Goal: Task Accomplishment & Management: Manage account settings

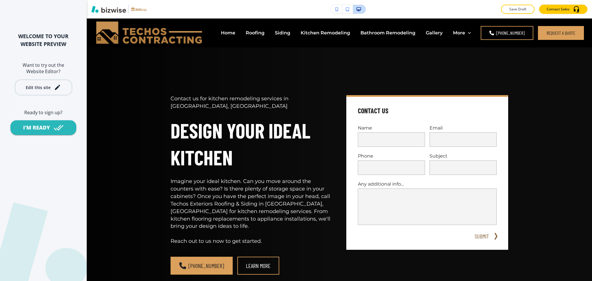
click at [49, 88] on div "Edit this site" at bounding box center [38, 87] width 25 height 4
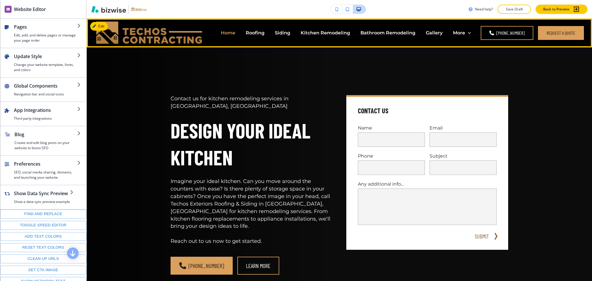
click at [228, 31] on p "Home" at bounding box center [228, 32] width 14 height 7
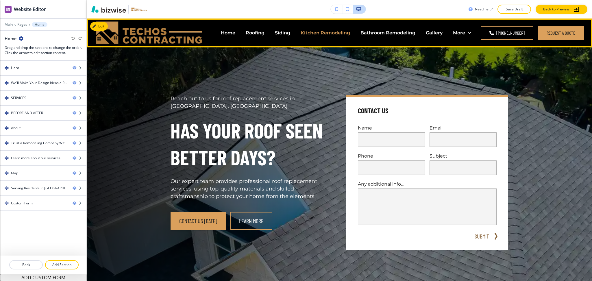
click at [327, 33] on p "Kitchen Remodeling" at bounding box center [325, 32] width 49 height 7
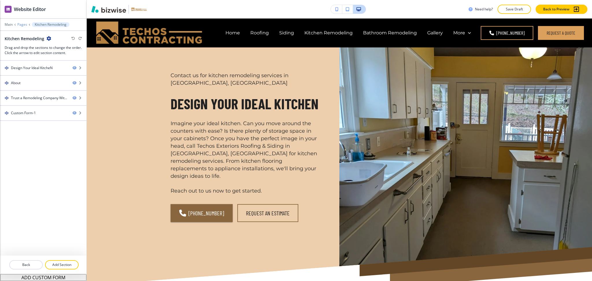
click at [24, 23] on p "Pages" at bounding box center [22, 25] width 10 height 4
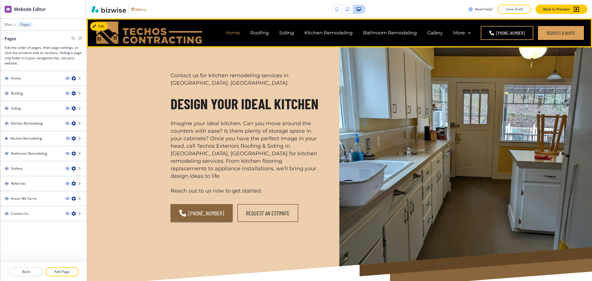
click at [234, 35] on p "Home" at bounding box center [232, 32] width 14 height 7
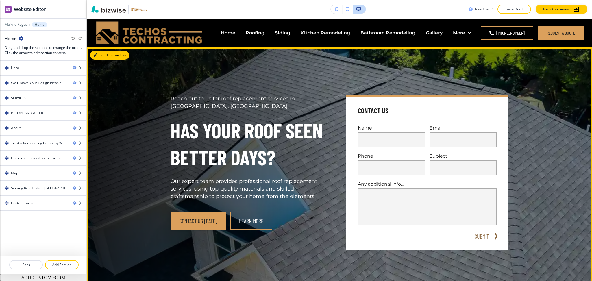
click at [103, 54] on button "Edit This Section" at bounding box center [109, 55] width 39 height 9
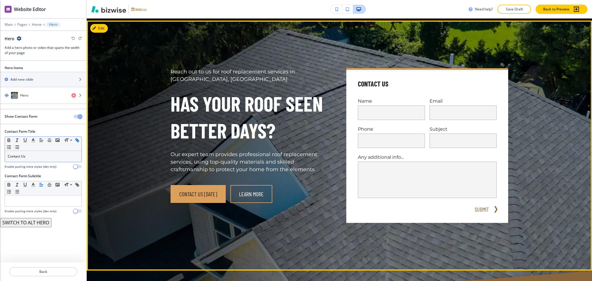
scroll to position [29, 0]
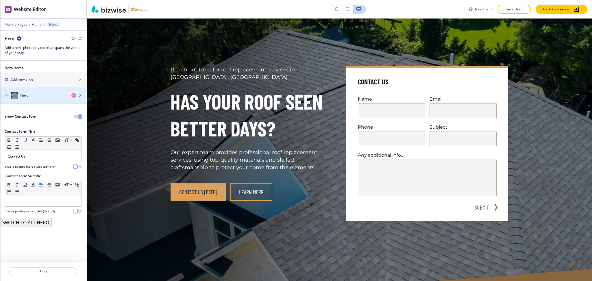
click at [36, 98] on div "Hero" at bounding box center [33, 95] width 67 height 7
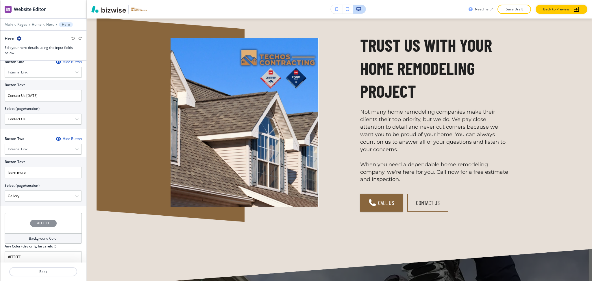
scroll to position [1386, 0]
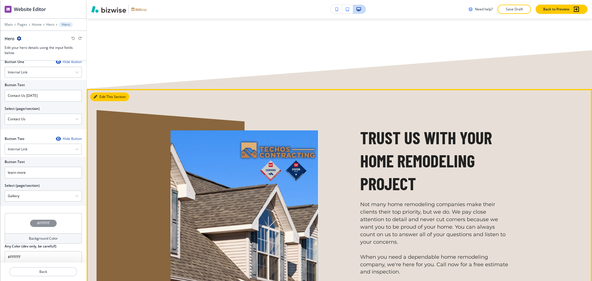
click at [106, 92] on button "Edit This Section" at bounding box center [109, 96] width 39 height 9
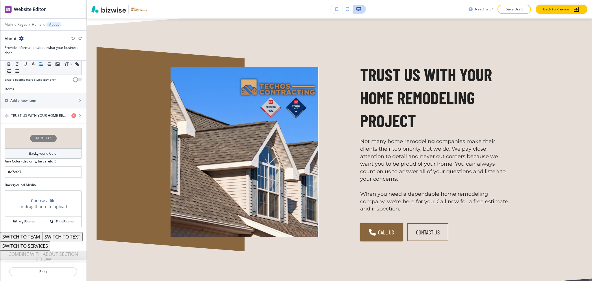
scroll to position [190, 0]
click at [23, 113] on h4 "TRUST US WITH YOUR HOME REMODELING PROJECT" at bounding box center [39, 115] width 56 height 5
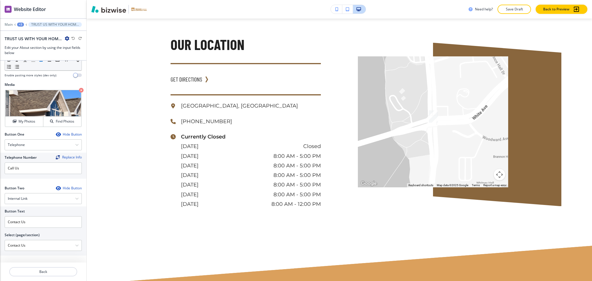
scroll to position [2228, 0]
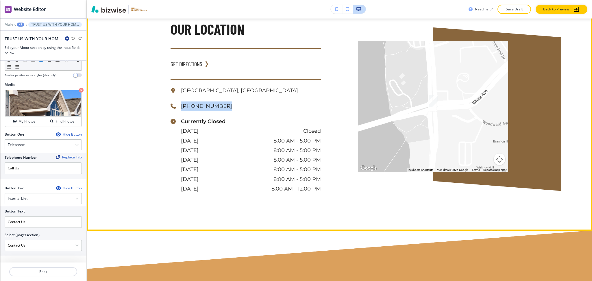
drag, startPoint x: 219, startPoint y: 100, endPoint x: 177, endPoint y: 99, distance: 42.2
click at [177, 101] on div "(608) 631-4306" at bounding box center [246, 106] width 150 height 10
copy p "(608) 631-4306"
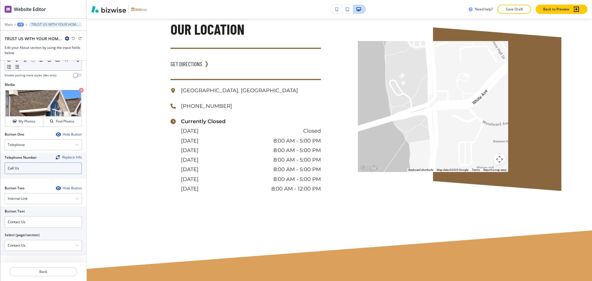
click at [42, 170] on input "Call Us" at bounding box center [43, 168] width 77 height 12
paste input "(608) 631-4306"
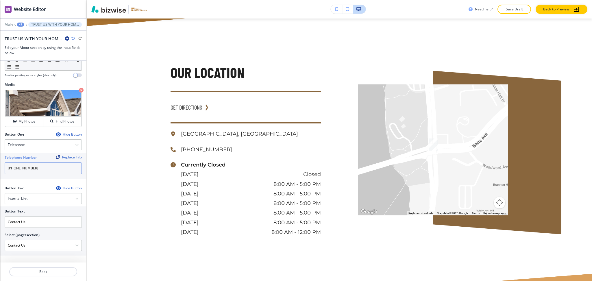
scroll to position [2840, 0]
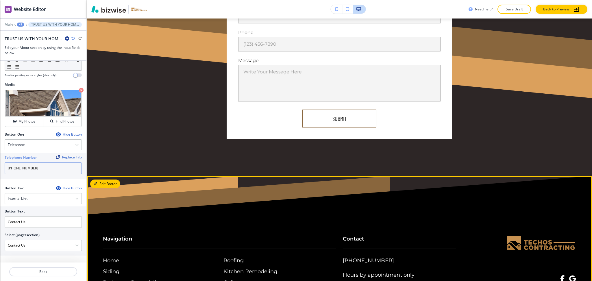
type input "(608) 631-4306"
click at [95, 182] on icon "button" at bounding box center [95, 183] width 3 height 3
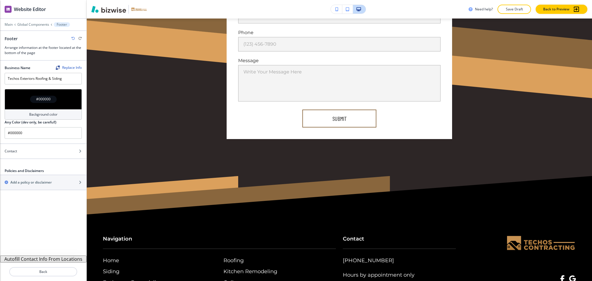
click at [52, 259] on button "Autofill Contact Info From Locations" at bounding box center [43, 259] width 86 height 7
click at [73, 38] on icon "button" at bounding box center [72, 38] width 3 height 3
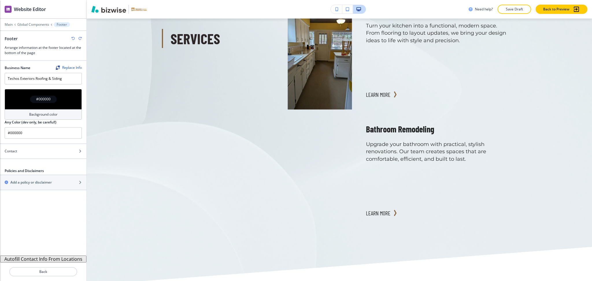
scroll to position [0, 0]
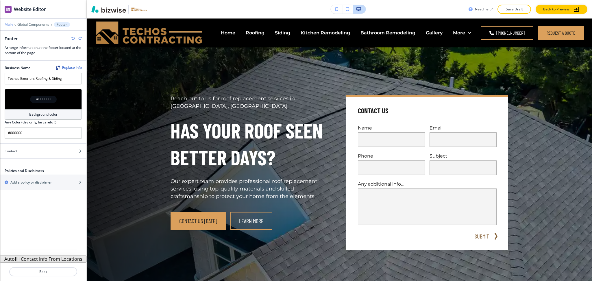
click at [5, 25] on p "Main" at bounding box center [9, 25] width 8 height 4
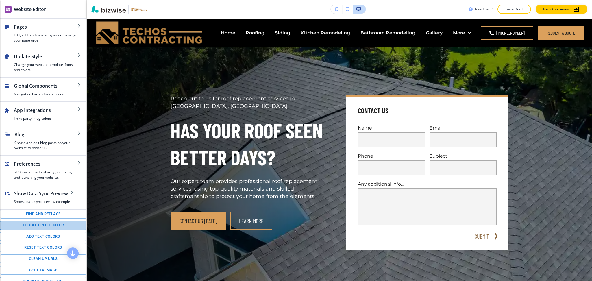
click at [50, 230] on button "Toggle speed editor" at bounding box center [43, 225] width 86 height 9
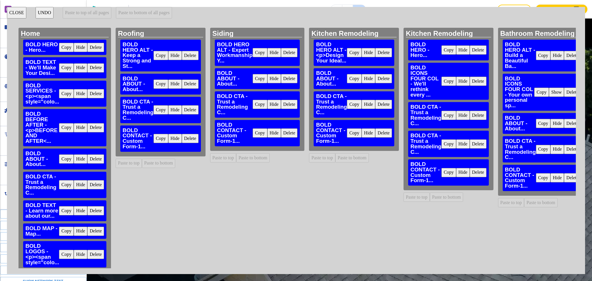
click at [12, 15] on button "CLOSE" at bounding box center [16, 13] width 19 height 12
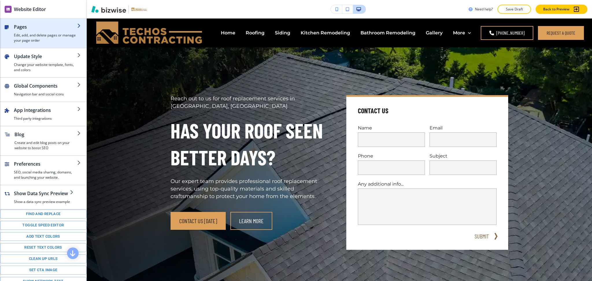
click at [20, 36] on h4 "Edit, add, and delete pages or manage your page order" at bounding box center [45, 38] width 63 height 10
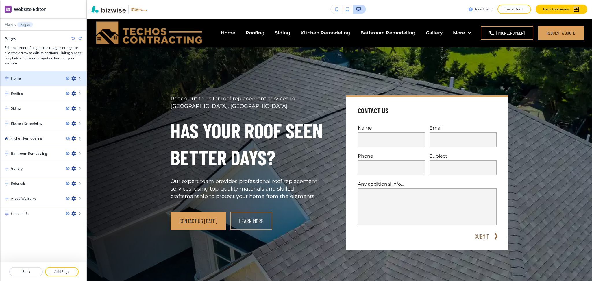
click at [75, 79] on icon "button" at bounding box center [73, 78] width 5 height 5
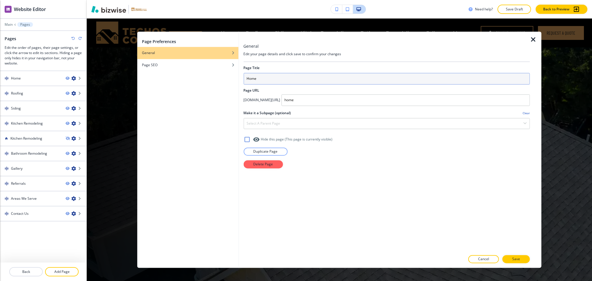
click at [258, 77] on input "Home" at bounding box center [386, 79] width 286 height 12
type input "Home1"
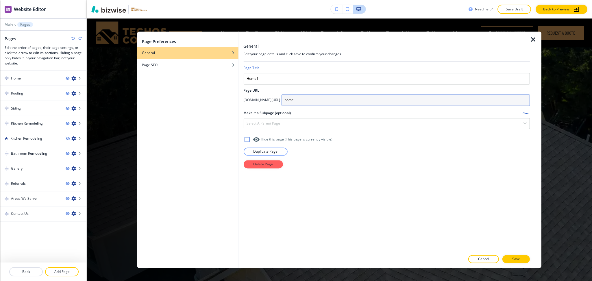
click at [358, 102] on input "home" at bounding box center [405, 100] width 249 height 12
type input "home1"
click at [516, 260] on p "Save" at bounding box center [516, 259] width 8 height 5
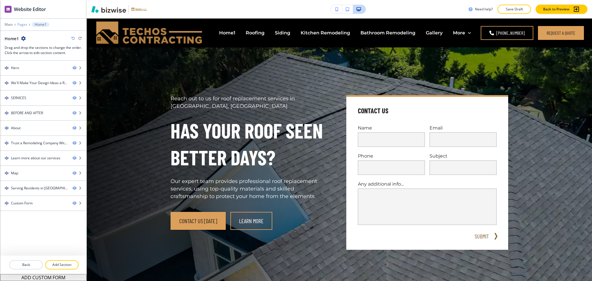
click at [21, 25] on p "Pages" at bounding box center [22, 25] width 10 height 4
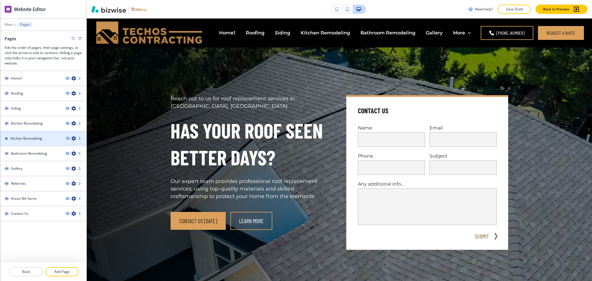
click at [28, 136] on h4 "Kitchen Remodeling" at bounding box center [26, 138] width 32 height 5
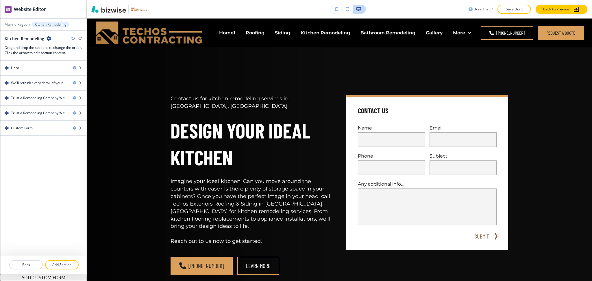
click at [47, 38] on icon "button" at bounding box center [49, 38] width 5 height 5
click at [59, 50] on p "Edit Page Settings" at bounding box center [64, 48] width 29 height 5
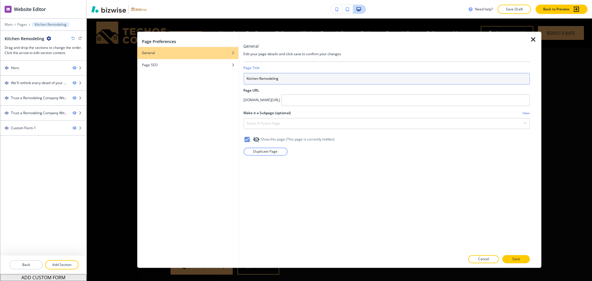
drag, startPoint x: 294, startPoint y: 82, endPoint x: 112, endPoint y: 71, distance: 181.8
click at [150, 79] on div "Page Preferences General Page SEO General Edit your page details and click save…" at bounding box center [339, 150] width 404 height 236
type input "Home"
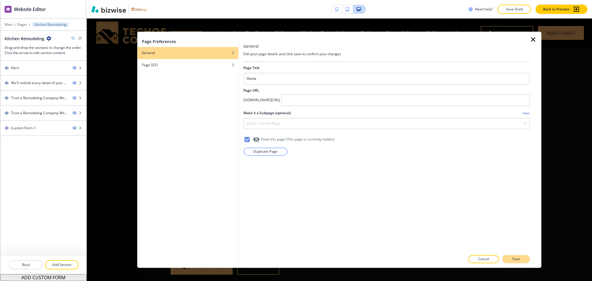
click at [518, 262] on p "Save" at bounding box center [516, 259] width 8 height 5
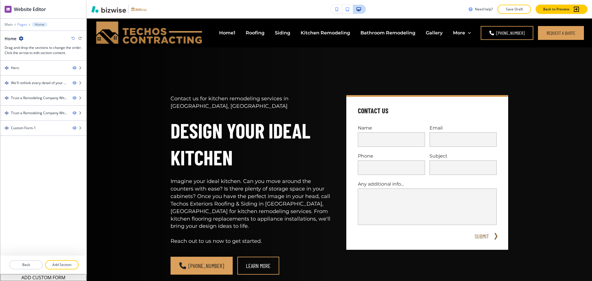
click at [21, 25] on p "Pages" at bounding box center [22, 25] width 10 height 4
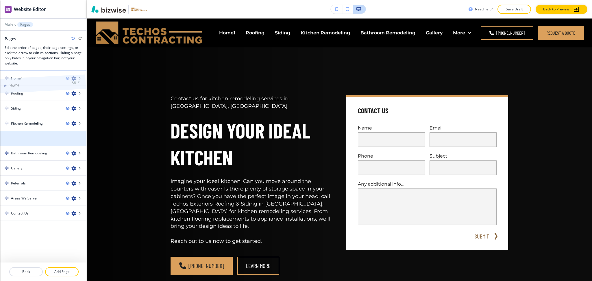
drag, startPoint x: 36, startPoint y: 139, endPoint x: 35, endPoint y: 72, distance: 66.8
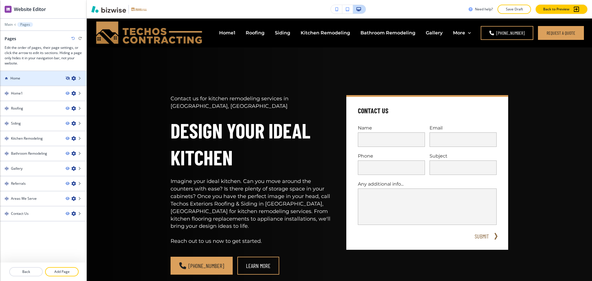
click at [67, 79] on icon "button" at bounding box center [67, 78] width 3 height 3
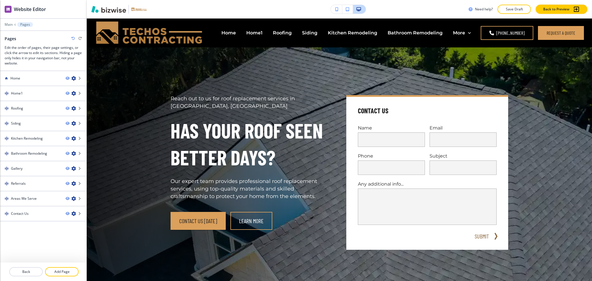
click at [6, 22] on div "Main Pages" at bounding box center [43, 24] width 77 height 5
click at [6, 25] on p "Main" at bounding box center [9, 25] width 8 height 4
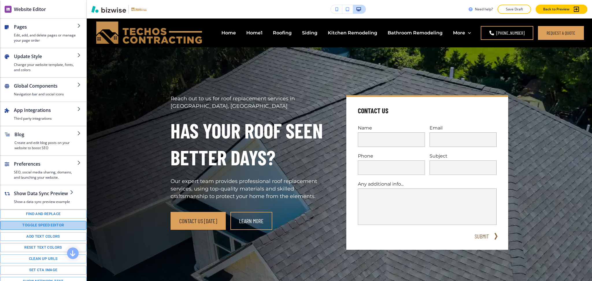
click at [60, 229] on button "Toggle speed editor" at bounding box center [43, 225] width 86 height 9
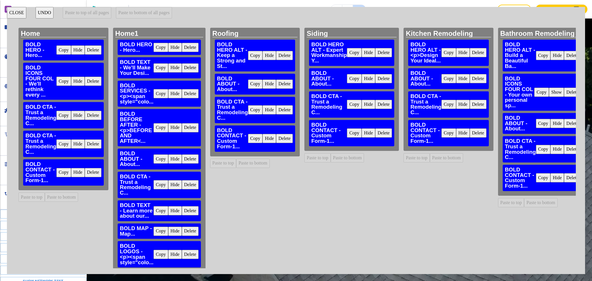
click at [93, 50] on button "Delete" at bounding box center [93, 49] width 17 height 9
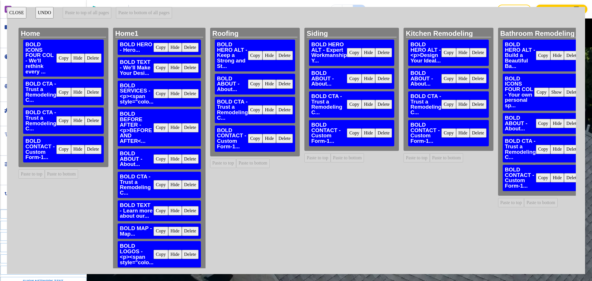
click at [95, 55] on button "Delete" at bounding box center [93, 57] width 17 height 9
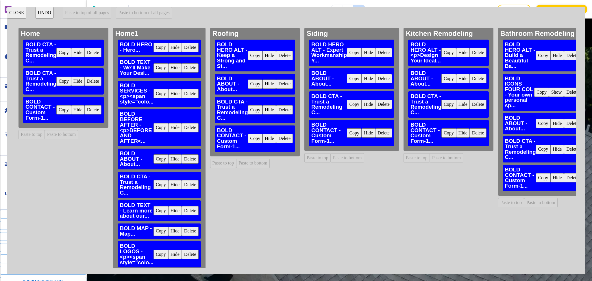
click at [94, 53] on button "Delete" at bounding box center [93, 52] width 17 height 9
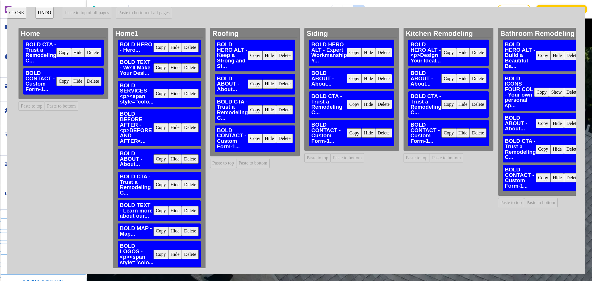
click at [94, 53] on button "Delete" at bounding box center [93, 52] width 17 height 9
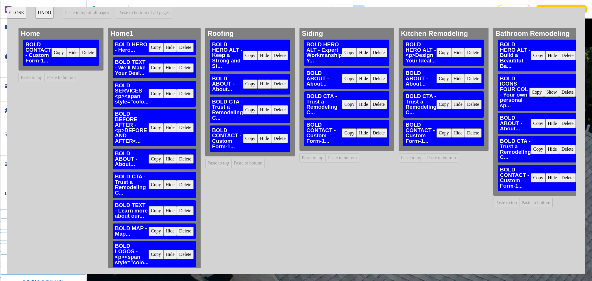
click at [91, 51] on button "Delete" at bounding box center [88, 52] width 17 height 9
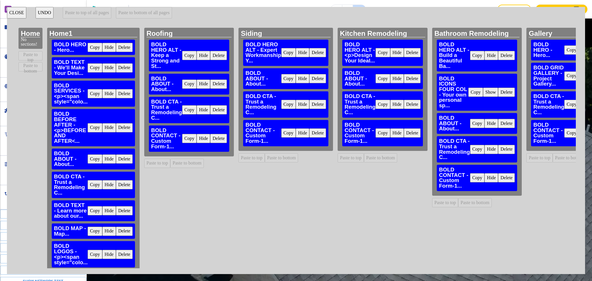
click at [97, 47] on button "Copy" at bounding box center [95, 47] width 15 height 9
click at [35, 57] on button "Paste to top" at bounding box center [30, 55] width 24 height 9
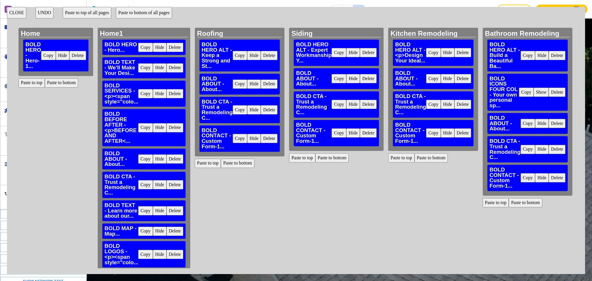
click at [142, 69] on button "Copy" at bounding box center [145, 67] width 15 height 9
click at [31, 84] on button "Paste to top" at bounding box center [31, 82] width 26 height 9
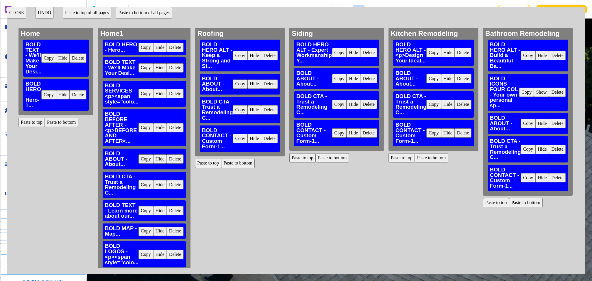
click at [39, 16] on button "UNDO" at bounding box center [45, 13] width 18 height 12
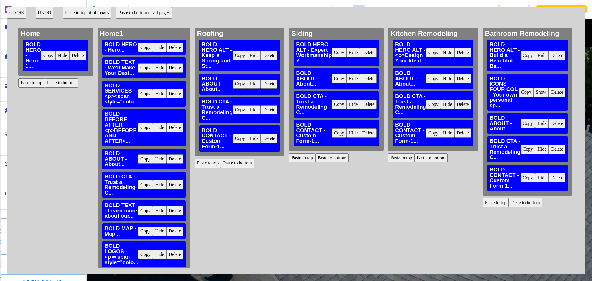
click at [141, 67] on button "Copy" at bounding box center [145, 67] width 15 height 9
click at [67, 84] on button "Paste to bottom" at bounding box center [62, 82] width 34 height 9
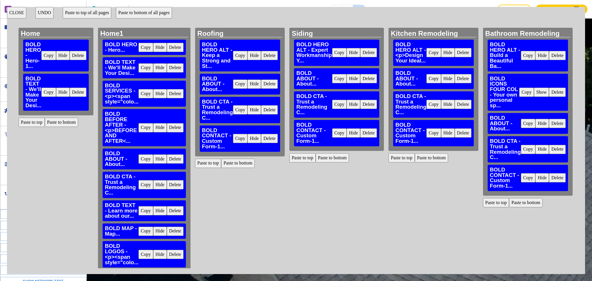
click at [146, 95] on button "Copy" at bounding box center [145, 93] width 15 height 9
click at [67, 122] on button "Paste to bottom" at bounding box center [62, 122] width 34 height 9
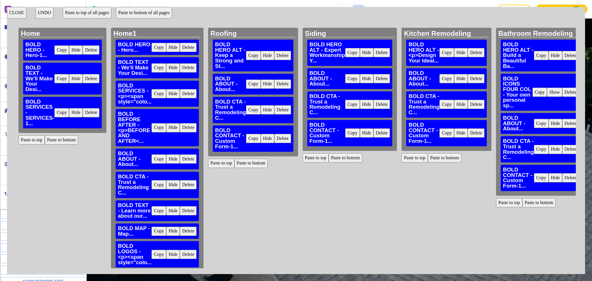
click at [154, 129] on button "Copy" at bounding box center [158, 127] width 15 height 9
click at [66, 143] on button "Paste to bottom" at bounding box center [62, 139] width 34 height 9
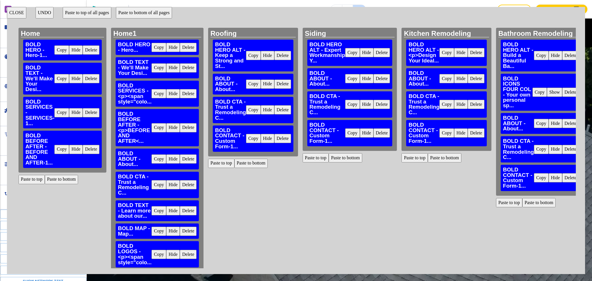
click at [154, 160] on button "Copy" at bounding box center [158, 158] width 15 height 9
click at [66, 179] on button "Paste to bottom" at bounding box center [62, 179] width 34 height 9
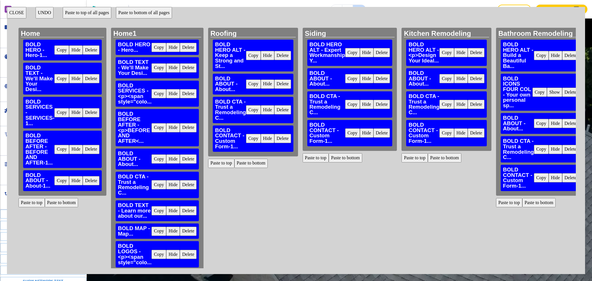
click at [153, 185] on button "Copy" at bounding box center [158, 184] width 15 height 9
click at [69, 203] on button "Paste to bottom" at bounding box center [62, 202] width 34 height 9
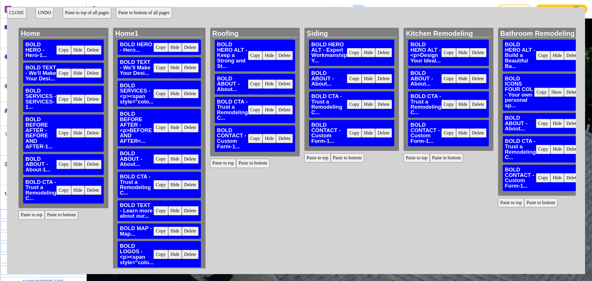
click at [158, 211] on button "Copy" at bounding box center [160, 210] width 15 height 9
click at [66, 217] on button "Paste to bottom" at bounding box center [62, 214] width 34 height 9
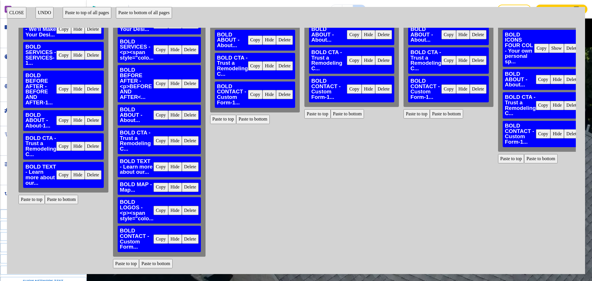
scroll to position [50, 0]
click at [160, 183] on button "Copy" at bounding box center [160, 187] width 15 height 9
click at [58, 195] on button "Paste to bottom" at bounding box center [62, 199] width 34 height 9
click at [157, 206] on button "Copy" at bounding box center [160, 210] width 15 height 9
click at [65, 213] on button "Paste to bottom" at bounding box center [62, 217] width 34 height 9
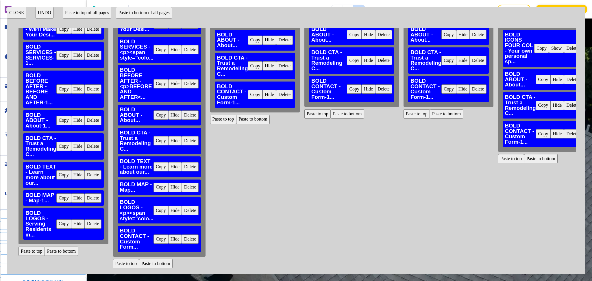
click at [154, 234] on button "Copy" at bounding box center [160, 238] width 15 height 9
click at [66, 247] on button "Paste to bottom" at bounding box center [62, 251] width 34 height 9
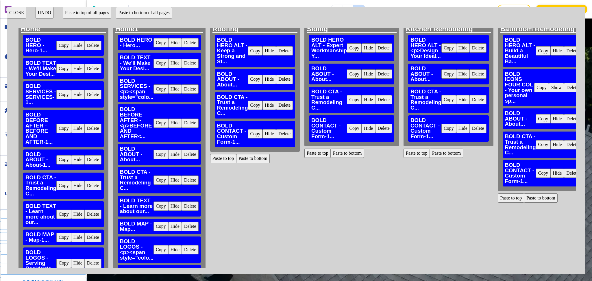
scroll to position [0, 0]
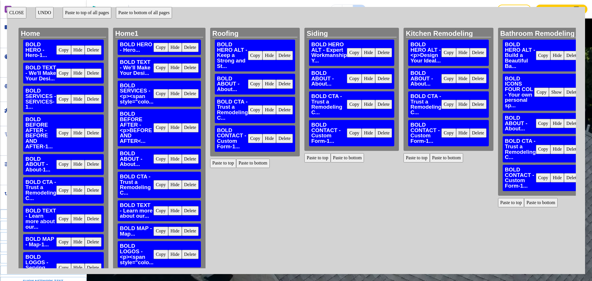
click at [16, 16] on button "CLOSE" at bounding box center [16, 13] width 19 height 12
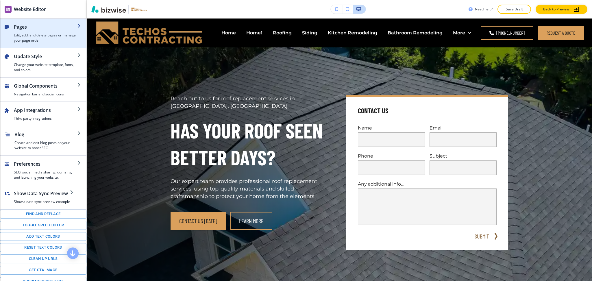
click at [24, 30] on h2 "Pages" at bounding box center [45, 26] width 63 height 7
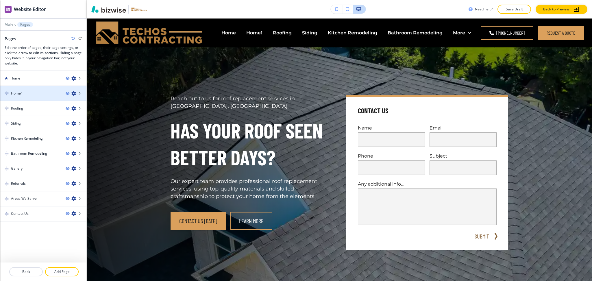
click at [74, 94] on icon "button" at bounding box center [73, 93] width 5 height 5
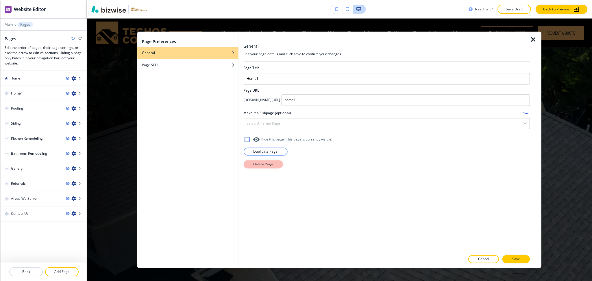
click at [264, 163] on p "Delete Page" at bounding box center [263, 164] width 20 height 5
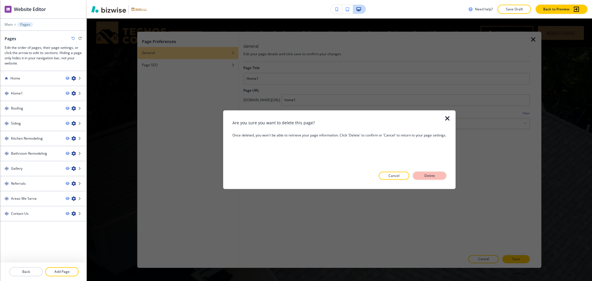
click at [428, 175] on p "Delete" at bounding box center [430, 175] width 14 height 5
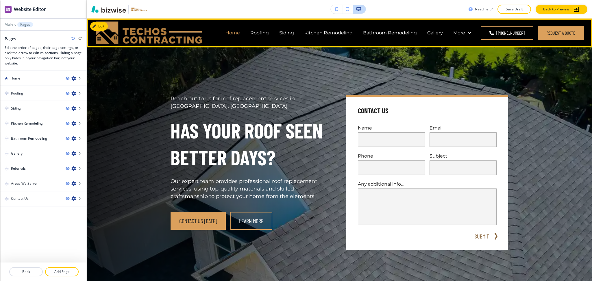
click at [236, 31] on p "Home" at bounding box center [232, 32] width 14 height 7
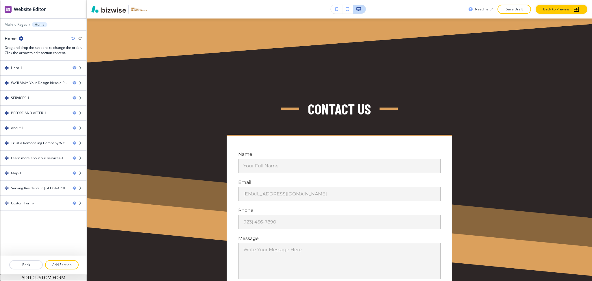
scroll to position [2651, 0]
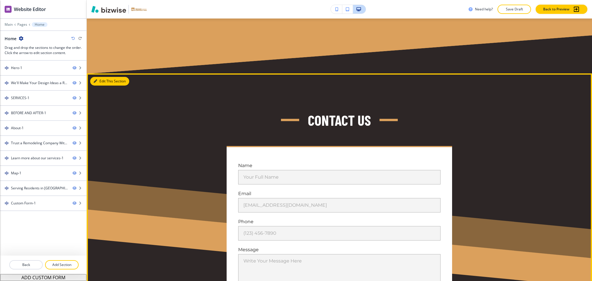
click at [97, 79] on icon "button" at bounding box center [95, 80] width 3 height 3
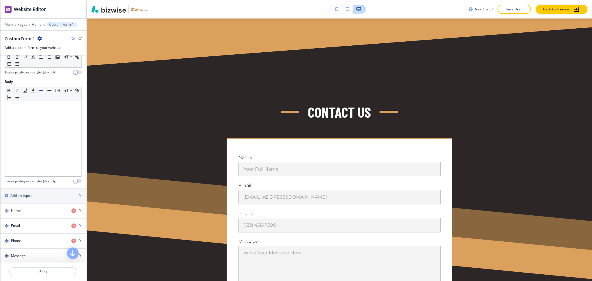
scroll to position [254, 0]
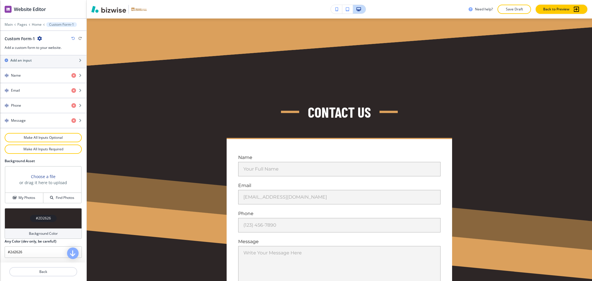
click at [42, 233] on h4 "Background Color" at bounding box center [43, 233] width 29 height 5
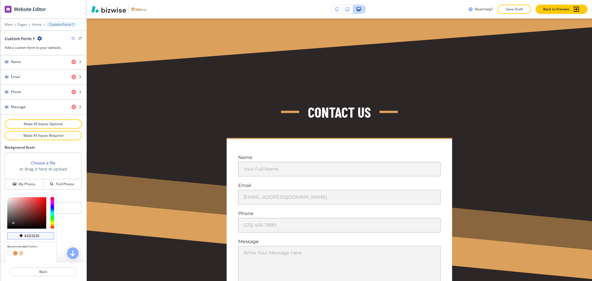
scroll to position [282, 0]
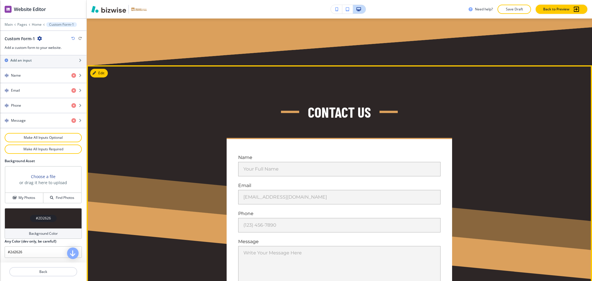
click at [150, 242] on div "Contact Us Name Your Full Name Your Full Name Email email@example.com email@exa…" at bounding box center [339, 211] width 505 height 292
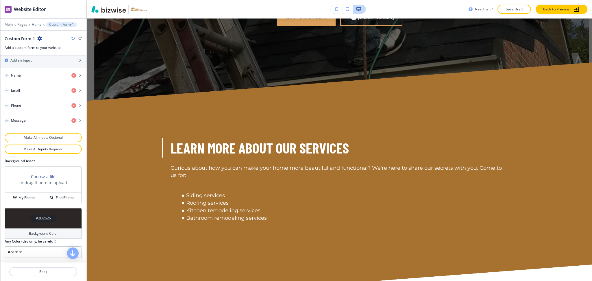
scroll to position [1904, 0]
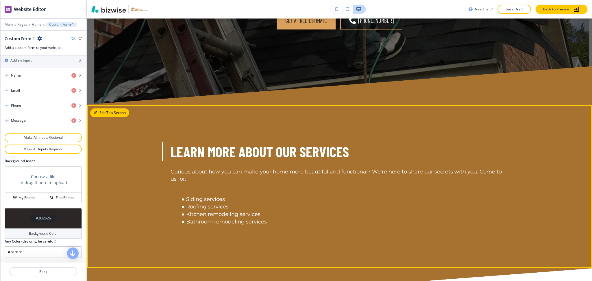
click at [103, 108] on button "Edit This Section" at bounding box center [109, 112] width 39 height 9
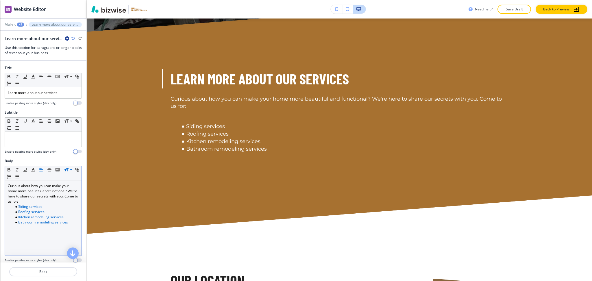
scroll to position [1982, 0]
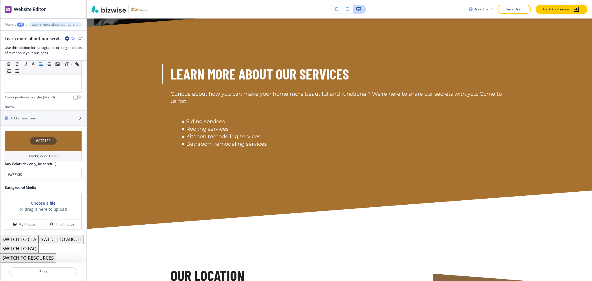
click at [49, 153] on h4 "Background Color" at bounding box center [43, 155] width 29 height 5
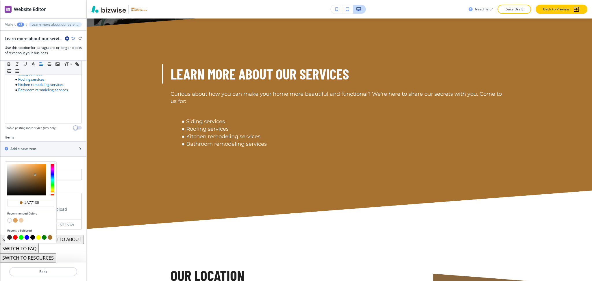
click at [22, 218] on button "button" at bounding box center [21, 220] width 5 height 5
type input "#edcfad"
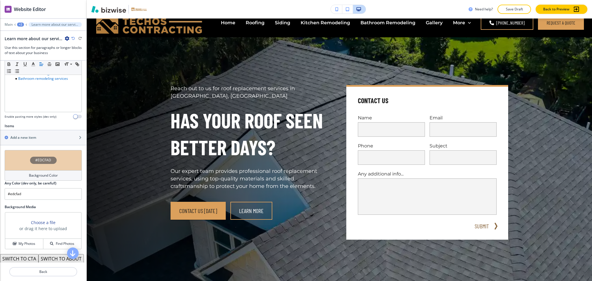
scroll to position [0, 0]
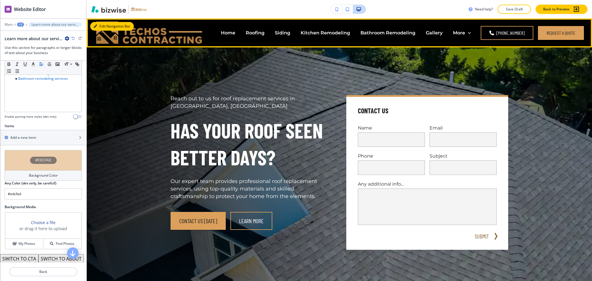
click at [104, 25] on button "Edit Navigation Bar" at bounding box center [112, 26] width 44 height 9
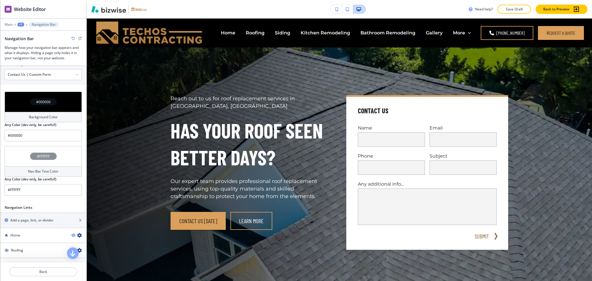
click at [52, 116] on h4 "Background Color" at bounding box center [43, 116] width 29 height 5
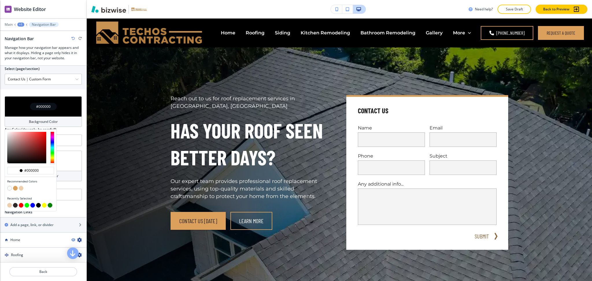
scroll to position [193, 0]
click at [8, 187] on button "button" at bounding box center [9, 188] width 5 height 5
type input "#FFFFFF"
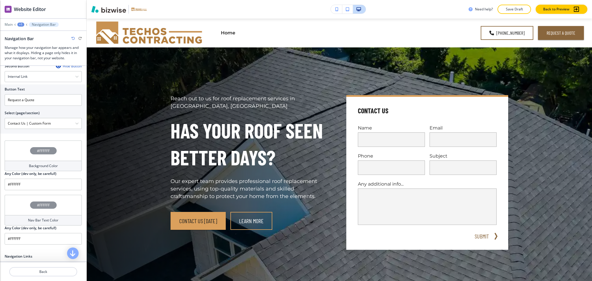
scroll to position [149, 0]
click at [40, 215] on div "Nav Bar Text Color" at bounding box center [43, 220] width 77 height 10
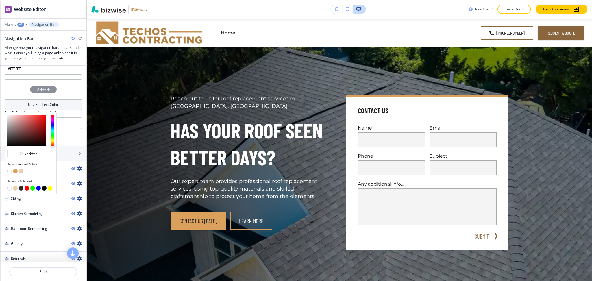
scroll to position [265, 0]
click at [21, 188] on button "button" at bounding box center [21, 188] width 5 height 5
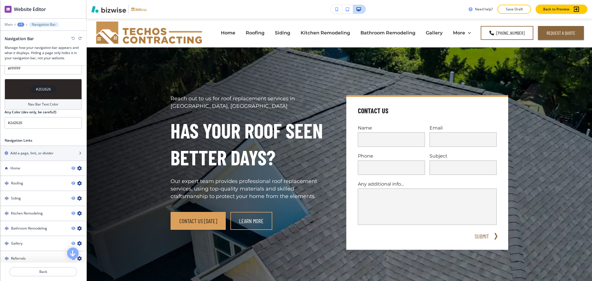
click at [53, 104] on h4 "Nav Bar Text Color" at bounding box center [43, 104] width 30 height 5
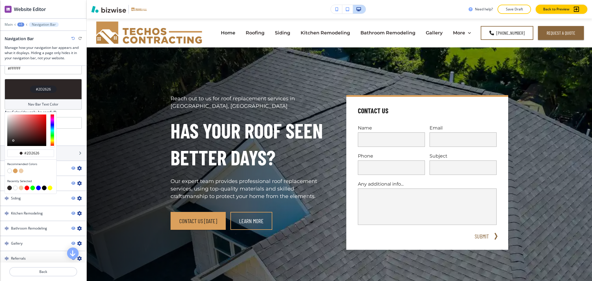
click at [43, 189] on button "button" at bounding box center [44, 188] width 5 height 5
type input "#000000"
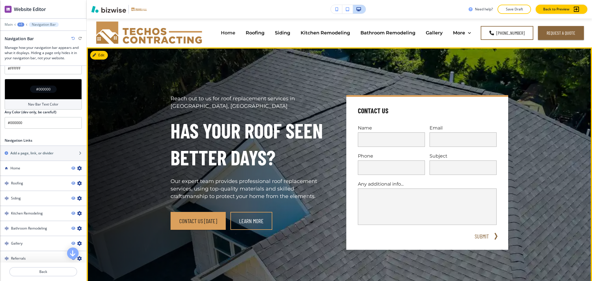
click at [140, 148] on div "Reach out to us for roof replacement services in Beloit, WI Has Your Roof Seen …" at bounding box center [339, 172] width 505 height 250
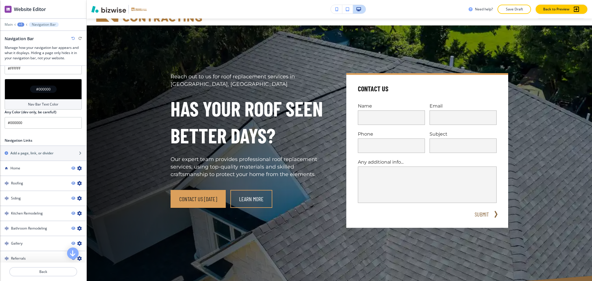
scroll to position [18, 0]
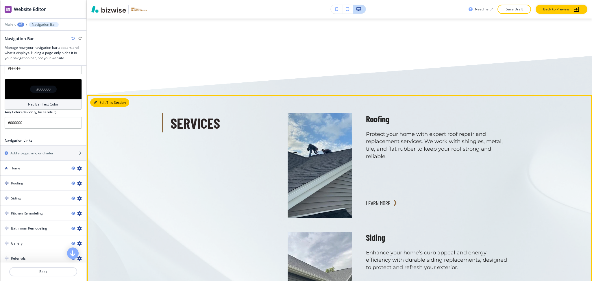
click at [102, 98] on button "Edit This Section" at bounding box center [109, 102] width 39 height 9
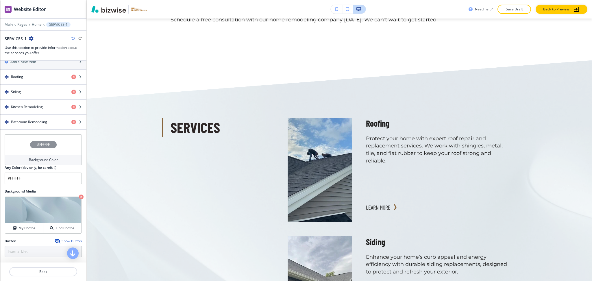
scroll to position [288, 0]
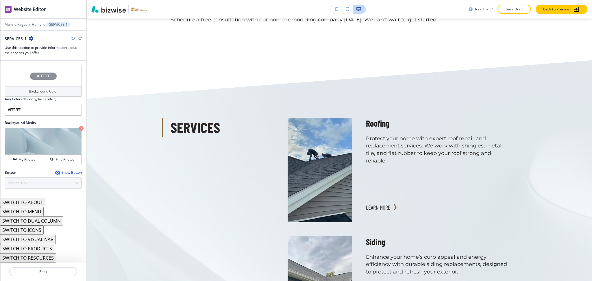
click at [43, 90] on h4 "Background Color" at bounding box center [43, 91] width 29 height 5
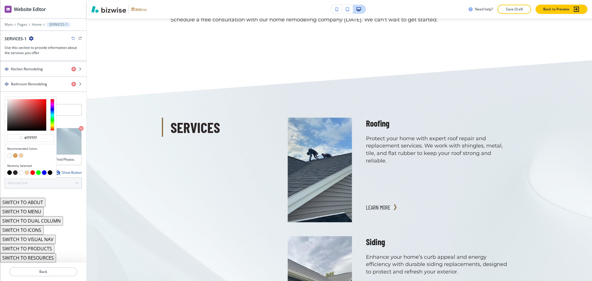
click at [21, 156] on button "button" at bounding box center [21, 155] width 5 height 5
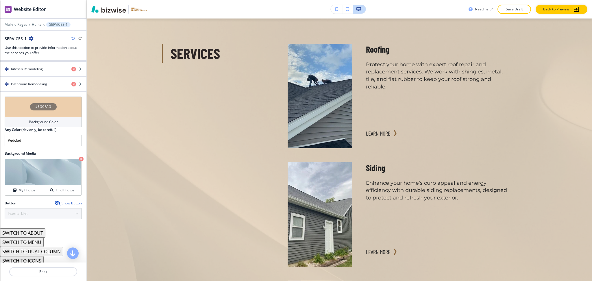
scroll to position [515, 0]
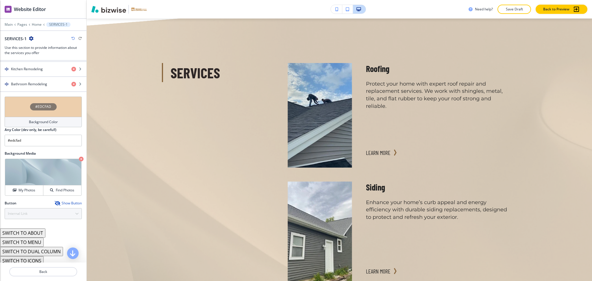
click at [42, 122] on h4 "Background Color" at bounding box center [43, 121] width 29 height 5
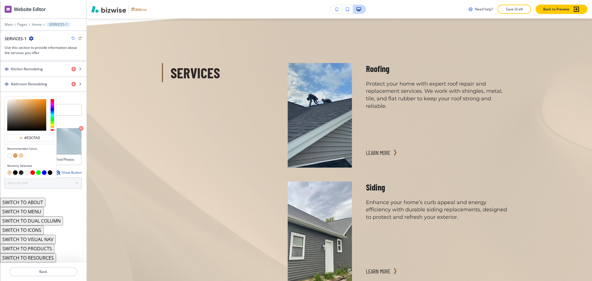
click at [16, 155] on button "button" at bounding box center [15, 155] width 5 height 5
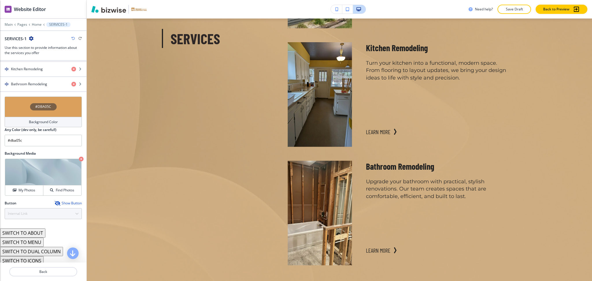
scroll to position [765, 0]
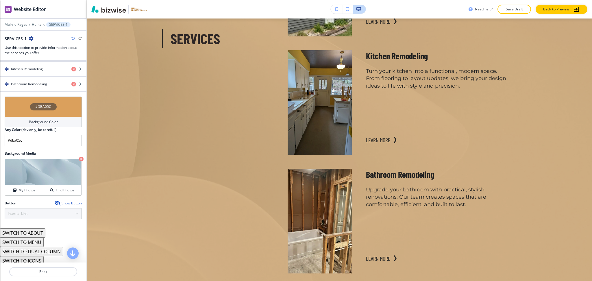
click at [73, 39] on icon "button" at bounding box center [72, 38] width 3 height 3
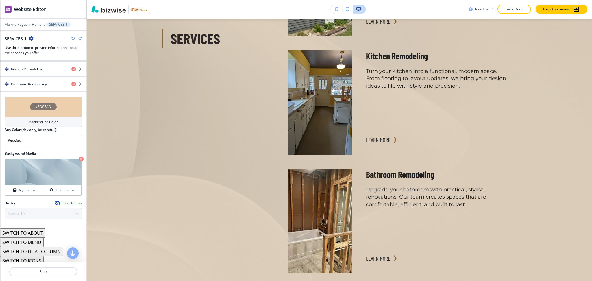
click at [73, 39] on icon "button" at bounding box center [72, 38] width 3 height 3
type input "#FFFFFF"
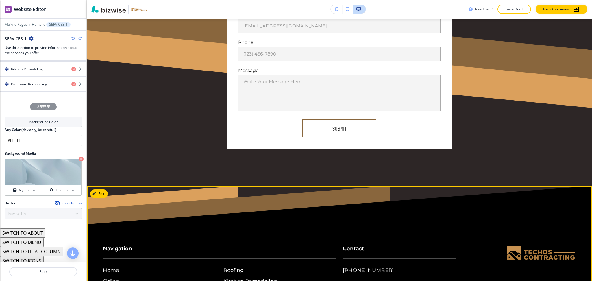
scroll to position [2831, 0]
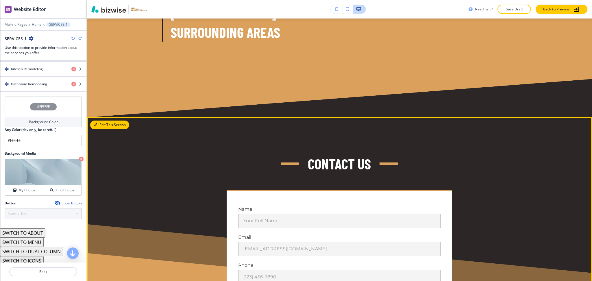
click at [99, 121] on button "Edit This Section" at bounding box center [109, 125] width 39 height 9
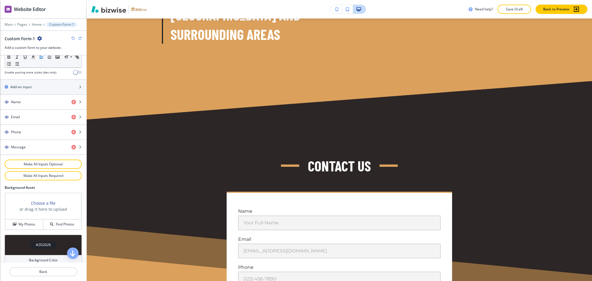
scroll to position [254, 0]
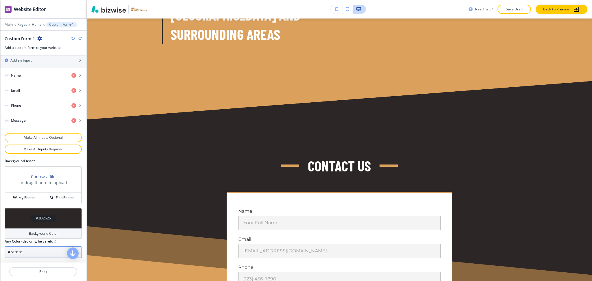
click at [25, 256] on input "#2d2626" at bounding box center [43, 252] width 77 height 12
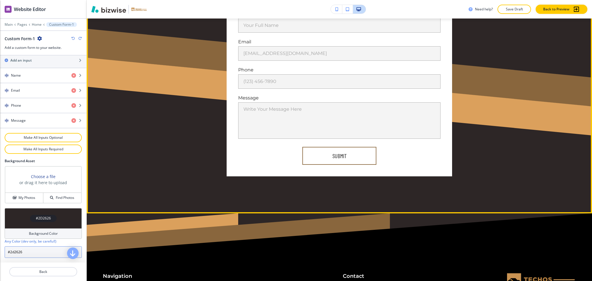
scroll to position [2840, 0]
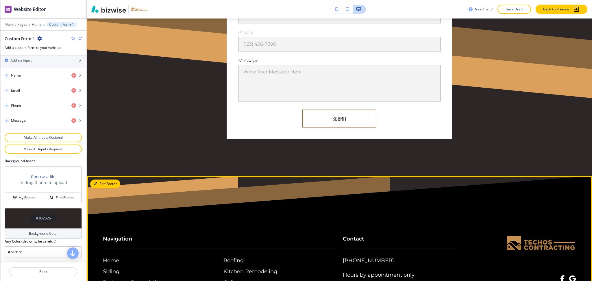
click at [98, 179] on button "Edit Footer" at bounding box center [105, 183] width 30 height 9
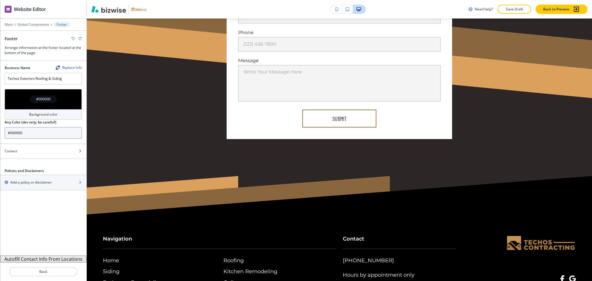
click at [36, 136] on input "#000000" at bounding box center [43, 133] width 77 height 12
paste input "2d2626"
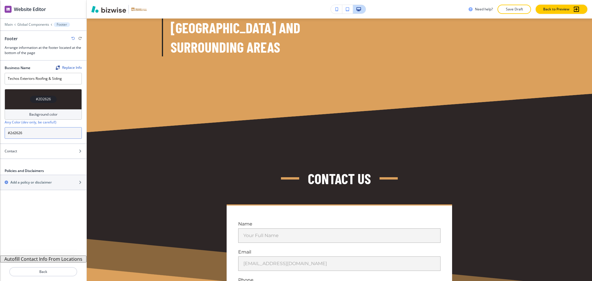
scroll to position [2570, 0]
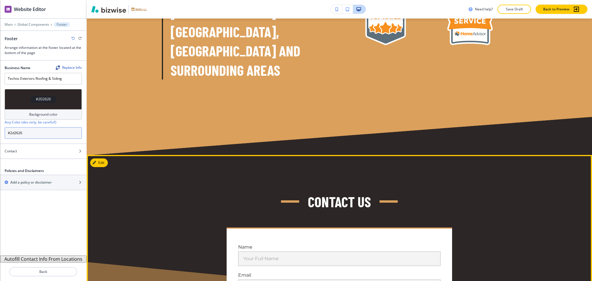
type input "#2d2626"
click at [102, 158] on button "Edit This Section" at bounding box center [109, 162] width 39 height 9
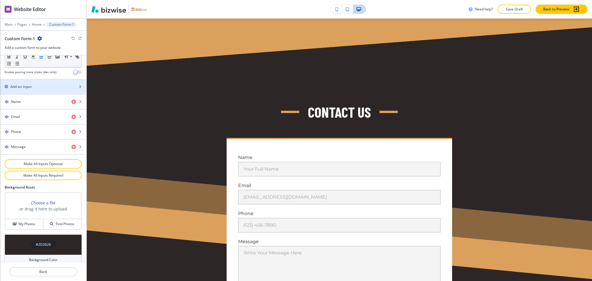
scroll to position [254, 0]
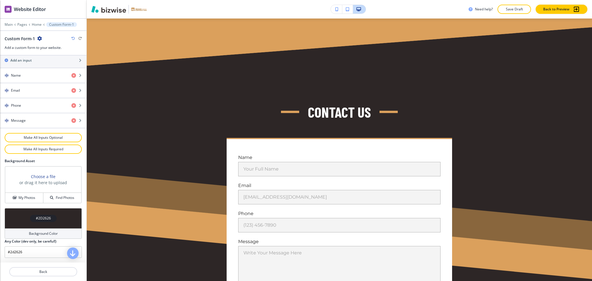
click at [48, 232] on h4 "Background Color" at bounding box center [43, 233] width 29 height 5
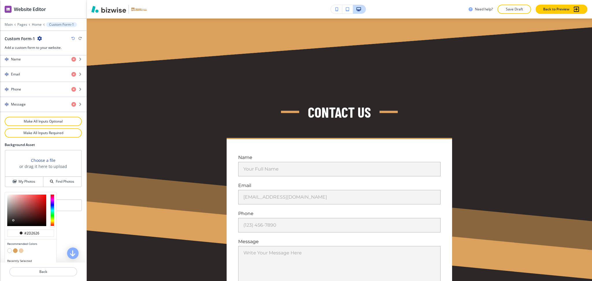
scroll to position [282, 0]
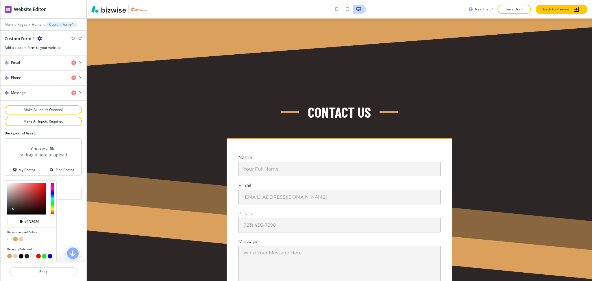
click at [19, 240] on button "button" at bounding box center [21, 239] width 5 height 5
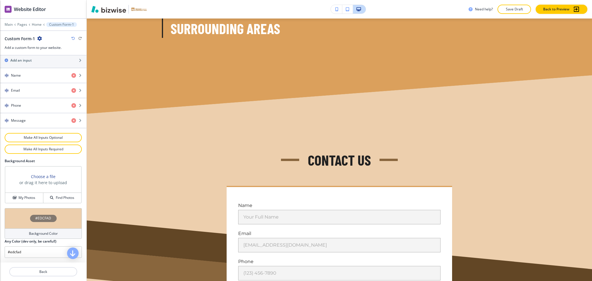
scroll to position [2611, 0]
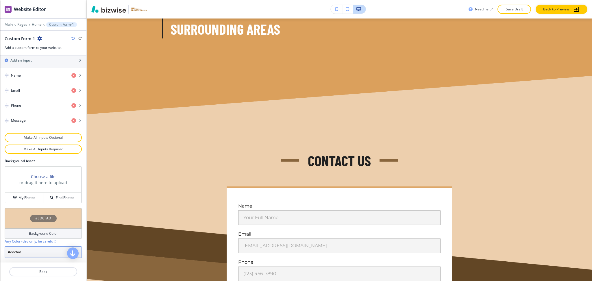
drag, startPoint x: 26, startPoint y: 251, endPoint x: 11, endPoint y: 251, distance: 15.3
click at [11, 251] on input "#edcfad" at bounding box center [43, 252] width 77 height 12
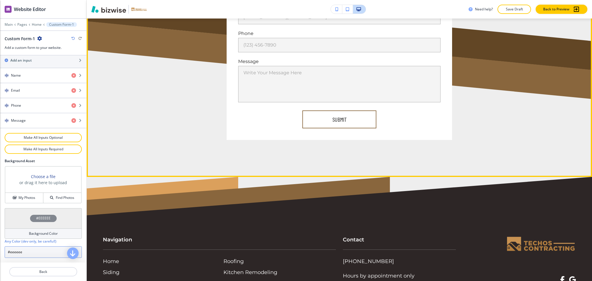
scroll to position [2840, 0]
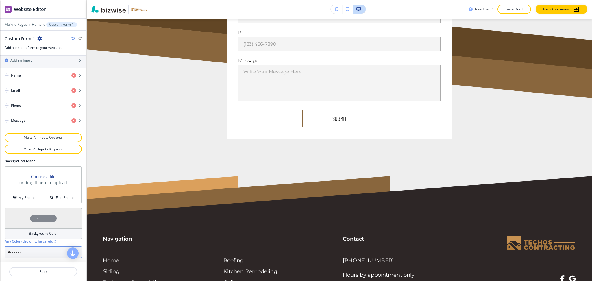
type input "#eeeeee"
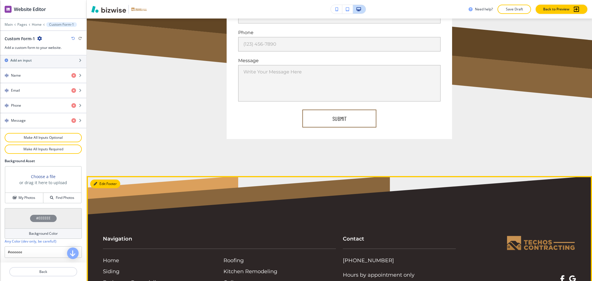
click at [101, 179] on button "Edit Footer" at bounding box center [105, 183] width 30 height 9
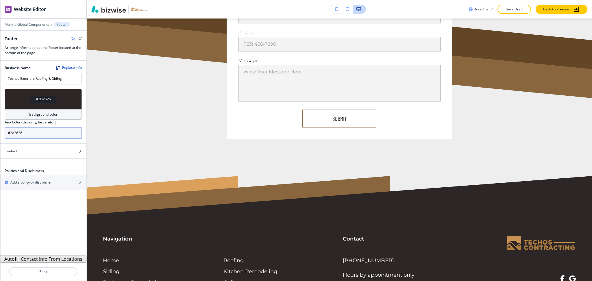
click at [28, 128] on input "#2d2626" at bounding box center [43, 133] width 77 height 12
paste input "62624"
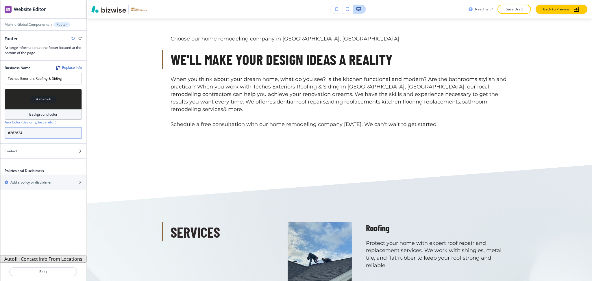
scroll to position [315, 0]
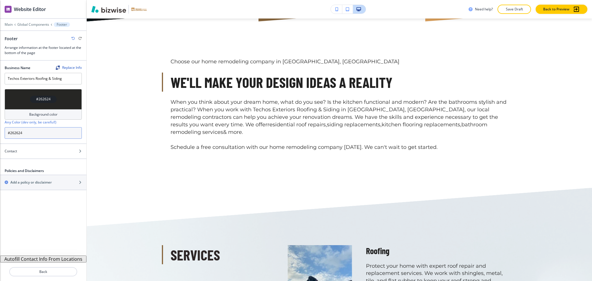
type input "#262624"
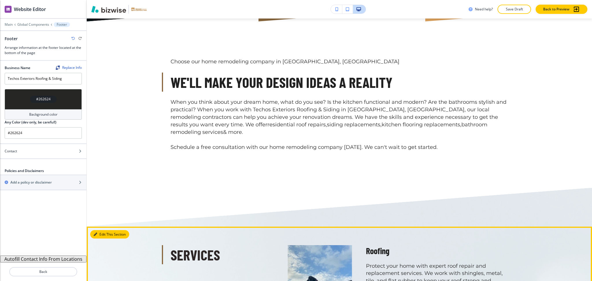
click at [94, 233] on icon "button" at bounding box center [95, 234] width 3 height 3
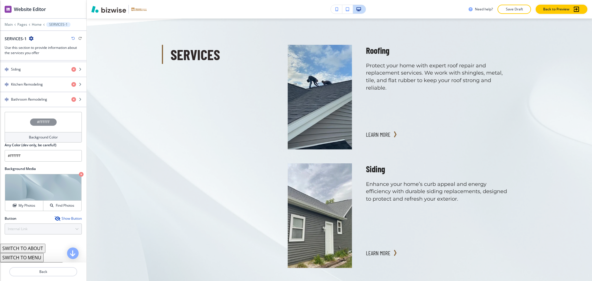
scroll to position [288, 0]
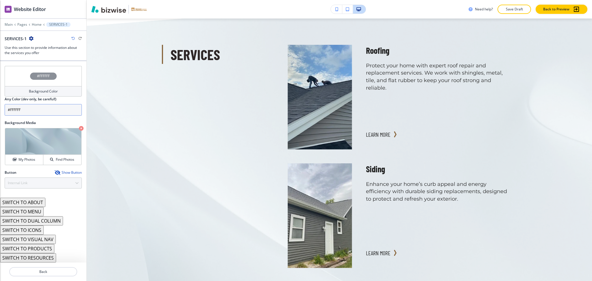
click at [37, 106] on input "#FFFFFF" at bounding box center [43, 110] width 77 height 12
paste input "262624"
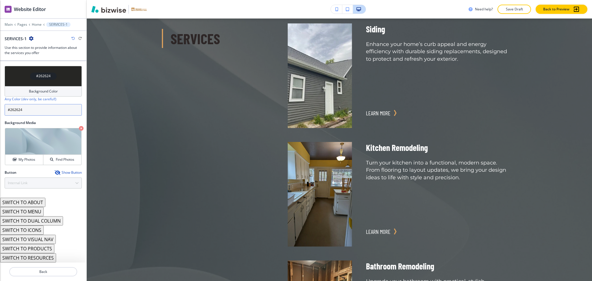
scroll to position [615, 0]
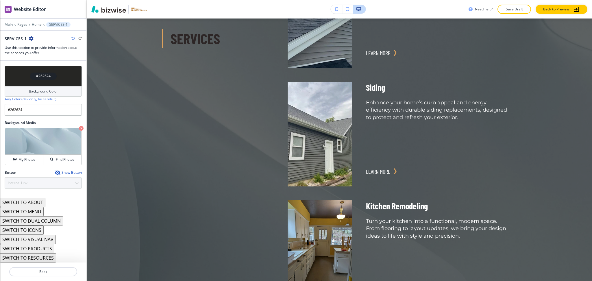
click at [73, 38] on icon "button" at bounding box center [72, 38] width 3 height 3
type input "#FFFFFF"
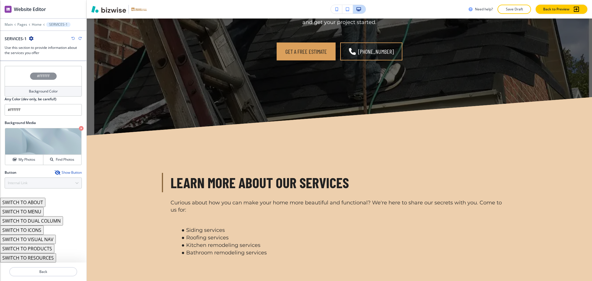
scroll to position [1869, 0]
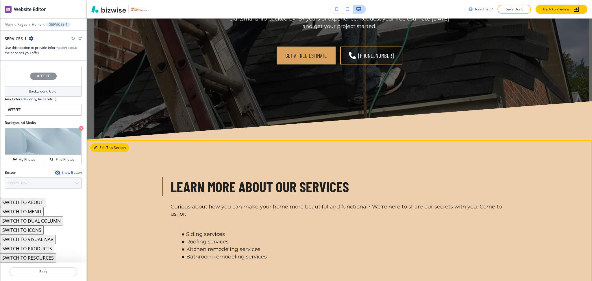
click at [103, 143] on button "Edit This Section" at bounding box center [109, 147] width 39 height 9
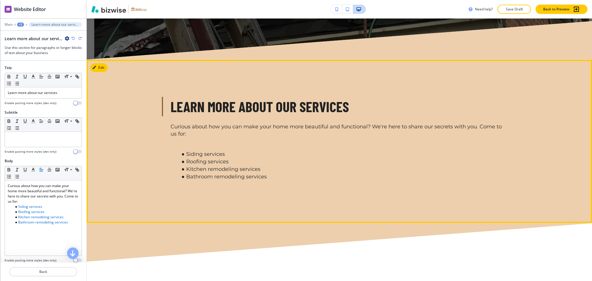
scroll to position [1982, 0]
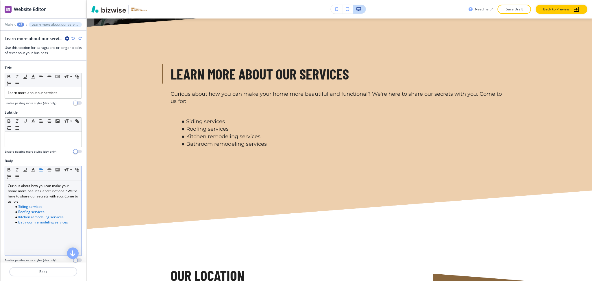
click at [70, 225] on div "Curious about how you can make your home more beautiful and functional? We're h…" at bounding box center [43, 217] width 77 height 75
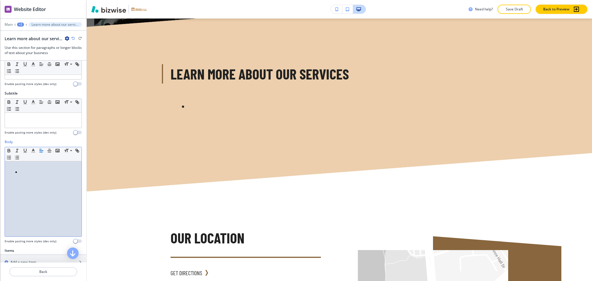
click at [51, 178] on div at bounding box center [43, 198] width 77 height 75
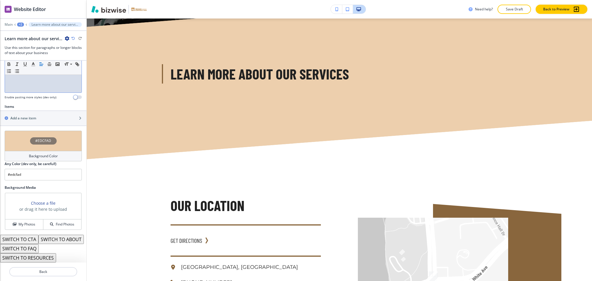
scroll to position [172, 0]
click at [28, 116] on h2 "Add a new item" at bounding box center [23, 118] width 26 height 5
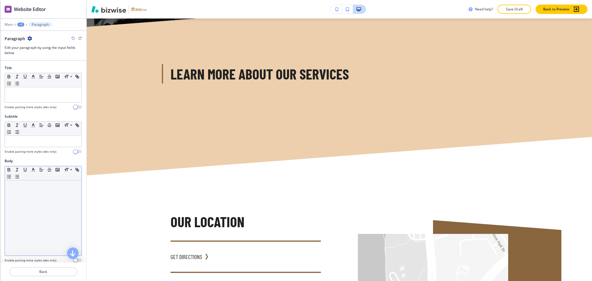
click at [35, 194] on div at bounding box center [43, 217] width 77 height 75
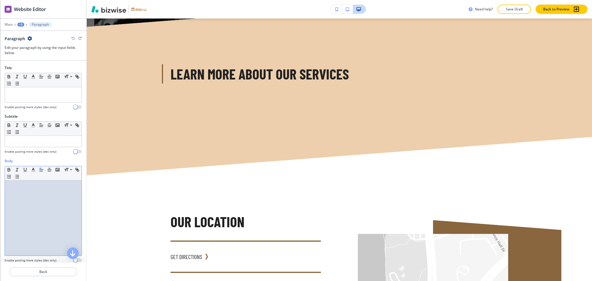
scroll to position [0, 0]
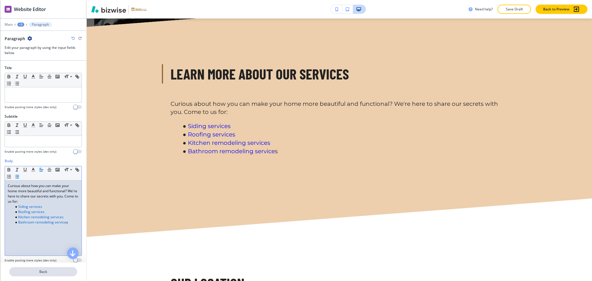
click at [41, 269] on p "Back" at bounding box center [43, 271] width 67 height 5
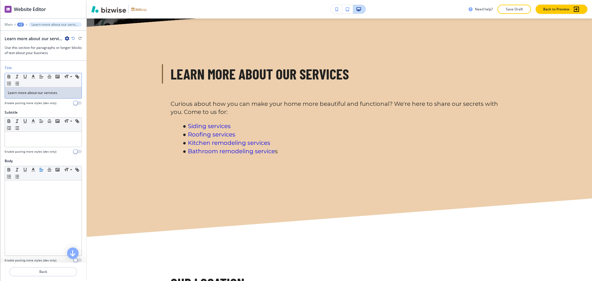
click at [64, 89] on div "Learn more about our services" at bounding box center [43, 92] width 77 height 11
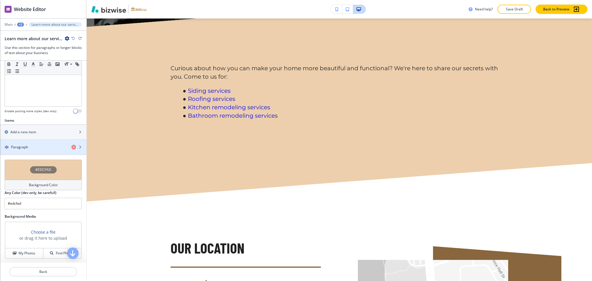
scroll to position [153, 0]
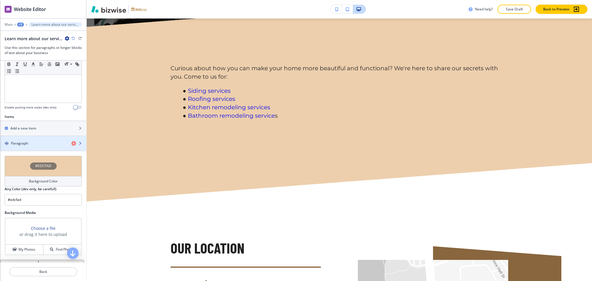
click at [31, 146] on div "button" at bounding box center [43, 148] width 86 height 5
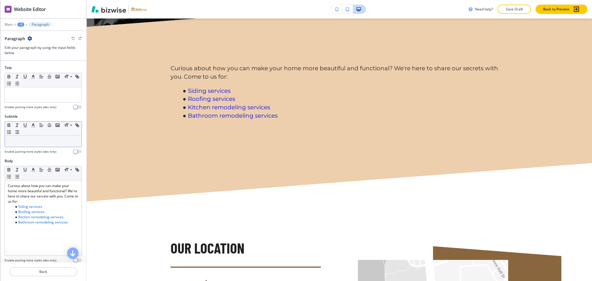
scroll to position [0, 0]
click at [30, 97] on div at bounding box center [43, 94] width 77 height 15
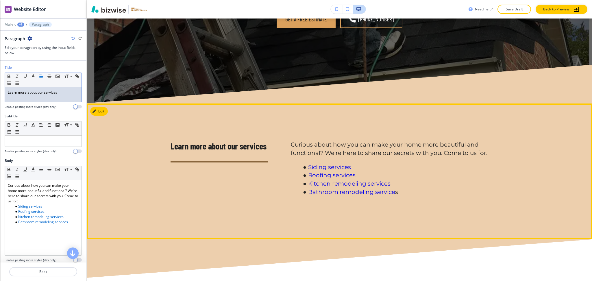
scroll to position [1905, 0]
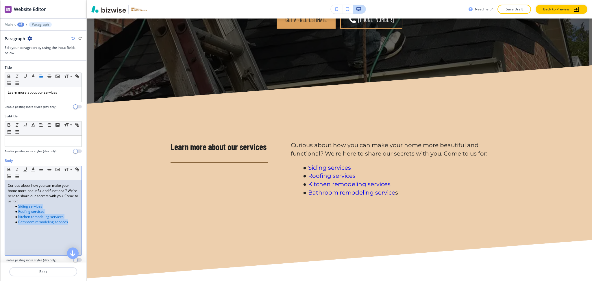
drag, startPoint x: 68, startPoint y: 223, endPoint x: 19, endPoint y: 205, distance: 52.4
click at [19, 205] on ul "Siding services Roofing services Kitchen remodeling services Bathroom remodelin…" at bounding box center [43, 214] width 71 height 21
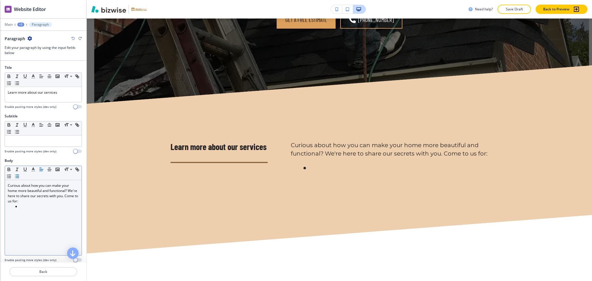
click at [38, 206] on li at bounding box center [46, 206] width 66 height 5
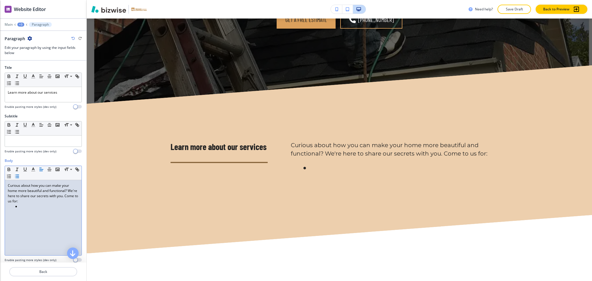
scroll to position [0, 0]
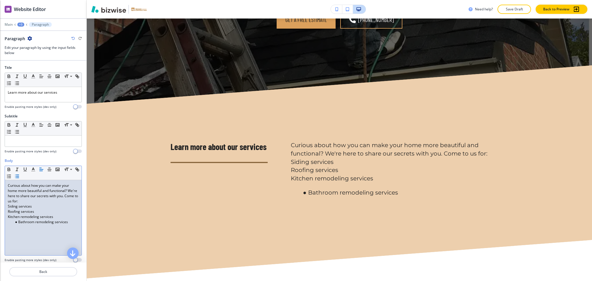
click at [20, 220] on li "Bathroom remodeling services" at bounding box center [46, 221] width 66 height 5
drag, startPoint x: 64, startPoint y: 217, endPoint x: 1, endPoint y: 209, distance: 63.0
click at [1, 209] on div "Body Small Normal Large Huge Curious about how you can make your home more beau…" at bounding box center [43, 212] width 86 height 109
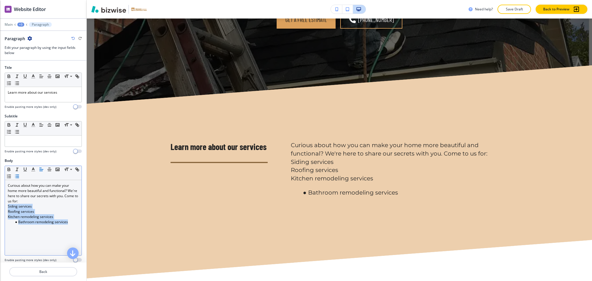
click at [20, 176] on icon "button" at bounding box center [16, 176] width 5 height 5
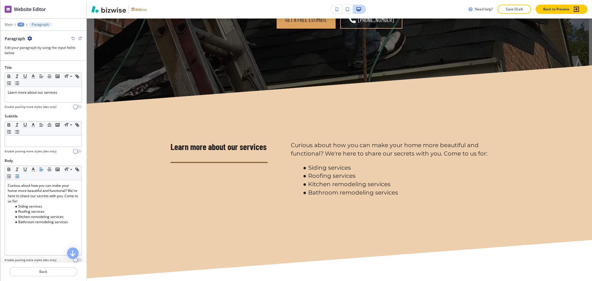
click at [78, 221] on div "Body Small Normal Large Huge Curious about how you can make your home more beau…" at bounding box center [43, 212] width 86 height 109
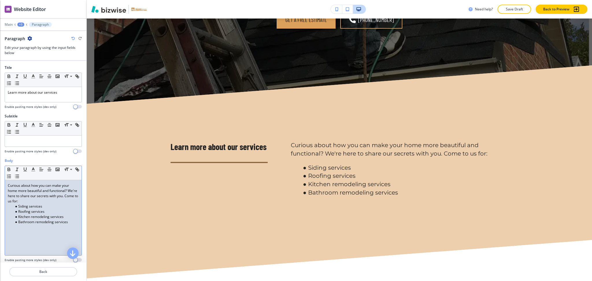
click at [70, 221] on li "Bathroom remodeling services" at bounding box center [46, 221] width 66 height 5
click at [52, 96] on div "Learn more about our services" at bounding box center [43, 94] width 77 height 15
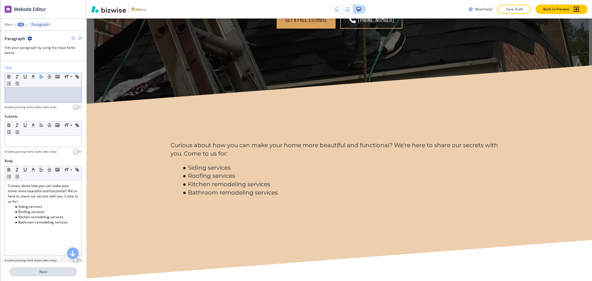
click at [51, 271] on p "Back" at bounding box center [43, 271] width 67 height 5
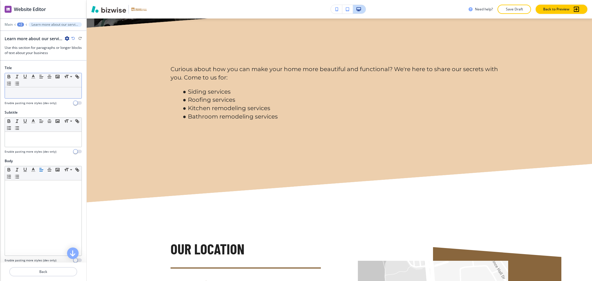
scroll to position [1982, 0]
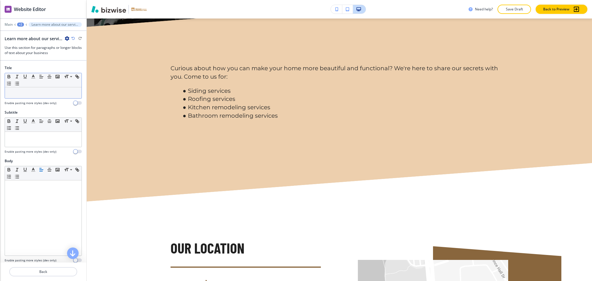
click at [23, 90] on div at bounding box center [43, 92] width 77 height 11
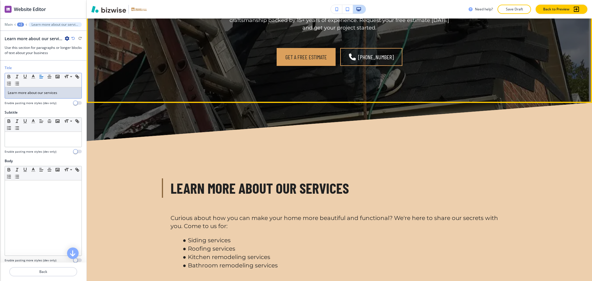
scroll to position [1867, 0]
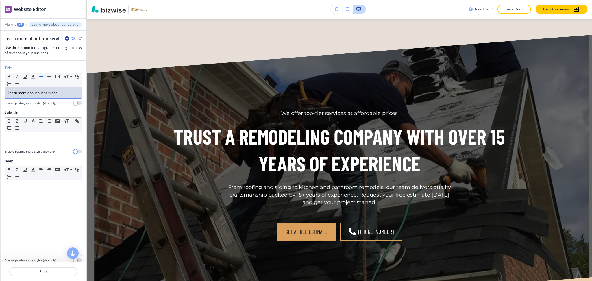
click at [21, 23] on div "+2" at bounding box center [20, 25] width 7 height 4
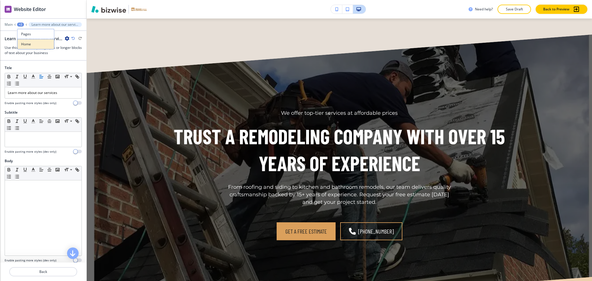
scroll to position [1693, 0]
click at [27, 43] on p "Home" at bounding box center [35, 44] width 29 height 5
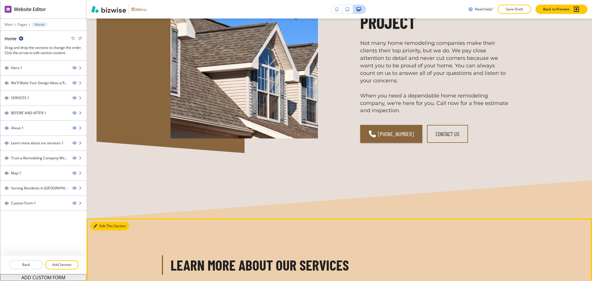
click at [100, 222] on button "Edit This Section" at bounding box center [109, 226] width 39 height 9
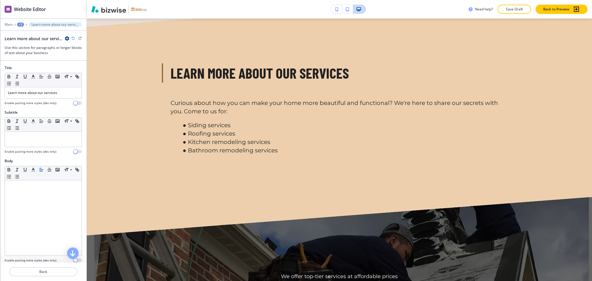
scroll to position [187, 0]
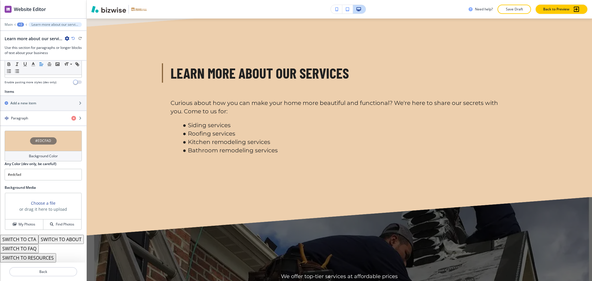
click at [38, 153] on h4 "Background Color" at bounding box center [43, 155] width 29 height 5
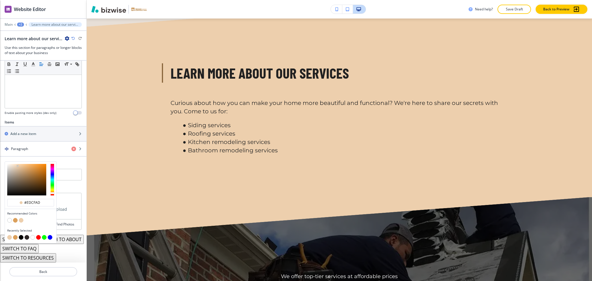
scroll to position [157, 0]
click at [8, 218] on button "button" at bounding box center [9, 220] width 5 height 5
type input "#FFFFFF"
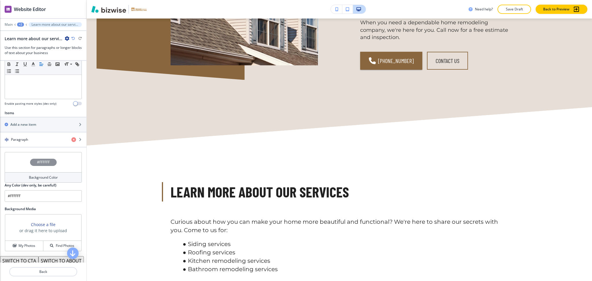
scroll to position [1620, 0]
click at [29, 136] on div "button" at bounding box center [43, 134] width 86 height 5
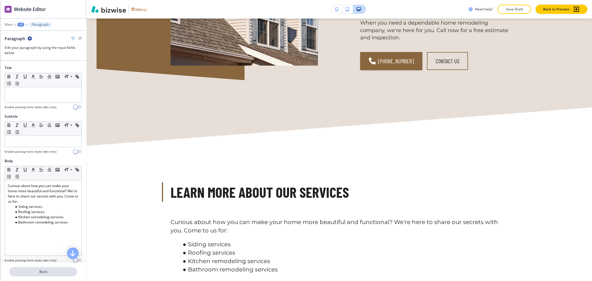
click at [38, 275] on button "Back" at bounding box center [43, 271] width 68 height 9
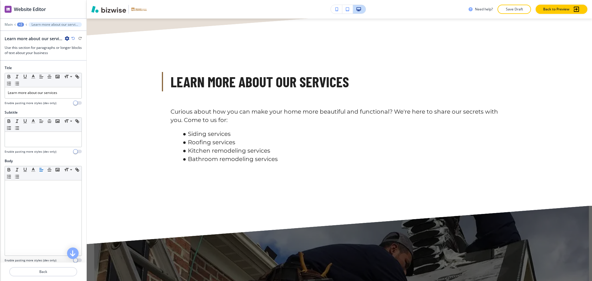
scroll to position [1739, 0]
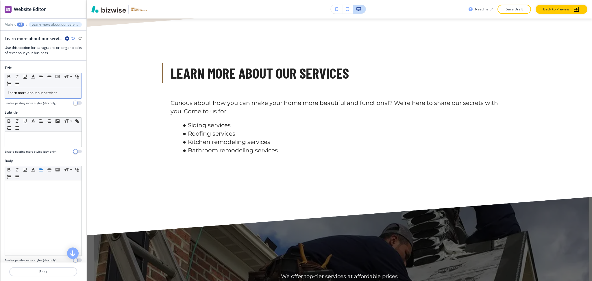
click at [47, 95] on p "Learn more about our services" at bounding box center [43, 92] width 71 height 5
click at [34, 77] on polyline "button" at bounding box center [33, 76] width 2 height 2
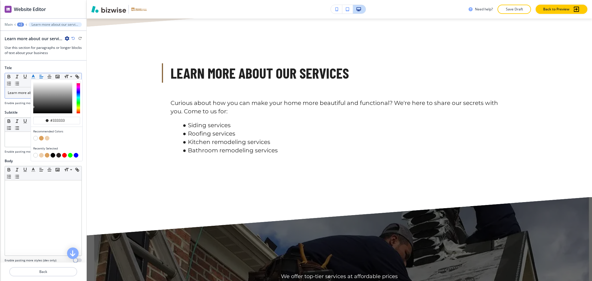
click at [42, 139] on button "button" at bounding box center [41, 138] width 5 height 5
type input "#dba05c"
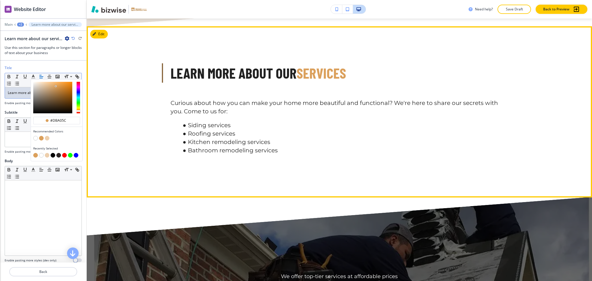
click at [380, 149] on div "Curious about how you can make your home more beautiful and functional? We're h…" at bounding box center [327, 126] width 361 height 69
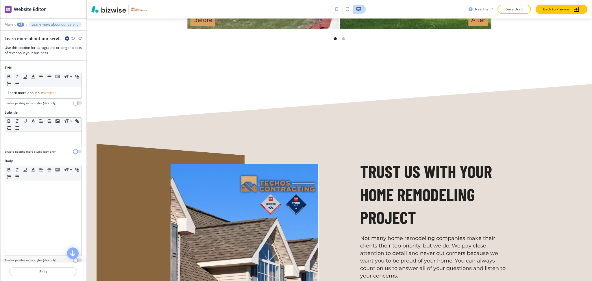
scroll to position [1349, 0]
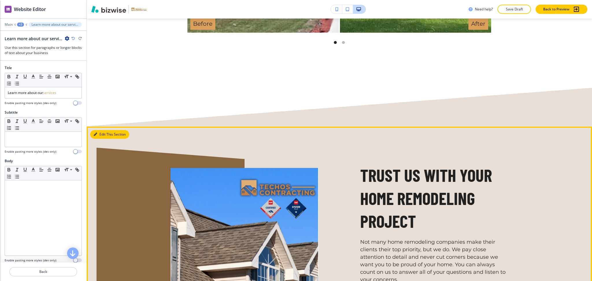
click at [101, 130] on button "Edit This Section" at bounding box center [109, 134] width 39 height 9
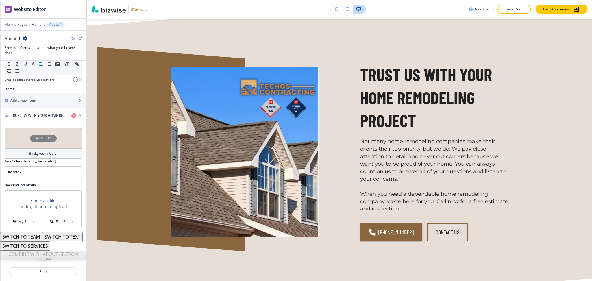
scroll to position [190, 0]
click at [33, 113] on h4 "TRUST US WITH YOUR HOME REMODELING PROJECT" at bounding box center [39, 115] width 56 height 5
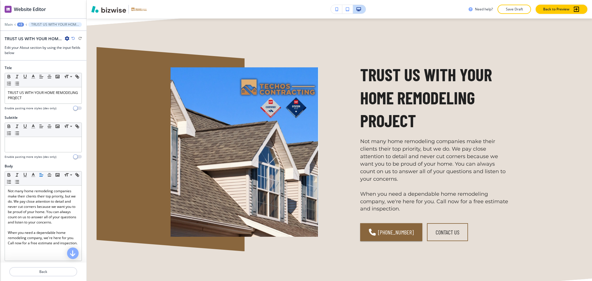
scroll to position [1458, 0]
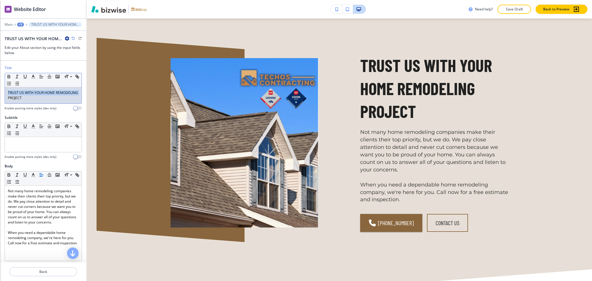
drag, startPoint x: 30, startPoint y: 97, endPoint x: 0, endPoint y: 82, distance: 33.9
click at [0, 83] on div "Title Small Normal Large Huge TRUST US WITH YOUR HOME REMODELING PROJECT Enable…" at bounding box center [43, 90] width 86 height 50
click at [32, 78] on line "button" at bounding box center [33, 78] width 3 height 0
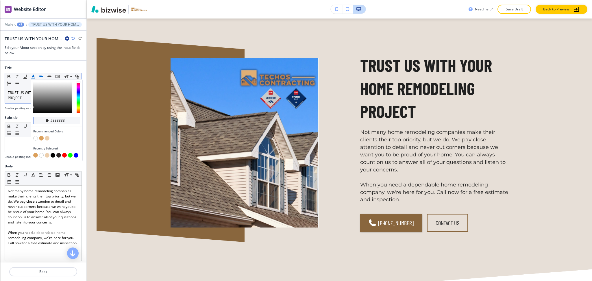
click at [64, 121] on input "#333333" at bounding box center [60, 120] width 20 height 5
paste input "29305b"
type input "#29305b"
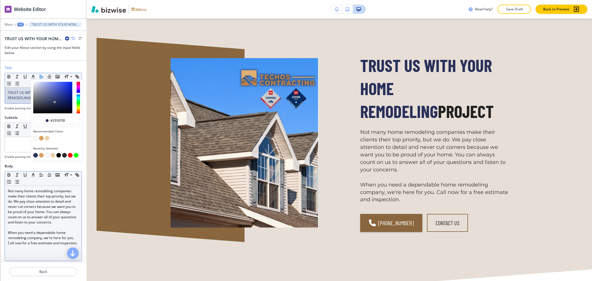
click at [64, 198] on p "Not many home remodeling companies make their clients their top priority, but w…" at bounding box center [43, 206] width 71 height 36
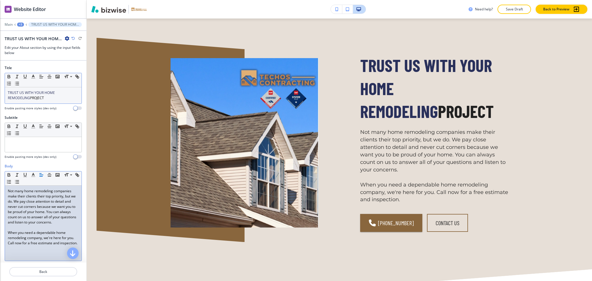
click at [40, 99] on p "TRUST US WITH YOUR HOME REMODELING PROJECT" at bounding box center [43, 95] width 71 height 10
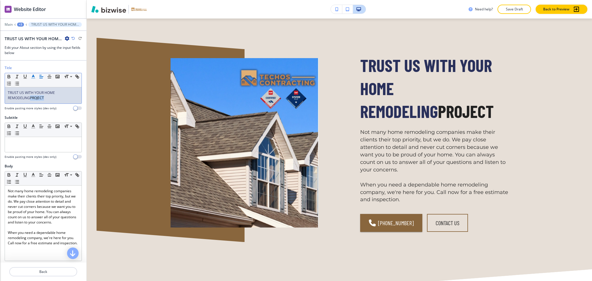
click at [33, 76] on polyline "button" at bounding box center [33, 76] width 2 height 2
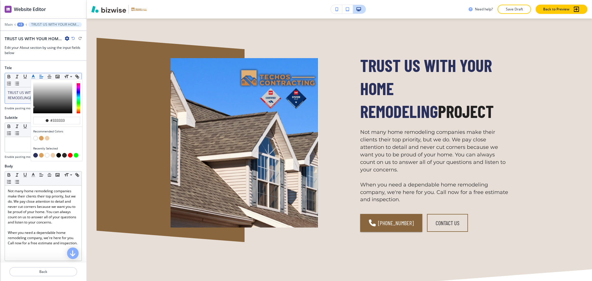
click at [42, 139] on button "button" at bounding box center [41, 138] width 5 height 5
type input "#dba05c"
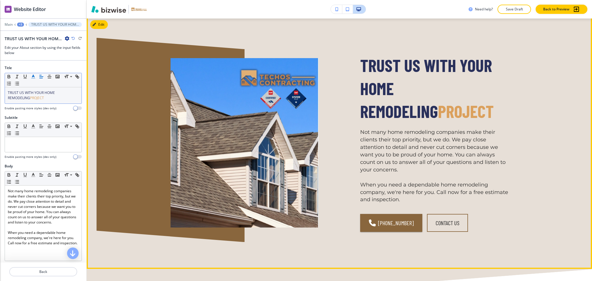
click at [478, 144] on p "Not many home remodeling companies make their clients their top priority, but w…" at bounding box center [434, 166] width 148 height 75
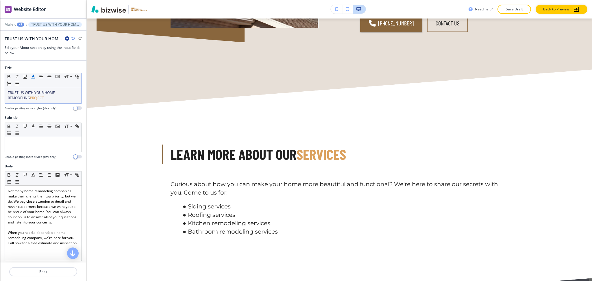
scroll to position [1670, 0]
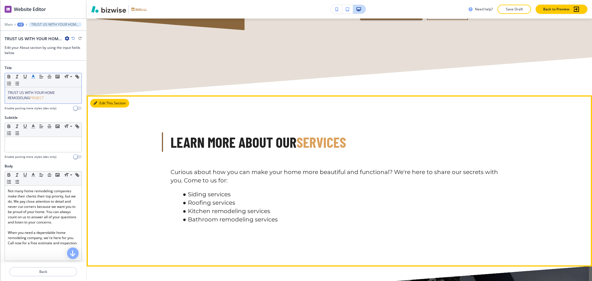
click at [99, 99] on button "Edit This Section" at bounding box center [109, 103] width 39 height 9
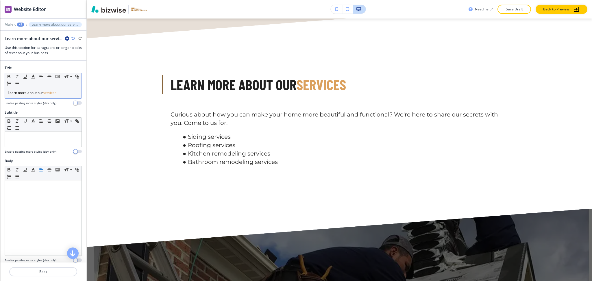
scroll to position [1739, 0]
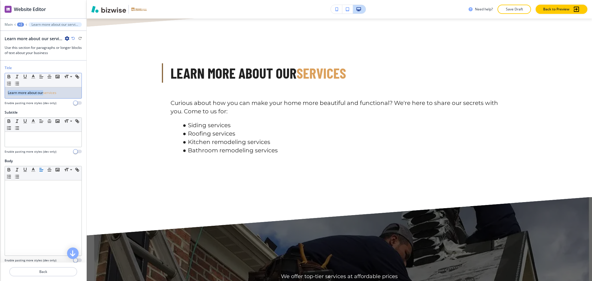
drag, startPoint x: 43, startPoint y: 93, endPoint x: 0, endPoint y: 93, distance: 43.1
click at [0, 93] on div "Title Small Normal Large Huge Learn more about our services Enable pasting more…" at bounding box center [43, 87] width 86 height 45
click at [34, 75] on polyline "button" at bounding box center [33, 76] width 2 height 2
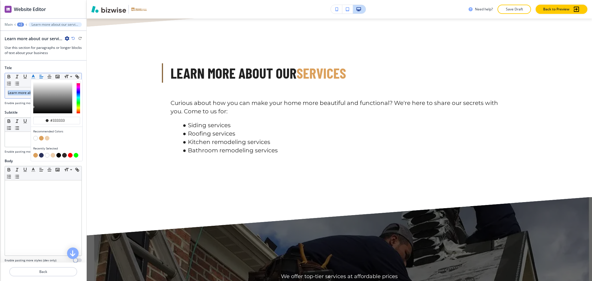
click at [42, 154] on button "button" at bounding box center [41, 155] width 5 height 5
type input "#29305b"
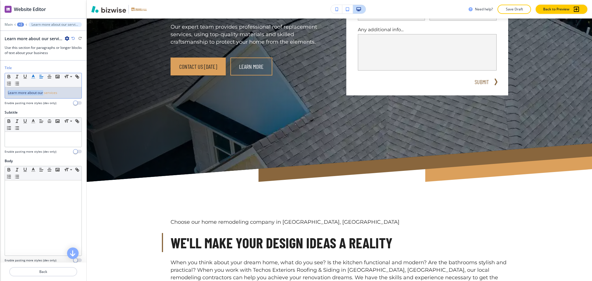
scroll to position [155, 0]
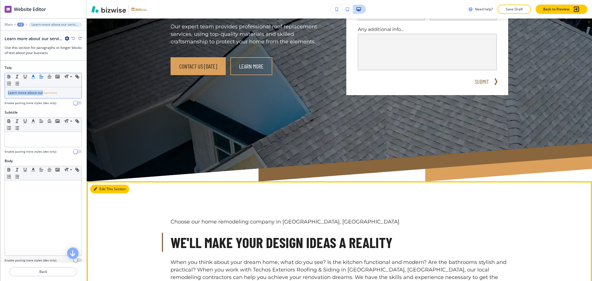
click at [104, 187] on button "Edit This Section" at bounding box center [109, 189] width 39 height 9
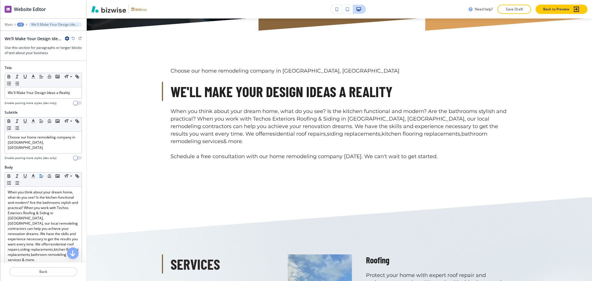
scroll to position [317, 0]
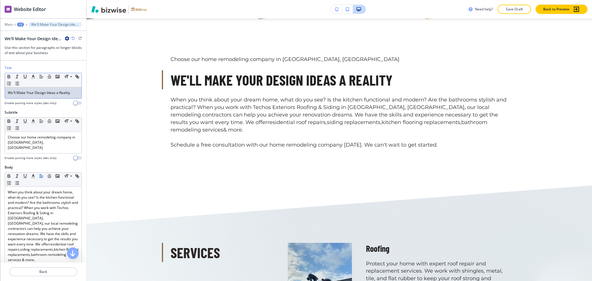
click at [46, 96] on div "We'll Make Your Design Ideas a Reality" at bounding box center [43, 92] width 77 height 11
click at [34, 80] on button "button" at bounding box center [33, 76] width 8 height 7
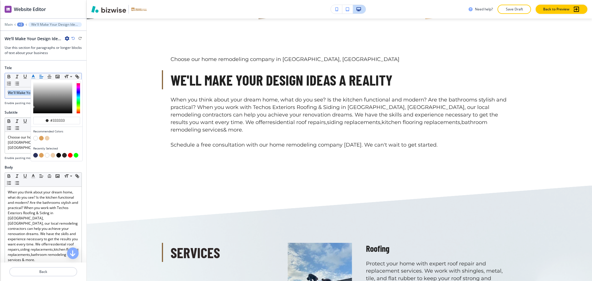
click at [35, 154] on button "button" at bounding box center [35, 155] width 5 height 5
type input "#29305b"
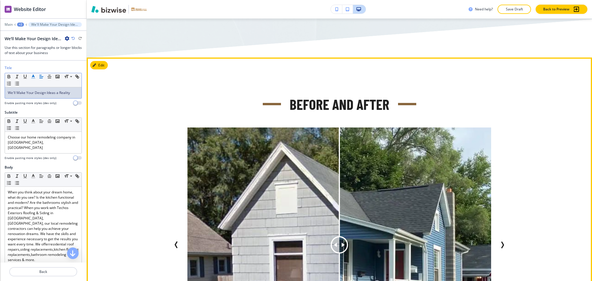
click at [105, 61] on button "Edit" at bounding box center [99, 65] width 18 height 9
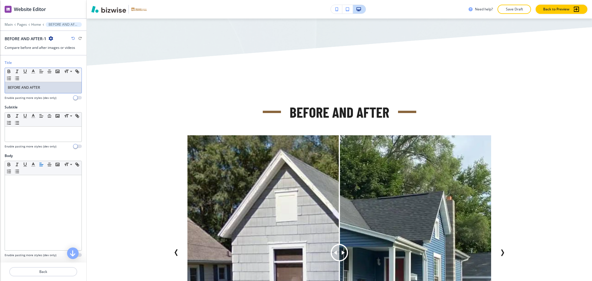
click at [59, 93] on div "BEFORE AND AFTER" at bounding box center [43, 87] width 77 height 11
click at [34, 71] on button "button" at bounding box center [33, 71] width 8 height 7
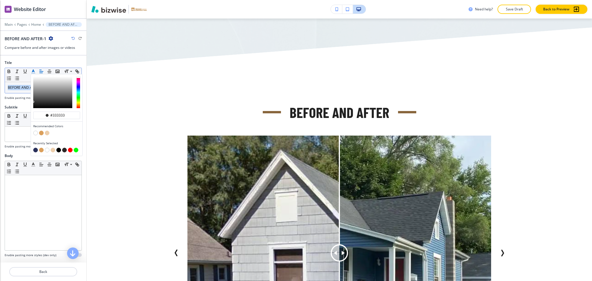
click at [37, 149] on button "button" at bounding box center [35, 150] width 5 height 5
type input "#29305b"
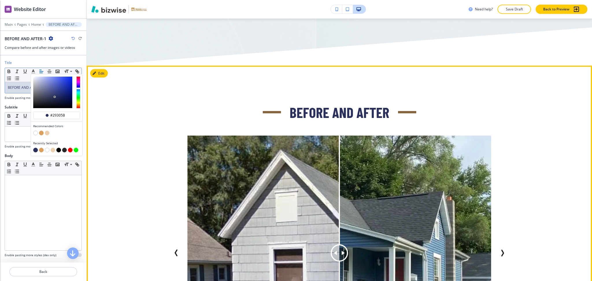
click at [488, 93] on div "BEFORE AND AFTER Before After Before After Before After Before After" at bounding box center [339, 246] width 505 height 360
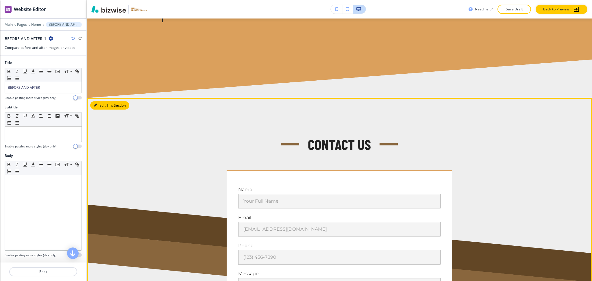
click at [102, 101] on button "Edit This Section" at bounding box center [109, 105] width 39 height 9
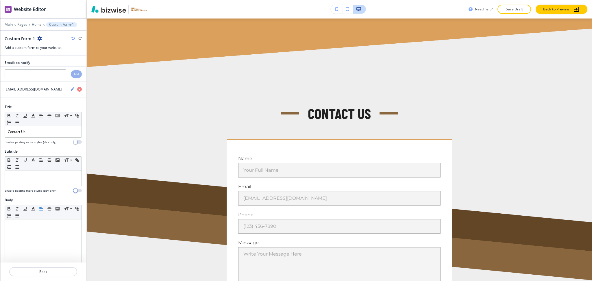
scroll to position [2667, 0]
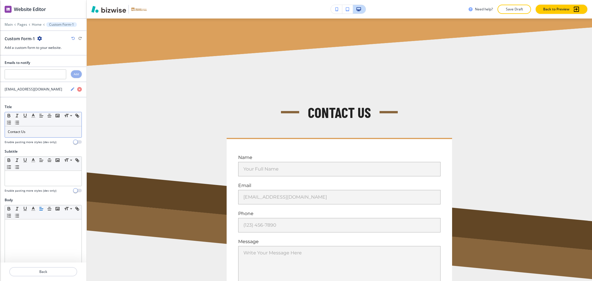
drag, startPoint x: 42, startPoint y: 138, endPoint x: 38, endPoint y: 119, distance: 18.6
click at [42, 138] on div "Small Normal Large Huge Contact Us" at bounding box center [43, 125] width 77 height 26
click at [36, 116] on button "button" at bounding box center [33, 115] width 8 height 7
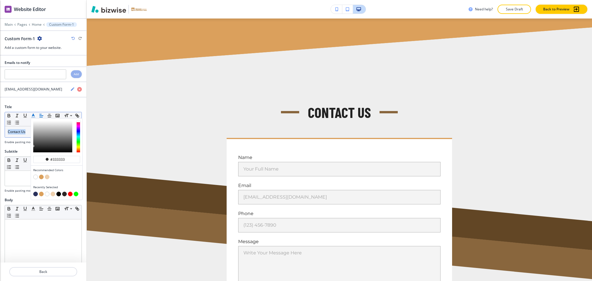
click at [36, 194] on button "button" at bounding box center [35, 194] width 5 height 5
type input "#29305b"
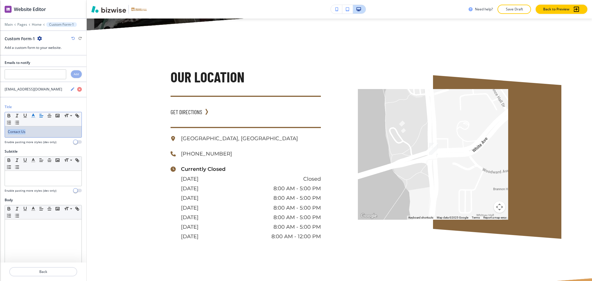
scroll to position [2161, 0]
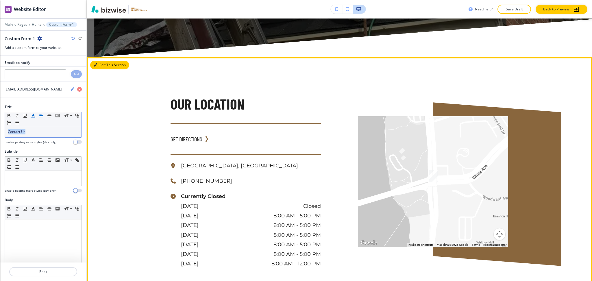
click at [98, 61] on button "Edit This Section" at bounding box center [109, 65] width 39 height 9
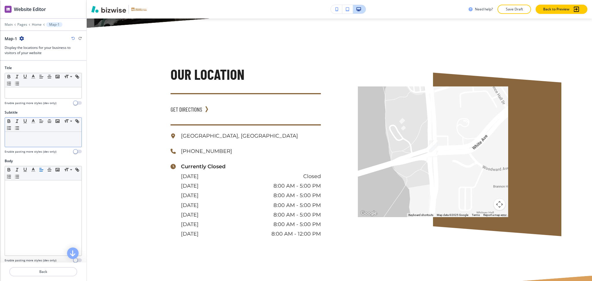
scroll to position [2191, 0]
click at [34, 140] on div at bounding box center [43, 139] width 77 height 15
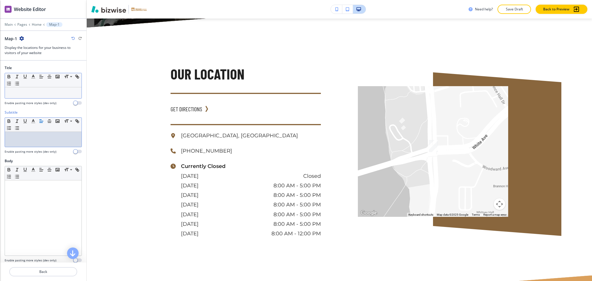
click at [41, 93] on p at bounding box center [43, 92] width 71 height 5
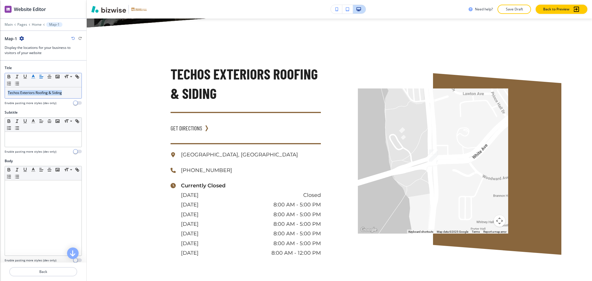
click at [35, 76] on icon "button" at bounding box center [33, 76] width 5 height 5
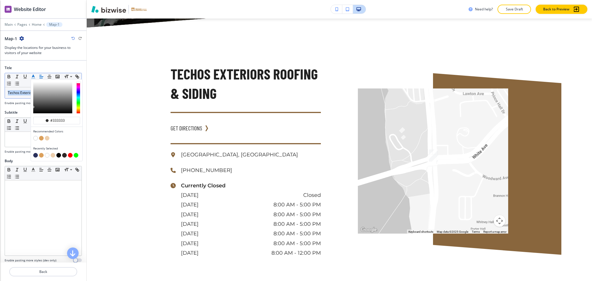
click at [36, 155] on button "button" at bounding box center [35, 155] width 5 height 5
type input "#29305b"
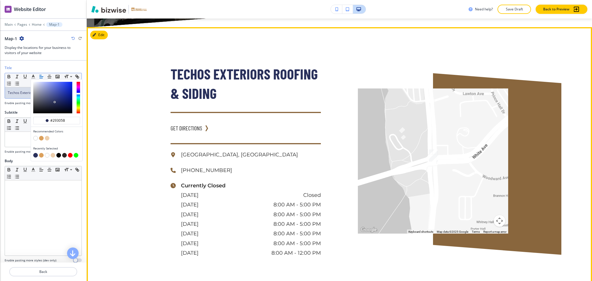
click at [312, 67] on span "Techos Exteriors Roofing & Siding" at bounding box center [246, 83] width 150 height 37
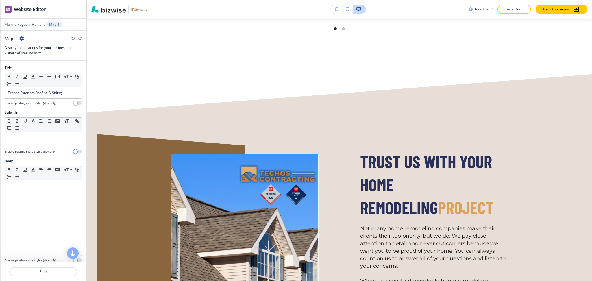
scroll to position [1421, 0]
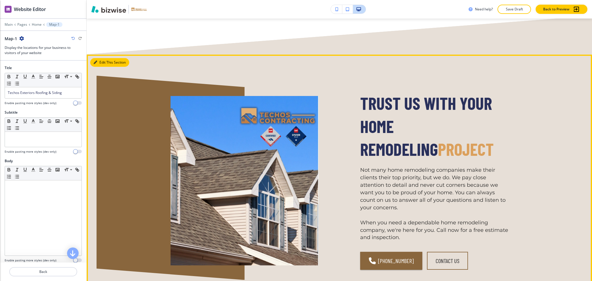
click at [100, 58] on button "Edit This Section" at bounding box center [109, 62] width 39 height 9
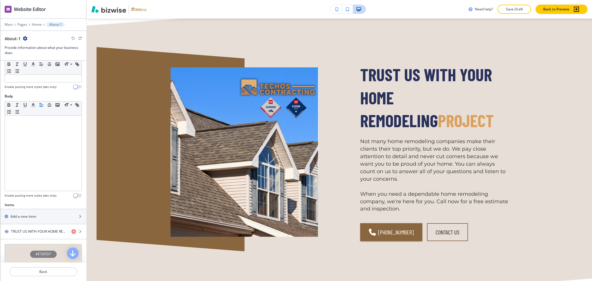
scroll to position [190, 0]
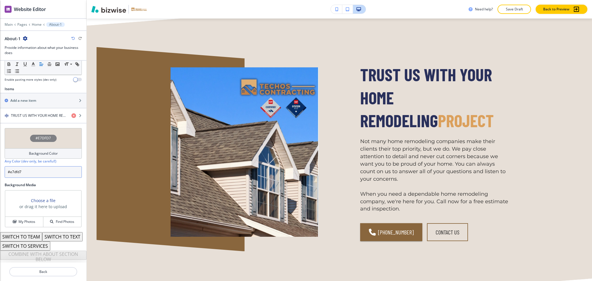
drag, startPoint x: 33, startPoint y: 162, endPoint x: 12, endPoint y: 162, distance: 21.1
click at [12, 166] on input "#e7dfd7" at bounding box center [43, 172] width 77 height 12
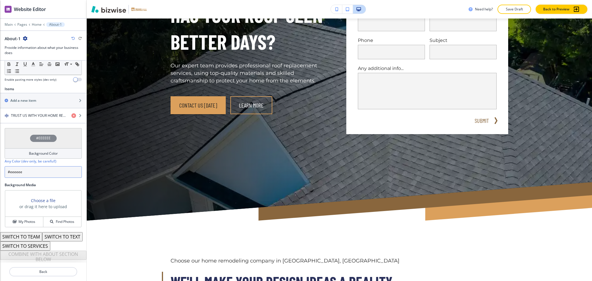
scroll to position [0, 0]
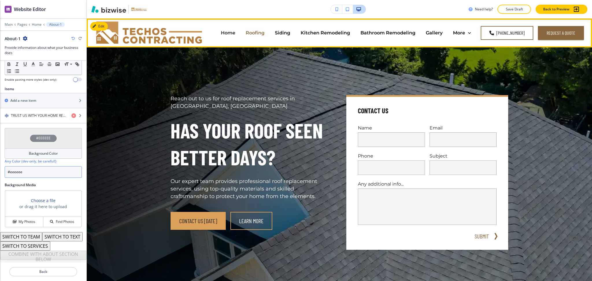
type input "#eeeeee"
click at [261, 32] on p "Roofing" at bounding box center [255, 32] width 19 height 7
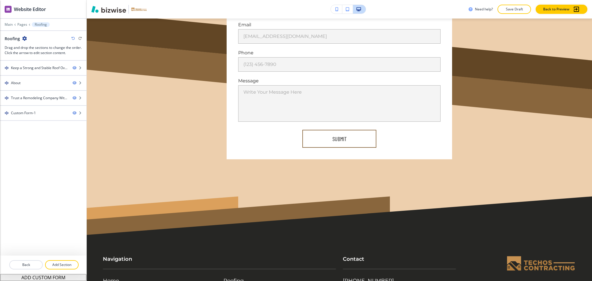
scroll to position [908, 0]
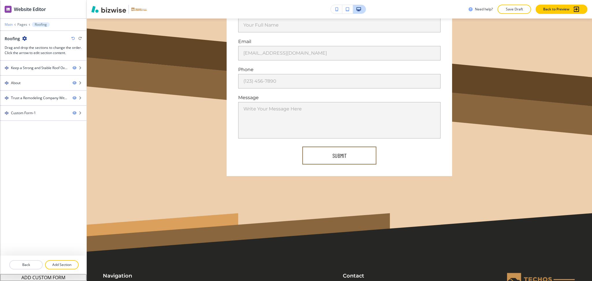
click at [9, 24] on p "Main" at bounding box center [9, 25] width 8 height 4
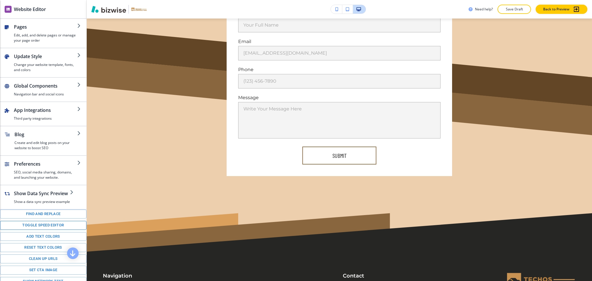
click at [40, 230] on button "Toggle speed editor" at bounding box center [43, 225] width 86 height 9
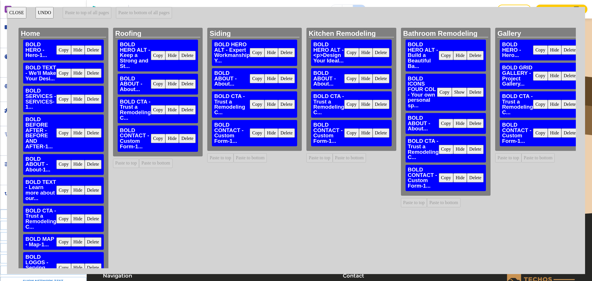
click at [186, 140] on button "Delete" at bounding box center [187, 138] width 17 height 9
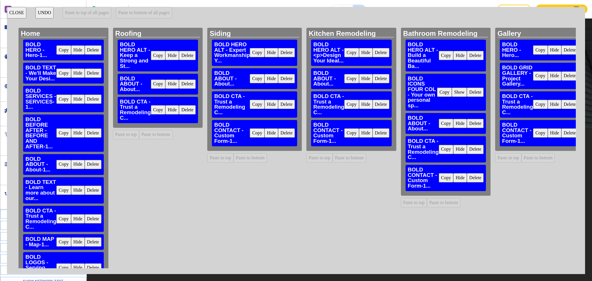
scroll to position [654, 0]
click at [290, 131] on div "BOLD CONTACT - Custom Form-1... Copy Hide Delete" at bounding box center [254, 133] width 85 height 26
click at [281, 135] on button "Delete" at bounding box center [286, 132] width 17 height 9
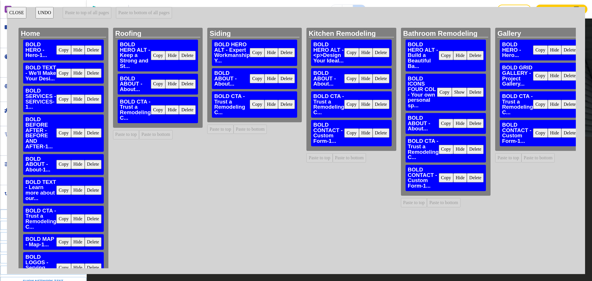
click at [376, 134] on button "Delete" at bounding box center [381, 132] width 17 height 9
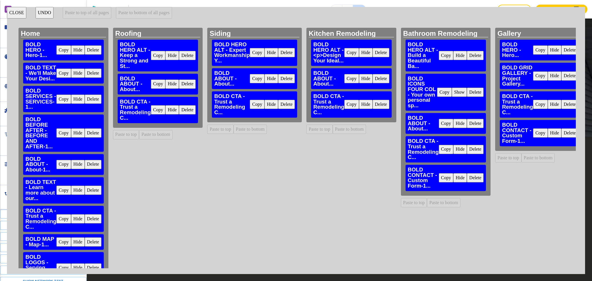
click at [467, 178] on button "Delete" at bounding box center [475, 177] width 17 height 9
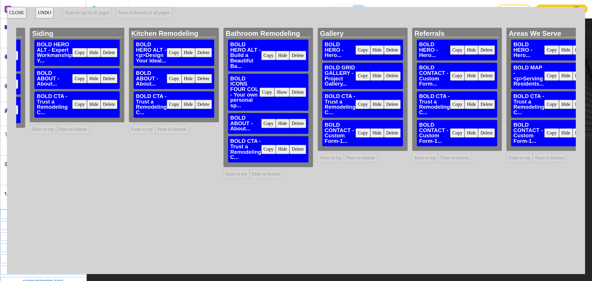
scroll to position [0, 249]
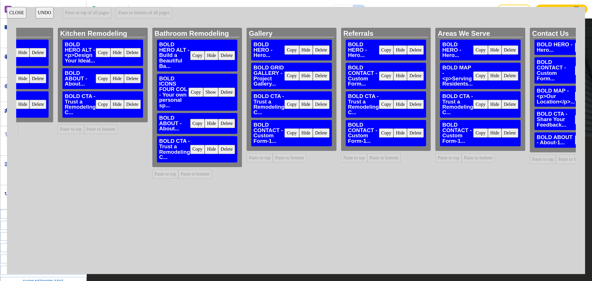
click at [313, 134] on button "Delete" at bounding box center [321, 132] width 17 height 9
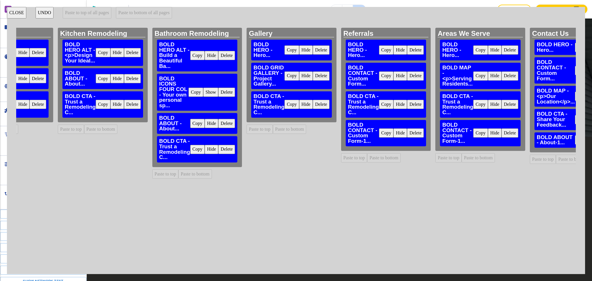
click at [407, 131] on button "Delete" at bounding box center [415, 132] width 17 height 9
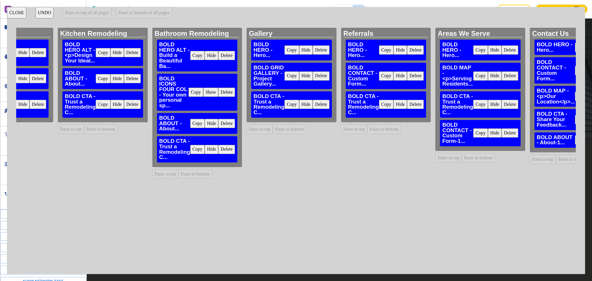
click at [502, 133] on button "Delete" at bounding box center [509, 132] width 17 height 9
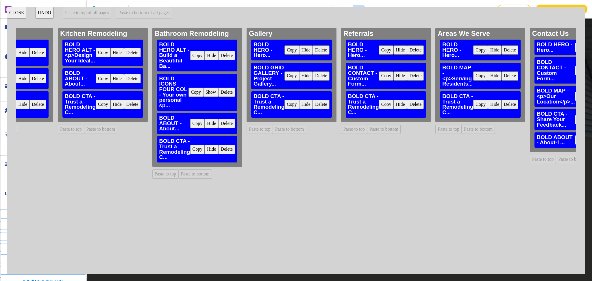
scroll to position [0, 293]
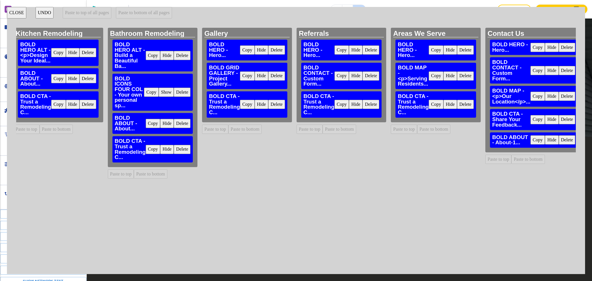
click at [559, 97] on button "Delete" at bounding box center [567, 96] width 17 height 9
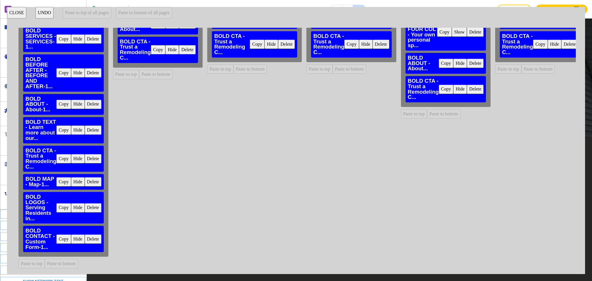
scroll to position [66, 0]
click at [64, 178] on button "Copy" at bounding box center [63, 181] width 15 height 9
click at [146, 13] on button "Paste to bottom of all pages" at bounding box center [144, 13] width 56 height 12
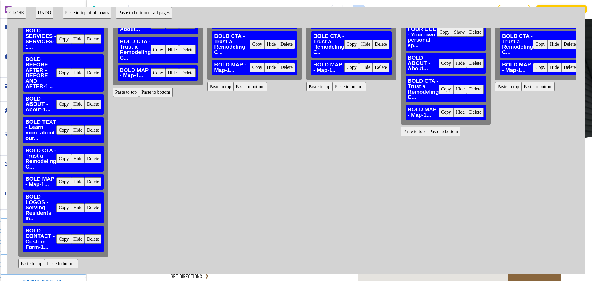
scroll to position [908, 0]
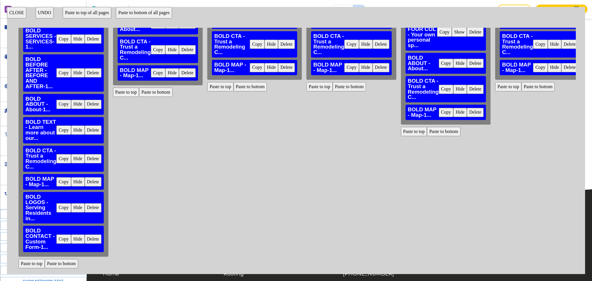
click at [65, 234] on button "Copy" at bounding box center [63, 238] width 15 height 9
click at [137, 11] on button "Paste to bottom of all pages" at bounding box center [144, 13] width 56 height 12
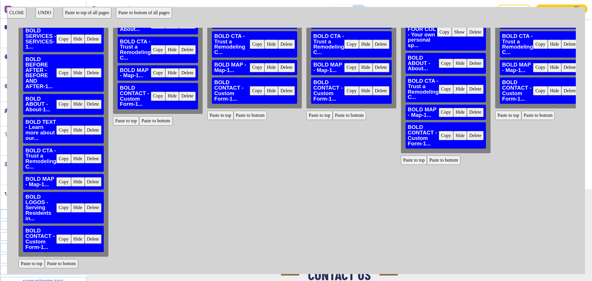
click at [15, 13] on button "CLOSE" at bounding box center [16, 13] width 19 height 12
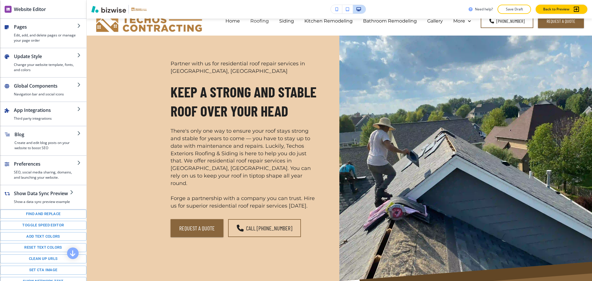
scroll to position [0, 0]
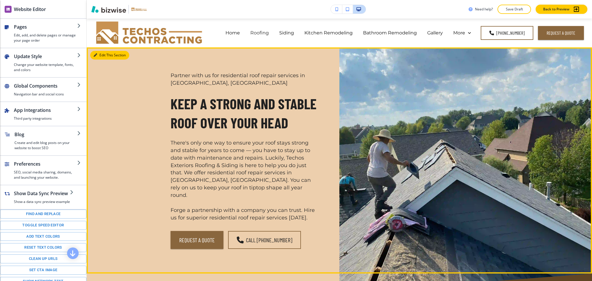
click at [99, 59] on button "Edit This Section" at bounding box center [109, 55] width 39 height 9
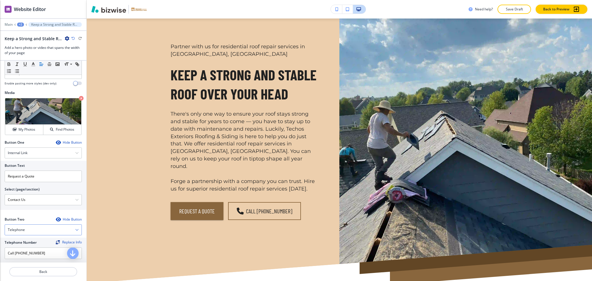
scroll to position [192, 0]
drag, startPoint x: 14, startPoint y: 245, endPoint x: 0, endPoint y: 242, distance: 14.4
click at [0, 243] on div "Telephone Number Replace Info Call (608) 631-4306" at bounding box center [43, 250] width 86 height 26
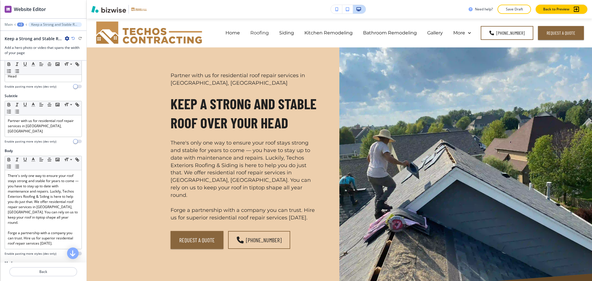
scroll to position [0, 0]
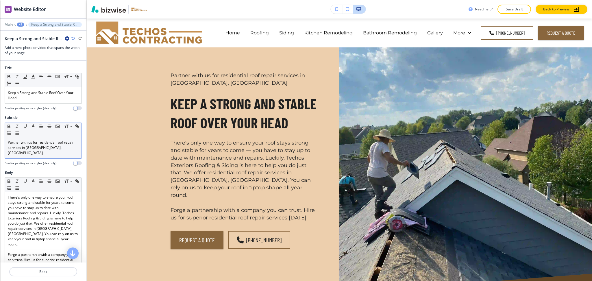
type input "(608) 631-4306"
click at [59, 146] on p "Partner with us for residential roof repair services in Beloit, WI" at bounding box center [43, 148] width 71 height 16
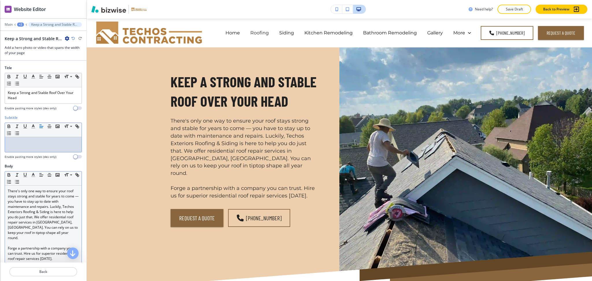
click at [8, 191] on p "There's only one way to ensure your roof stays strong and stable for years to c…" at bounding box center [43, 214] width 71 height 52
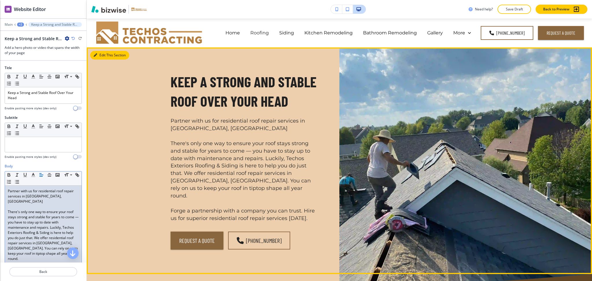
click at [103, 56] on button "Edit This Section" at bounding box center [109, 55] width 39 height 9
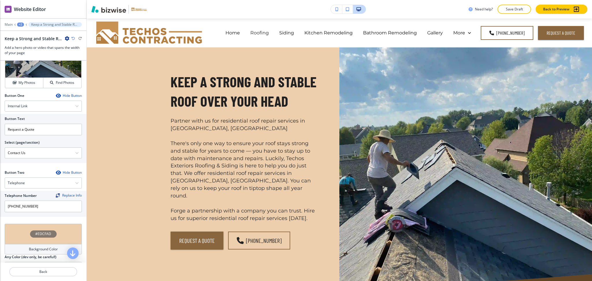
scroll to position [268, 0]
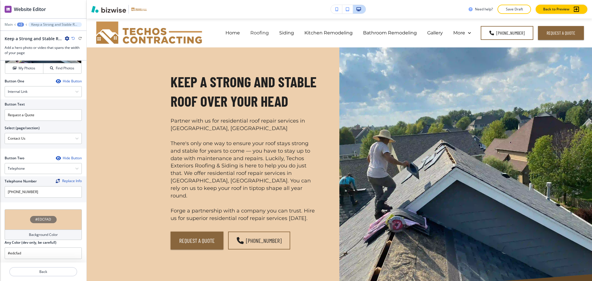
click at [45, 232] on h4 "Background Color" at bounding box center [43, 234] width 29 height 5
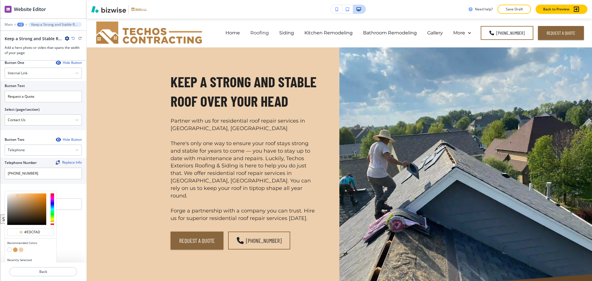
click at [16, 247] on button "button" at bounding box center [15, 249] width 5 height 5
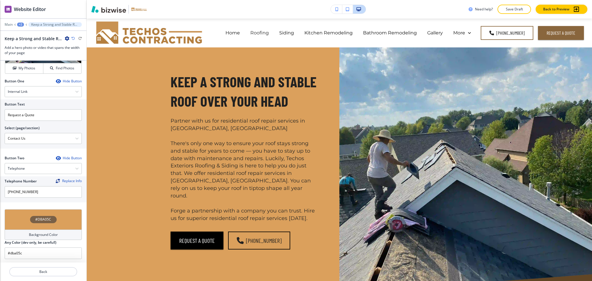
click at [40, 229] on div "Background Color" at bounding box center [43, 234] width 77 height 10
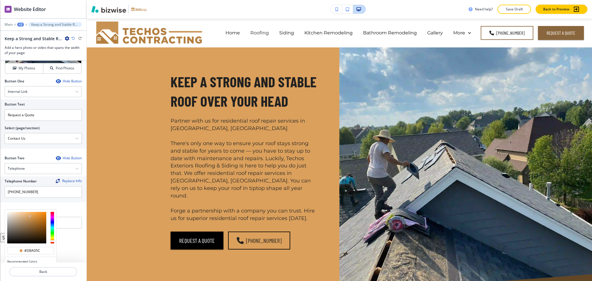
click at [23, 266] on button "button" at bounding box center [21, 268] width 5 height 5
type input "#edcfad"
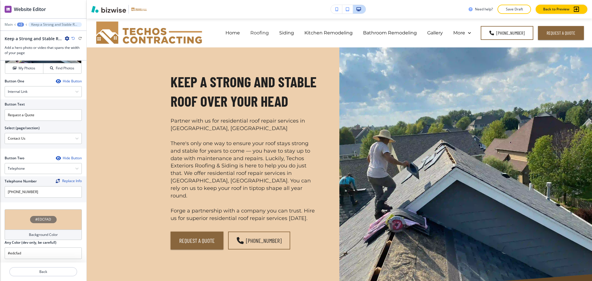
click at [29, 232] on h4 "Background Color" at bounding box center [43, 234] width 29 height 5
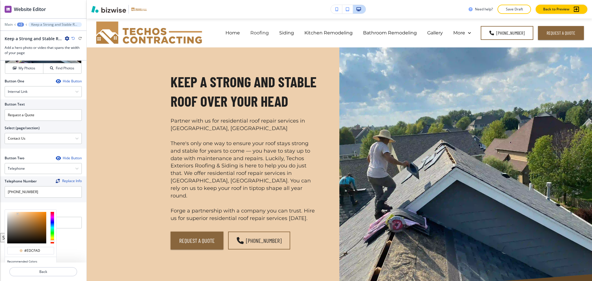
type input "#e9d8c5"
click at [13, 212] on div at bounding box center [26, 228] width 39 height 32
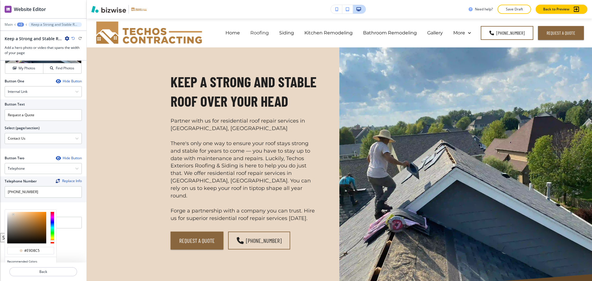
type input "#e9d8c5"
type input "#dbc8b3"
click at [14, 212] on div at bounding box center [26, 228] width 39 height 32
type input "#dbc8b3"
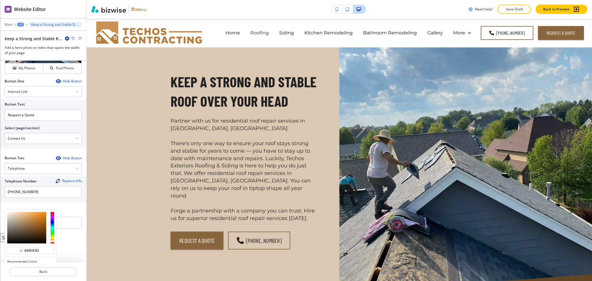
type input "#b89d7f"
click at [19, 212] on div at bounding box center [26, 228] width 39 height 32
type input "#b89d7f"
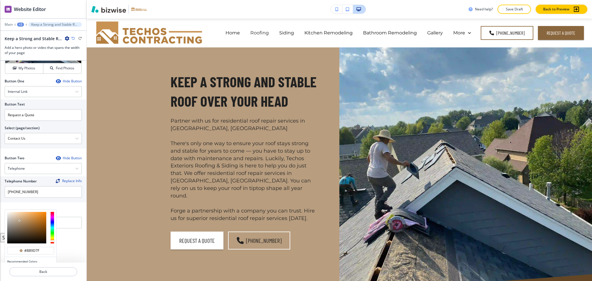
type input "#f0d0ab"
click at [18, 212] on div at bounding box center [26, 228] width 39 height 32
type input "#f0d0ab"
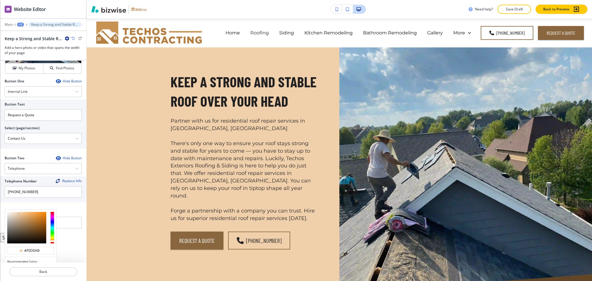
type input "#fef3e6"
click at [11, 212] on div at bounding box center [26, 228] width 39 height 32
type input "#fef3e6"
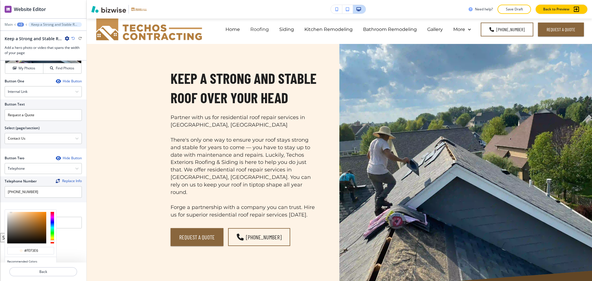
scroll to position [0, 0]
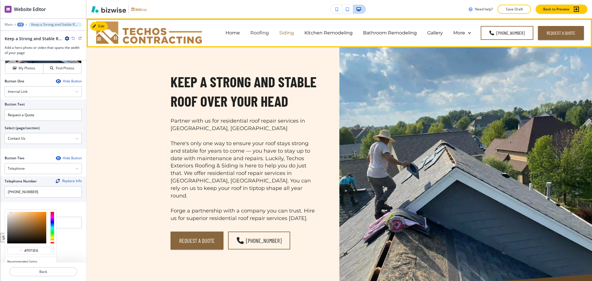
click at [290, 34] on p "Siding" at bounding box center [286, 32] width 15 height 7
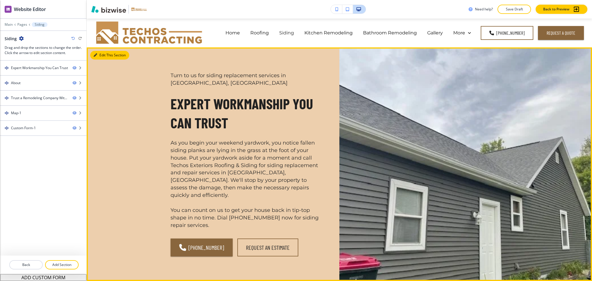
click at [99, 55] on button "Edit This Section" at bounding box center [109, 55] width 39 height 9
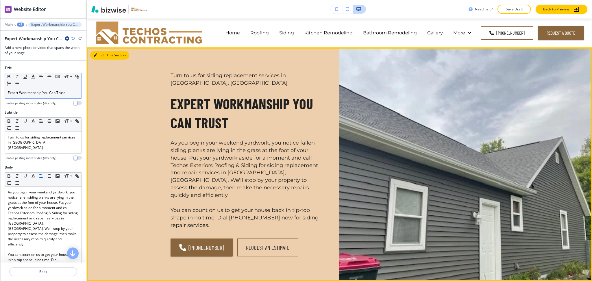
scroll to position [29, 0]
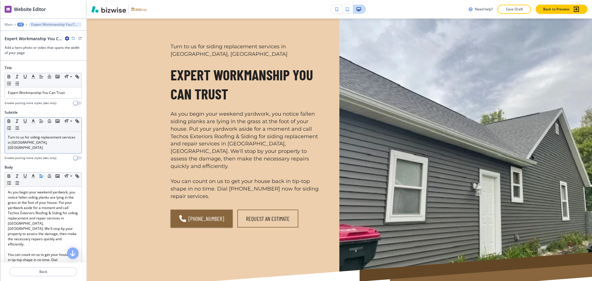
click at [53, 145] on div "Turn to us for siding replacement services in Beloit, WI" at bounding box center [43, 142] width 77 height 21
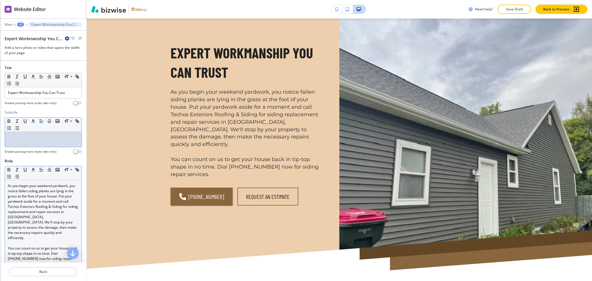
click at [8, 184] on p "As you begin your weekend yardwork, you notice fallen siding planks are lying i…" at bounding box center [43, 211] width 71 height 57
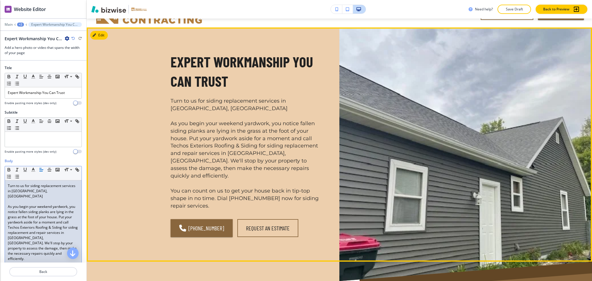
scroll to position [0, 0]
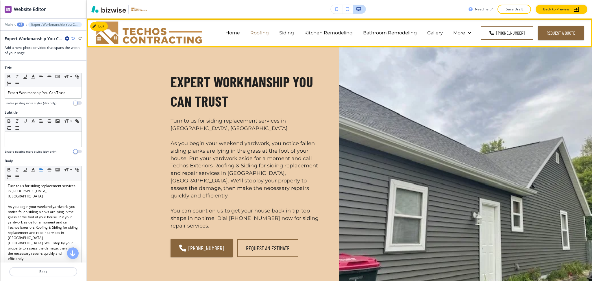
click at [262, 32] on p "Roofing" at bounding box center [259, 32] width 18 height 7
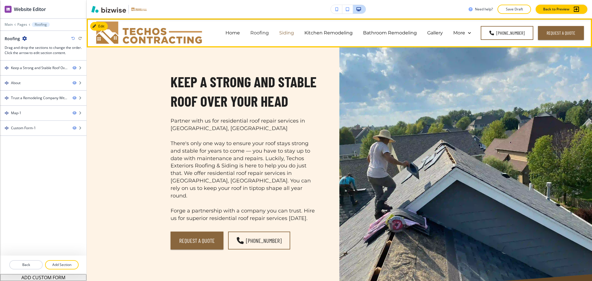
click at [294, 33] on p "Siding" at bounding box center [286, 32] width 15 height 7
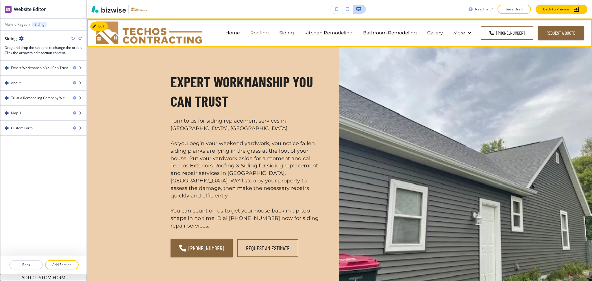
click at [254, 31] on p "Roofing" at bounding box center [259, 32] width 18 height 7
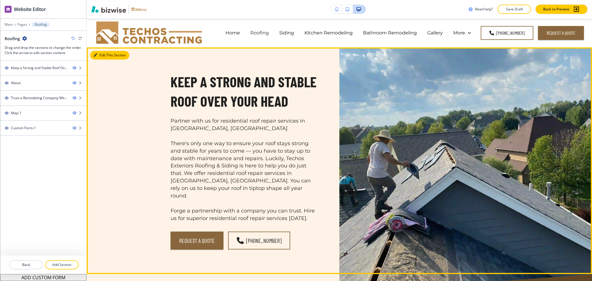
click at [98, 53] on button "Edit This Section" at bounding box center [109, 55] width 39 height 9
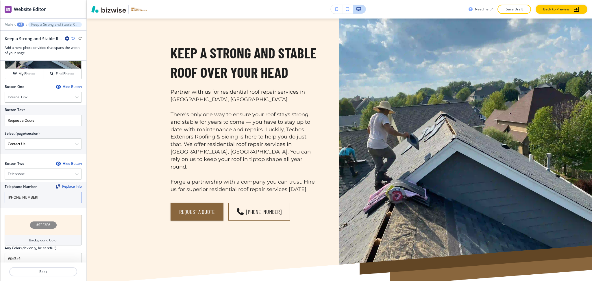
scroll to position [268, 0]
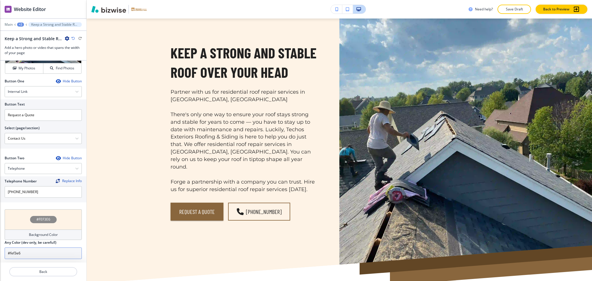
click at [31, 247] on input "#fef3e6" at bounding box center [43, 253] width 77 height 12
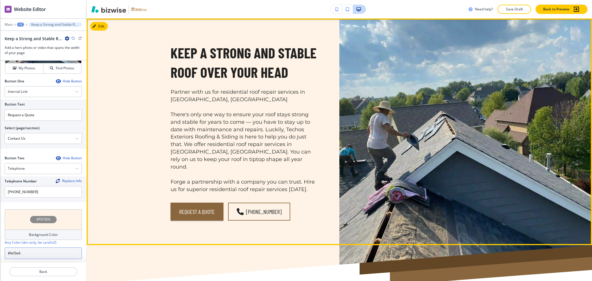
scroll to position [0, 0]
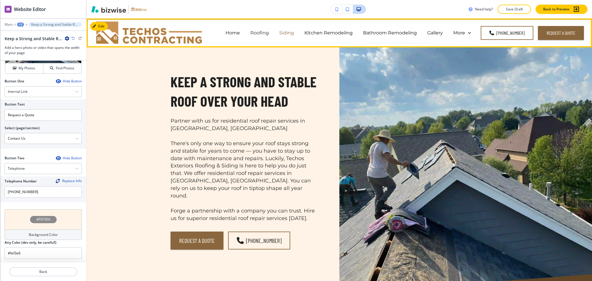
click at [282, 32] on p "Siding" at bounding box center [286, 32] width 15 height 7
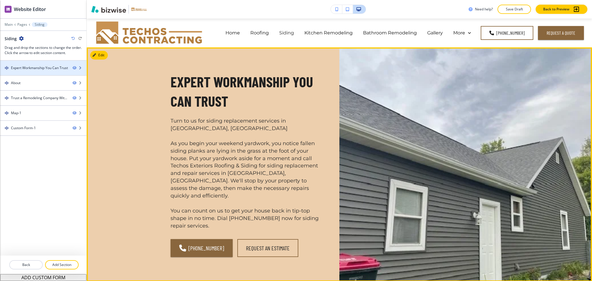
click at [28, 69] on div "Expert Workmanship You Can Trust" at bounding box center [39, 67] width 57 height 5
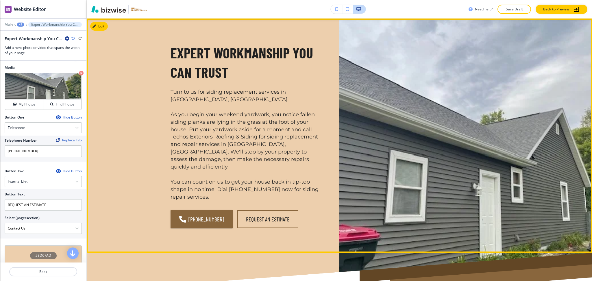
scroll to position [273, 0]
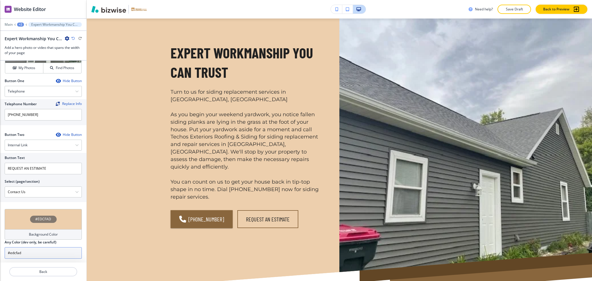
click at [51, 247] on input "#edcfad" at bounding box center [43, 253] width 77 height 12
paste input "fef3e6"
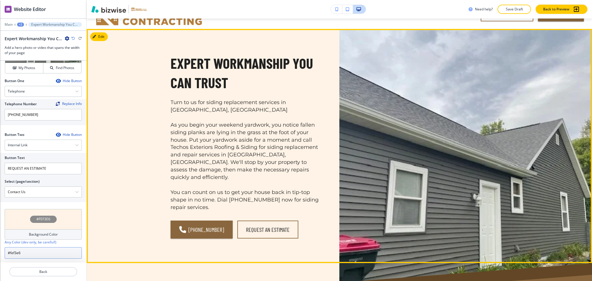
scroll to position [0, 0]
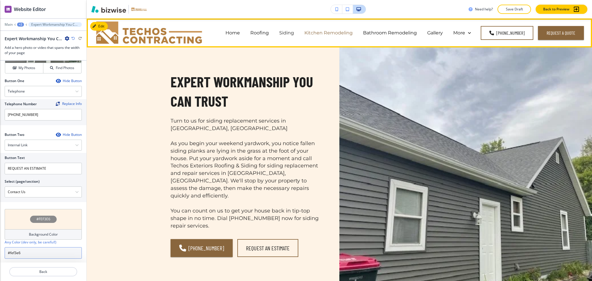
type input "#fef3e6"
click at [316, 31] on p "Kitchen Remodeling" at bounding box center [328, 32] width 48 height 7
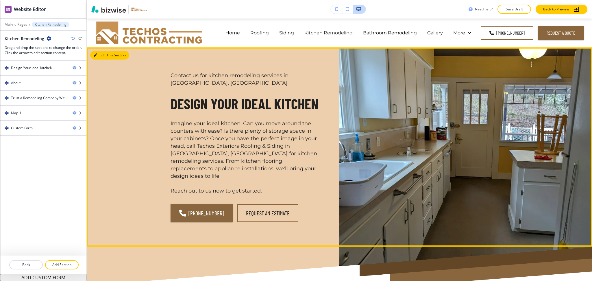
click at [97, 51] on button "Edit This Section" at bounding box center [109, 55] width 39 height 9
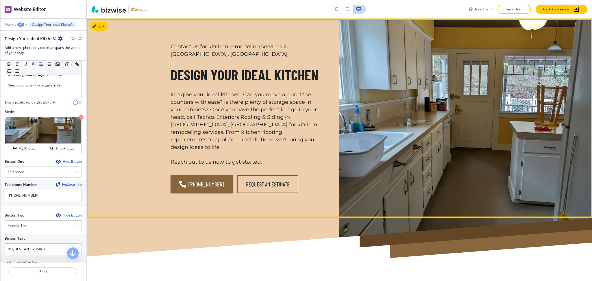
scroll to position [250, 0]
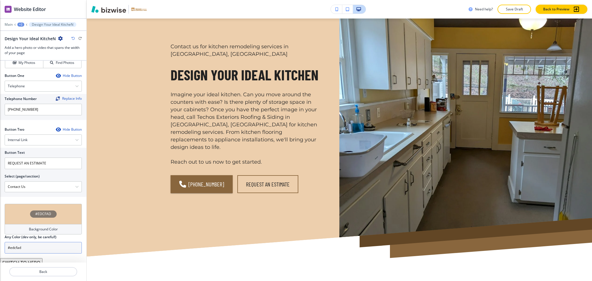
click at [33, 242] on input "#edcfad" at bounding box center [43, 248] width 77 height 12
paste input "fef3e6"
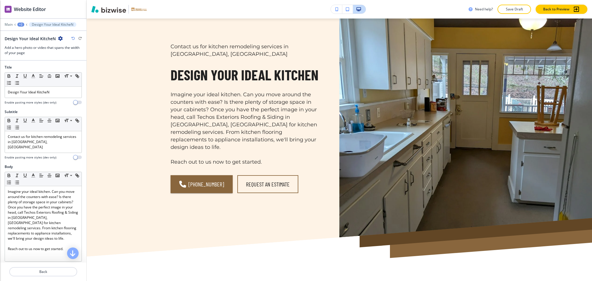
scroll to position [0, 0]
type input "#fef3e6"
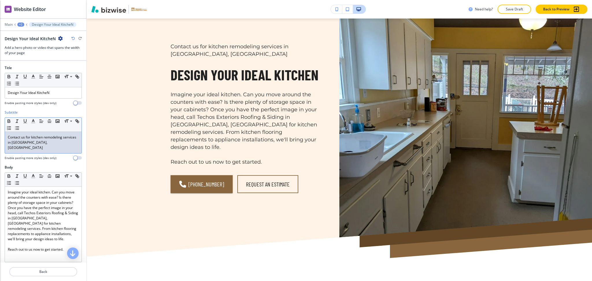
click at [52, 138] on p "Contact us for kitchen remodeling services in Beloit, WI" at bounding box center [43, 143] width 71 height 16
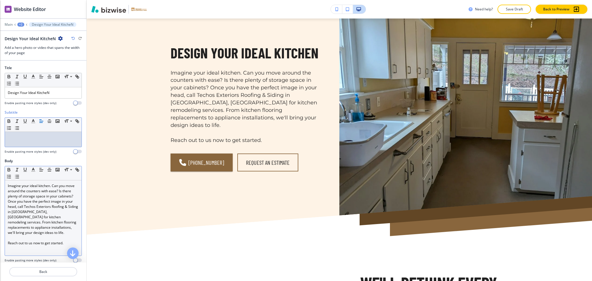
click at [5, 182] on div "Imagine your ideal kitchen. Can you move around the counters with ease? Is ther…" at bounding box center [43, 217] width 77 height 75
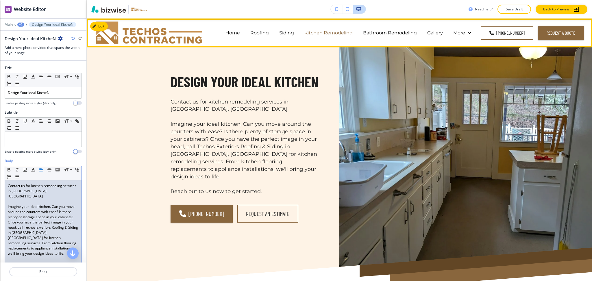
click at [336, 32] on p "Kitchen Remodeling" at bounding box center [328, 32] width 48 height 7
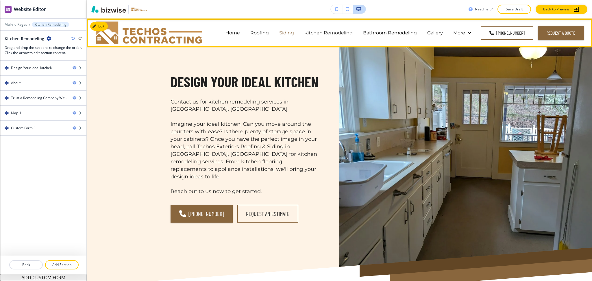
click at [286, 31] on p "Siding" at bounding box center [286, 32] width 15 height 7
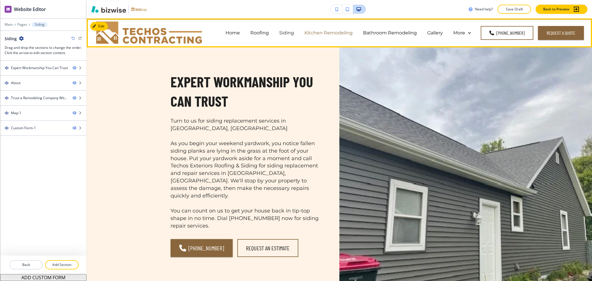
click at [325, 30] on p "Kitchen Remodeling" at bounding box center [328, 32] width 48 height 7
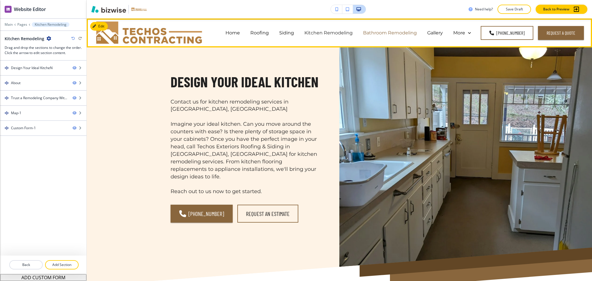
click at [373, 34] on p "Bathroom Remodeling" at bounding box center [390, 32] width 54 height 7
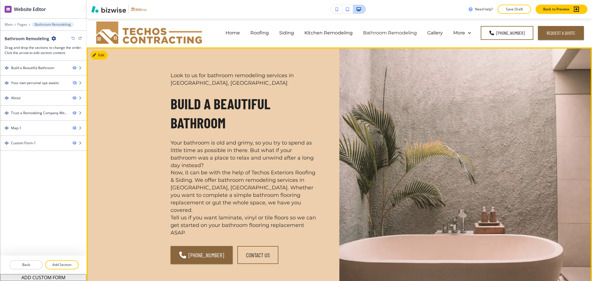
click at [103, 54] on button "Edit" at bounding box center [99, 55] width 18 height 9
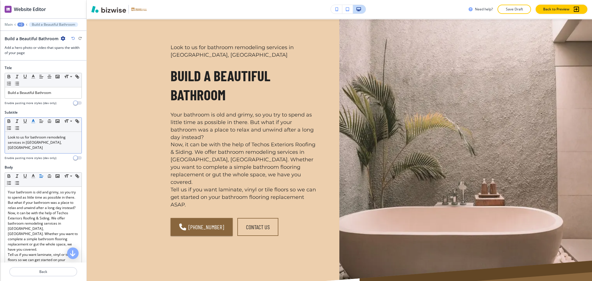
scroll to position [29, 0]
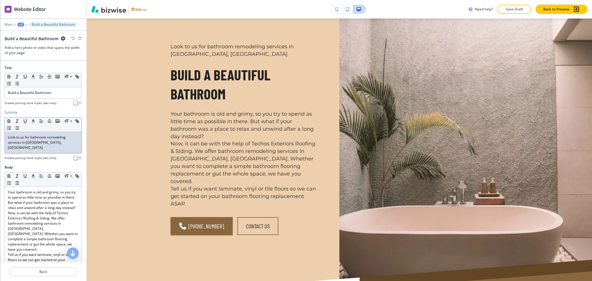
click at [51, 144] on p "Look to us for bathroom remodeling services in Beloit, WI" at bounding box center [43, 143] width 71 height 16
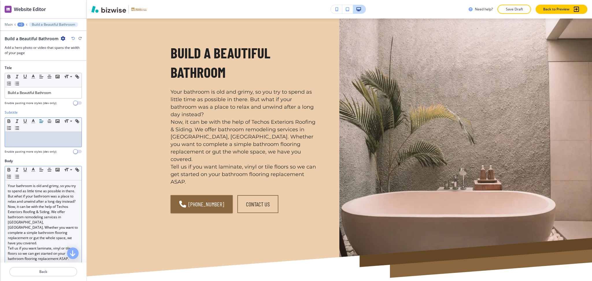
click at [7, 183] on div "Your bathroom is old and grimy, so you try to spend as little time as possible …" at bounding box center [43, 222] width 77 height 84
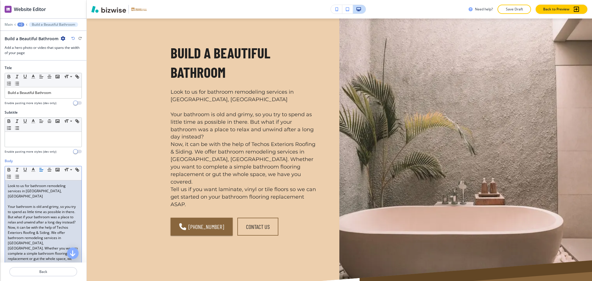
click at [34, 223] on p "Your bathroom is old and grimy, so you try to spend as little time as possible …" at bounding box center [43, 214] width 71 height 21
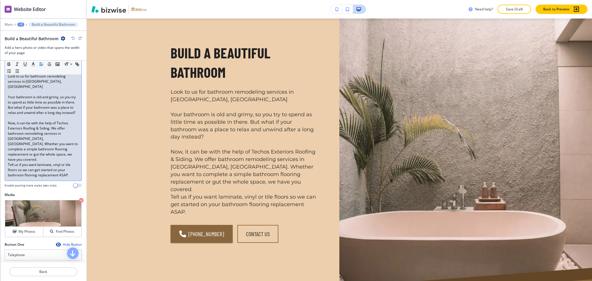
click at [36, 151] on p "Now, it can be with the help of Techos Exteriors Roofing & Siding. We offer bat…" at bounding box center [43, 142] width 71 height 42
click at [44, 150] on p "Now, it can be with the help of Techos Exteriors Roofing & Siding. We offer bat…" at bounding box center [43, 141] width 71 height 42
click at [46, 154] on p "Now, it can be with the help of Techos Exteriors Roofing & Siding. We offer bat…" at bounding box center [43, 141] width 71 height 42
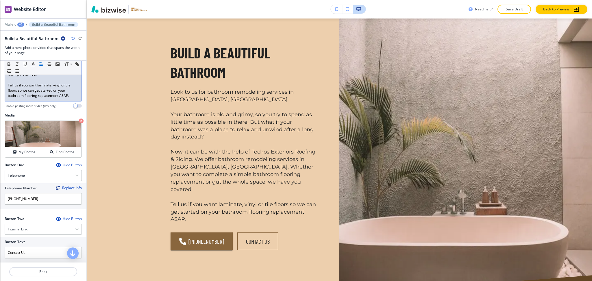
scroll to position [284, 0]
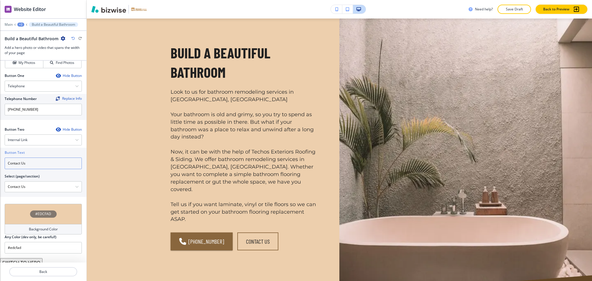
click at [35, 158] on input "Contact Us" at bounding box center [43, 164] width 77 height 12
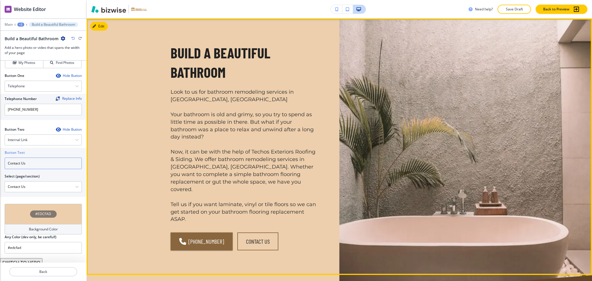
scroll to position [0, 0]
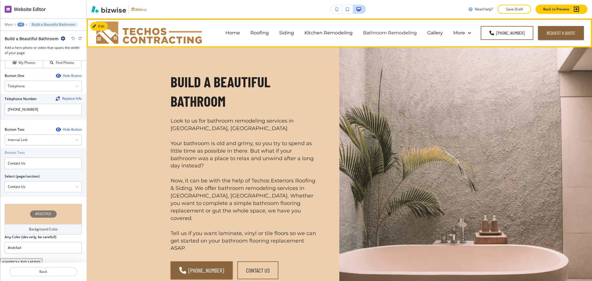
click at [260, 29] on div "Roofing" at bounding box center [259, 32] width 29 height 23
click at [262, 32] on p "Roofing" at bounding box center [259, 32] width 18 height 7
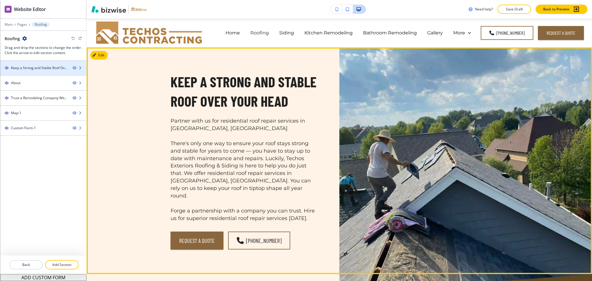
click at [36, 68] on div "Keep a Strong and Stable Roof Over Your Head" at bounding box center [39, 67] width 57 height 5
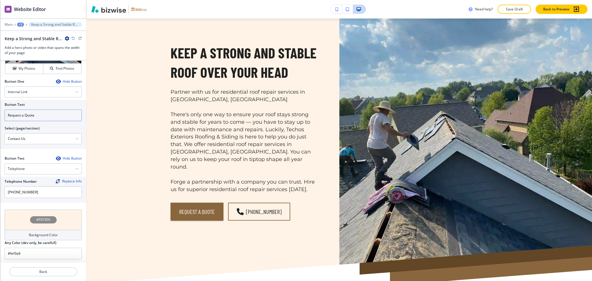
scroll to position [268, 0]
click at [43, 109] on input "Request a Quote" at bounding box center [43, 115] width 77 height 12
paste input "Contact Us"
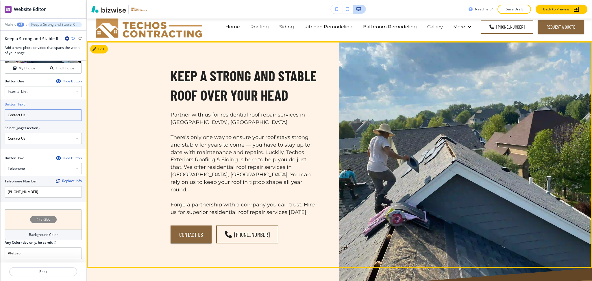
scroll to position [0, 0]
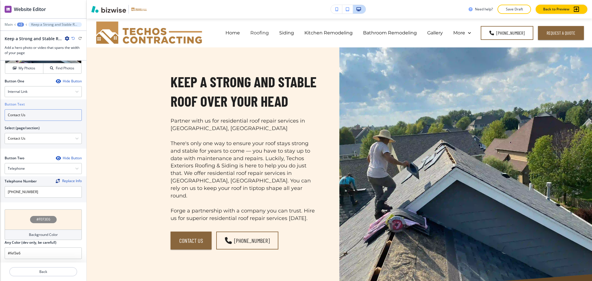
type input "Contact Us"
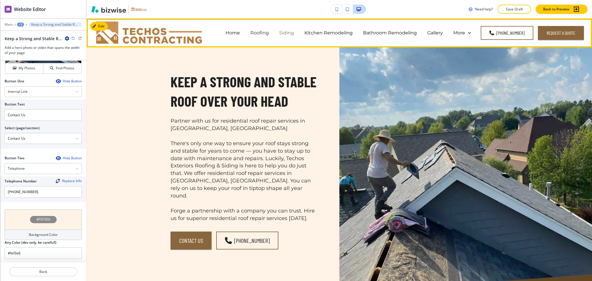
click at [286, 33] on p "Siding" at bounding box center [286, 32] width 15 height 7
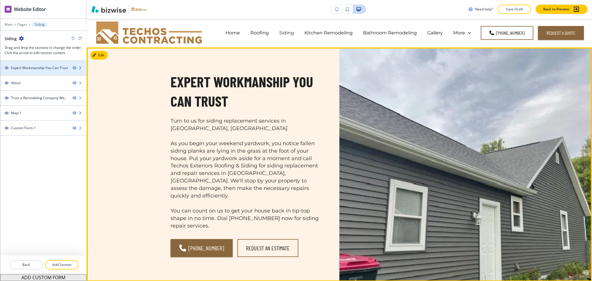
click at [37, 65] on div "Expert Workmanship You Can Trust" at bounding box center [39, 67] width 57 height 5
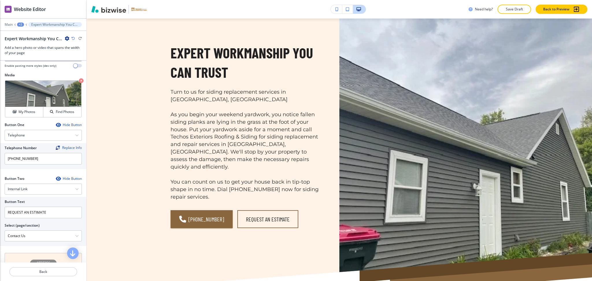
scroll to position [273, 0]
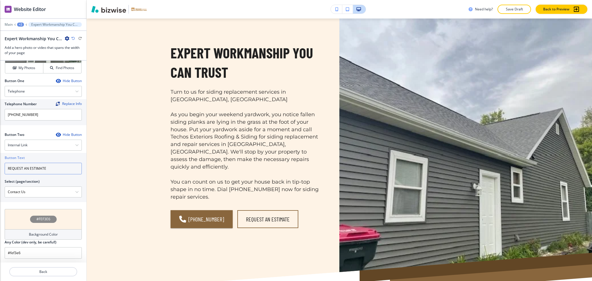
click at [55, 163] on input "REQUEST AN ESTIMATE" at bounding box center [43, 169] width 77 height 12
paste input "Contact Us"
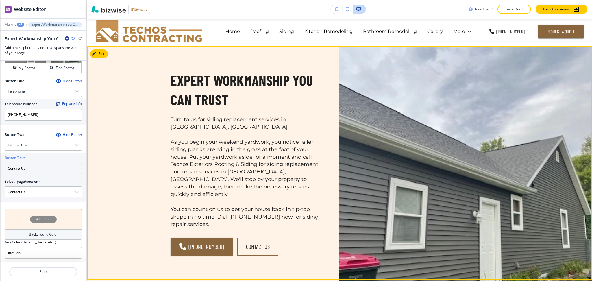
scroll to position [0, 0]
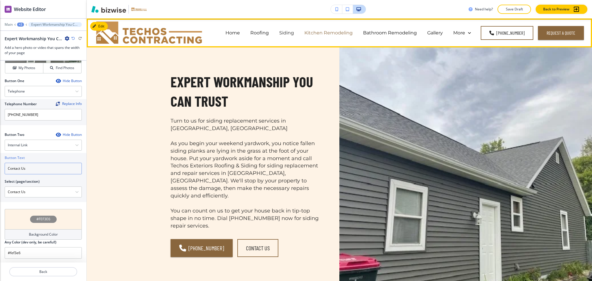
type input "Contact Us"
click at [341, 32] on p "Kitchen Remodeling" at bounding box center [328, 32] width 48 height 7
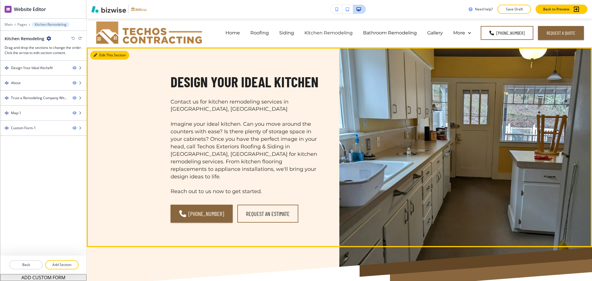
click at [99, 53] on button "Edit This Section" at bounding box center [109, 55] width 39 height 9
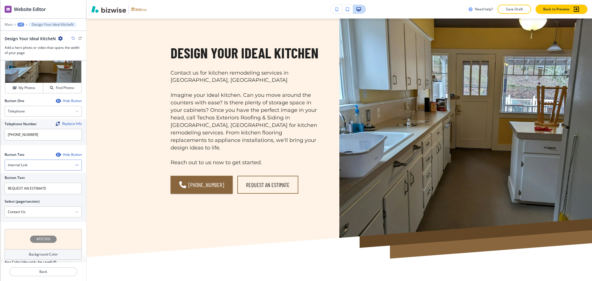
scroll to position [257, 0]
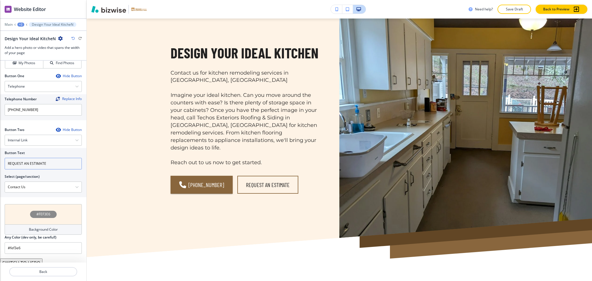
click at [48, 158] on input "REQUEST AN ESTIMATE" at bounding box center [43, 164] width 77 height 12
paste input "Contact Us"
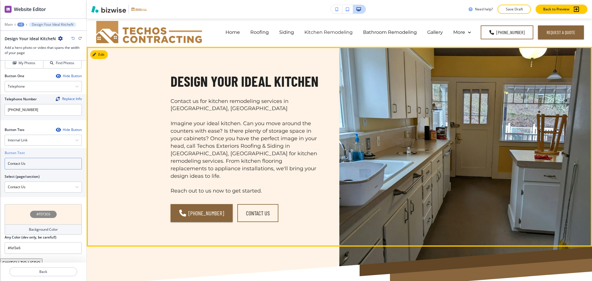
scroll to position [0, 0]
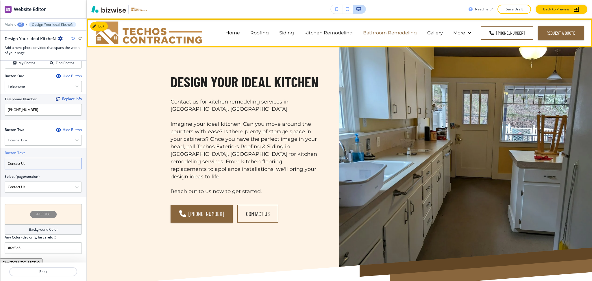
type input "Contact Us"
click at [386, 33] on p "Bathroom Remodeling" at bounding box center [390, 32] width 54 height 7
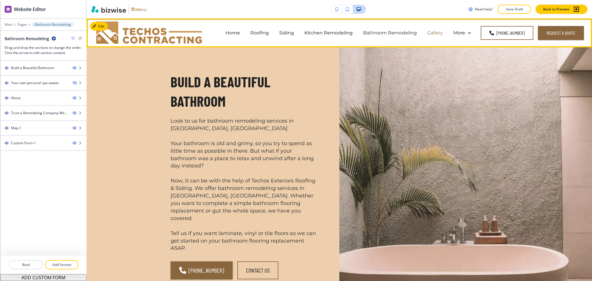
click at [431, 34] on p "Gallery" at bounding box center [435, 32] width 16 height 7
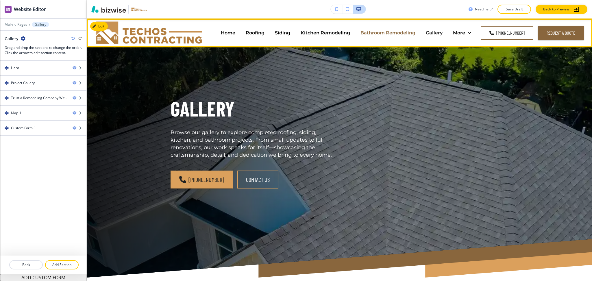
click at [388, 32] on p "Bathroom Remodeling" at bounding box center [387, 32] width 55 height 7
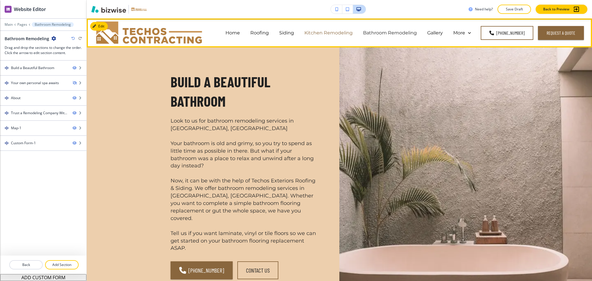
click at [333, 35] on p "Kitchen Remodeling" at bounding box center [328, 32] width 48 height 7
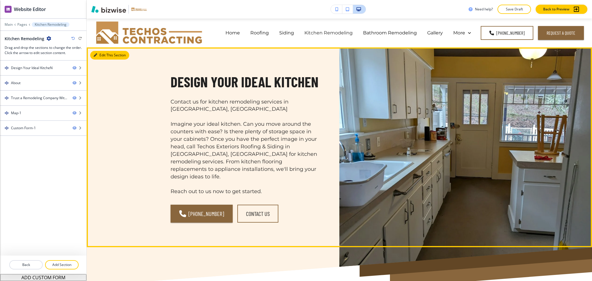
click at [103, 55] on button "Edit This Section" at bounding box center [109, 55] width 39 height 9
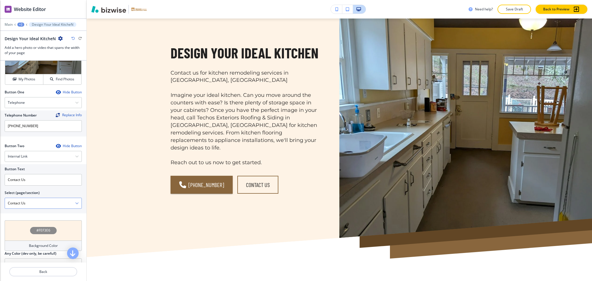
scroll to position [257, 0]
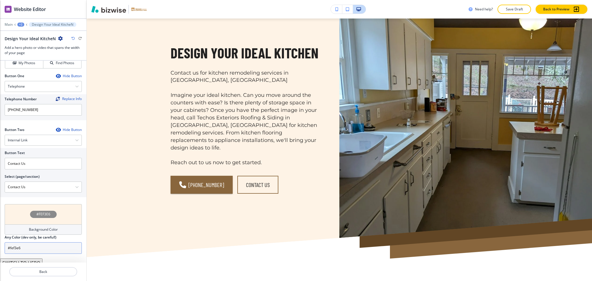
click at [23, 246] on input "#fef3e6" at bounding box center [43, 248] width 77 height 12
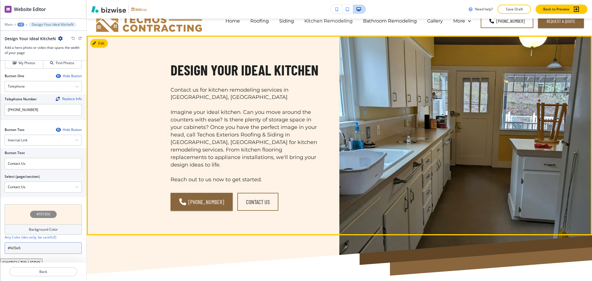
scroll to position [0, 0]
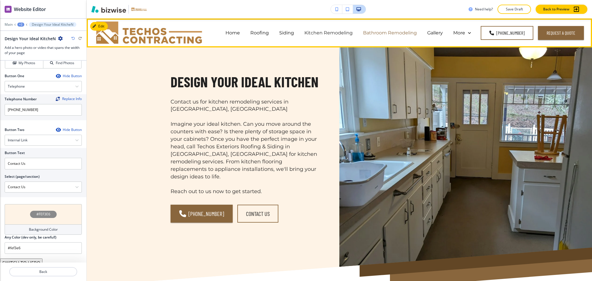
click at [383, 36] on p "Bathroom Remodeling" at bounding box center [390, 32] width 54 height 7
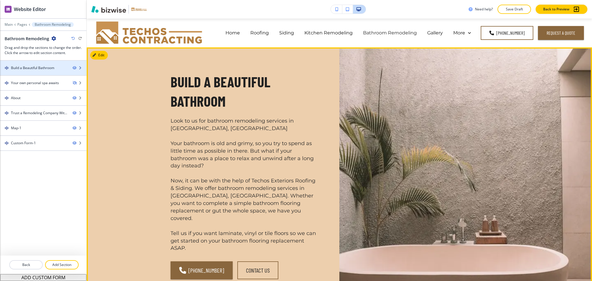
click at [31, 70] on div "Build a Beautiful Bathroom" at bounding box center [32, 67] width 43 height 5
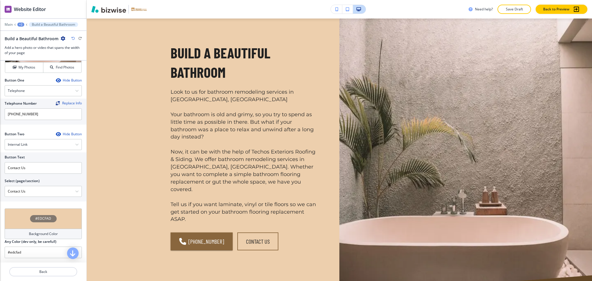
scroll to position [284, 0]
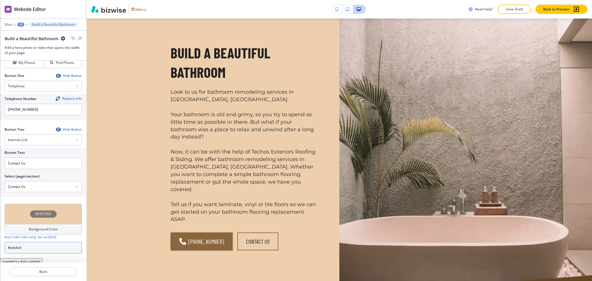
click at [32, 243] on input "#edcfad" at bounding box center [43, 248] width 77 height 12
paste input "fef3e6"
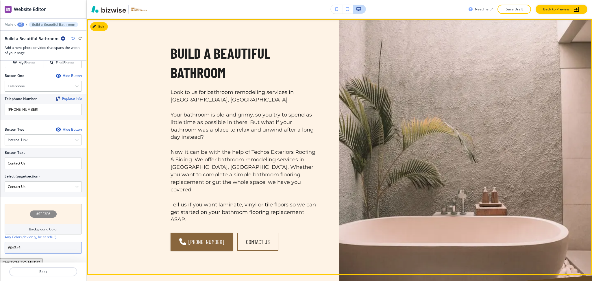
scroll to position [0, 0]
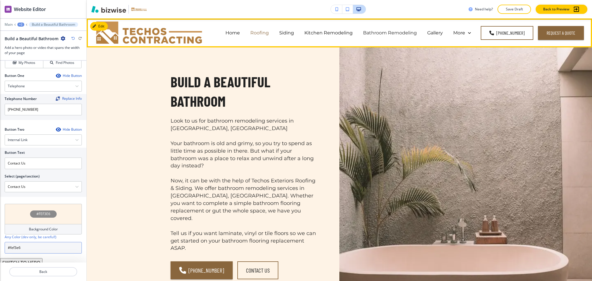
type input "#fef3e6"
click at [261, 35] on p "Roofing" at bounding box center [259, 32] width 18 height 7
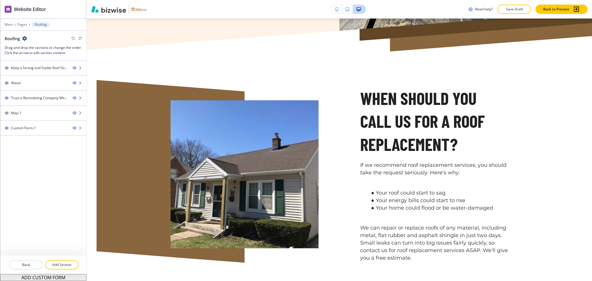
scroll to position [262, 0]
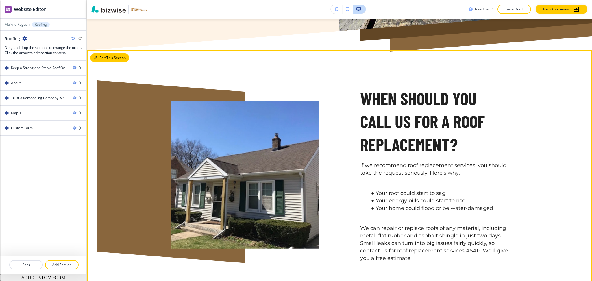
click at [101, 53] on button "Edit This Section" at bounding box center [109, 57] width 39 height 9
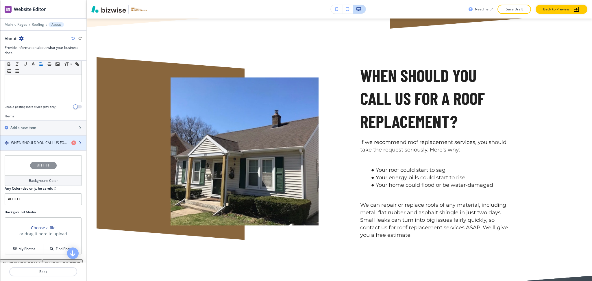
scroll to position [154, 0]
click at [36, 144] on h4 "WHEN SHOULD YOU CALL US FOR A ROOF REPLACEMENT?" at bounding box center [39, 142] width 56 height 5
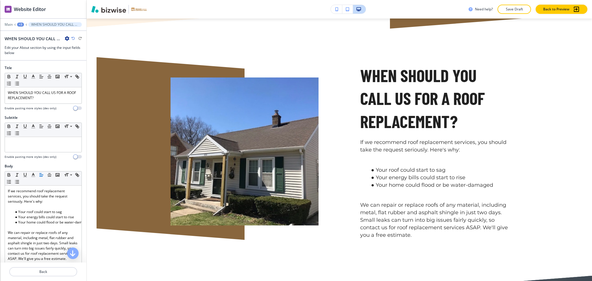
scroll to position [295, 0]
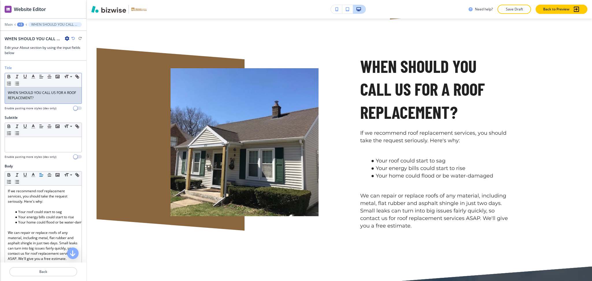
click at [43, 99] on p "WHEN SHOULD YOU CALL US FOR A ROOF REPLACEMENT?" at bounding box center [43, 95] width 71 height 10
click at [33, 77] on line "button" at bounding box center [32, 77] width 1 height 0
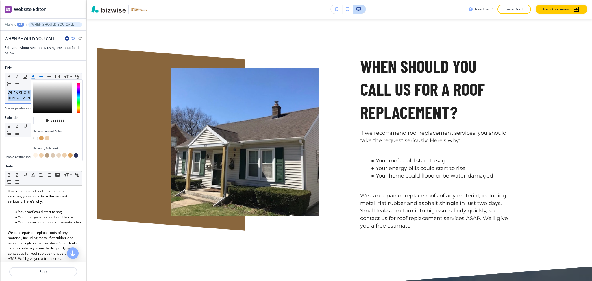
click at [76, 153] on button "button" at bounding box center [76, 155] width 5 height 5
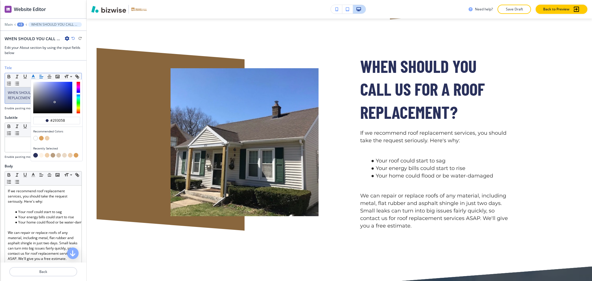
type input "#29305b"
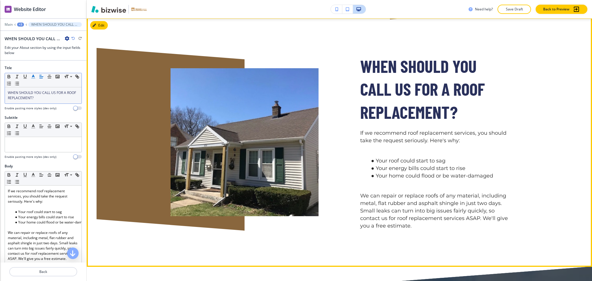
click at [449, 165] on li "Your energy bills could start to rise" at bounding box center [438, 169] width 140 height 8
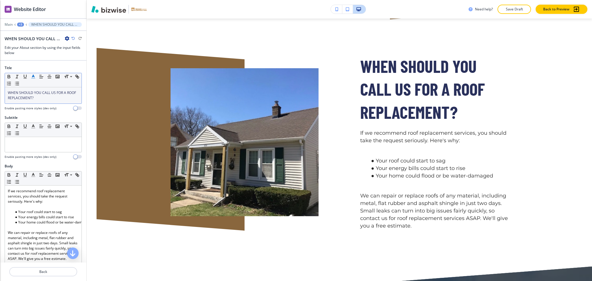
scroll to position [0, 0]
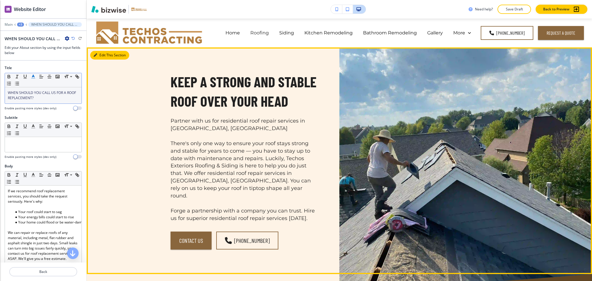
click at [100, 54] on button "Edit This Section" at bounding box center [109, 55] width 39 height 9
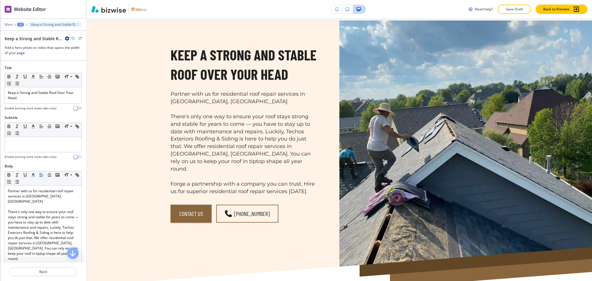
scroll to position [29, 0]
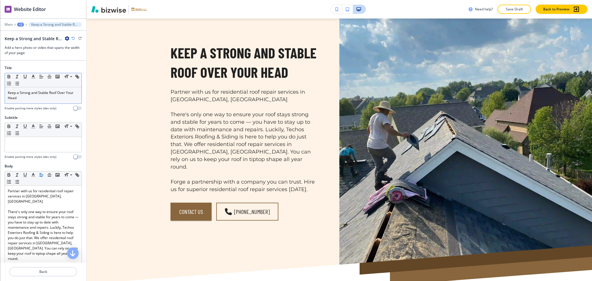
click at [37, 101] on div "Keep a Strong and Stable Roof Over Your Head" at bounding box center [43, 95] width 77 height 16
click at [32, 78] on icon "button" at bounding box center [33, 76] width 5 height 5
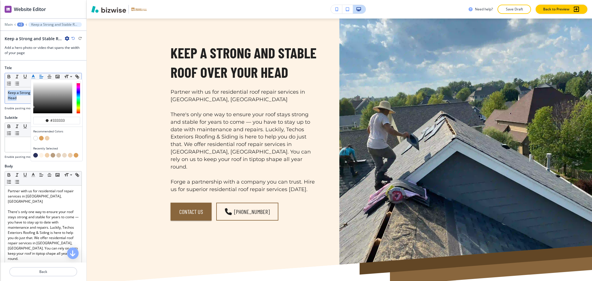
click at [34, 155] on button "button" at bounding box center [35, 155] width 5 height 5
type input "#29305b"
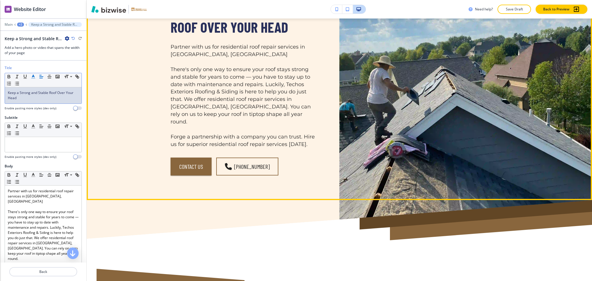
scroll to position [0, 0]
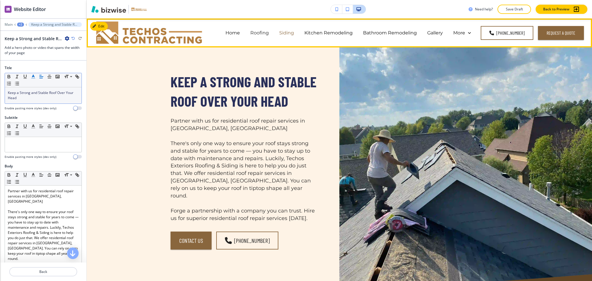
click at [289, 33] on p "Siding" at bounding box center [286, 32] width 15 height 7
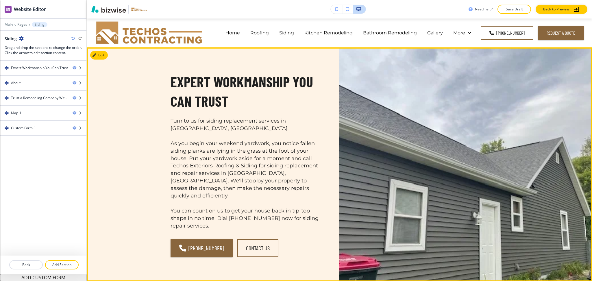
click at [103, 49] on div "Expert Workmanship You Can Trust Turn to us for siding replacement services in …" at bounding box center [339, 164] width 505 height 234
click at [104, 55] on button "Edit This Section" at bounding box center [109, 55] width 39 height 9
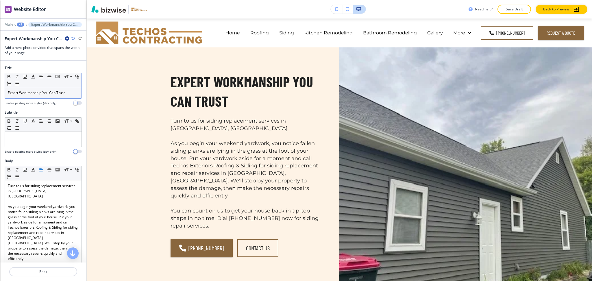
scroll to position [29, 0]
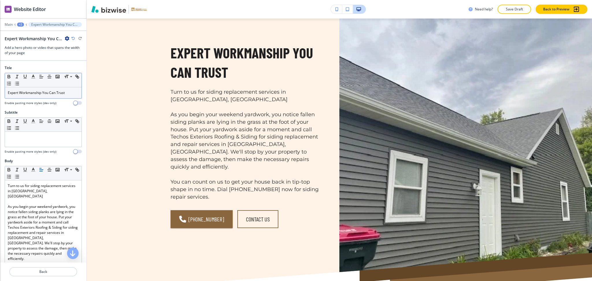
click at [51, 93] on p "Expert Workmanship You Can Trust" at bounding box center [43, 92] width 71 height 5
click at [31, 76] on icon "button" at bounding box center [33, 76] width 5 height 5
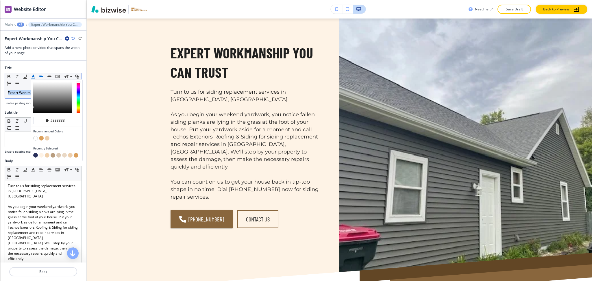
click at [33, 154] on button "button" at bounding box center [35, 155] width 5 height 5
type input "#29305b"
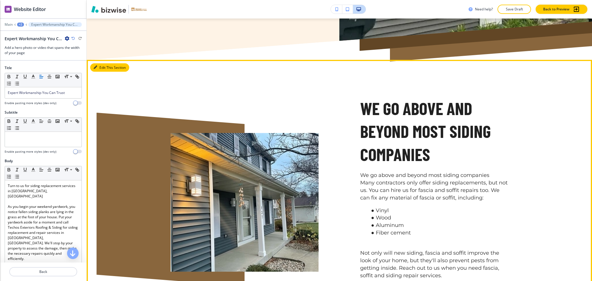
click at [104, 63] on button "Edit This Section" at bounding box center [109, 67] width 39 height 9
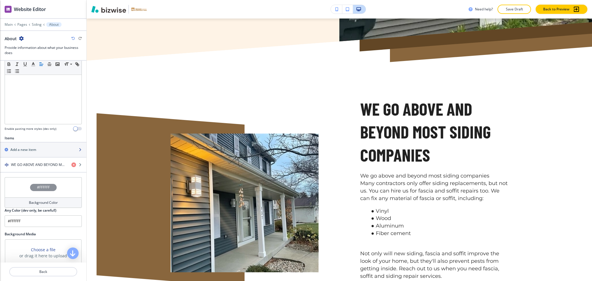
scroll to position [190, 0]
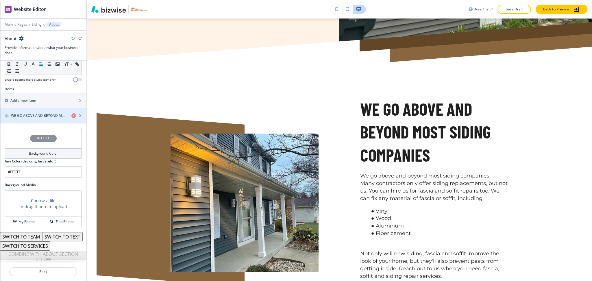
click at [43, 113] on h4 "WE GO ABOVE AND BEYOND MOST SIDING COMPANIES" at bounding box center [39, 115] width 56 height 5
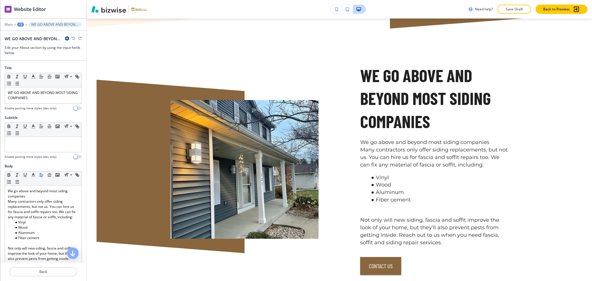
scroll to position [295, 0]
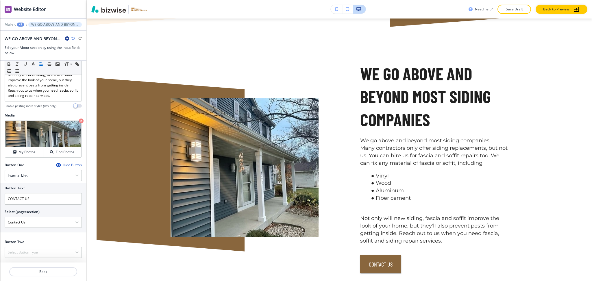
click at [64, 165] on div "Hide Button" at bounding box center [69, 165] width 26 height 5
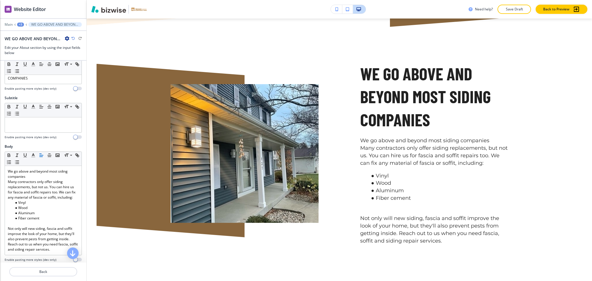
scroll to position [0, 0]
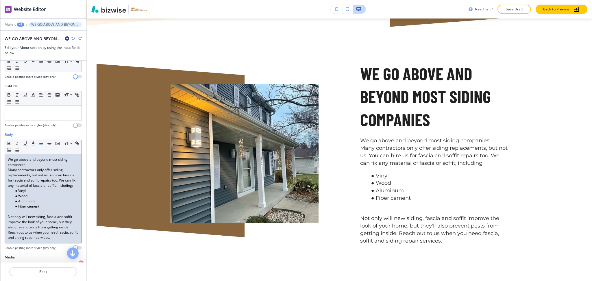
click at [27, 214] on p at bounding box center [43, 211] width 71 height 5
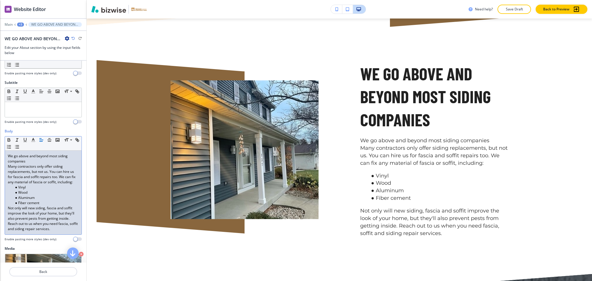
scroll to position [35, 0]
click at [28, 231] on p "Not only will new siding, fascia and soffit improve the look of your home, but …" at bounding box center [43, 218] width 71 height 26
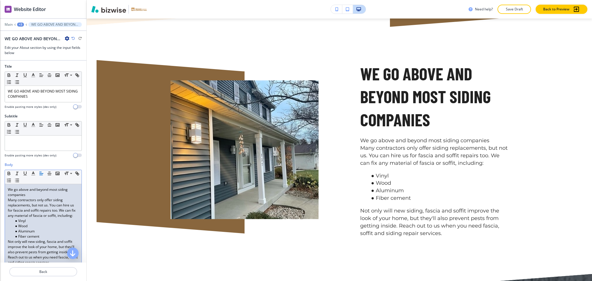
scroll to position [0, 0]
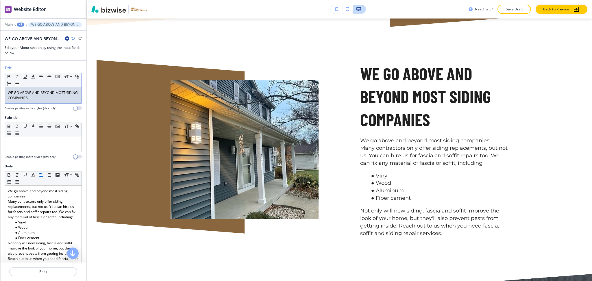
click at [50, 99] on p "WE GO ABOVE AND BEYOND MOST SIDING COMPANIES" at bounding box center [43, 95] width 71 height 10
click at [34, 79] on button "button" at bounding box center [33, 76] width 8 height 7
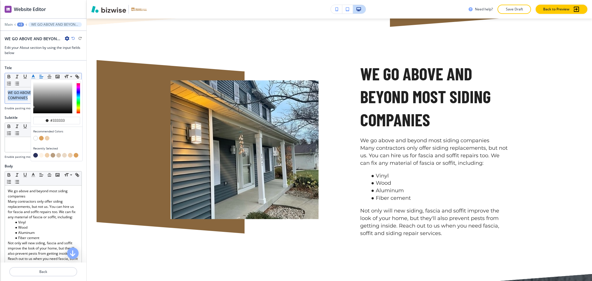
click at [35, 155] on button "button" at bounding box center [35, 155] width 5 height 5
type input "#29305b"
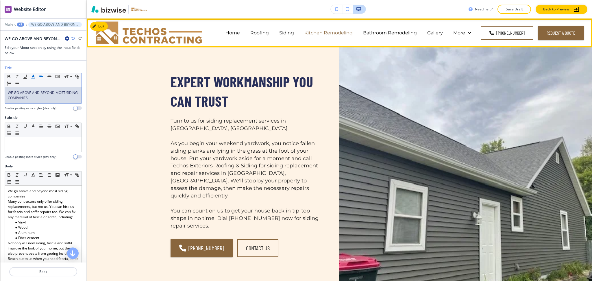
click at [340, 35] on p "Kitchen Remodeling" at bounding box center [328, 32] width 48 height 7
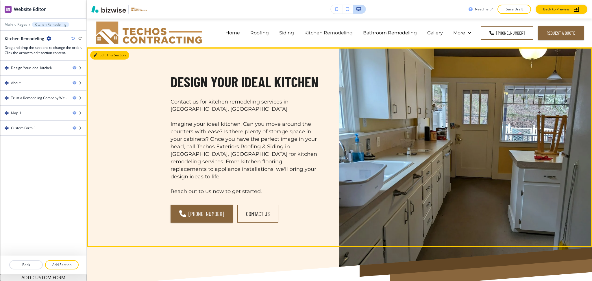
click at [93, 58] on button "Edit This Section" at bounding box center [109, 55] width 39 height 9
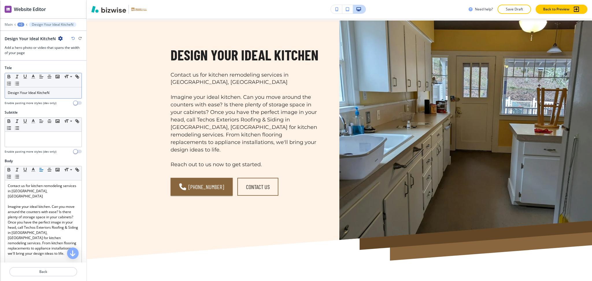
scroll to position [29, 0]
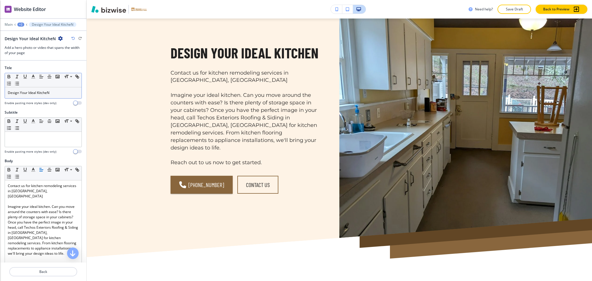
click at [56, 94] on p "Design Your Ideal KitcheN" at bounding box center [43, 92] width 71 height 5
click at [34, 77] on line "button" at bounding box center [32, 77] width 1 height 0
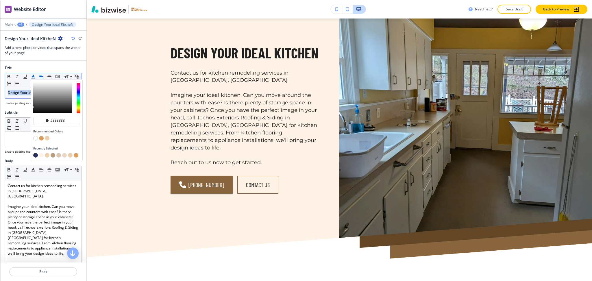
click at [35, 155] on button "button" at bounding box center [35, 155] width 5 height 5
type input "#29305b"
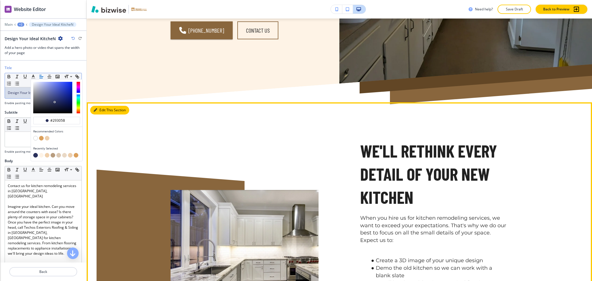
click at [104, 106] on button "Edit This Section" at bounding box center [109, 110] width 39 height 9
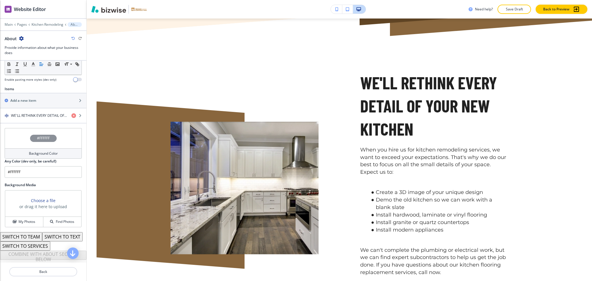
scroll to position [190, 0]
click at [44, 113] on h4 "WE'LL RETHINK EVERY DETAIL OF YOUR NEW KITCHEN" at bounding box center [39, 115] width 56 height 5
click at [30, 113] on h4 "WE'LL RETHINK EVERY DETAIL OF YOUR NEW KITCHEN" at bounding box center [39, 115] width 56 height 5
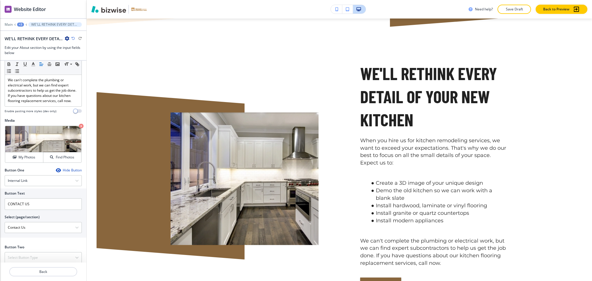
scroll to position [190, 0]
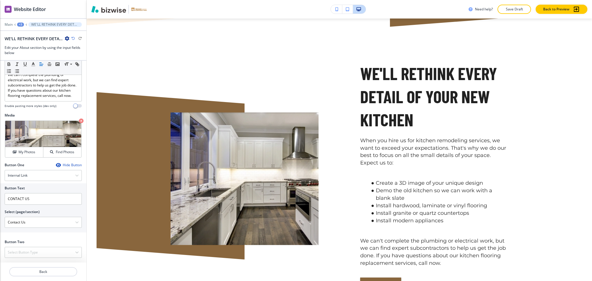
click at [66, 165] on div "Hide Button" at bounding box center [69, 165] width 26 height 5
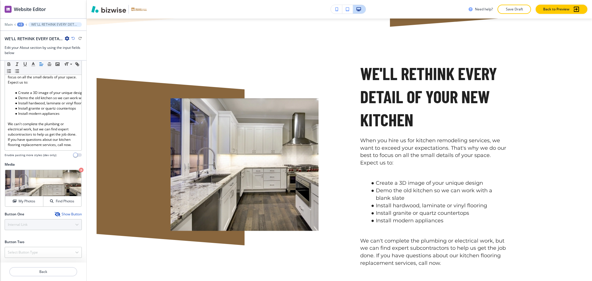
scroll to position [140, 0]
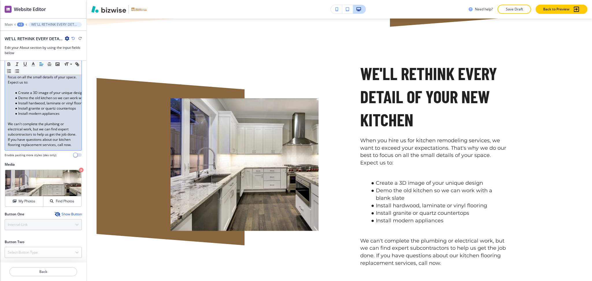
click at [35, 116] on p at bounding box center [43, 118] width 71 height 5
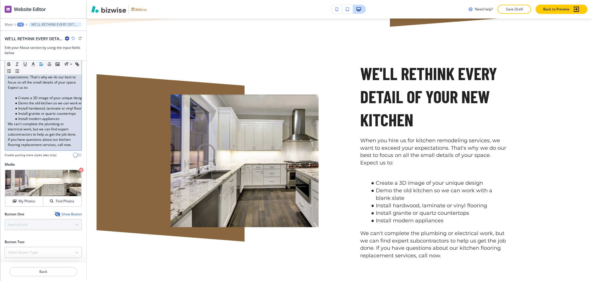
scroll to position [135, 0]
click at [35, 90] on p at bounding box center [43, 92] width 71 height 5
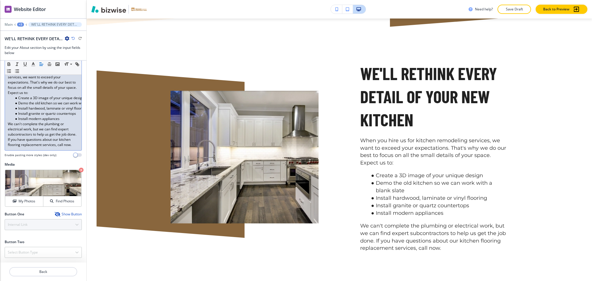
scroll to position [130, 0]
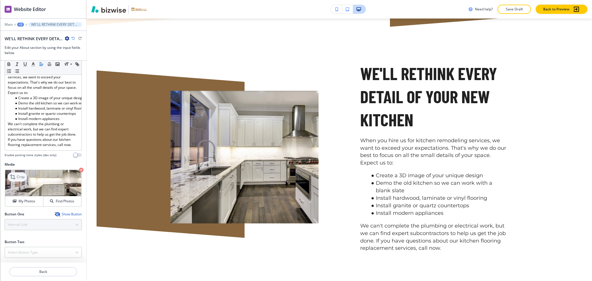
click at [11, 176] on icon at bounding box center [13, 176] width 7 height 7
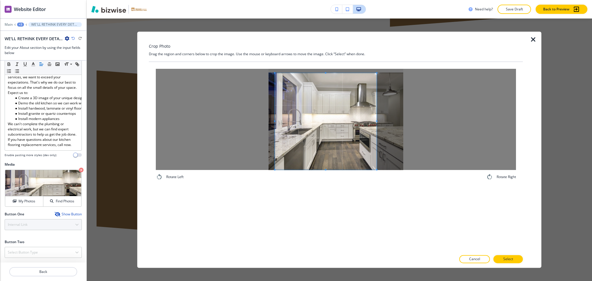
click at [274, 122] on span at bounding box center [274, 121] width 1 height 97
click at [280, 121] on div at bounding box center [328, 121] width 96 height 97
click at [514, 258] on button "Select" at bounding box center [507, 259] width 29 height 8
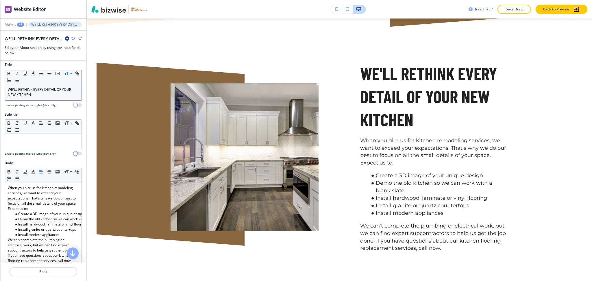
scroll to position [0, 0]
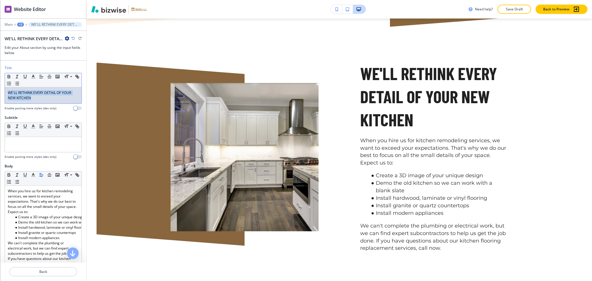
drag, startPoint x: 59, startPoint y: 98, endPoint x: 0, endPoint y: 64, distance: 68.4
click at [0, 64] on div "Title Small Normal Large Huge WE'LL RETHINK EVERY DETAIL OF YOUR NEW KITCHEN En…" at bounding box center [43, 162] width 86 height 202
click at [32, 78] on icon "button" at bounding box center [33, 76] width 5 height 5
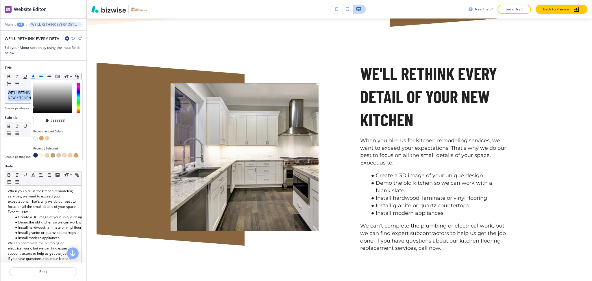
click at [36, 155] on button "button" at bounding box center [35, 155] width 5 height 5
type input "#29305b"
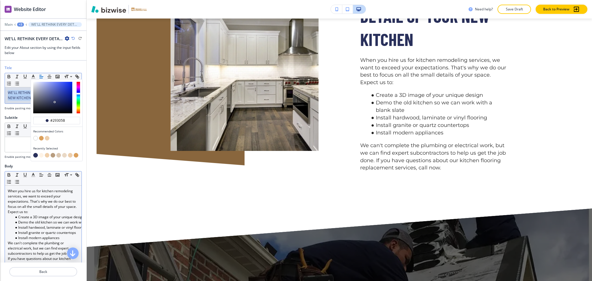
click at [29, 217] on li "Create a 3D image of your unique design" at bounding box center [46, 216] width 66 height 5
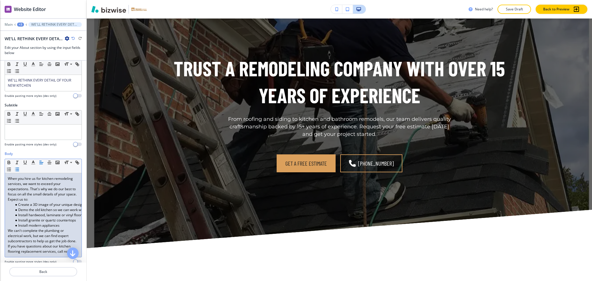
scroll to position [130, 0]
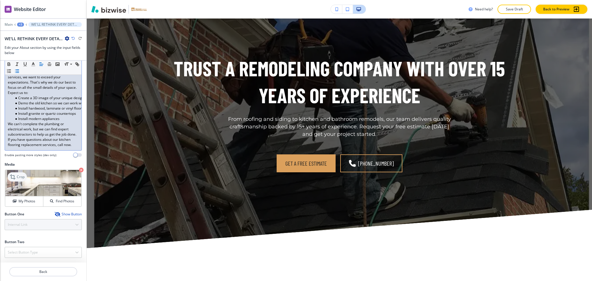
click at [14, 179] on icon at bounding box center [13, 176] width 7 height 7
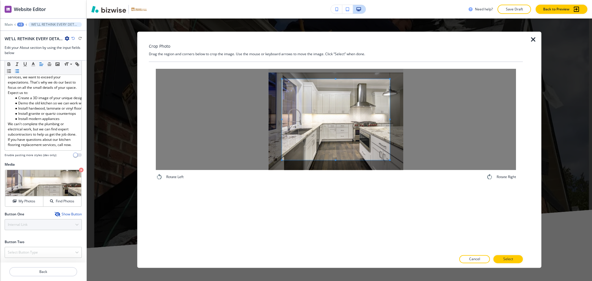
click at [336, 78] on div at bounding box center [336, 119] width 360 height 101
click at [337, 80] on span at bounding box center [336, 119] width 108 height 81
click at [335, 78] on div at bounding box center [336, 119] width 108 height 82
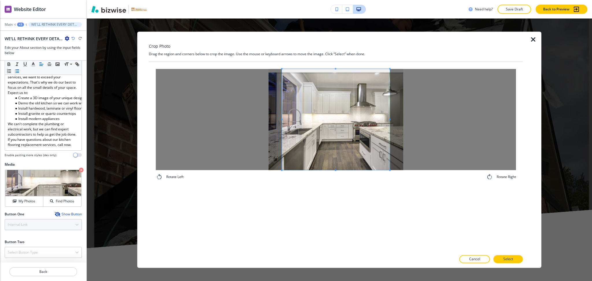
click at [345, 205] on div "Rotate Left Rotate Right" at bounding box center [336, 157] width 374 height 190
click at [390, 118] on div at bounding box center [336, 119] width 360 height 101
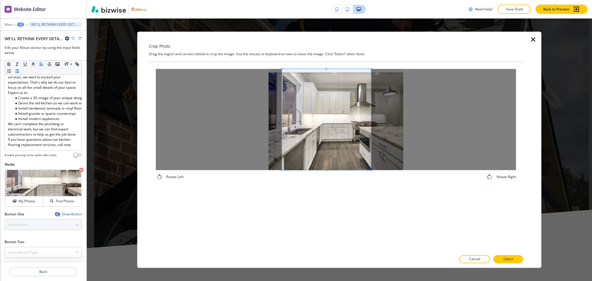
click at [371, 113] on span at bounding box center [370, 119] width 1 height 101
click at [285, 120] on span at bounding box center [284, 119] width 1 height 1
click at [327, 70] on span at bounding box center [328, 119] width 86 height 101
click at [516, 259] on button "Select" at bounding box center [507, 259] width 29 height 8
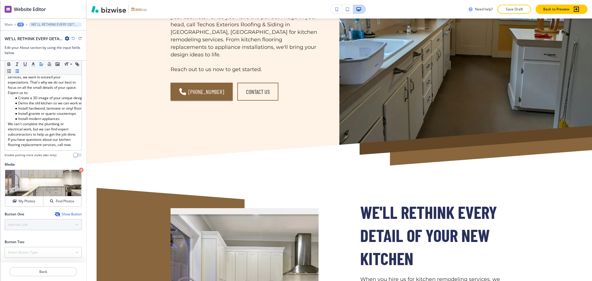
scroll to position [0, 0]
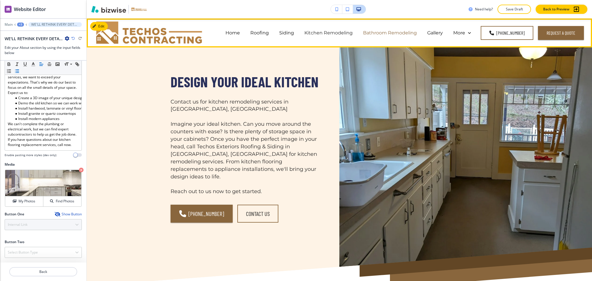
click at [377, 35] on p "Bathroom Remodeling" at bounding box center [390, 32] width 54 height 7
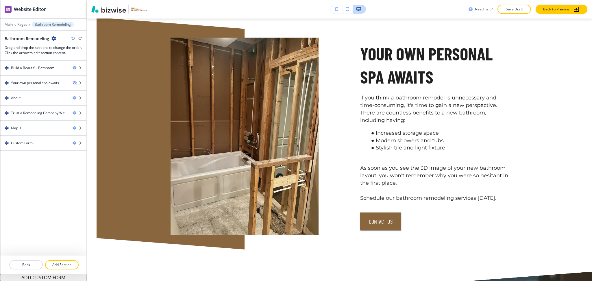
scroll to position [322, 0]
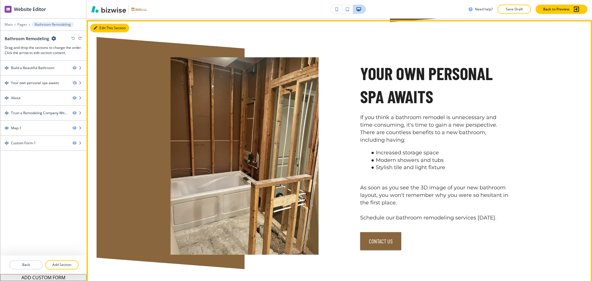
click at [94, 24] on button "Edit This Section" at bounding box center [109, 28] width 39 height 9
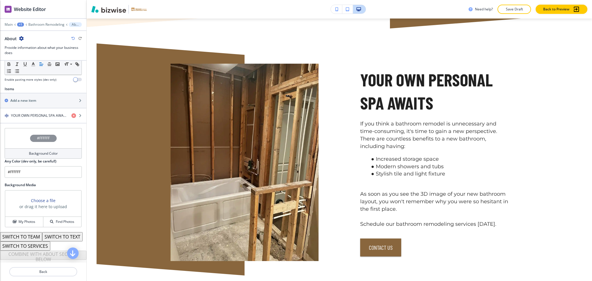
scroll to position [190, 0]
click at [36, 118] on div "button" at bounding box center [43, 120] width 86 height 5
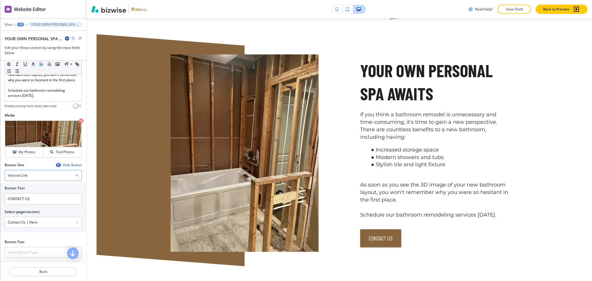
scroll to position [168, 0]
click at [66, 166] on div "Hide Button" at bounding box center [69, 165] width 26 height 5
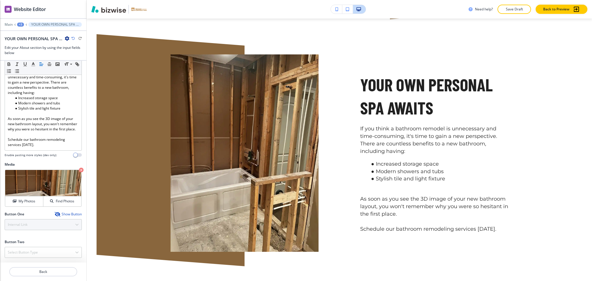
scroll to position [119, 0]
click at [17, 178] on p "Crop" at bounding box center [21, 176] width 8 height 5
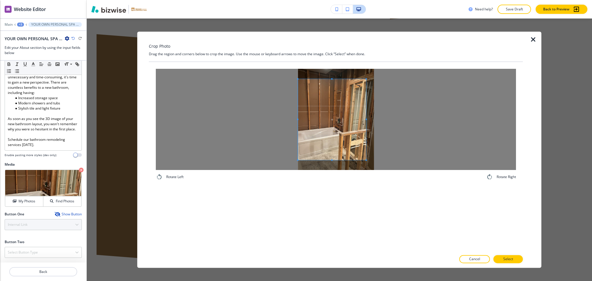
click at [257, 114] on div at bounding box center [336, 119] width 360 height 101
click at [382, 120] on div at bounding box center [336, 119] width 360 height 101
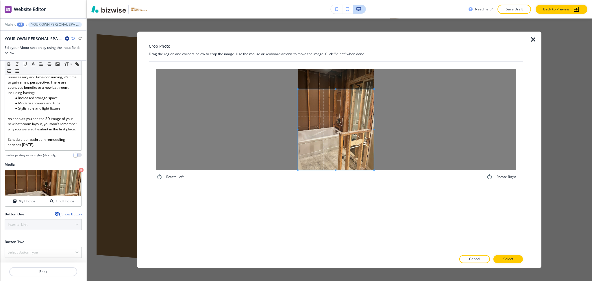
click at [358, 142] on span at bounding box center [336, 129] width 76 height 81
click at [512, 258] on p "Select" at bounding box center [508, 259] width 10 height 5
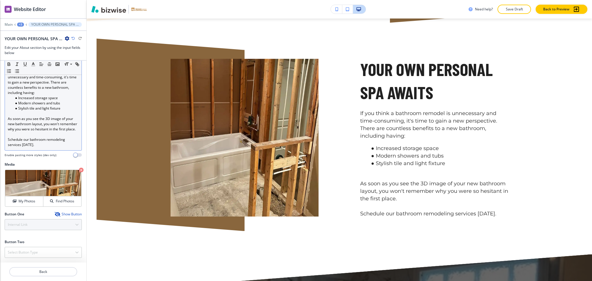
click at [24, 111] on p at bounding box center [43, 113] width 71 height 5
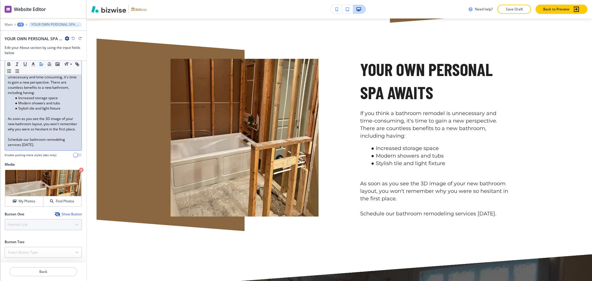
scroll to position [114, 0]
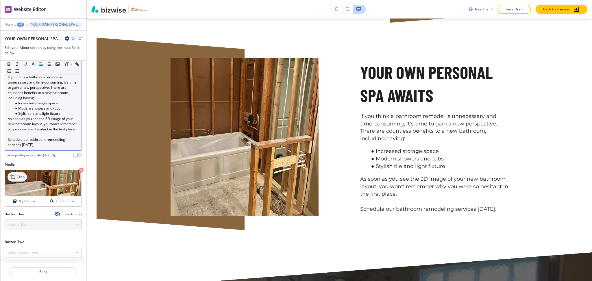
click at [12, 177] on icon at bounding box center [13, 176] width 7 height 7
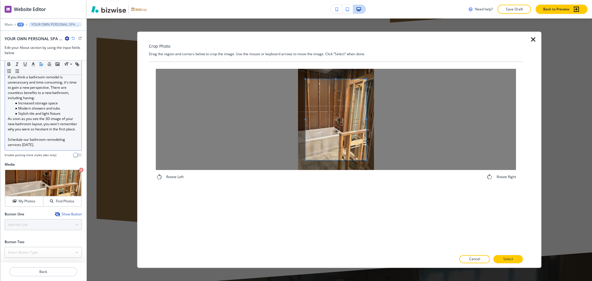
click at [390, 119] on div at bounding box center [336, 119] width 360 height 101
click at [275, 117] on div at bounding box center [336, 119] width 360 height 101
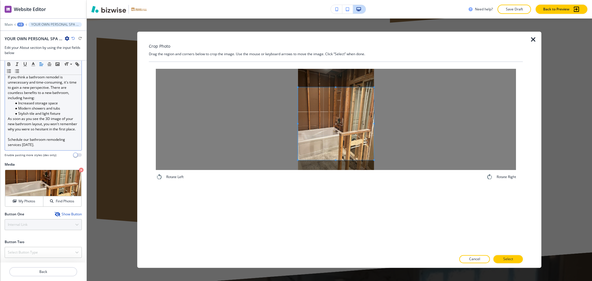
click at [338, 87] on span at bounding box center [336, 86] width 76 height 1
click at [344, 127] on span at bounding box center [336, 131] width 76 height 73
click at [338, 99] on span at bounding box center [336, 98] width 76 height 1
click at [344, 122] on span at bounding box center [336, 133] width 76 height 70
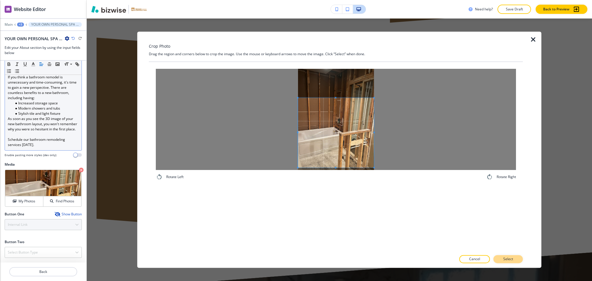
click at [515, 260] on button "Select" at bounding box center [507, 259] width 29 height 8
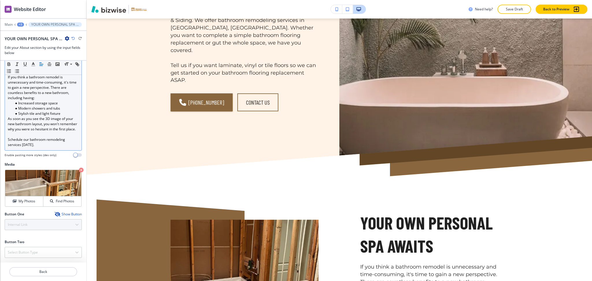
scroll to position [0, 0]
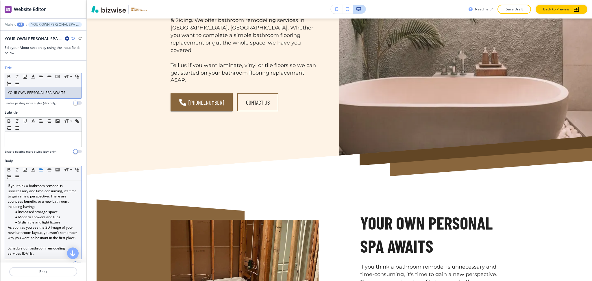
click at [42, 95] on div "YOUR OWN PERSONAL SPA AWAITS" at bounding box center [43, 92] width 77 height 11
click at [33, 75] on polyline "button" at bounding box center [33, 76] width 2 height 2
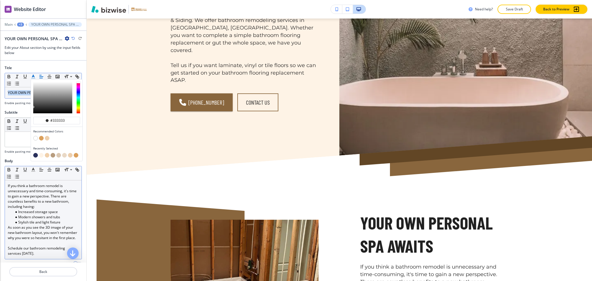
click at [36, 156] on button "button" at bounding box center [35, 155] width 5 height 5
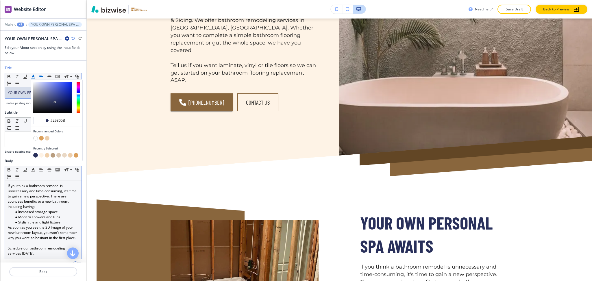
type input "#29305b"
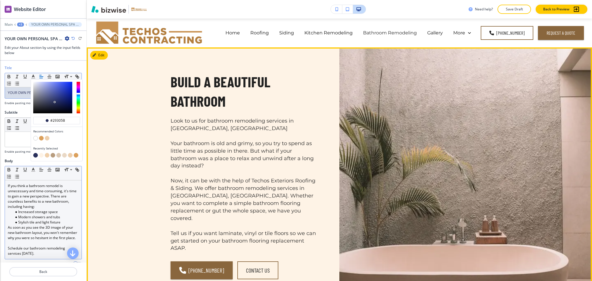
click at [109, 56] on div "Build a Beautiful Bathroom Look to us for bathroom remodeling services in Beloi…" at bounding box center [339, 175] width 505 height 256
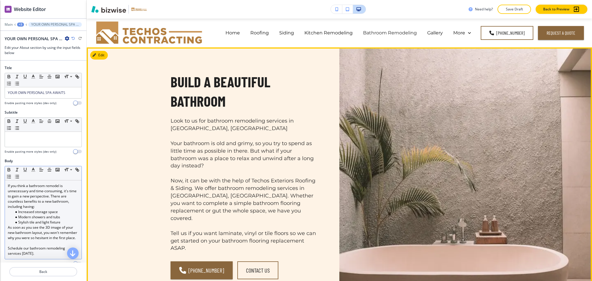
click at [99, 56] on button "Edit" at bounding box center [99, 55] width 18 height 9
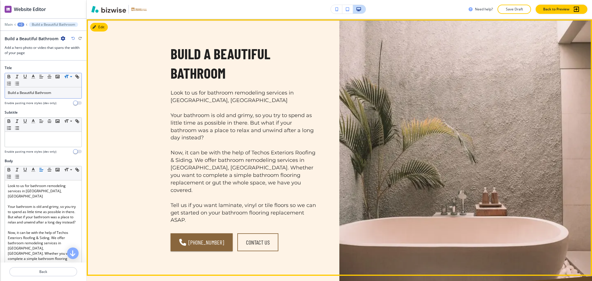
scroll to position [29, 0]
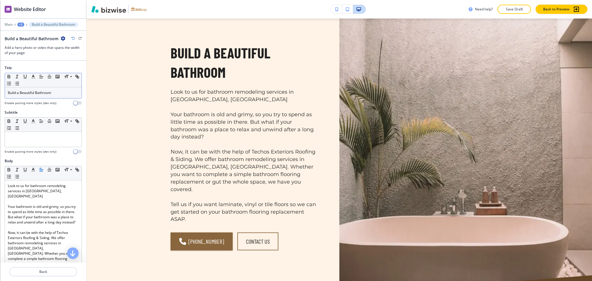
click at [70, 91] on p "Build a Beautiful Bathroom" at bounding box center [43, 92] width 71 height 5
click at [35, 77] on icon "button" at bounding box center [33, 76] width 5 height 5
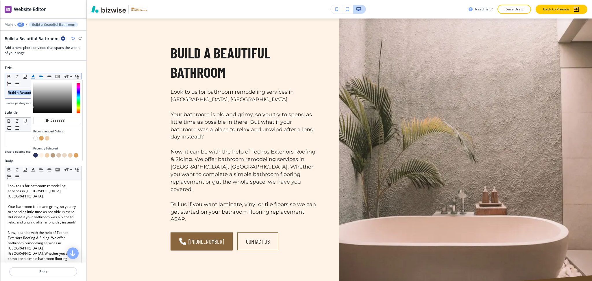
click at [36, 157] on button "button" at bounding box center [35, 155] width 5 height 5
type input "#29305b"
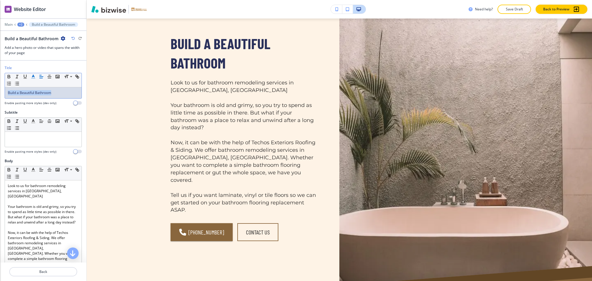
scroll to position [0, 0]
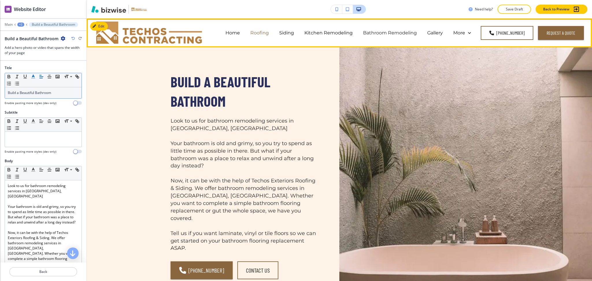
click at [261, 34] on p "Roofing" at bounding box center [259, 32] width 18 height 7
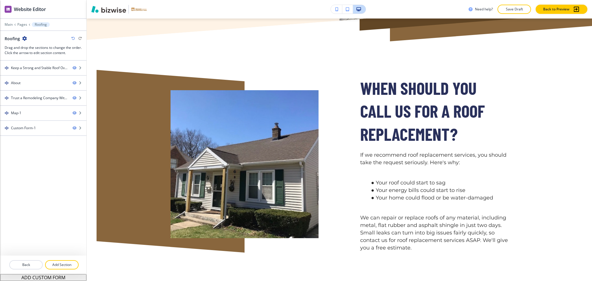
scroll to position [265, 0]
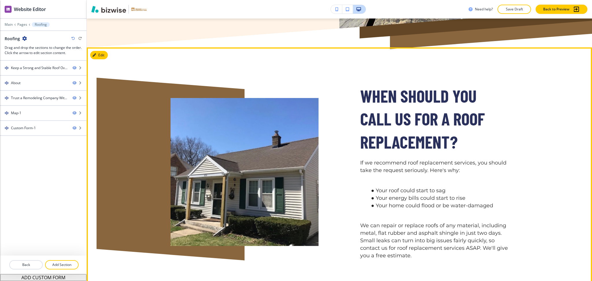
click at [108, 47] on div "WHEN SHOULD YOU CALL US FOR A ROOF REPLACEMENT? If we recommend roof replacemen…" at bounding box center [339, 171] width 505 height 249
click at [104, 51] on button "Edit This Section" at bounding box center [109, 55] width 39 height 9
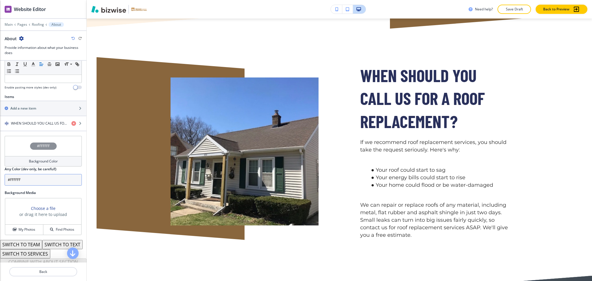
scroll to position [190, 0]
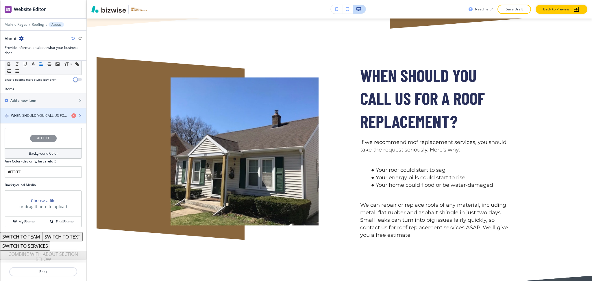
click at [37, 113] on h4 "WHEN SHOULD YOU CALL US FOR A ROOF REPLACEMENT?" at bounding box center [39, 115] width 56 height 5
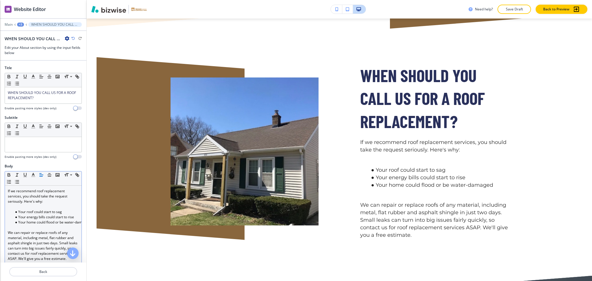
scroll to position [295, 0]
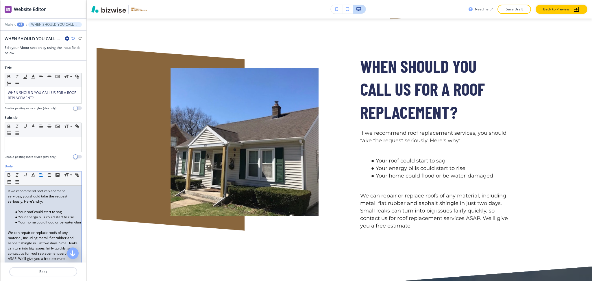
click at [46, 206] on p at bounding box center [43, 206] width 71 height 5
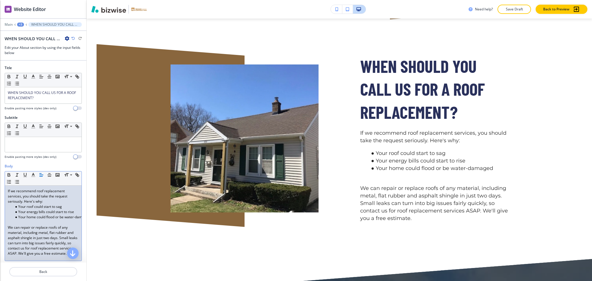
click at [56, 220] on p at bounding box center [43, 222] width 71 height 5
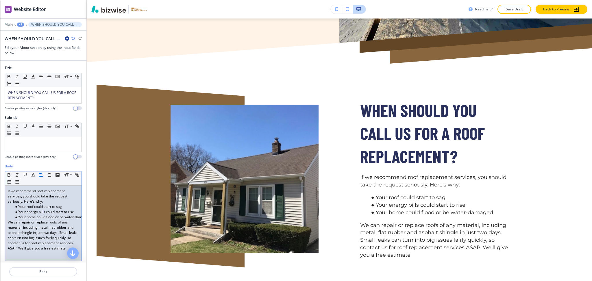
scroll to position [0, 0]
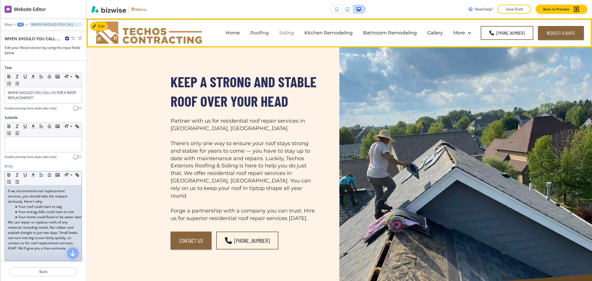
click at [294, 36] on p "Siding" at bounding box center [286, 32] width 15 height 7
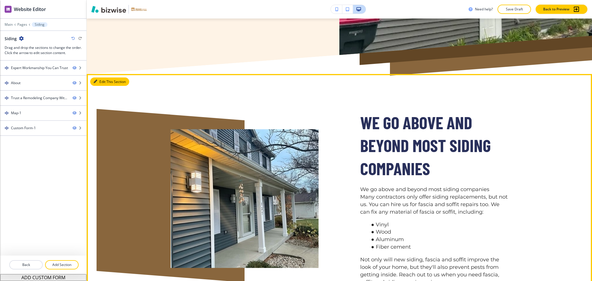
click at [103, 77] on button "Edit This Section" at bounding box center [109, 81] width 39 height 9
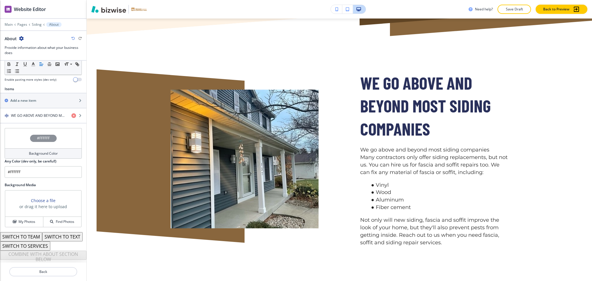
scroll to position [190, 0]
click at [33, 113] on h4 "WE GO ABOVE AND BEYOND MOST SIDING COMPANIES" at bounding box center [39, 115] width 56 height 5
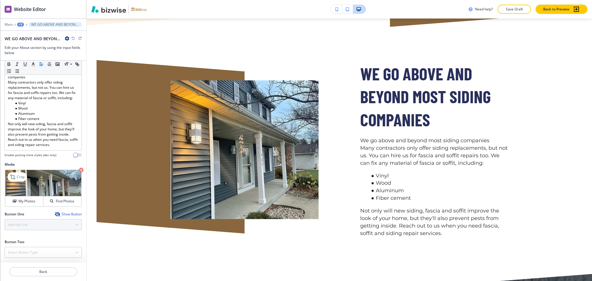
scroll to position [129, 0]
click at [23, 175] on p "Crop" at bounding box center [21, 176] width 8 height 5
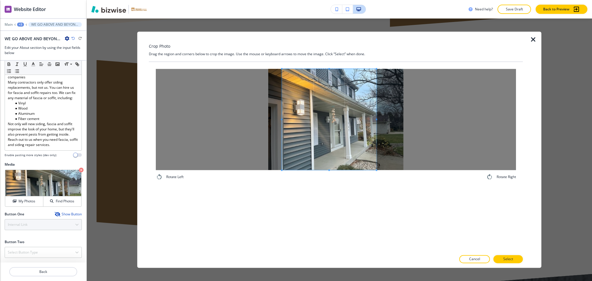
click at [376, 117] on div at bounding box center [329, 119] width 95 height 101
click at [287, 121] on span at bounding box center [286, 119] width 1 height 101
click at [375, 119] on span at bounding box center [331, 119] width 89 height 101
click at [516, 257] on button "Select" at bounding box center [507, 259] width 29 height 8
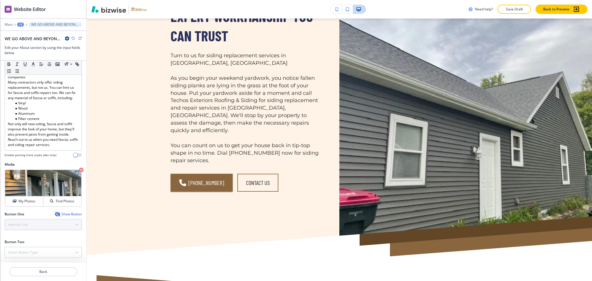
scroll to position [0, 0]
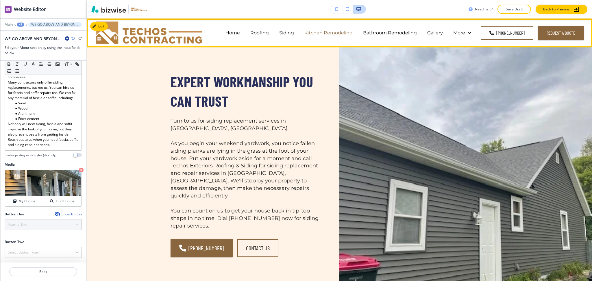
click at [318, 34] on p "Kitchen Remodeling" at bounding box center [328, 32] width 48 height 7
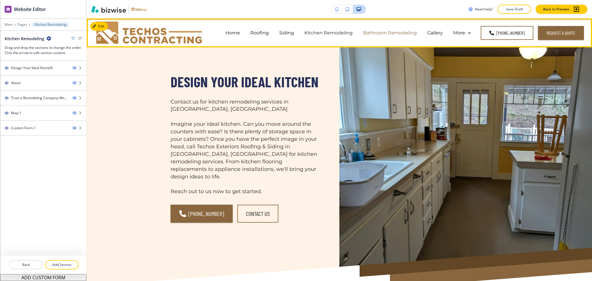
click at [399, 33] on p "Bathroom Remodeling" at bounding box center [390, 32] width 54 height 7
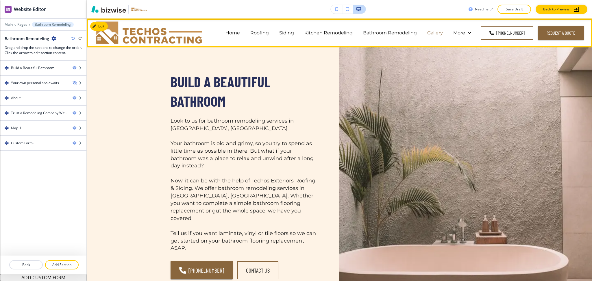
click at [442, 31] on p "Gallery" at bounding box center [435, 32] width 16 height 7
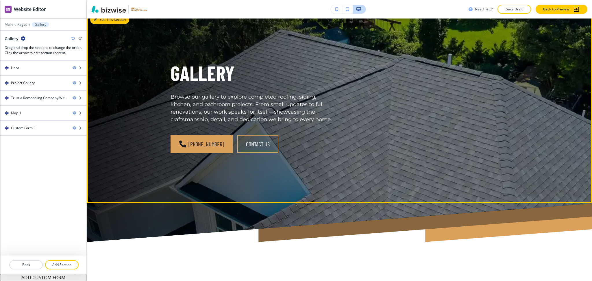
click at [104, 19] on button "Edit This Section" at bounding box center [109, 19] width 39 height 9
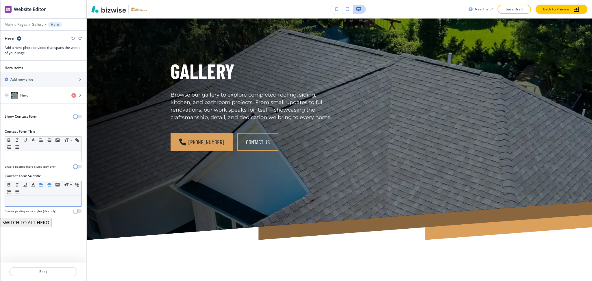
scroll to position [38, 0]
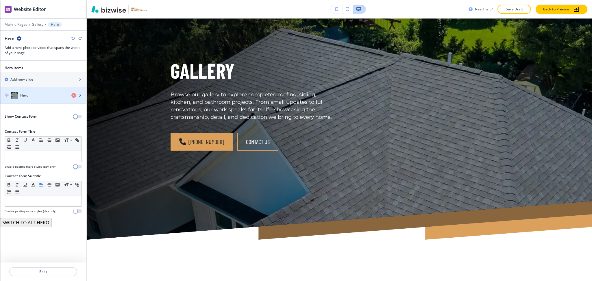
click at [39, 93] on div "Hero" at bounding box center [33, 95] width 67 height 7
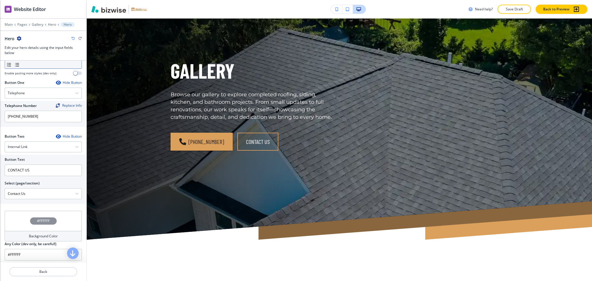
scroll to position [239, 0]
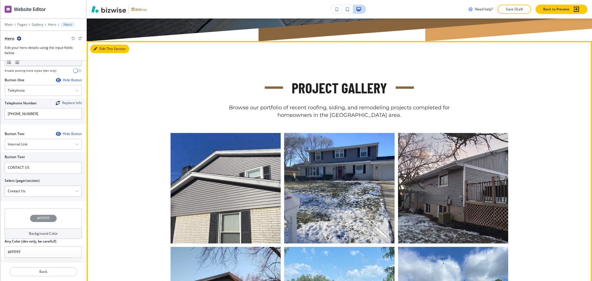
drag, startPoint x: 103, startPoint y: 49, endPoint x: 101, endPoint y: 50, distance: 3.1
click at [104, 49] on button "Edit This Section" at bounding box center [109, 49] width 39 height 9
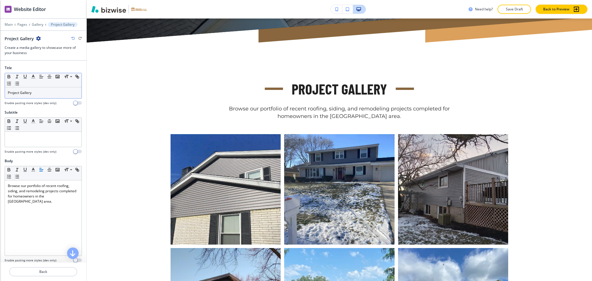
scroll to position [235, 0]
click at [39, 96] on div "Project Gallery" at bounding box center [43, 92] width 77 height 11
click at [34, 77] on polyline "button" at bounding box center [33, 76] width 2 height 2
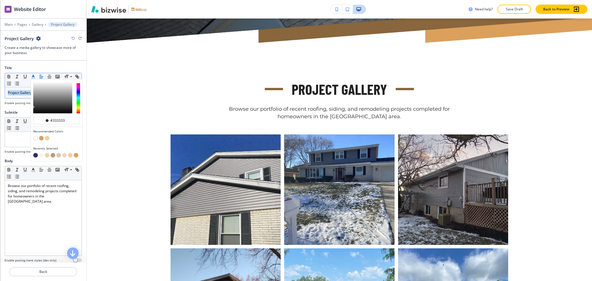
click at [35, 155] on button "button" at bounding box center [35, 155] width 5 height 5
type input "#29305b"
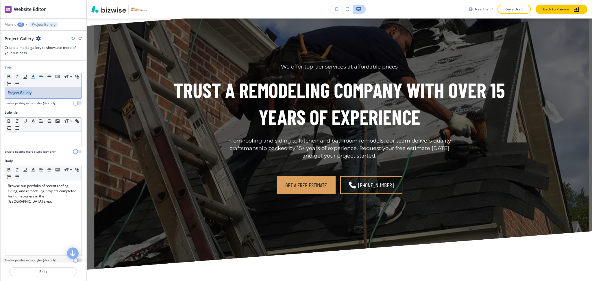
scroll to position [949, 0]
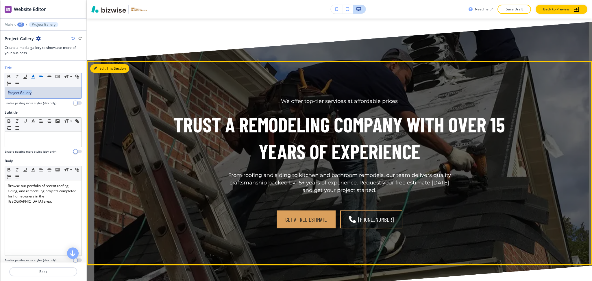
click at [102, 67] on button "Edit This Section" at bounding box center [109, 68] width 39 height 9
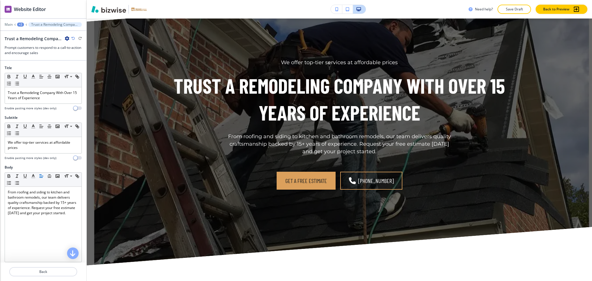
scroll to position [991, 0]
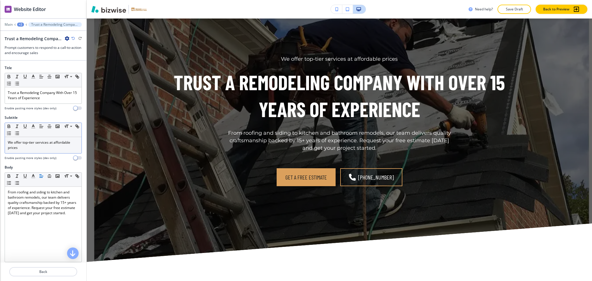
click at [52, 146] on p "We offer top-tier services at affordable prices" at bounding box center [43, 145] width 71 height 10
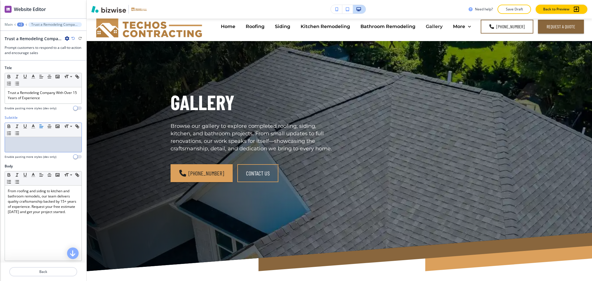
scroll to position [0, 0]
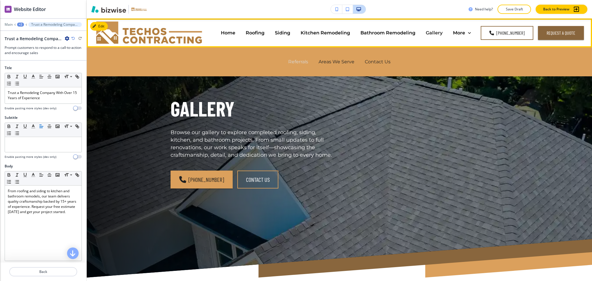
click at [296, 60] on p "Referrals" at bounding box center [298, 61] width 20 height 7
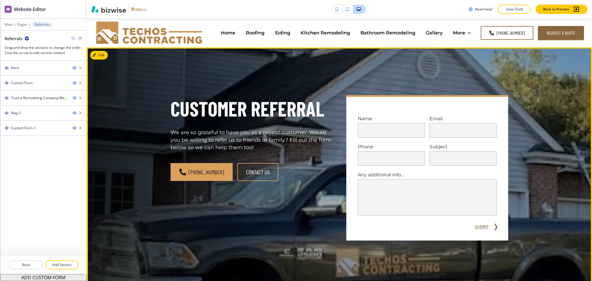
click at [107, 54] on button "Edit" at bounding box center [99, 55] width 18 height 9
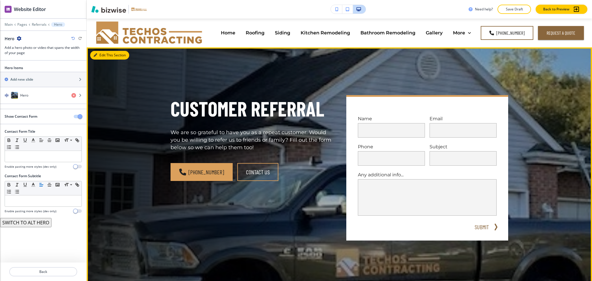
scroll to position [29, 0]
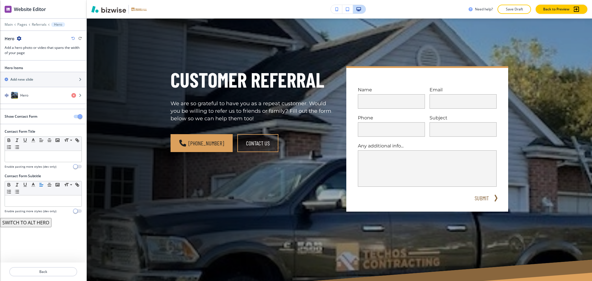
drag, startPoint x: 84, startPoint y: 115, endPoint x: 80, endPoint y: 115, distance: 4.3
click at [83, 115] on div at bounding box center [80, 116] width 13 height 3
click at [80, 115] on span "button" at bounding box center [80, 116] width 5 height 5
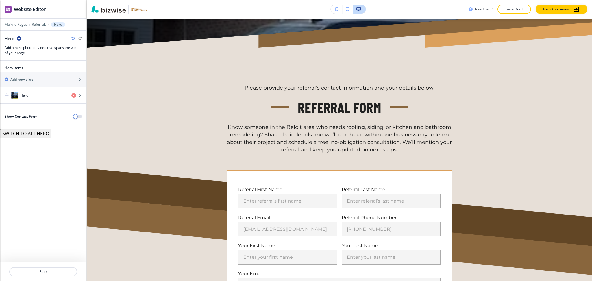
scroll to position [230, 0]
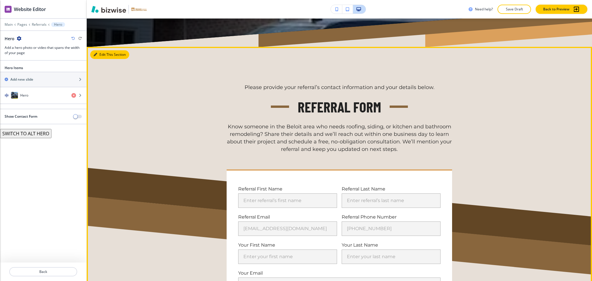
click at [104, 53] on button "Edit This Section" at bounding box center [109, 54] width 39 height 9
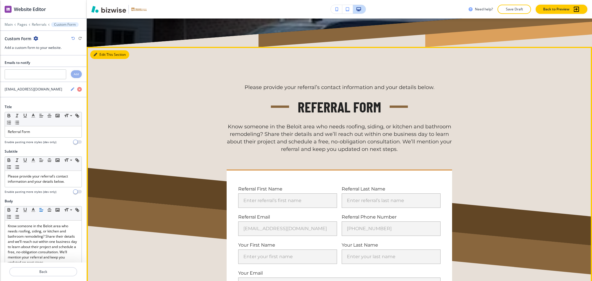
scroll to position [258, 0]
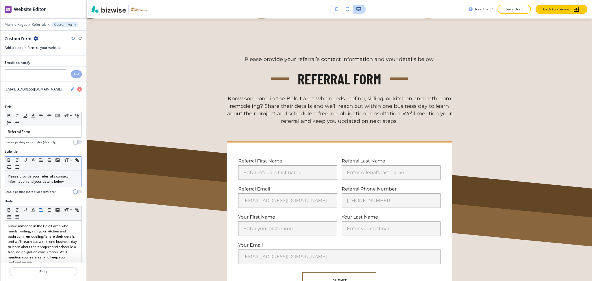
click at [65, 181] on p "Please provide your referral’s contact information and your details below." at bounding box center [43, 179] width 71 height 10
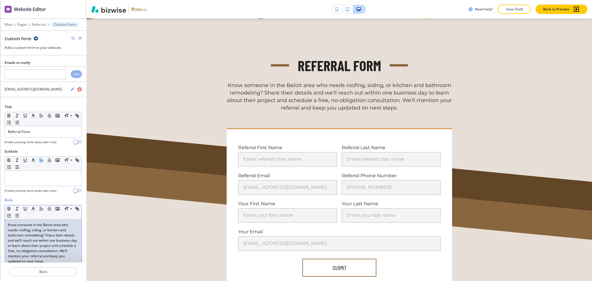
click at [6, 226] on div "Know someone in the Beloit area who needs roofing, siding, or kitchen and bathr…" at bounding box center [43, 256] width 77 height 75
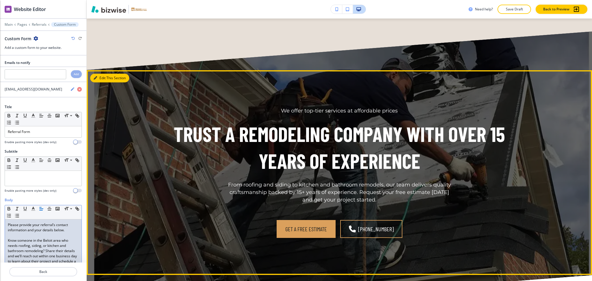
click at [101, 77] on button "Edit This Section" at bounding box center [109, 78] width 39 height 9
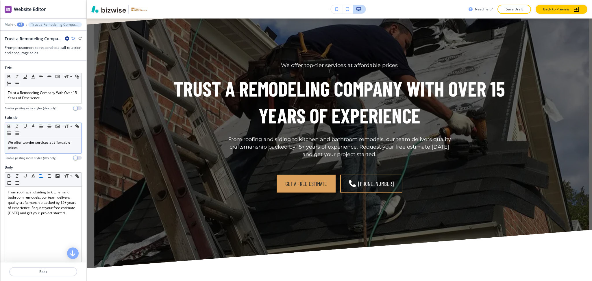
scroll to position [618, 0]
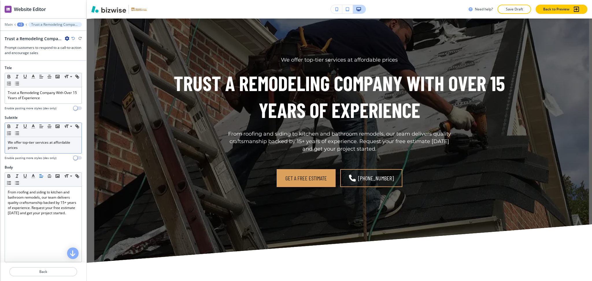
click at [51, 140] on p "We offer top-tier services at affordable prices" at bounding box center [43, 145] width 71 height 10
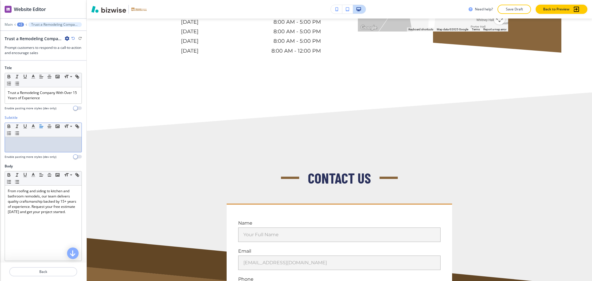
scroll to position [1061, 0]
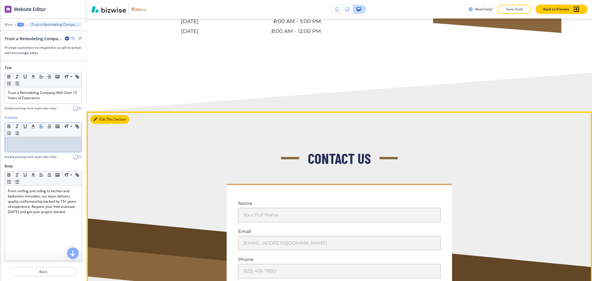
click at [103, 120] on button "Edit This Section" at bounding box center [109, 119] width 39 height 9
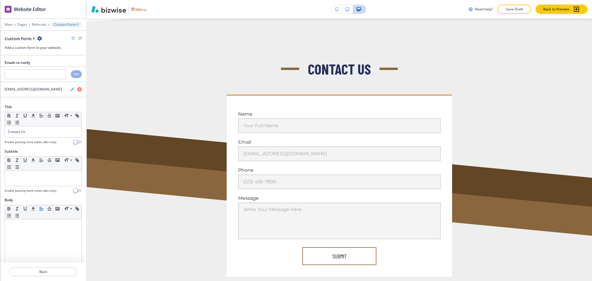
scroll to position [1153, 0]
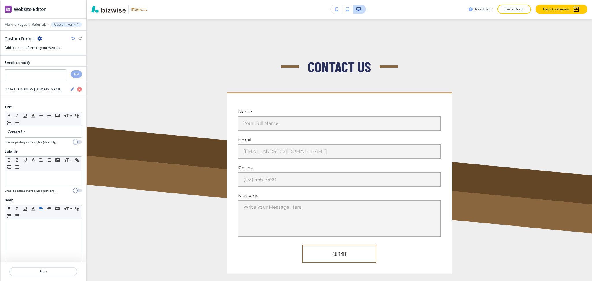
click at [39, 39] on icon "button" at bounding box center [39, 38] width 5 height 5
click at [49, 73] on button "Delete Section" at bounding box center [55, 69] width 37 height 10
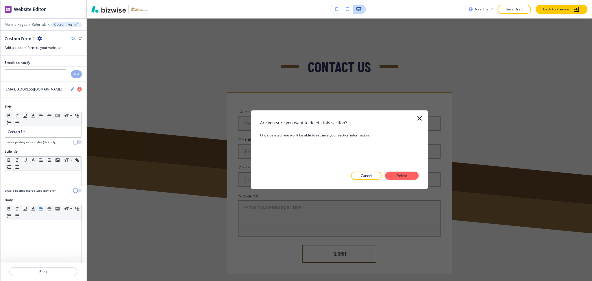
click at [409, 176] on button "Delete" at bounding box center [402, 176] width 34 height 8
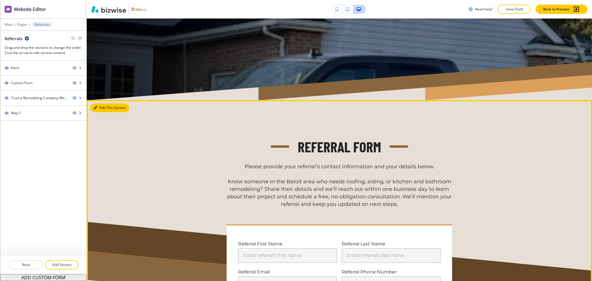
click at [97, 108] on button "Edit This Section" at bounding box center [109, 107] width 39 height 9
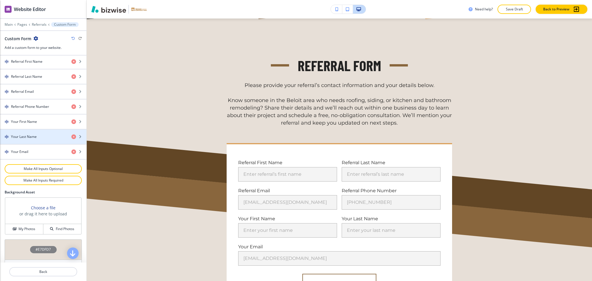
scroll to position [299, 0]
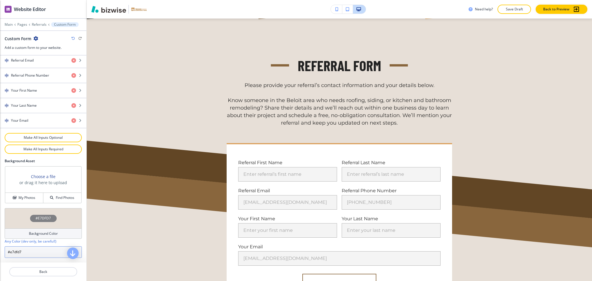
drag, startPoint x: 35, startPoint y: 249, endPoint x: 12, endPoint y: 252, distance: 23.5
click at [12, 252] on input "#e7dfd7" at bounding box center [43, 252] width 77 height 12
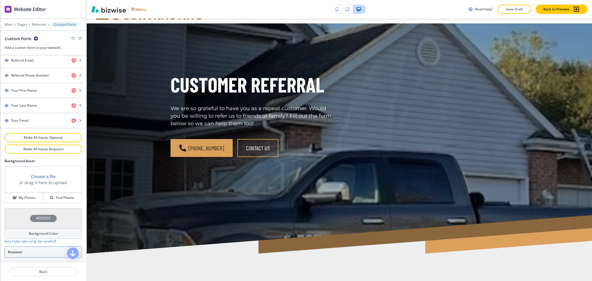
scroll to position [0, 0]
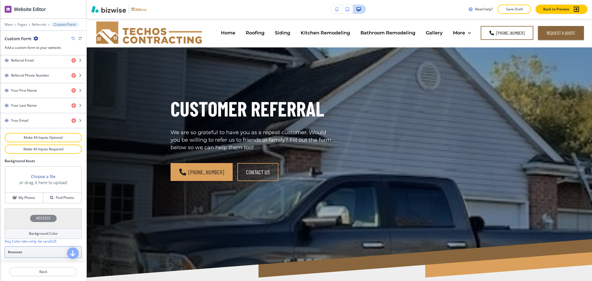
type input "#eeeeee"
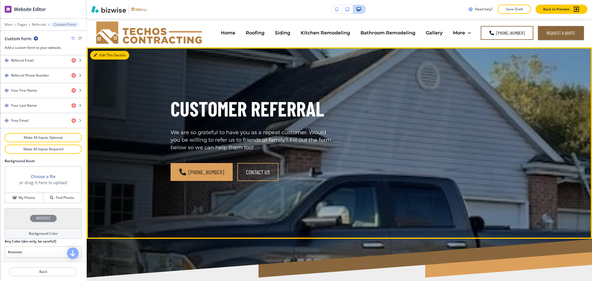
click at [96, 51] on button "Edit This Section" at bounding box center [109, 55] width 39 height 9
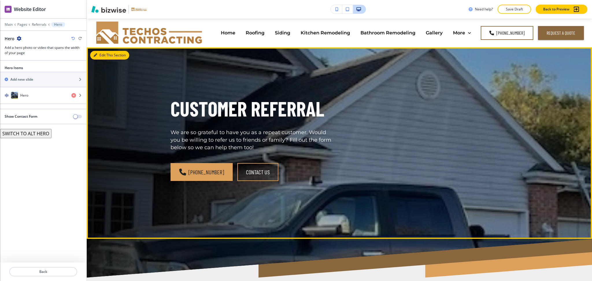
scroll to position [29, 0]
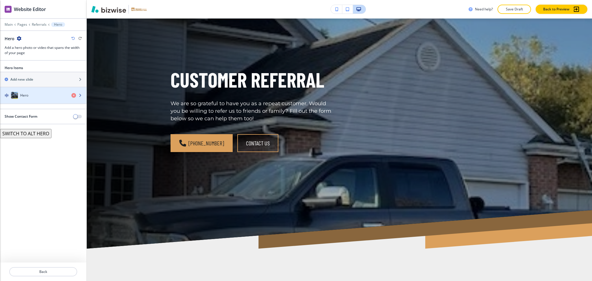
click at [35, 95] on div "Hero" at bounding box center [33, 95] width 67 height 7
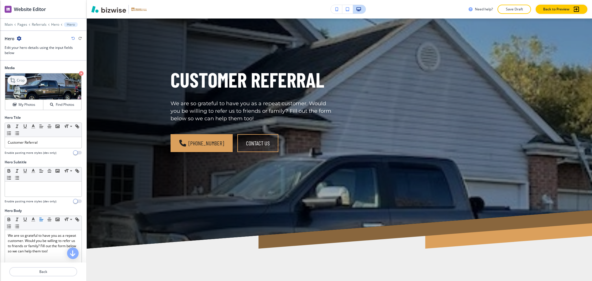
click at [15, 84] on div "Crop" at bounding box center [17, 80] width 19 height 9
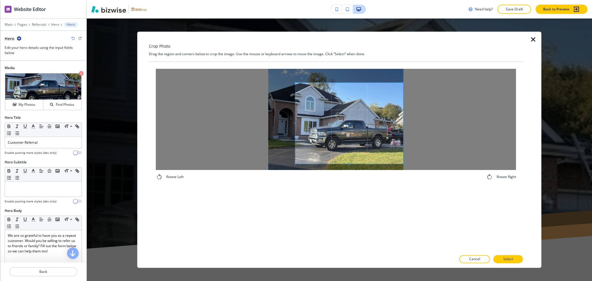
click at [386, 133] on span at bounding box center [349, 123] width 108 height 81
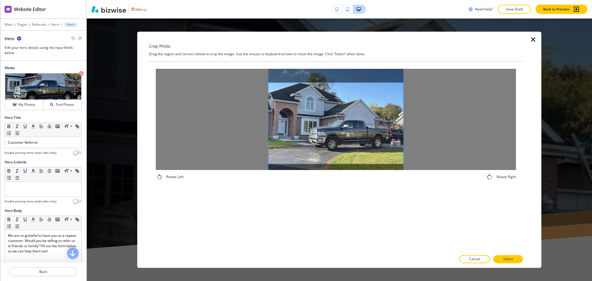
click at [239, 119] on div at bounding box center [336, 119] width 360 height 101
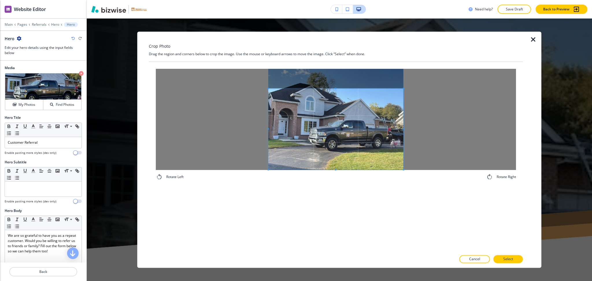
click at [354, 134] on span at bounding box center [335, 128] width 135 height 81
click at [516, 259] on button "Select" at bounding box center [507, 259] width 29 height 8
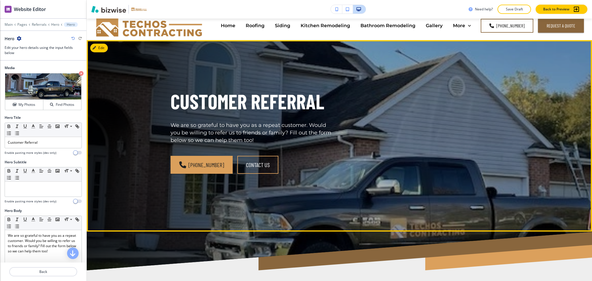
scroll to position [0, 0]
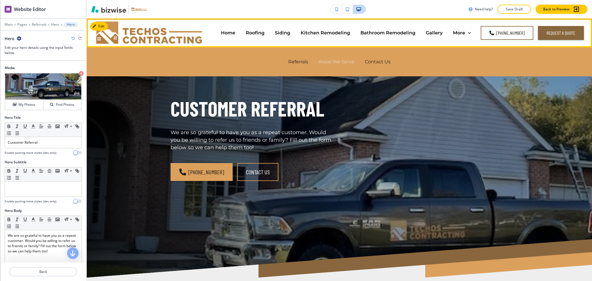
click at [342, 64] on p "Areas We Serve" at bounding box center [337, 61] width 36 height 7
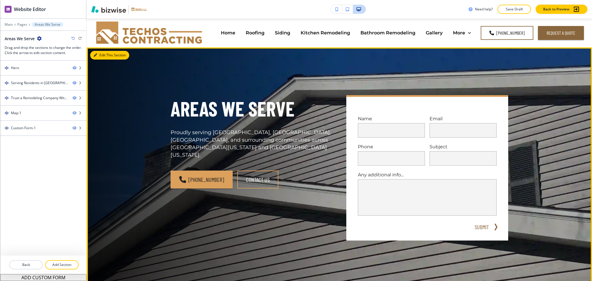
click at [105, 55] on button "Edit This Section" at bounding box center [109, 55] width 39 height 9
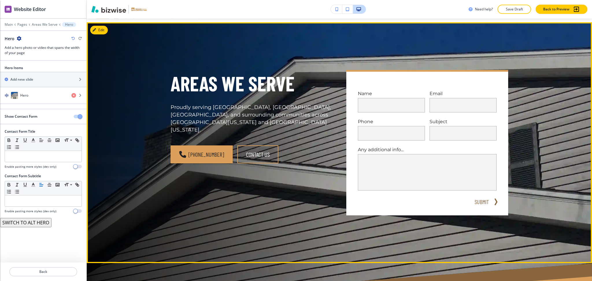
scroll to position [29, 0]
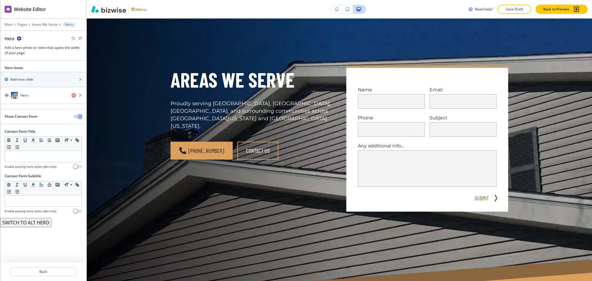
click at [80, 116] on span "button" at bounding box center [80, 116] width 5 height 5
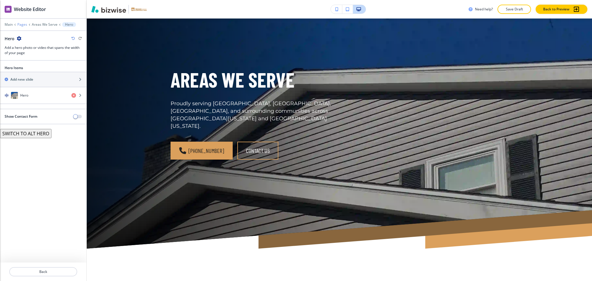
click at [21, 23] on p "Pages" at bounding box center [22, 25] width 10 height 4
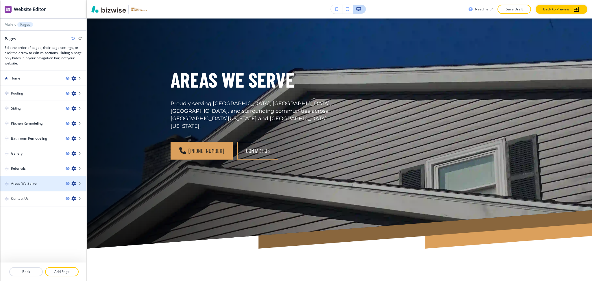
click at [32, 181] on h4 "Areas We Serve" at bounding box center [24, 183] width 26 height 5
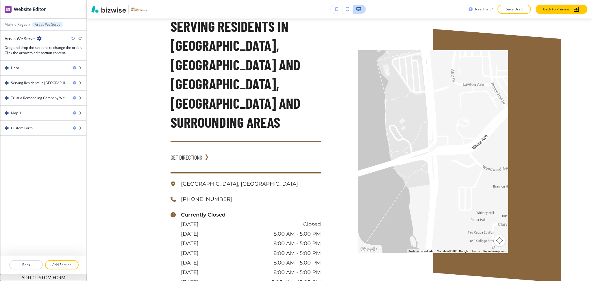
scroll to position [297, 0]
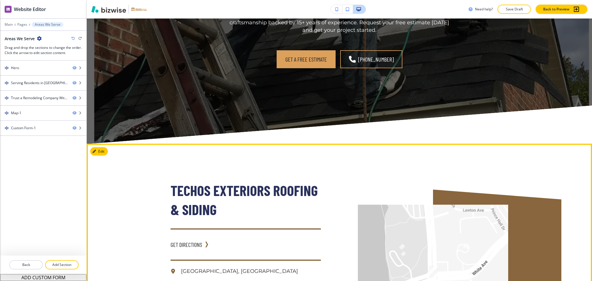
click at [99, 147] on button "Edit" at bounding box center [99, 151] width 18 height 9
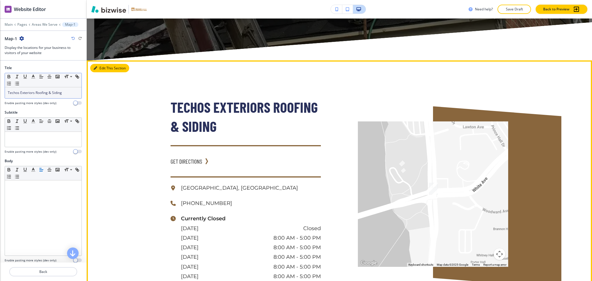
scroll to position [845, 0]
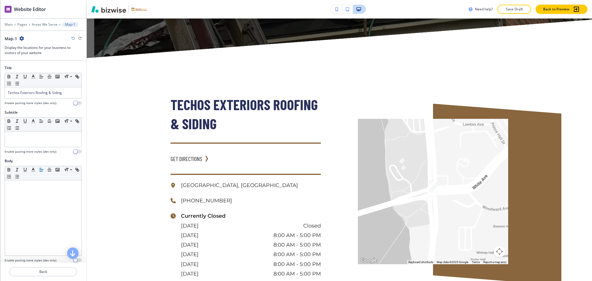
click at [23, 39] on icon "button" at bounding box center [21, 38] width 5 height 5
click at [33, 69] on p "Delete Section" at bounding box center [37, 68] width 29 height 5
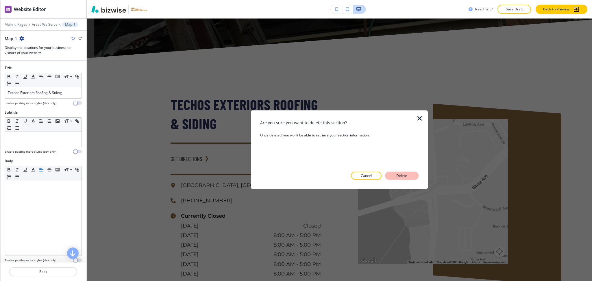
click at [404, 174] on p "Delete" at bounding box center [402, 175] width 14 height 5
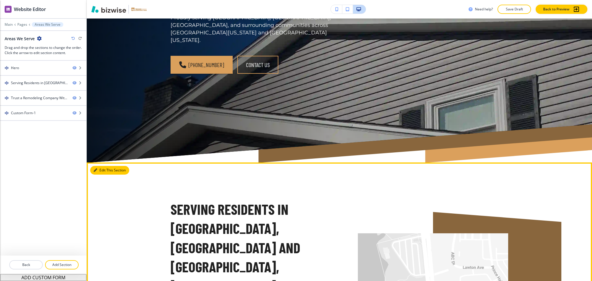
click at [105, 170] on button "Edit This Section" at bounding box center [109, 170] width 39 height 9
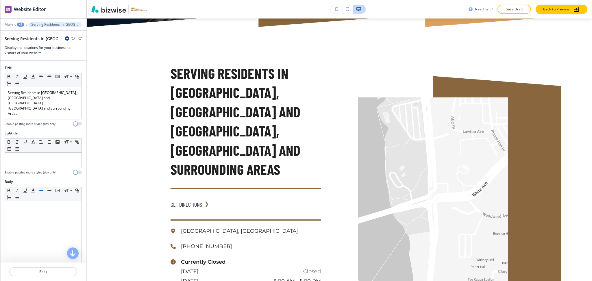
scroll to position [258, 0]
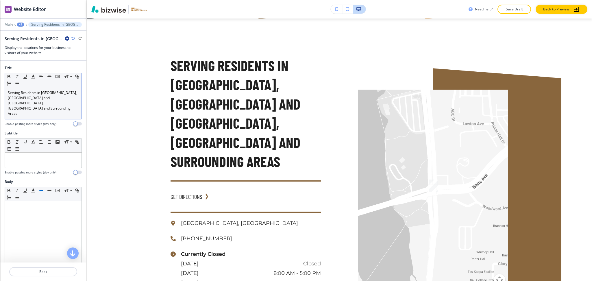
click at [51, 98] on p "Serving Residents in Madison, Janesville and Beloit, WI and Surrounding Areas" at bounding box center [43, 103] width 71 height 26
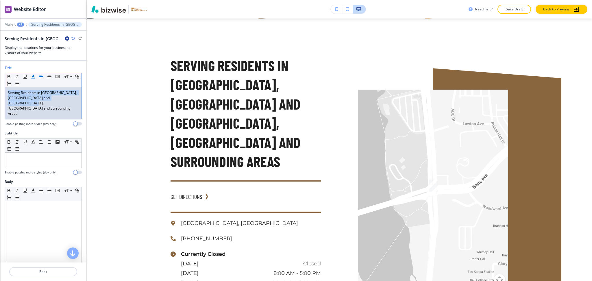
click at [35, 78] on icon "button" at bounding box center [33, 76] width 5 height 5
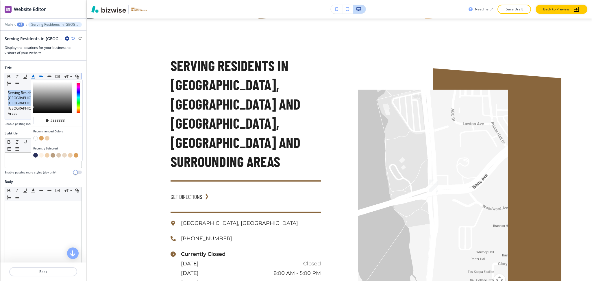
click at [36, 155] on button "button" at bounding box center [35, 155] width 5 height 5
type input "#29305b"
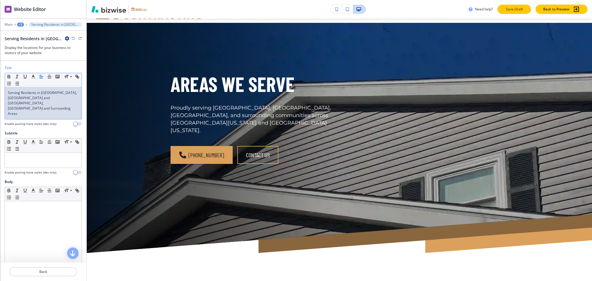
scroll to position [12, 0]
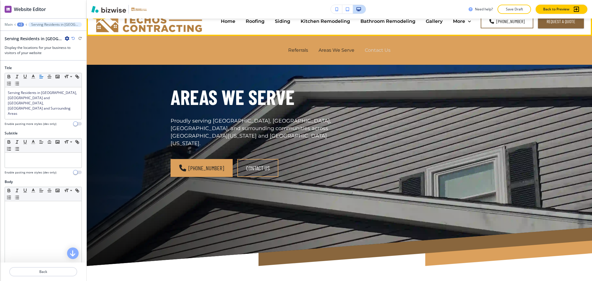
click at [375, 50] on p "Contact Us" at bounding box center [378, 50] width 26 height 7
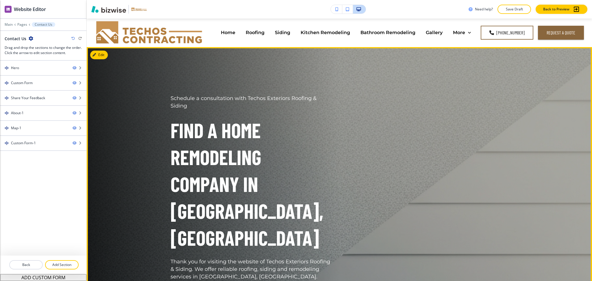
scroll to position [0, 0]
click at [102, 57] on button "Edit This Section" at bounding box center [109, 55] width 39 height 9
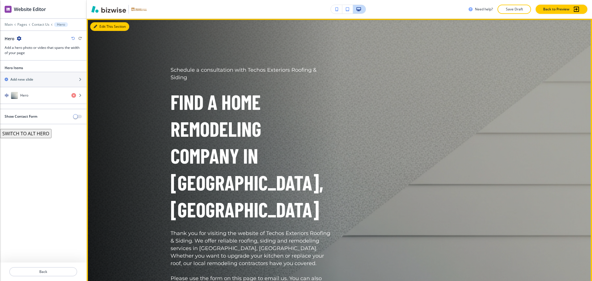
scroll to position [29, 0]
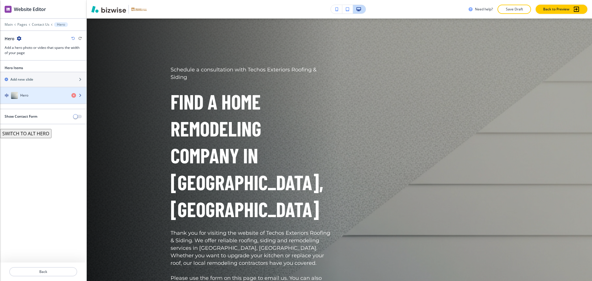
click at [36, 95] on div "Hero" at bounding box center [33, 95] width 67 height 7
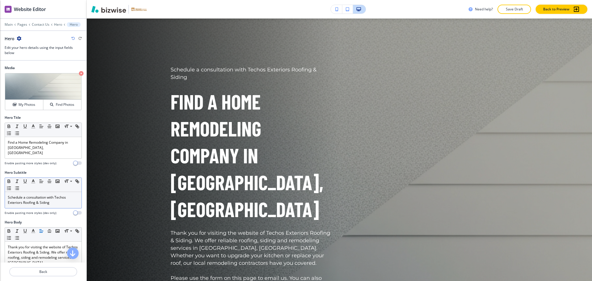
click at [47, 195] on p "Schedule a consultation with Techos Exteriors Roofing & Siding" at bounding box center [43, 200] width 71 height 10
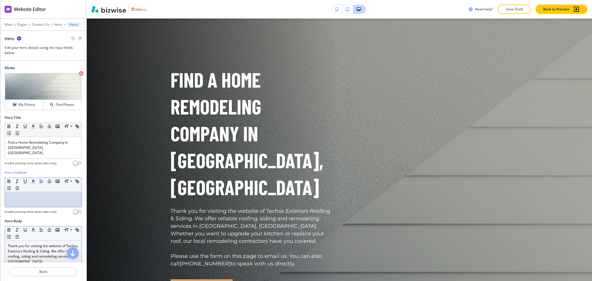
click at [6, 242] on div "Thank you for visiting the website of Techos Exteriors Roofing & Siding. We off…" at bounding box center [43, 277] width 77 height 75
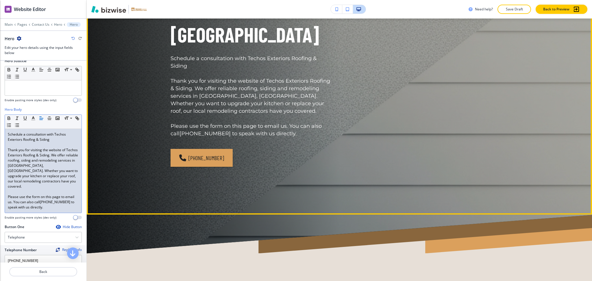
scroll to position [181, 0]
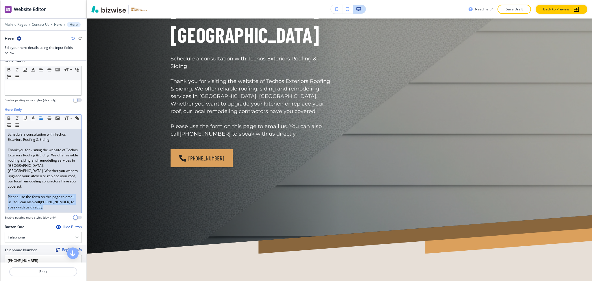
drag, startPoint x: 67, startPoint y: 204, endPoint x: 1, endPoint y: 190, distance: 67.5
click at [1, 190] on div "Hero Body Small Normal Large Huge Schedule a consultation with Techos Exteriors…" at bounding box center [43, 165] width 86 height 117
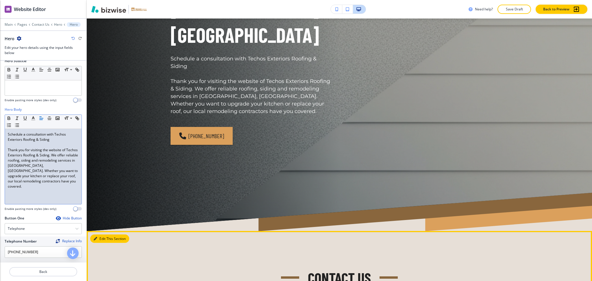
click at [96, 237] on icon "button" at bounding box center [95, 238] width 3 height 3
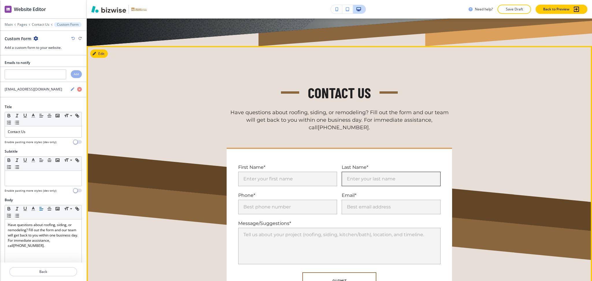
scroll to position [366, 0]
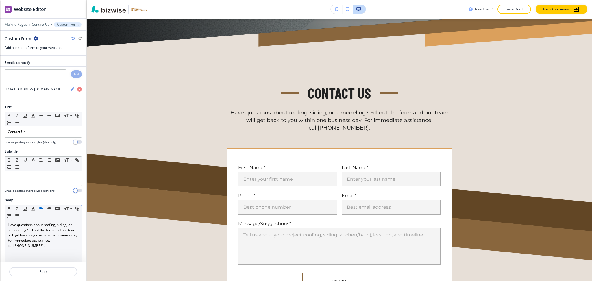
click at [47, 247] on p "Have questions about roofing, siding, or remodeling? Fill out the form and our …" at bounding box center [43, 235] width 71 height 26
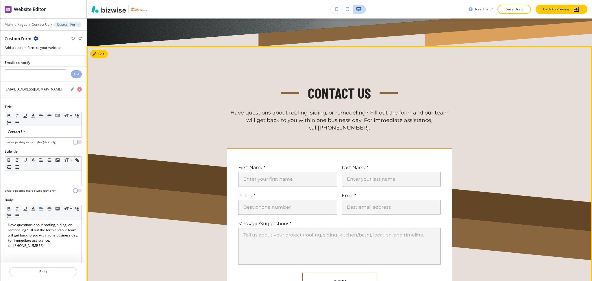
click at [528, 117] on div "Contact Us Have questions about roofing, siding, or remodeling? Fill out the fo…" at bounding box center [339, 192] width 505 height 293
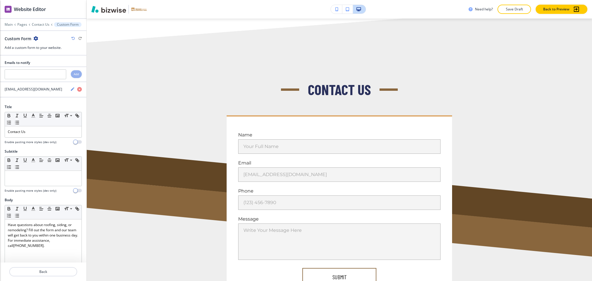
scroll to position [1263, 0]
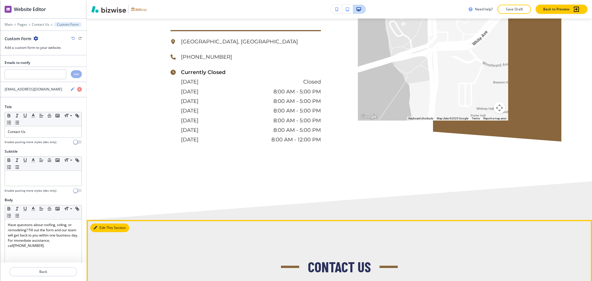
click at [103, 223] on button "Edit This Section" at bounding box center [109, 227] width 39 height 9
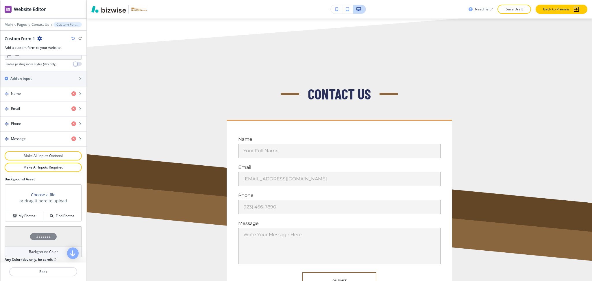
scroll to position [254, 0]
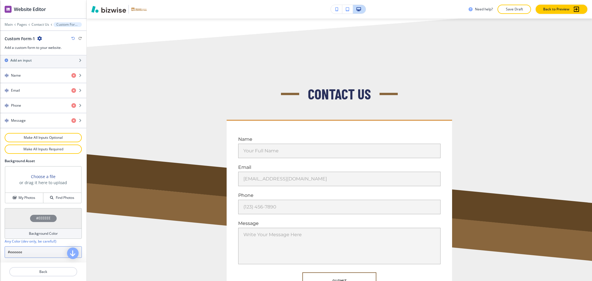
click at [26, 253] on input "#eeeeee" at bounding box center [43, 252] width 77 height 12
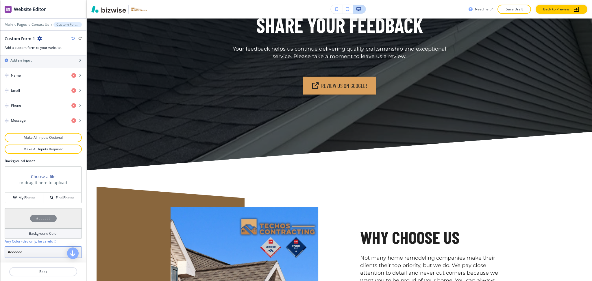
scroll to position [250, 0]
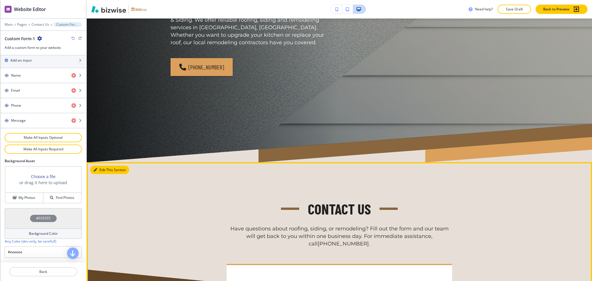
click at [100, 166] on button "Edit This Section" at bounding box center [109, 170] width 39 height 9
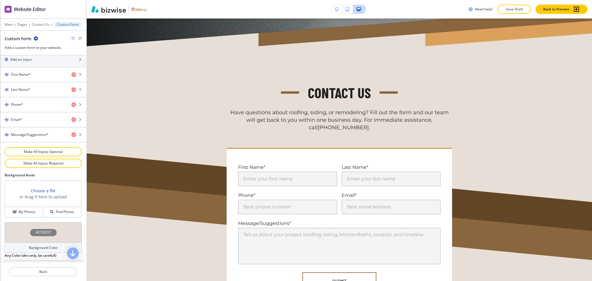
scroll to position [269, 0]
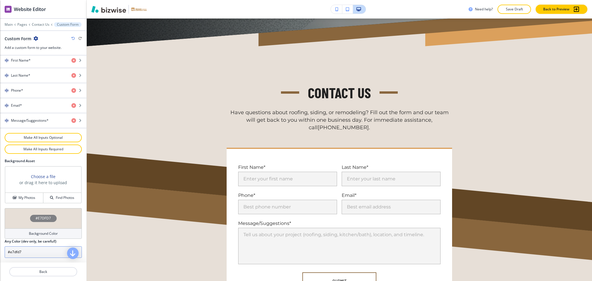
click at [24, 249] on input "#e7dfd7" at bounding box center [43, 252] width 77 height 12
paste input "eeeee"
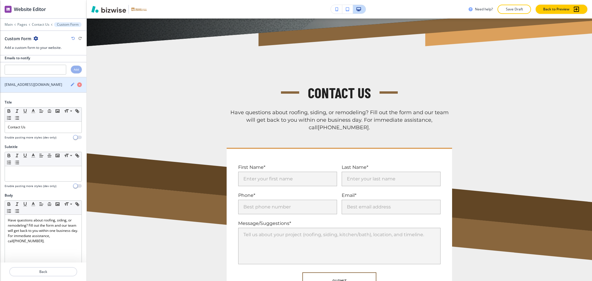
scroll to position [0, 0]
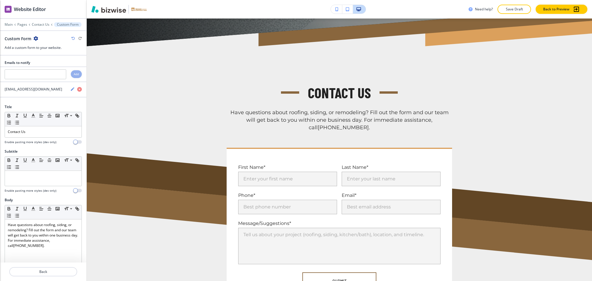
type input "#eeeeee"
drag, startPoint x: 38, startPoint y: 138, endPoint x: 38, endPoint y: 134, distance: 4.1
click at [38, 138] on div at bounding box center [43, 139] width 77 height 2
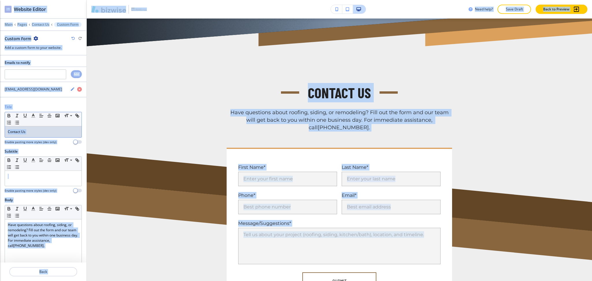
click at [36, 132] on p "Contact Us" at bounding box center [43, 131] width 71 height 5
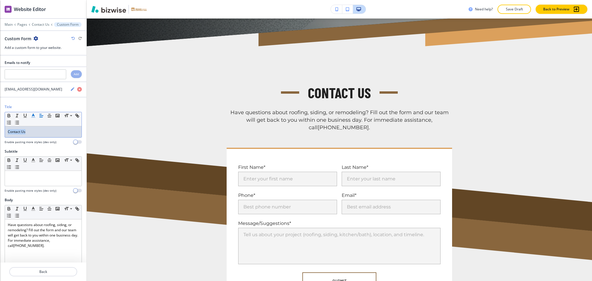
click at [33, 116] on icon "button" at bounding box center [33, 115] width 5 height 5
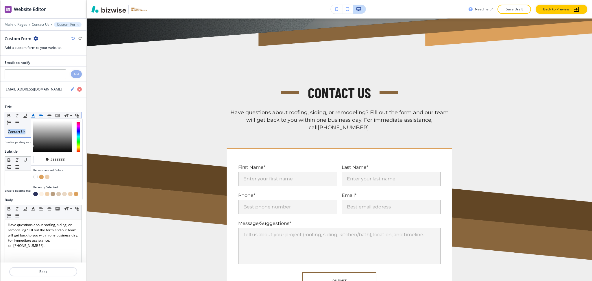
click at [35, 194] on button "button" at bounding box center [35, 194] width 5 height 5
type input "#29305b"
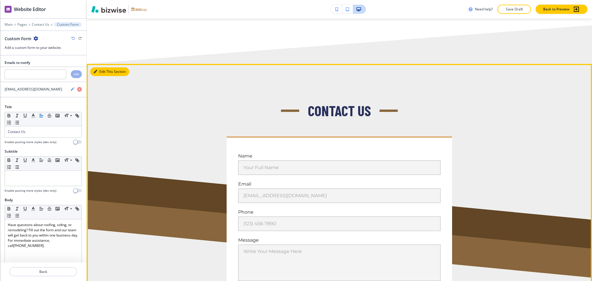
click at [103, 67] on button "Edit This Section" at bounding box center [109, 71] width 39 height 9
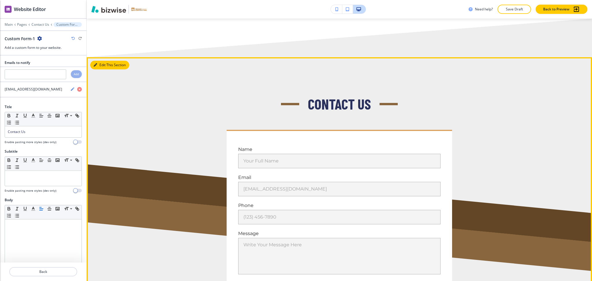
click at [102, 61] on button "Edit This Section" at bounding box center [109, 65] width 39 height 9
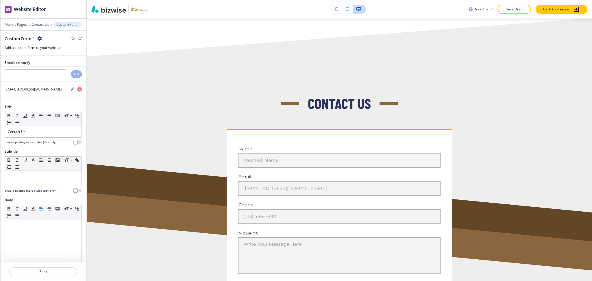
click at [38, 39] on icon "button" at bounding box center [39, 38] width 5 height 5
click at [50, 69] on p "Delete Section" at bounding box center [55, 68] width 29 height 5
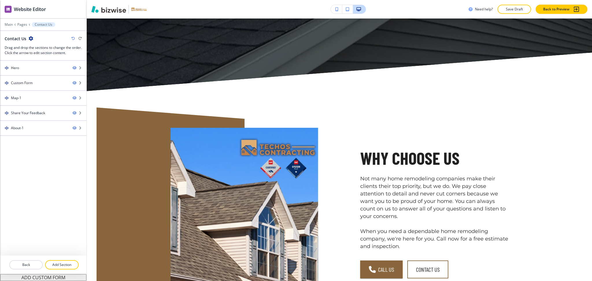
scroll to position [1138, 0]
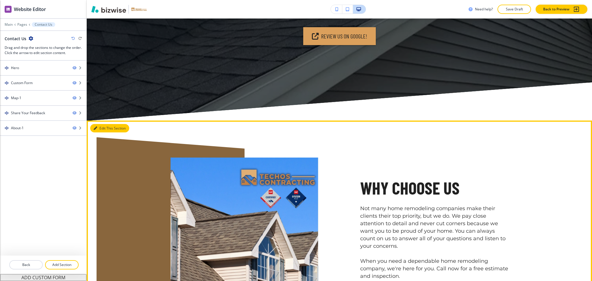
click at [99, 124] on button "Edit This Section" at bounding box center [109, 128] width 39 height 9
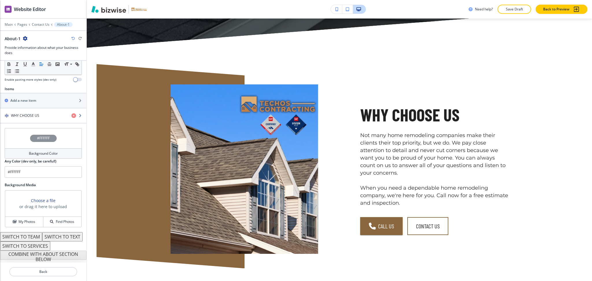
scroll to position [190, 0]
click at [33, 113] on h4 "WHY CHOOSE US" at bounding box center [25, 115] width 28 height 5
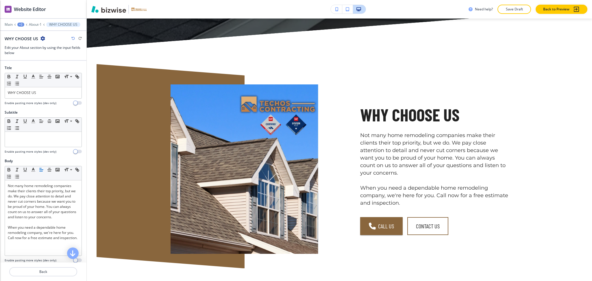
scroll to position [1220, 0]
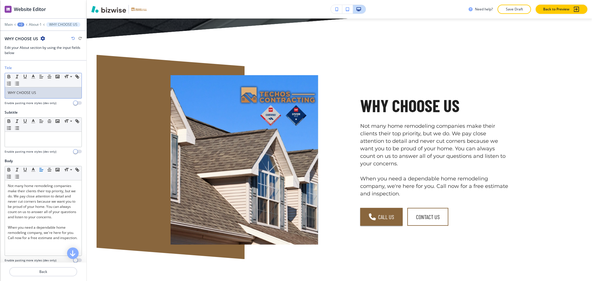
click at [42, 92] on p "WHY CHOOSE US" at bounding box center [43, 92] width 71 height 5
click at [33, 78] on icon "button" at bounding box center [33, 76] width 5 height 5
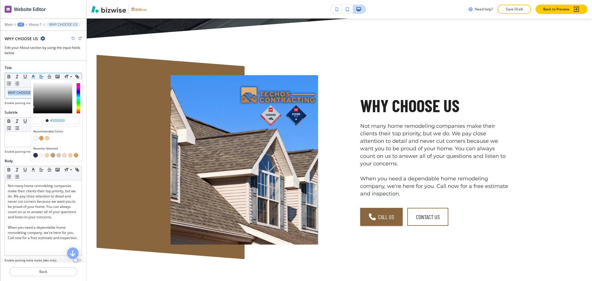
click at [34, 156] on button "button" at bounding box center [35, 155] width 5 height 5
type input "#29305b"
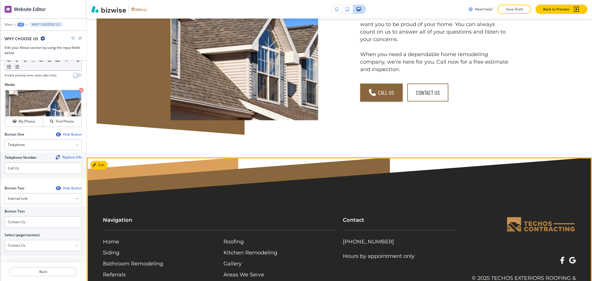
scroll to position [1345, 0]
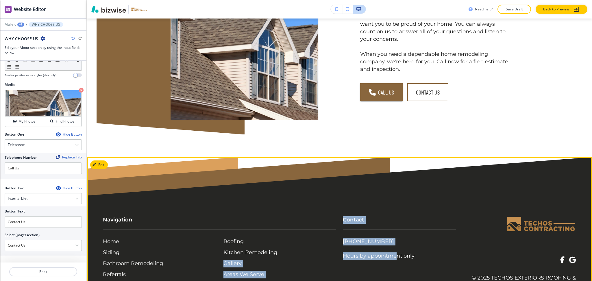
drag, startPoint x: 395, startPoint y: 215, endPoint x: 332, endPoint y: 217, distance: 63.6
click at [332, 217] on div "Navigation Home Siding Bathroom Remodeling Referrals Contact Us Roofing Kitchen…" at bounding box center [336, 247] width 480 height 84
click at [338, 251] on div "Contact (608) 631-4306 Hours by appointment only" at bounding box center [396, 247] width 120 height 84
drag, startPoint x: 380, startPoint y: 214, endPoint x: 339, endPoint y: 211, distance: 41.4
click at [339, 211] on div "Contact (608) 631-4306 Hours by appointment only" at bounding box center [396, 234] width 120 height 59
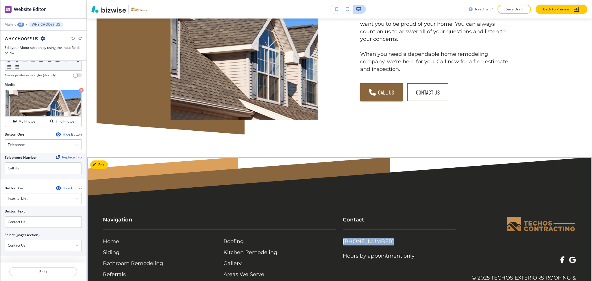
copy p "(608) 631-4306"
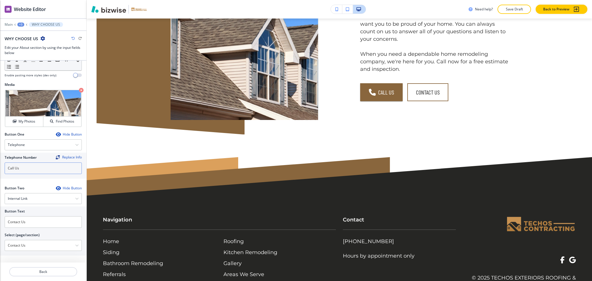
click at [40, 166] on input "Call Us" at bounding box center [43, 168] width 77 height 12
paste input "(608) 631-4306"
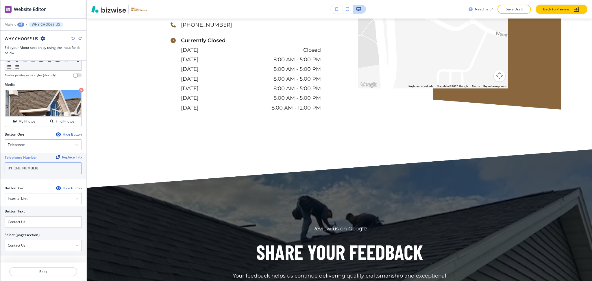
scroll to position [877, 0]
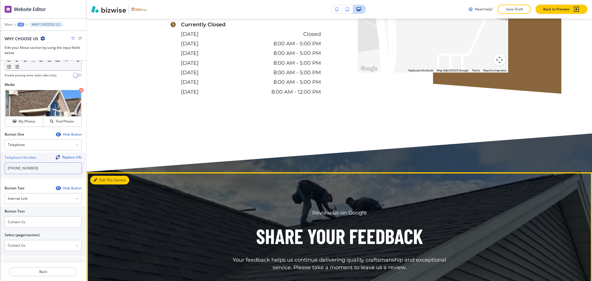
type input "(608) 631-4306"
click at [98, 176] on button "Edit This Section" at bounding box center [109, 180] width 39 height 9
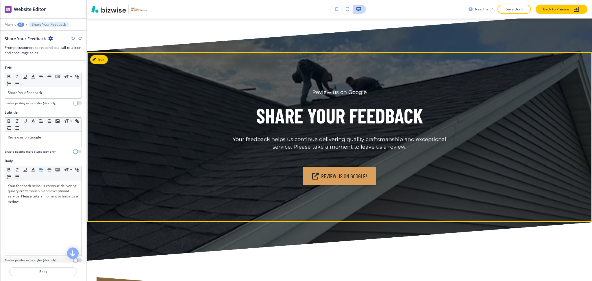
scroll to position [1003, 0]
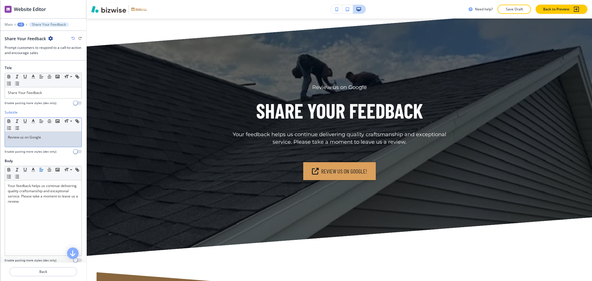
click at [50, 135] on p "Review us on Google" at bounding box center [43, 137] width 71 height 5
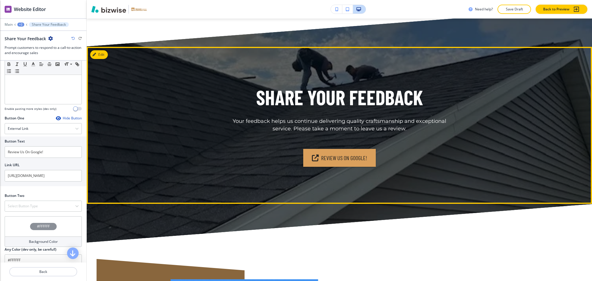
scroll to position [1002, 0]
click at [496, 149] on div "Review Us On Google!" at bounding box center [340, 158] width 338 height 18
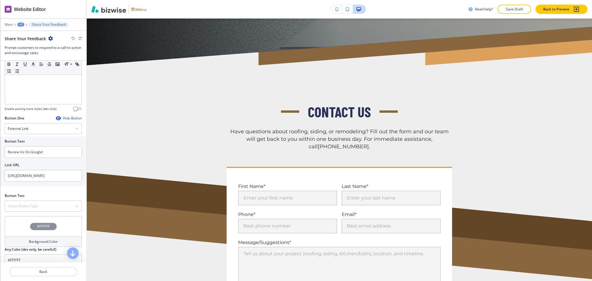
scroll to position [312, 0]
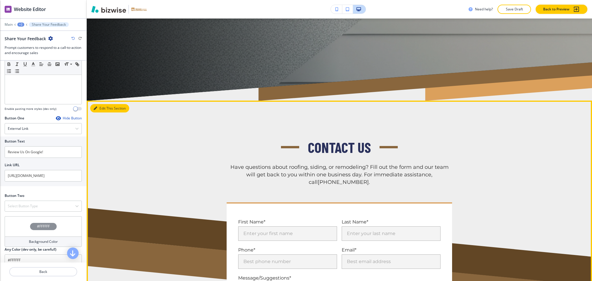
click at [99, 104] on button "Edit This Section" at bounding box center [109, 108] width 39 height 9
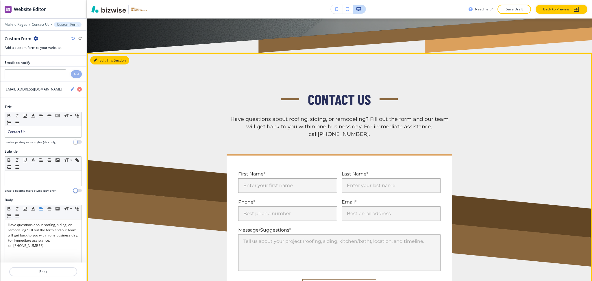
scroll to position [366, 0]
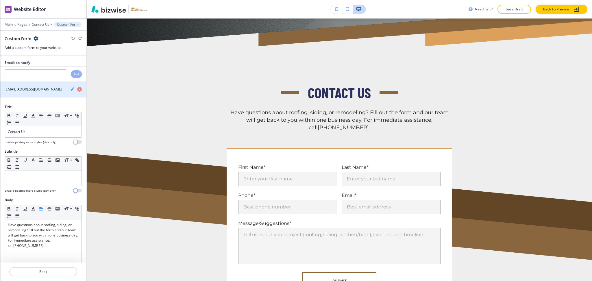
click at [22, 90] on h4 "info@techosexteriors.com" at bounding box center [34, 89] width 58 height 5
click at [64, 89] on div "info@techosexteriors.com" at bounding box center [43, 89] width 86 height 5
click at [71, 90] on icon "button" at bounding box center [72, 88] width 3 height 3
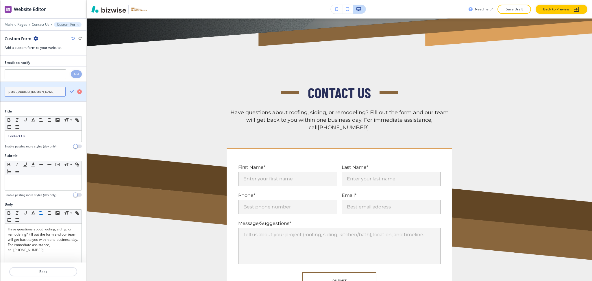
click at [47, 93] on input "info@techosexteriors.com" at bounding box center [35, 92] width 61 height 10
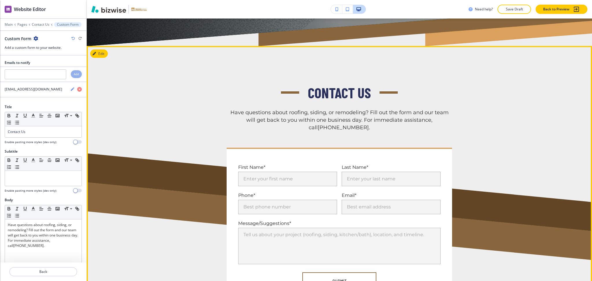
click at [139, 69] on div "Contact Us Have questions about roofing, siding, or remodeling? Fill out the fo…" at bounding box center [339, 192] width 505 height 293
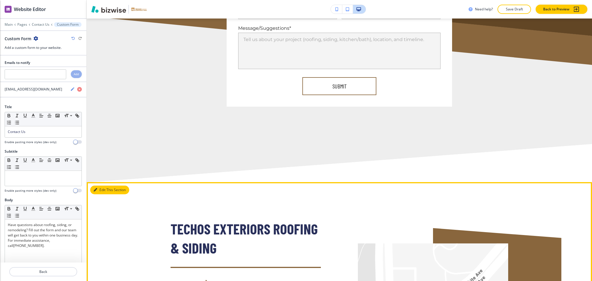
click at [98, 186] on button "Edit This Section" at bounding box center [109, 190] width 39 height 9
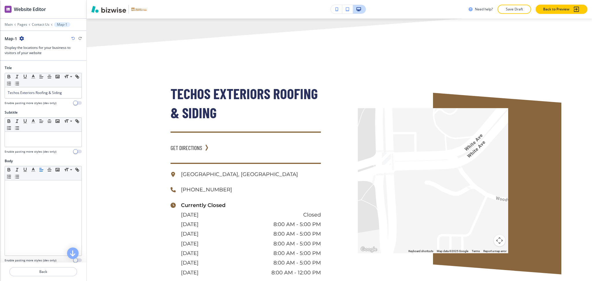
scroll to position [186, 0]
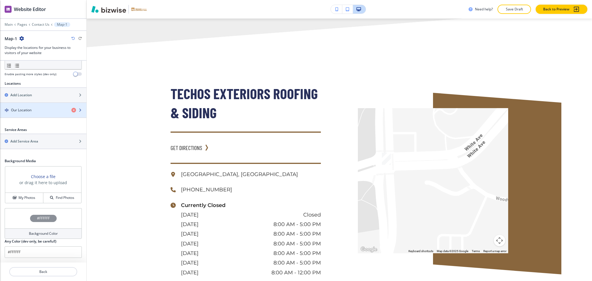
click at [20, 109] on h4 "Our Location" at bounding box center [21, 110] width 21 height 5
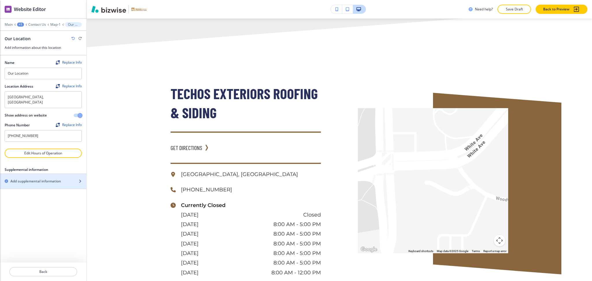
click at [38, 179] on h2 "Add supplemental information" at bounding box center [35, 181] width 51 height 5
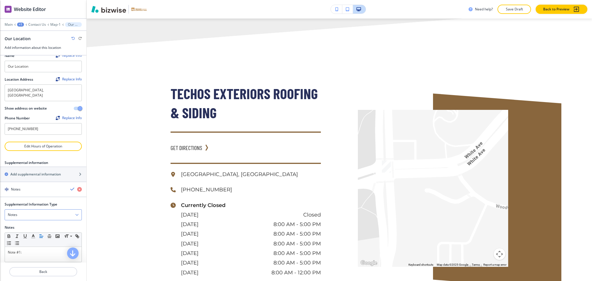
scroll to position [18, 0]
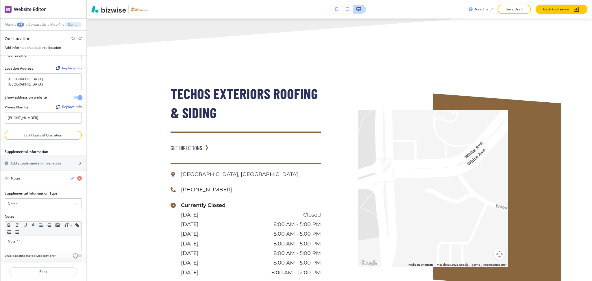
click at [8, 209] on div at bounding box center [43, 211] width 77 height 5
click at [13, 201] on h4 "Notes" at bounding box center [13, 203] width 10 height 5
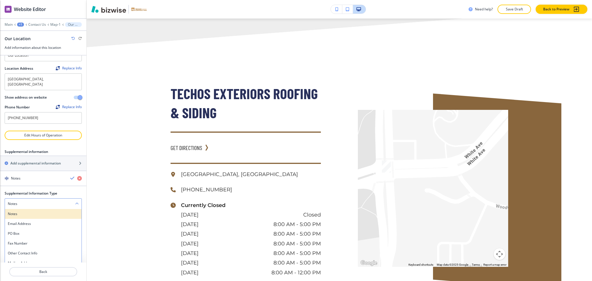
scroll to position [18, 0]
click at [22, 221] on h4 "Email Address" at bounding box center [43, 223] width 71 height 5
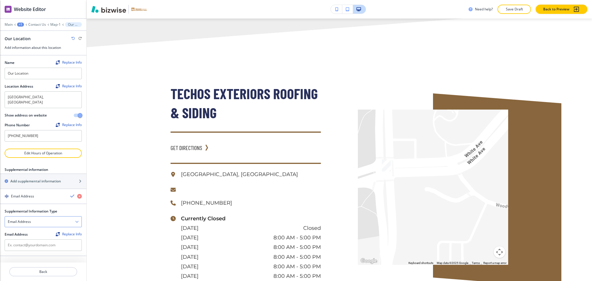
scroll to position [0, 0]
click at [26, 242] on input "text" at bounding box center [43, 245] width 77 height 12
paste input "info@techosexteriors.com"
type input "info@techosexteriors.com"
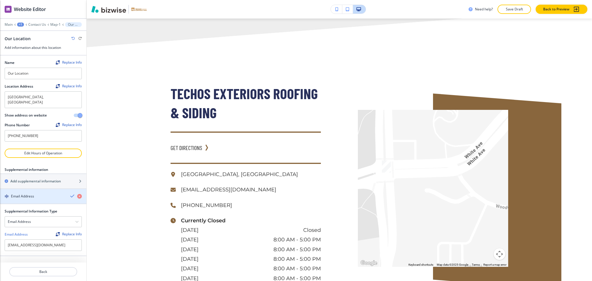
click at [73, 194] on icon "button" at bounding box center [72, 196] width 5 height 5
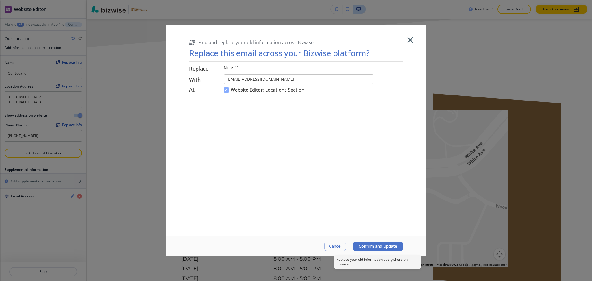
click at [384, 248] on span "Confirm and Update" at bounding box center [378, 246] width 38 height 5
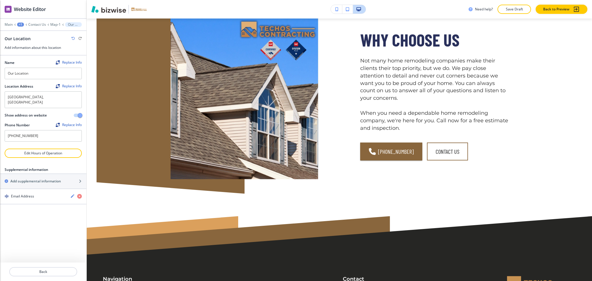
scroll to position [1347, 0]
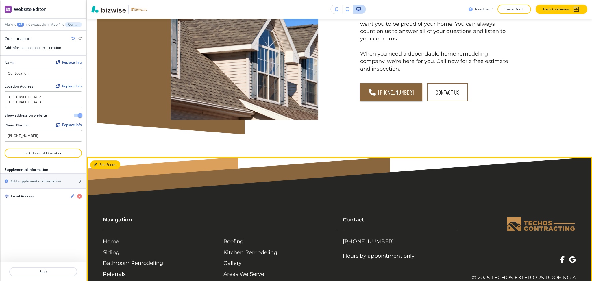
click at [97, 160] on button "Edit Footer" at bounding box center [105, 164] width 30 height 9
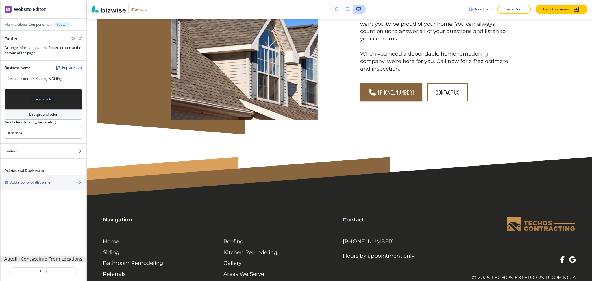
click at [46, 259] on button "Autofill Contact Info From Locations" at bounding box center [43, 259] width 86 height 7
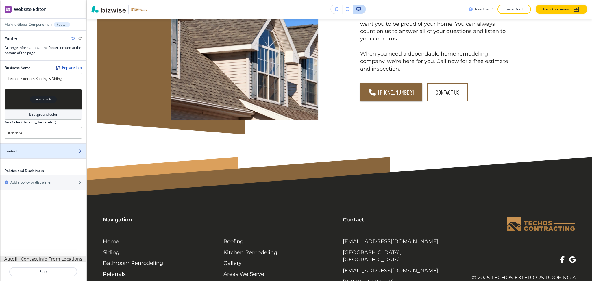
click at [31, 153] on div "Contact" at bounding box center [37, 151] width 74 height 5
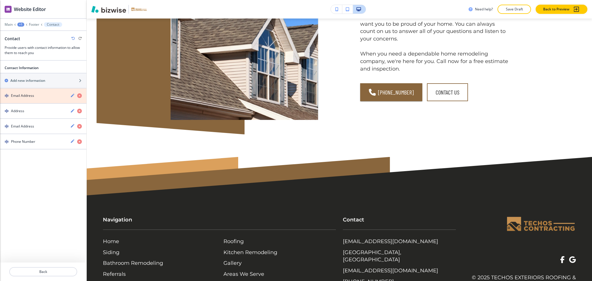
click at [80, 96] on icon "button" at bounding box center [79, 95] width 5 height 5
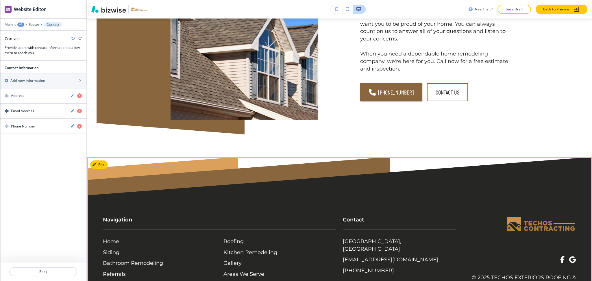
click at [430, 172] on footer "Navigation Home Siding Bathroom Remodeling Referrals Contact Us Roofing Kitchen…" at bounding box center [339, 233] width 505 height 153
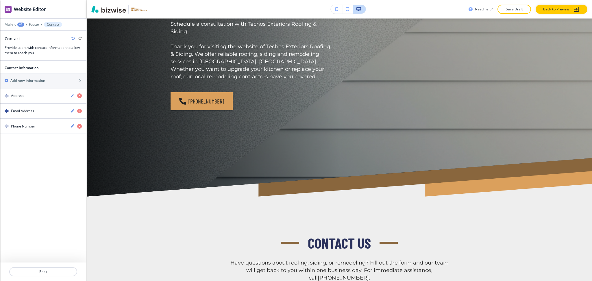
scroll to position [0, 0]
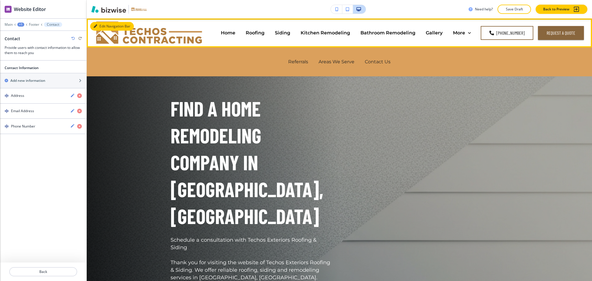
click at [99, 28] on button "Edit Navigation Bar" at bounding box center [112, 26] width 44 height 9
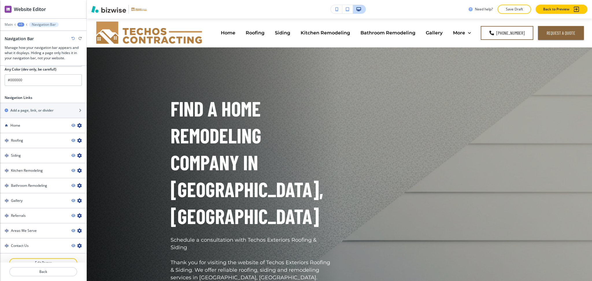
scroll to position [308, 0]
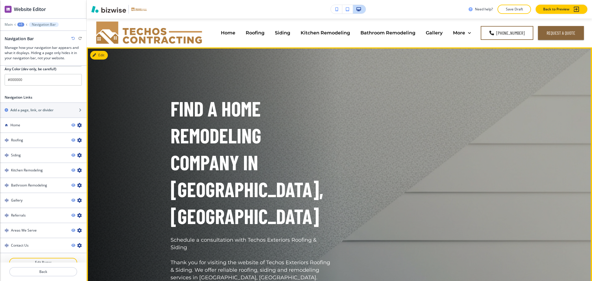
click at [461, 134] on div "Find a Home Remodeling Company in Beloit, WI Schedule a consultation with Techo…" at bounding box center [332, 203] width 351 height 291
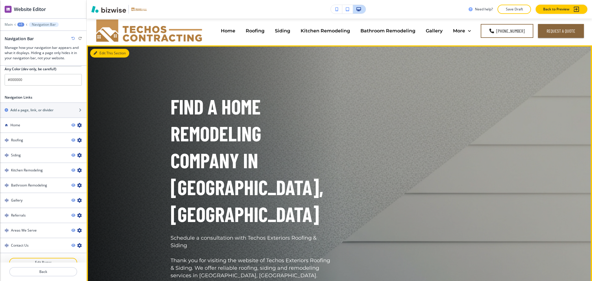
click at [102, 53] on button "Edit This Section" at bounding box center [109, 53] width 39 height 9
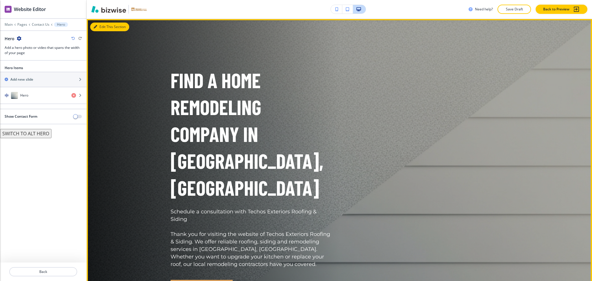
scroll to position [1, 0]
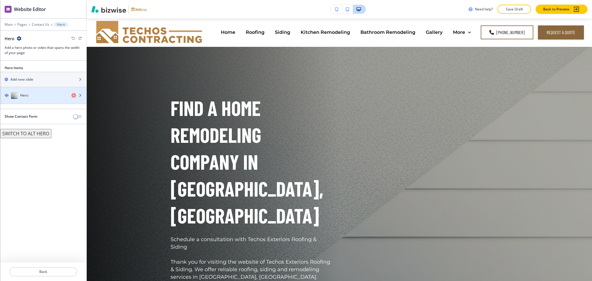
click at [23, 98] on h4 "Hero" at bounding box center [24, 95] width 8 height 5
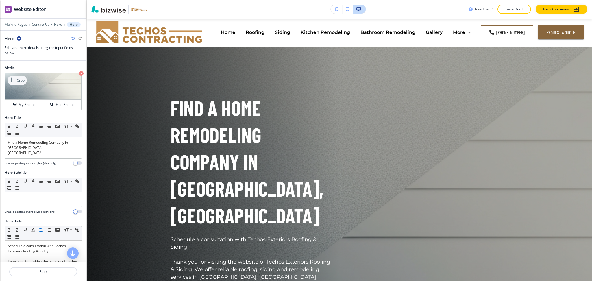
click at [15, 79] on icon at bounding box center [13, 80] width 7 height 7
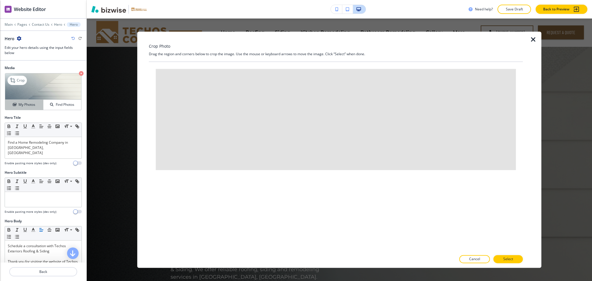
click at [27, 103] on h4 "My Photos" at bounding box center [26, 104] width 17 height 5
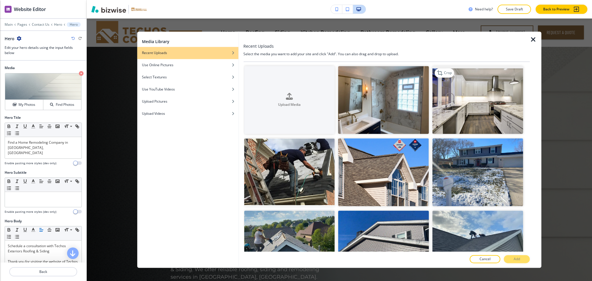
click at [501, 119] on img "button" at bounding box center [477, 100] width 91 height 68
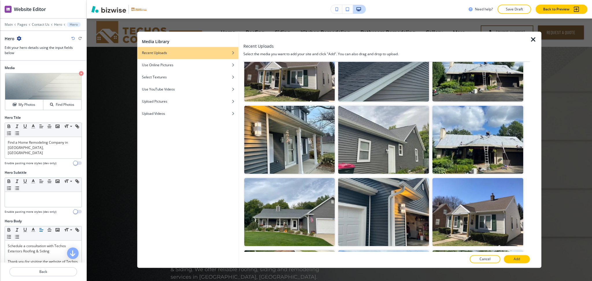
scroll to position [539, 0]
click at [469, 214] on img "button" at bounding box center [477, 212] width 91 height 68
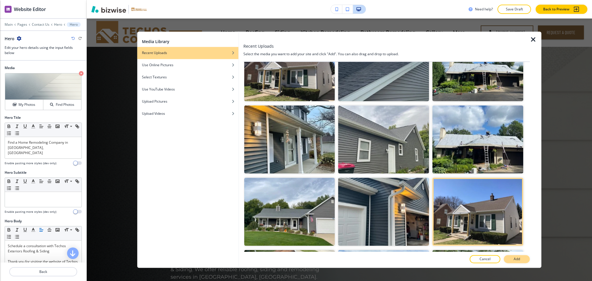
click at [519, 258] on p "Add" at bounding box center [517, 259] width 6 height 5
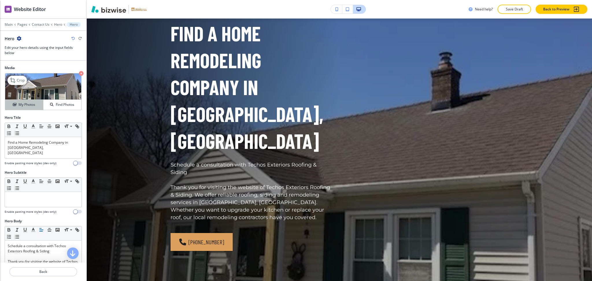
click at [26, 107] on h4 "My Photos" at bounding box center [26, 104] width 17 height 5
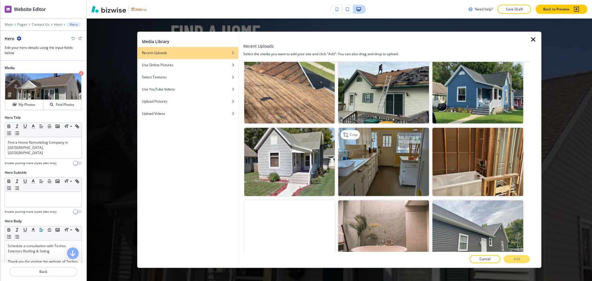
scroll to position [733, 0]
click at [372, 152] on img "button" at bounding box center [383, 162] width 91 height 68
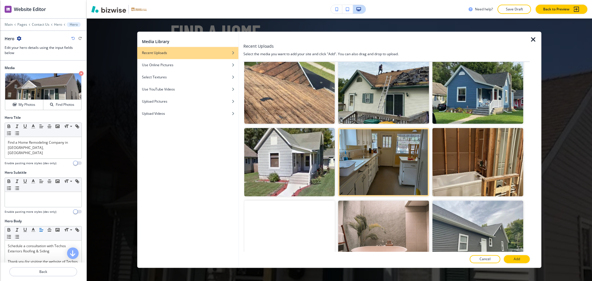
click at [510, 262] on button "Add" at bounding box center [517, 259] width 26 height 8
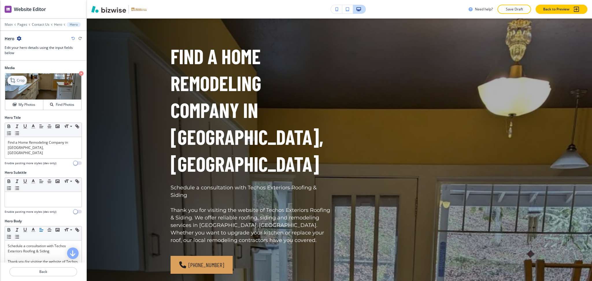
click at [19, 77] on div "Crop" at bounding box center [17, 80] width 19 height 9
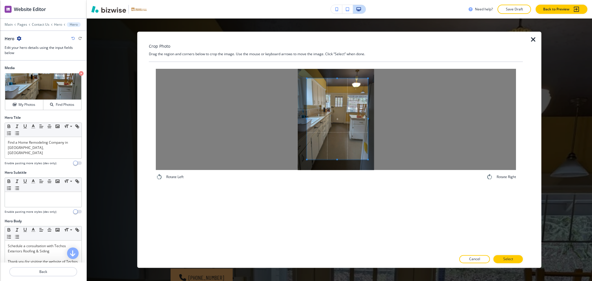
scroll to position [39, 0]
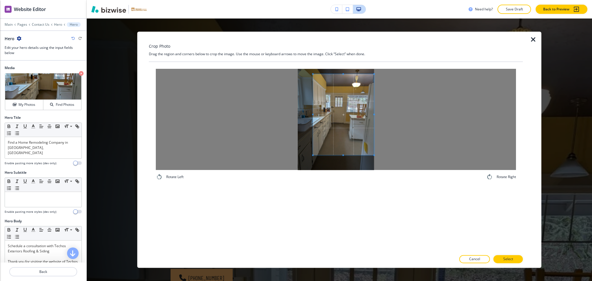
click at [369, 132] on span at bounding box center [343, 114] width 61 height 81
click at [26, 107] on h4 "My Photos" at bounding box center [26, 104] width 17 height 5
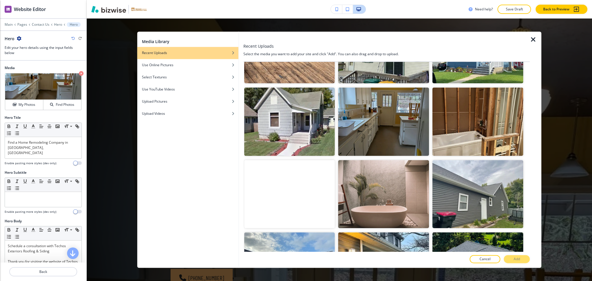
scroll to position [773, 0]
click at [285, 113] on img "button" at bounding box center [289, 122] width 91 height 68
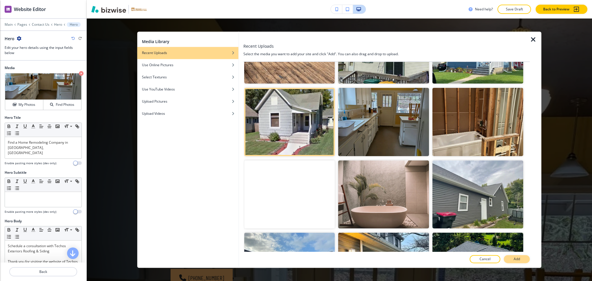
click at [523, 258] on button "Add" at bounding box center [517, 259] width 26 height 8
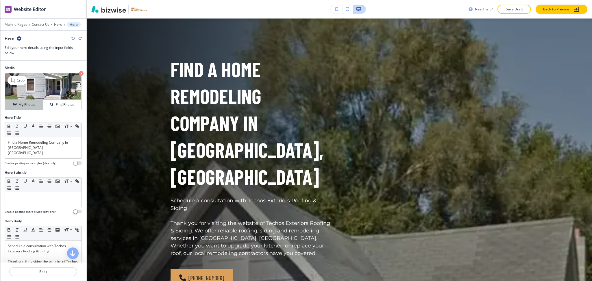
click at [25, 104] on h4 "My Photos" at bounding box center [26, 104] width 17 height 5
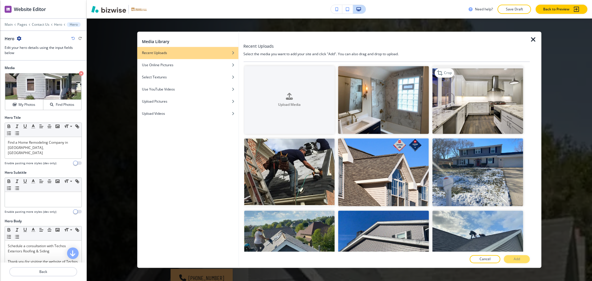
click at [483, 103] on img "button" at bounding box center [477, 100] width 91 height 68
click at [519, 260] on p "Add" at bounding box center [517, 259] width 6 height 5
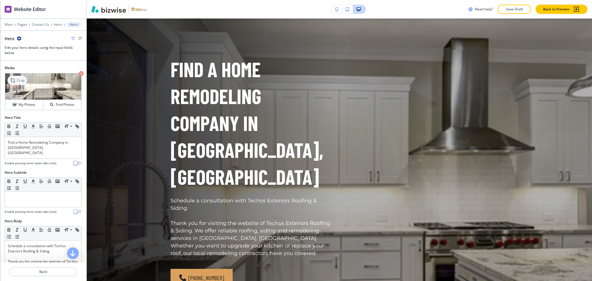
click at [20, 81] on p "Crop" at bounding box center [21, 80] width 8 height 5
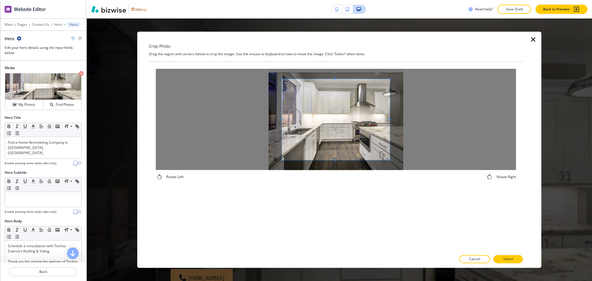
click at [413, 122] on div at bounding box center [336, 119] width 360 height 101
click at [203, 116] on div at bounding box center [336, 119] width 360 height 101
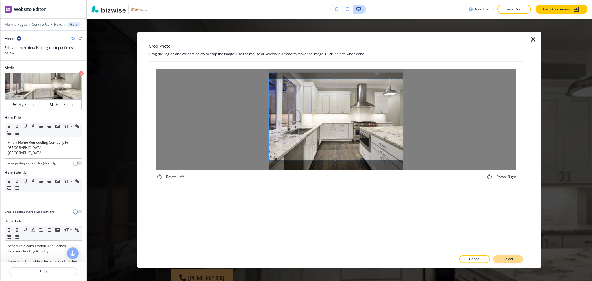
click at [508, 261] on p "Select" at bounding box center [508, 259] width 10 height 5
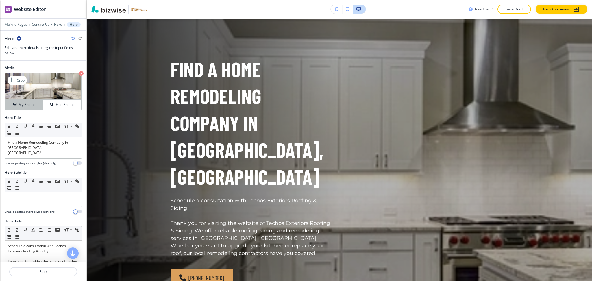
click at [23, 106] on h4 "My Photos" at bounding box center [26, 104] width 17 height 5
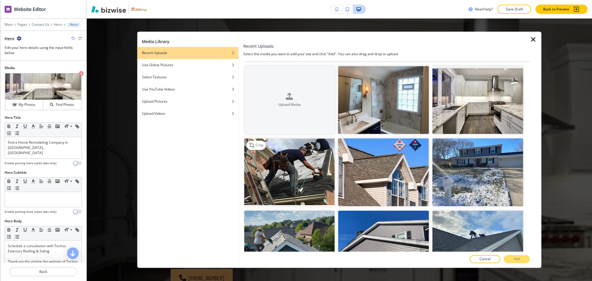
click at [312, 180] on img "button" at bounding box center [289, 172] width 91 height 68
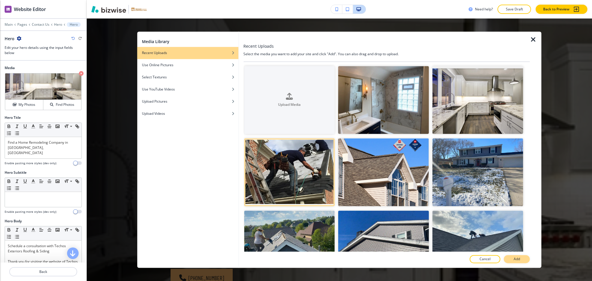
click at [526, 261] on button "Add" at bounding box center [517, 259] width 26 height 8
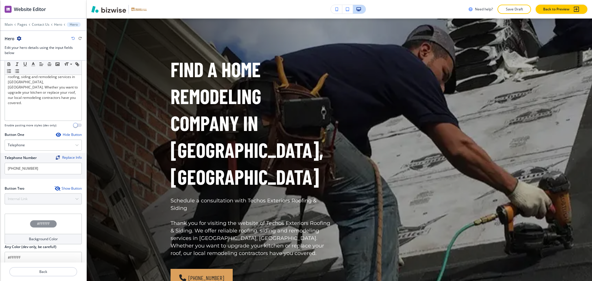
scroll to position [195, 0]
click at [67, 186] on div "Show Button" at bounding box center [68, 188] width 27 height 5
click at [45, 193] on div "Internal Link" at bounding box center [43, 198] width 77 height 10
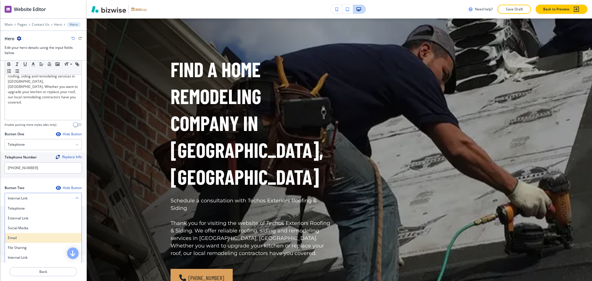
click at [31, 235] on h4 "Email" at bounding box center [43, 237] width 71 height 5
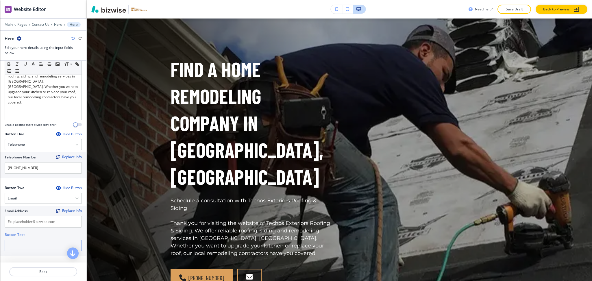
click at [28, 243] on input "text" at bounding box center [43, 246] width 77 height 12
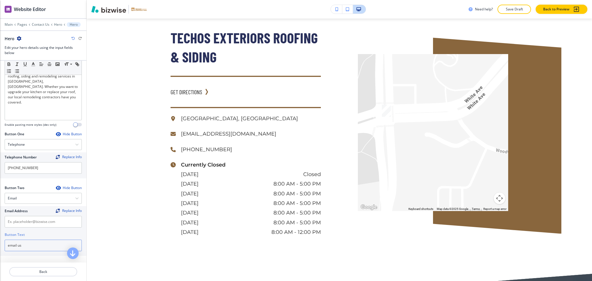
scroll to position [766, 0]
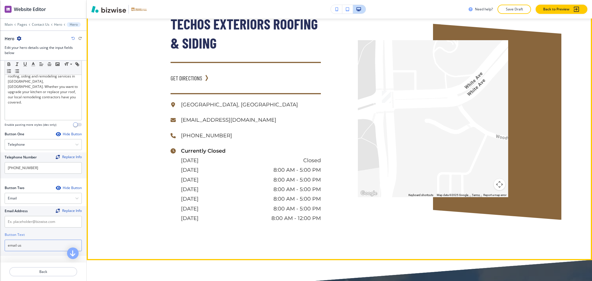
type input "email us"
drag, startPoint x: 255, startPoint y: 93, endPoint x: 177, endPoint y: 94, distance: 78.3
click at [177, 115] on div "info@techosexteriors.com" at bounding box center [246, 120] width 150 height 10
copy p "info@techosexteriors.com"
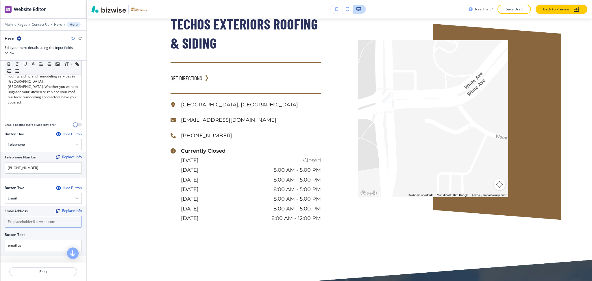
click at [34, 217] on input "text" at bounding box center [43, 222] width 77 height 12
paste input "info@techosexteriors.com"
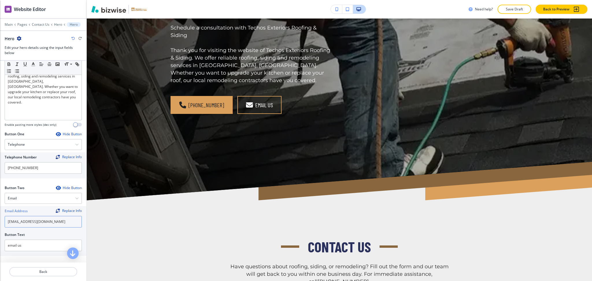
scroll to position [0, 0]
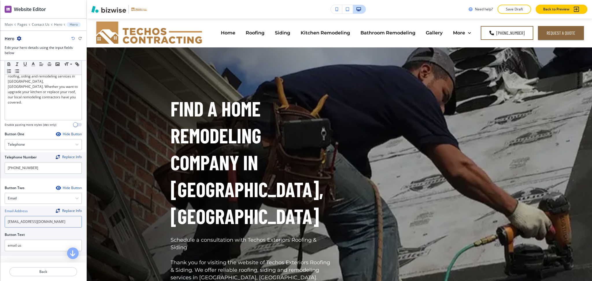
type input "info@techosexteriors.com"
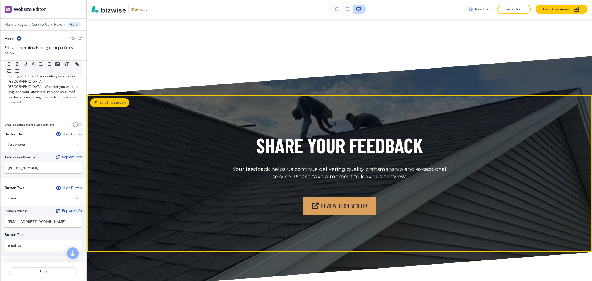
click at [101, 98] on button "Edit This Section" at bounding box center [109, 102] width 39 height 9
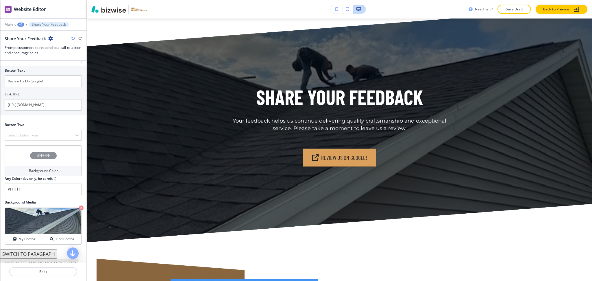
scroll to position [228, 0]
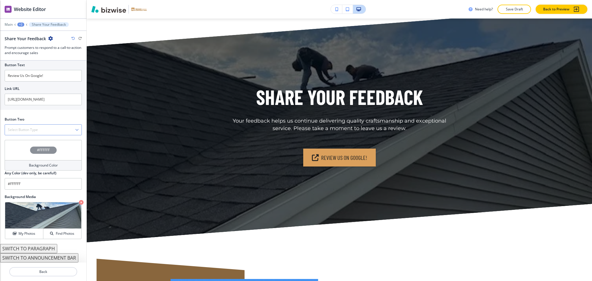
click at [23, 129] on h4 "Select Button Type" at bounding box center [23, 129] width 30 height 5
click at [25, 173] on div "Email" at bounding box center [43, 169] width 77 height 10
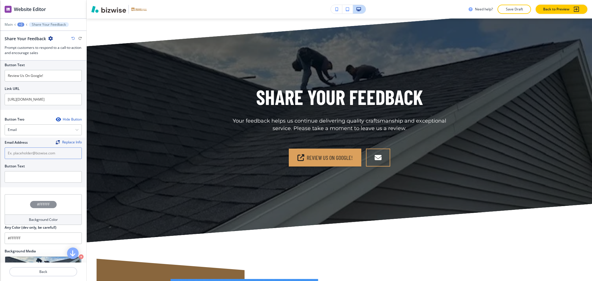
click at [23, 149] on input "text" at bounding box center [43, 153] width 77 height 12
paste input "info@techosexteriors.com"
type input "info@techosexteriors.com"
click at [21, 178] on input "text" at bounding box center [43, 177] width 77 height 12
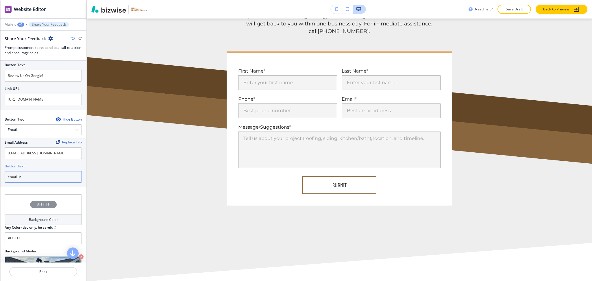
scroll to position [0, 0]
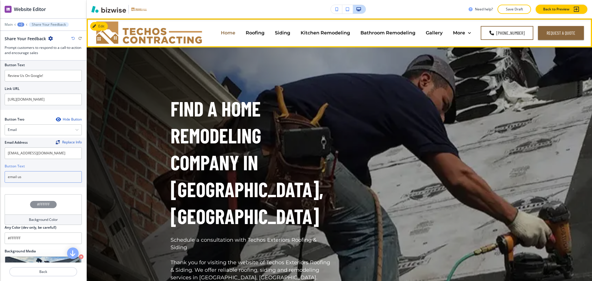
type input "email us"
click at [234, 33] on p "Home" at bounding box center [228, 32] width 14 height 7
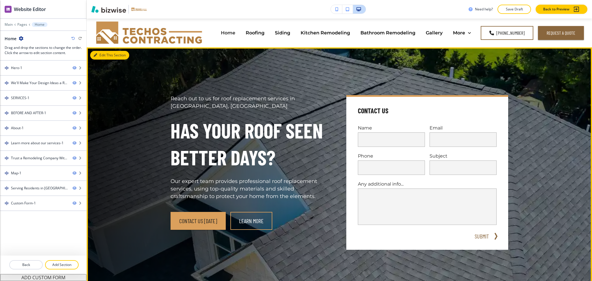
click at [104, 55] on button "Edit This Section" at bounding box center [109, 55] width 39 height 9
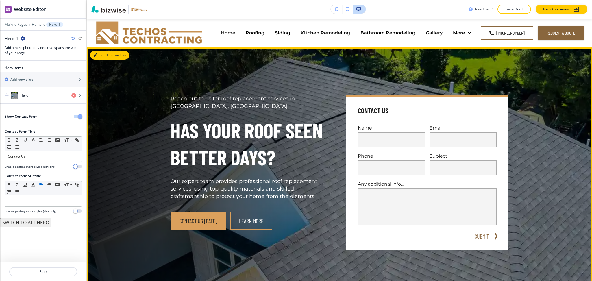
scroll to position [29, 0]
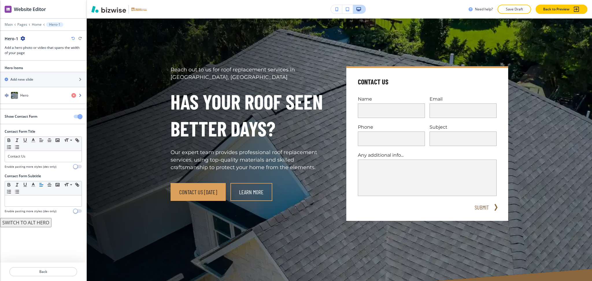
click at [28, 97] on h4 "Hero" at bounding box center [24, 95] width 8 height 5
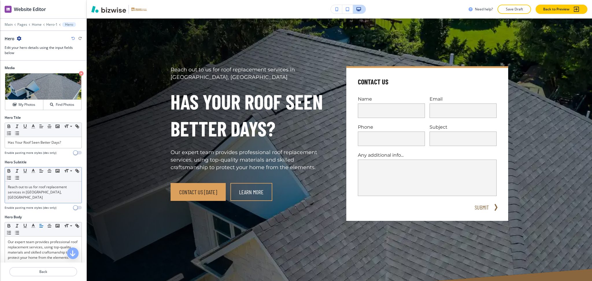
click at [44, 191] on p "Reach out to us for roof replacement services in Beloit, WI" at bounding box center [43, 192] width 71 height 16
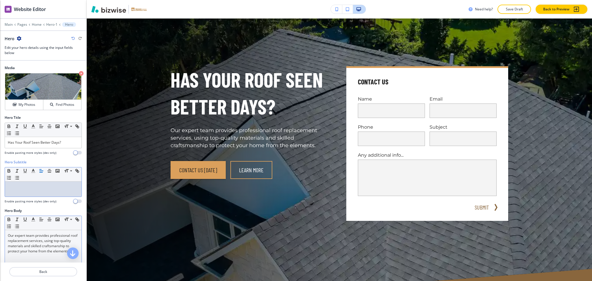
click at [7, 234] on div "Our expert team provides professional roof replacement services, using top-qual…" at bounding box center [43, 267] width 77 height 75
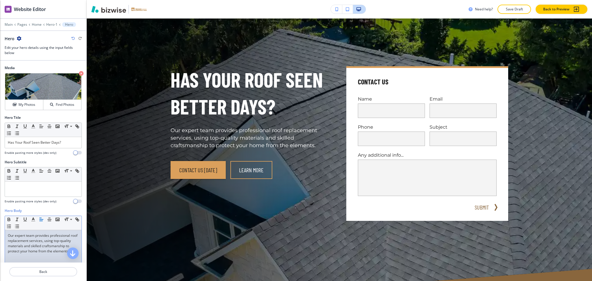
scroll to position [106, 0]
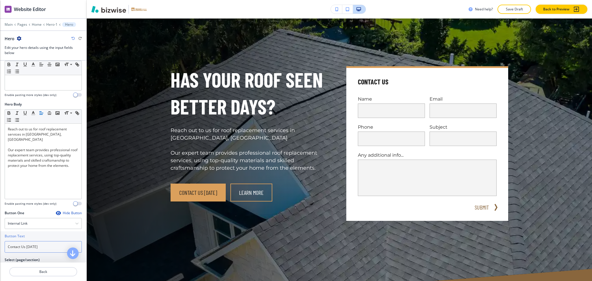
click at [34, 246] on input "Contact Us Today" at bounding box center [43, 247] width 77 height 12
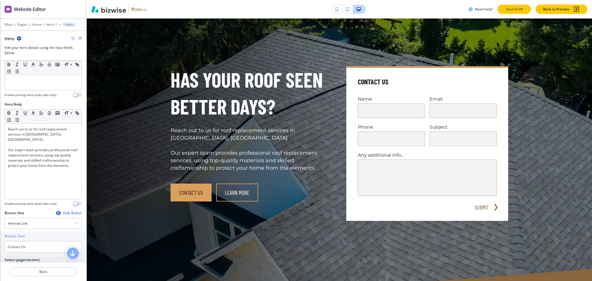
click at [505, 7] on p "Save Draft" at bounding box center [514, 9] width 18 height 5
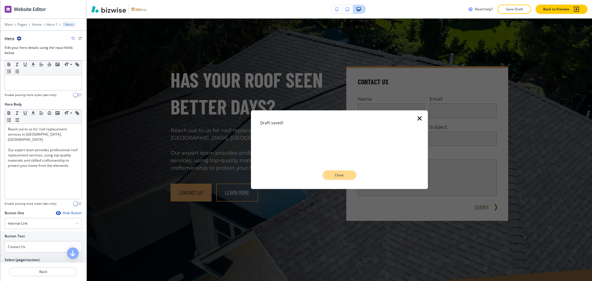
click at [353, 176] on button "Close" at bounding box center [340, 175] width 34 height 9
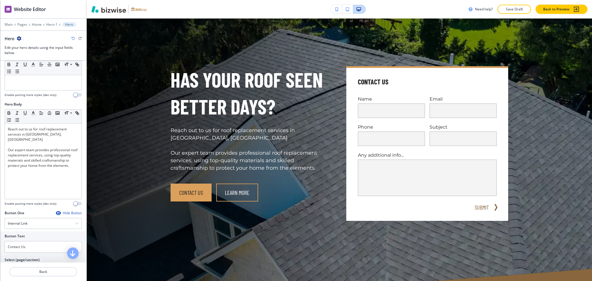
click at [72, 39] on icon "button" at bounding box center [72, 38] width 3 height 3
click at [72, 38] on icon "button" at bounding box center [72, 38] width 3 height 3
type input "Contact Us Today"
click at [506, 13] on button "Save Draft" at bounding box center [514, 9] width 34 height 9
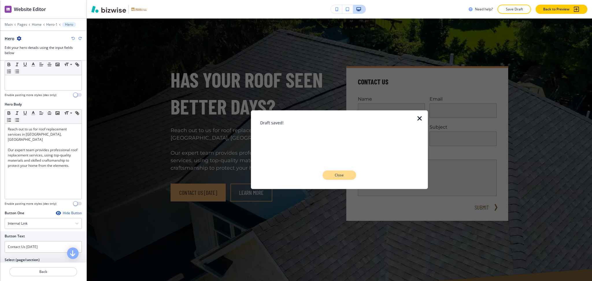
click at [342, 175] on p "Close" at bounding box center [339, 175] width 18 height 5
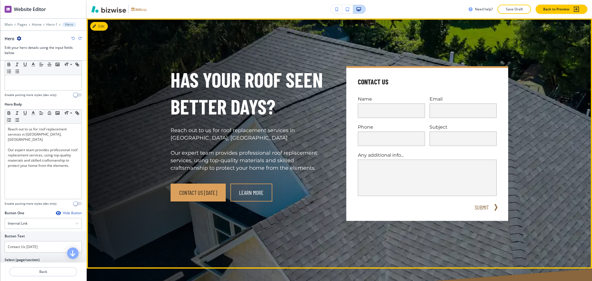
scroll to position [0, 0]
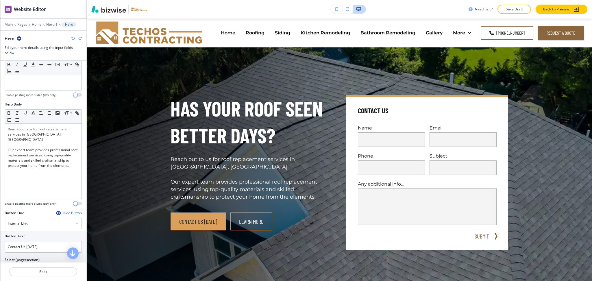
click at [34, 27] on div "Main Pages Home Hero-1 Hero" at bounding box center [43, 24] width 77 height 5
click at [34, 25] on p "Home" at bounding box center [37, 25] width 10 height 4
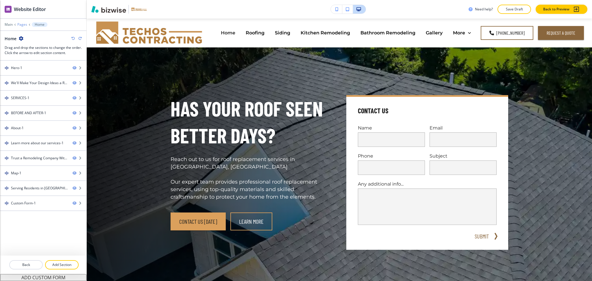
click at [22, 25] on p "Pages" at bounding box center [22, 25] width 10 height 4
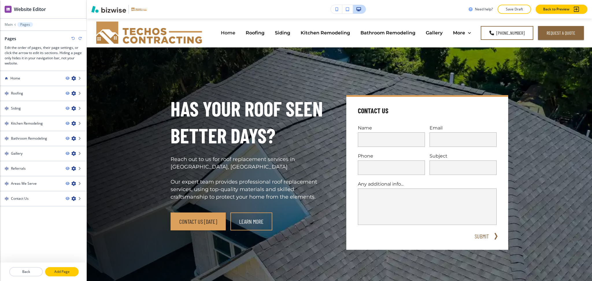
click at [61, 271] on p "Add Page" at bounding box center [62, 271] width 32 height 5
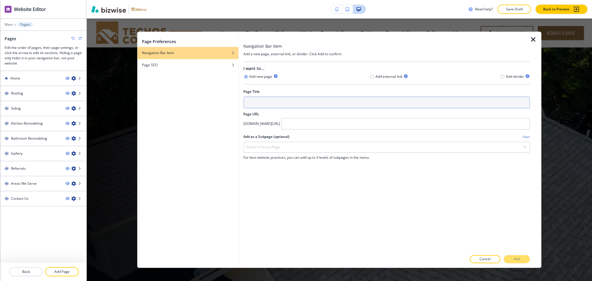
click at [274, 100] on input "text" at bounding box center [386, 103] width 286 height 12
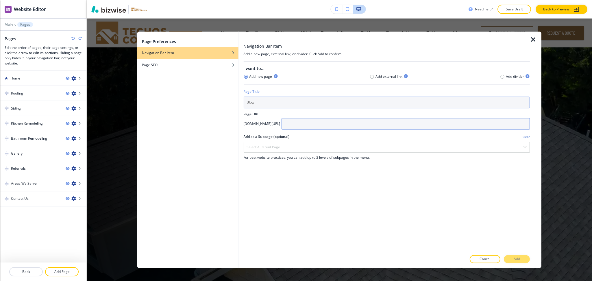
type input "Blog"
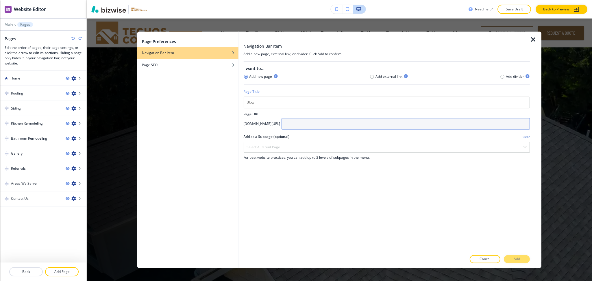
click at [349, 124] on input "text" at bounding box center [405, 124] width 249 height 12
type input "blog"
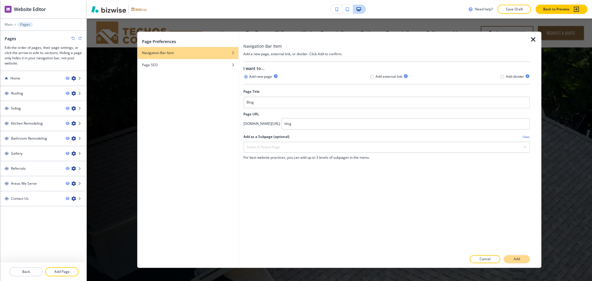
click at [518, 259] on p "Add" at bounding box center [517, 259] width 6 height 5
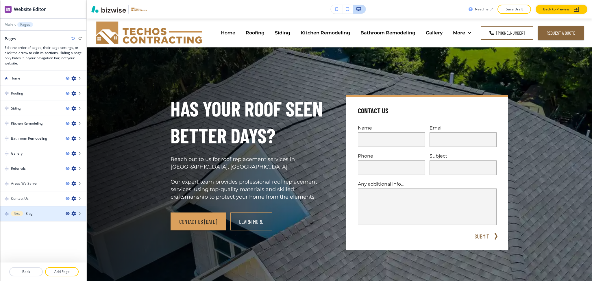
click at [67, 212] on icon "button" at bounding box center [67, 213] width 3 height 3
click at [73, 212] on icon "button" at bounding box center [73, 213] width 5 height 5
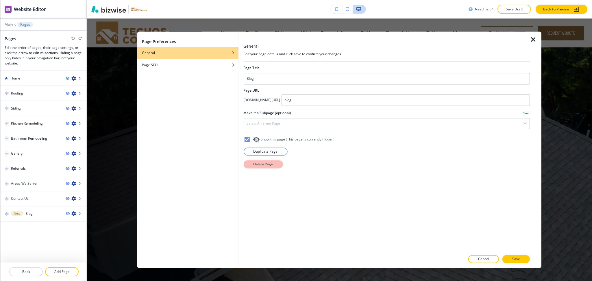
click at [255, 166] on p "Delete Page" at bounding box center [263, 164] width 20 height 5
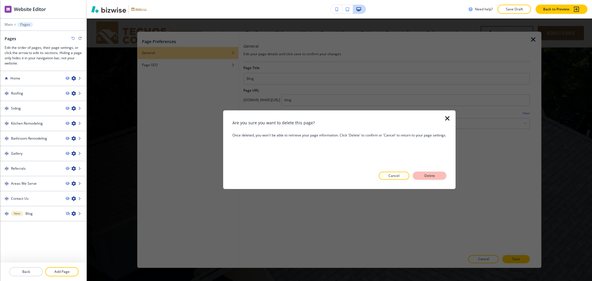
click at [423, 176] on p "Delete" at bounding box center [430, 175] width 14 height 5
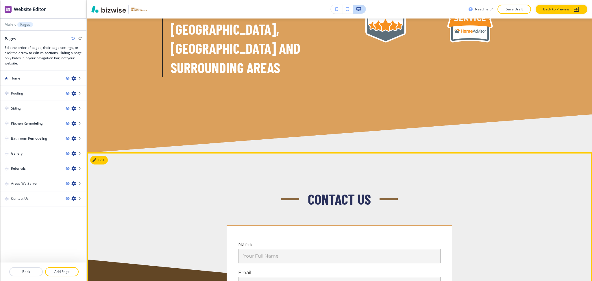
scroll to position [2585, 0]
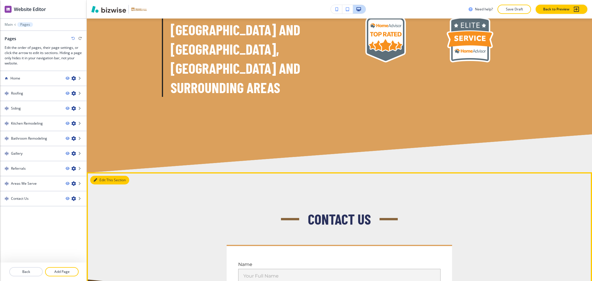
click at [105, 176] on button "Edit This Section" at bounding box center [109, 180] width 39 height 9
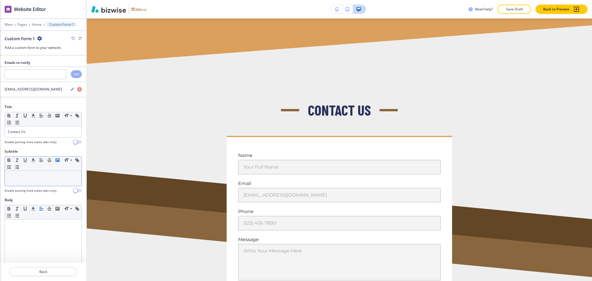
scroll to position [2702, 0]
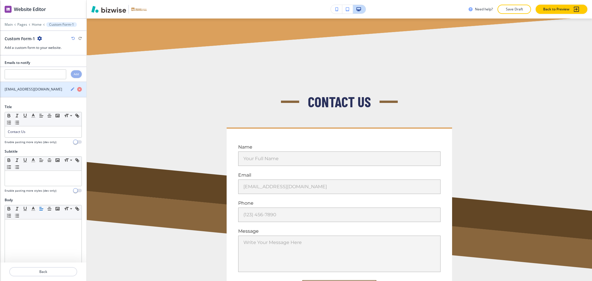
click at [71, 90] on icon "button" at bounding box center [72, 88] width 3 height 3
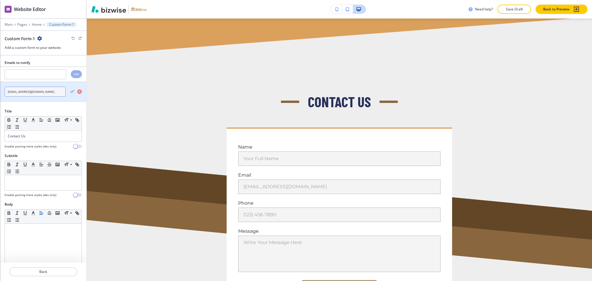
drag, startPoint x: 50, startPoint y: 90, endPoint x: 0, endPoint y: 88, distance: 49.8
click at [0, 88] on div "delabajp1@gmail.com" at bounding box center [33, 92] width 66 height 10
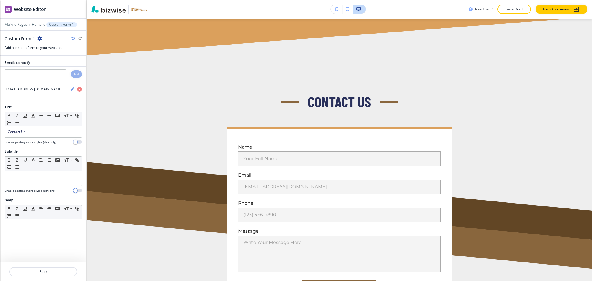
scroll to position [2883, 0]
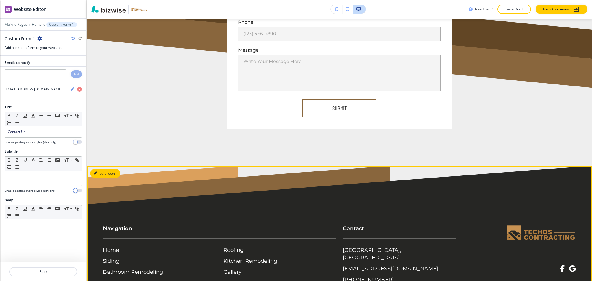
click at [101, 169] on button "Edit Footer" at bounding box center [105, 173] width 30 height 9
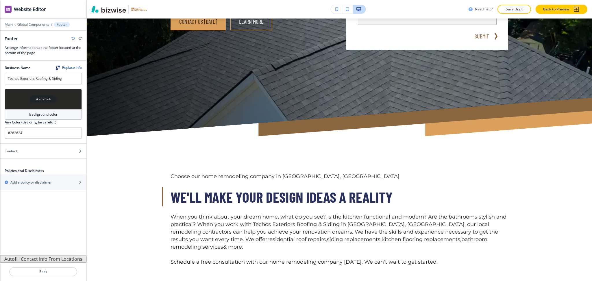
scroll to position [0, 0]
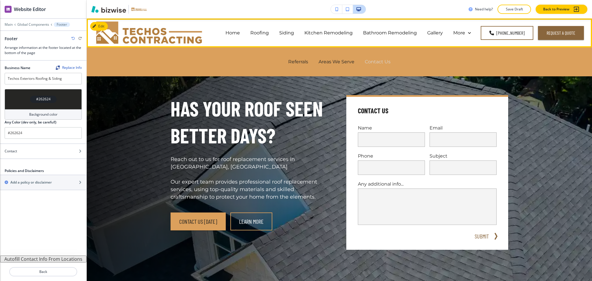
click at [375, 64] on p "Contact Us" at bounding box center [378, 61] width 26 height 7
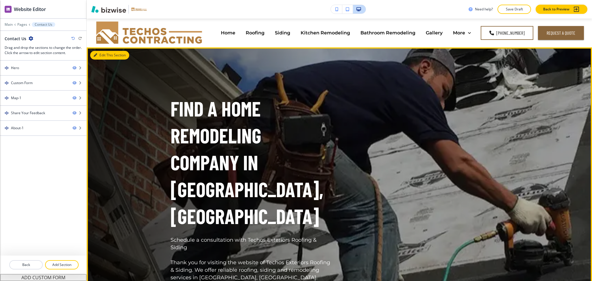
click at [103, 57] on button "Edit This Section" at bounding box center [109, 55] width 39 height 9
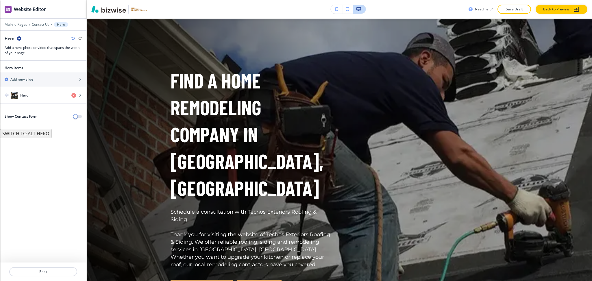
scroll to position [29, 0]
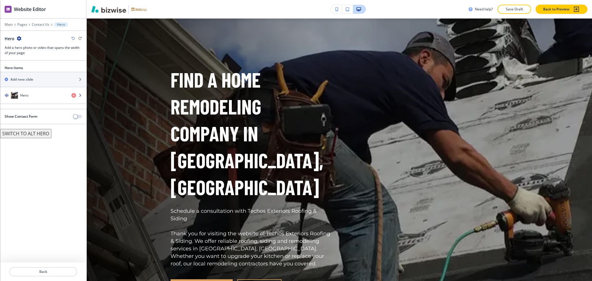
click at [21, 95] on h4 "Hero" at bounding box center [24, 95] width 8 height 5
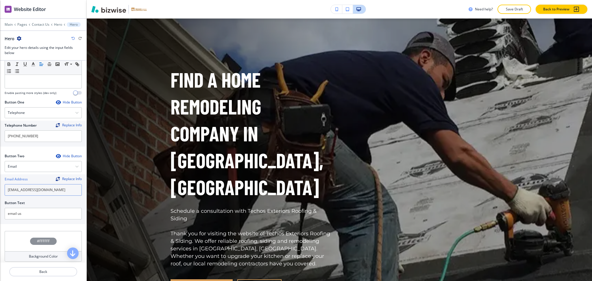
click at [54, 188] on input "info@techosexteriors.com" at bounding box center [43, 190] width 77 height 12
paste input "delabajp1@gmail"
type input "delabajp1@gmail.com"
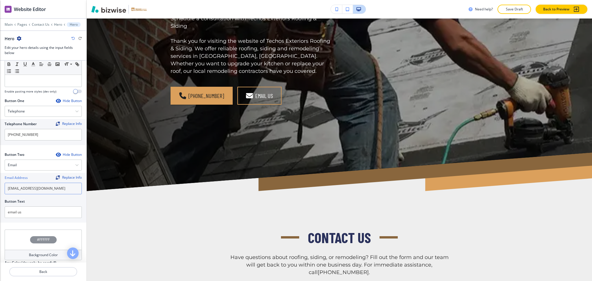
scroll to position [279, 0]
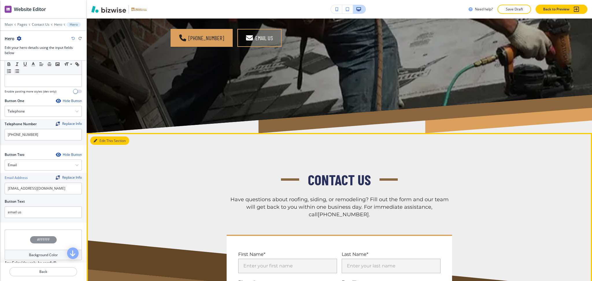
click at [99, 136] on button "Edit This Section" at bounding box center [109, 140] width 39 height 9
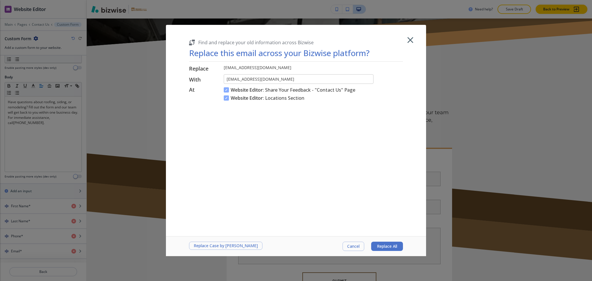
scroll to position [123, 0]
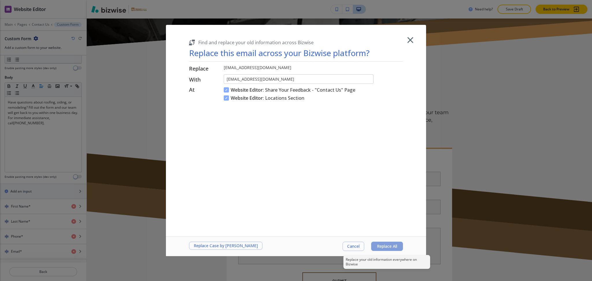
click at [396, 248] on span "Replace All" at bounding box center [387, 246] width 20 height 5
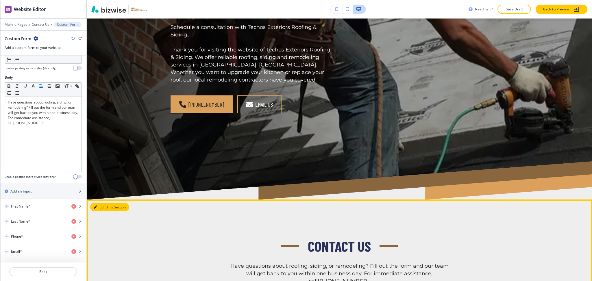
click at [100, 203] on button "Edit This Section" at bounding box center [109, 207] width 39 height 9
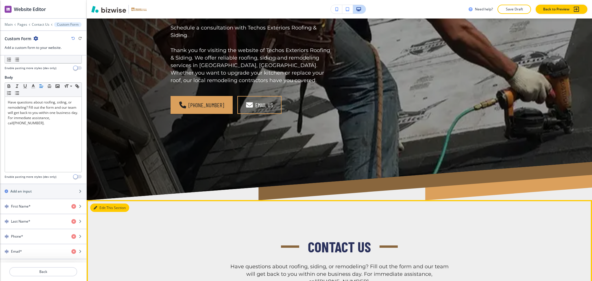
click at [103, 203] on button "Edit This Section" at bounding box center [109, 207] width 39 height 9
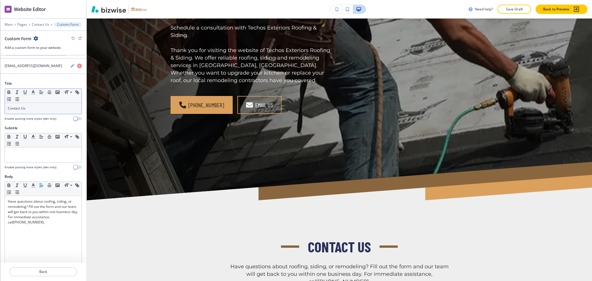
scroll to position [0, 0]
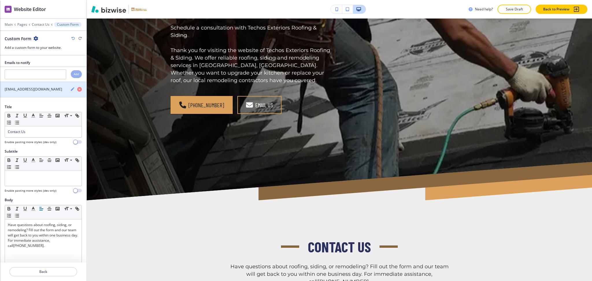
click at [70, 88] on icon "button" at bounding box center [72, 89] width 5 height 5
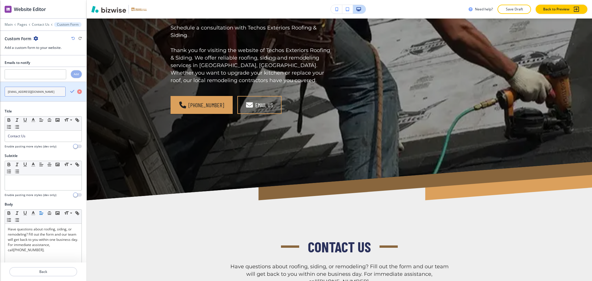
click at [39, 94] on input "info@techosexteriors.com" at bounding box center [35, 92] width 61 height 10
paste input "delabajp1@gmail"
type input "delabajp1@gmail.com"
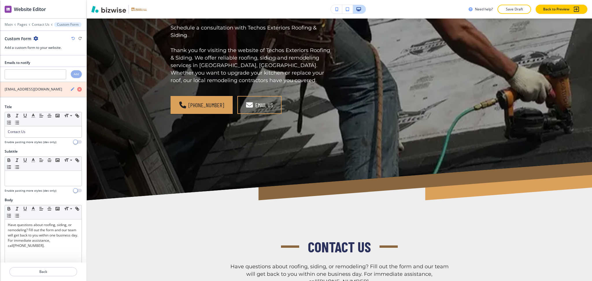
click at [77, 92] on icon "button" at bounding box center [79, 89] width 5 height 5
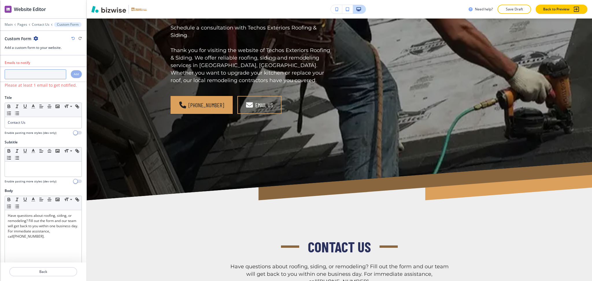
click at [40, 77] on input "text" at bounding box center [36, 74] width 62 height 10
paste input "delabajp1@gmail.com"
type input "delabajp1@gmail.com"
click at [71, 77] on div "Add" at bounding box center [76, 74] width 11 height 8
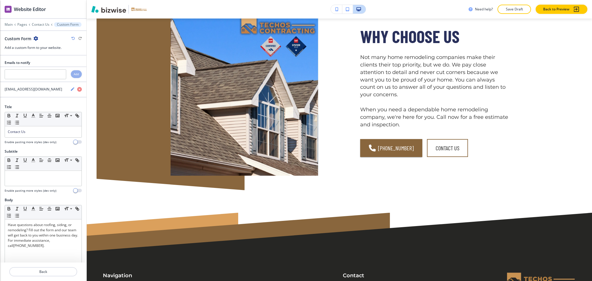
scroll to position [1347, 0]
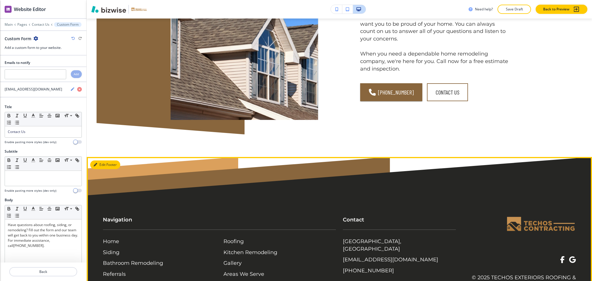
click at [99, 160] on button "Edit Footer" at bounding box center [105, 164] width 30 height 9
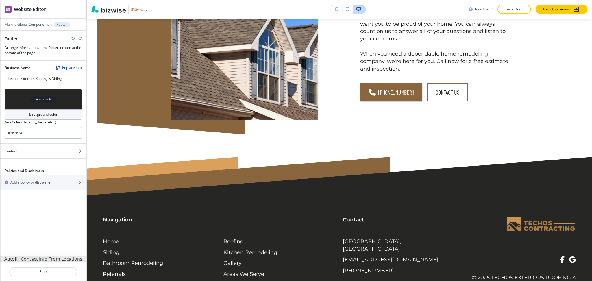
click at [50, 260] on button "Autofill Contact Info From Locations" at bounding box center [43, 259] width 86 height 7
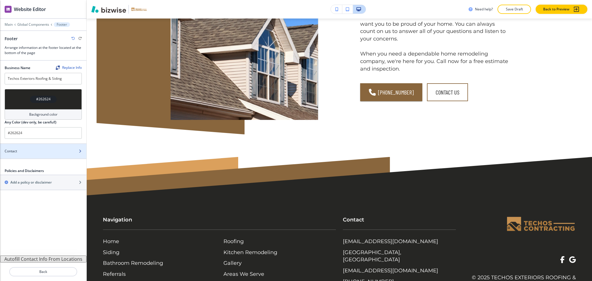
click at [33, 153] on div "Contact" at bounding box center [37, 151] width 74 height 5
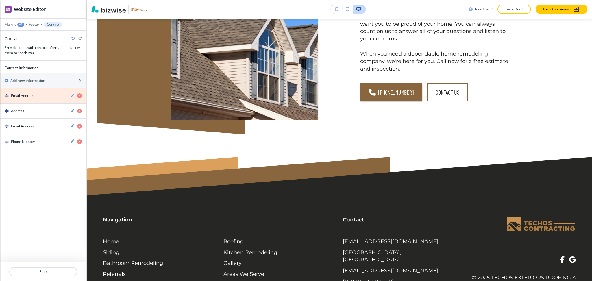
click at [77, 97] on icon "button" at bounding box center [79, 95] width 5 height 5
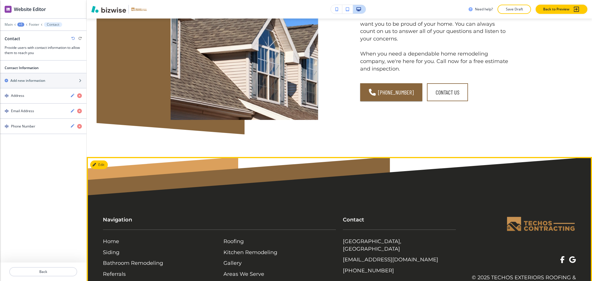
click at [473, 157] on footer "Navigation Home Siding Bathroom Remodeling Referrals Contact Us Roofing Kitchen…" at bounding box center [339, 233] width 505 height 153
click at [582, 246] on footer "Navigation Home Siding Bathroom Remodeling Referrals Contact Us Roofing Kitchen…" at bounding box center [339, 233] width 505 height 153
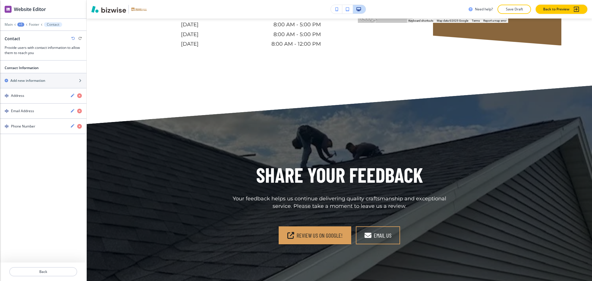
scroll to position [921, 0]
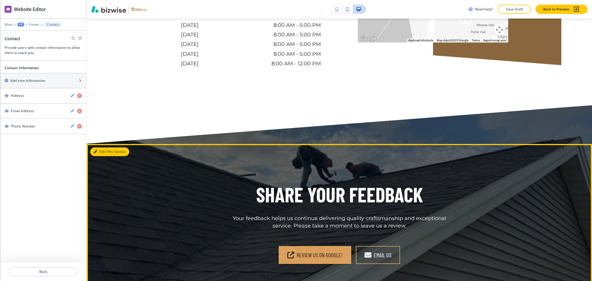
click at [99, 147] on button "Edit This Section" at bounding box center [109, 151] width 39 height 9
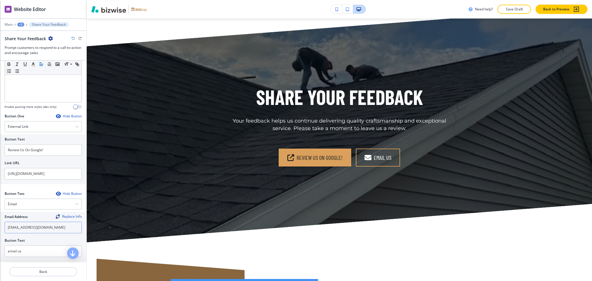
scroll to position [154, 0]
click at [50, 230] on input "delabajp1@gmail.com" at bounding box center [43, 227] width 77 height 12
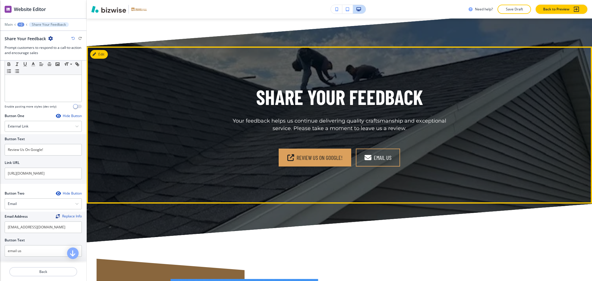
click at [270, 150] on div "Share Your Feedback Your feedback helps us continue delivering quality craftsma…" at bounding box center [339, 125] width 505 height 157
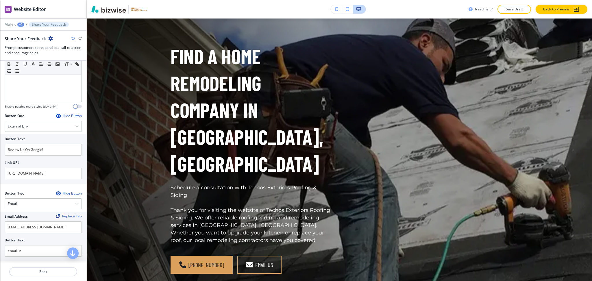
scroll to position [0, 0]
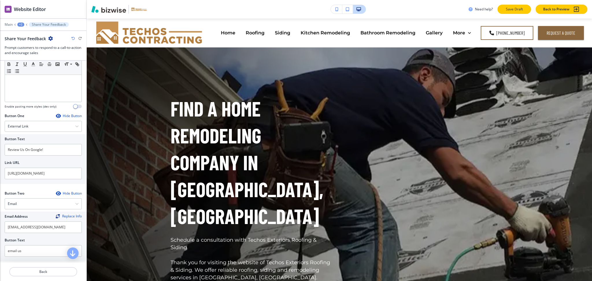
click at [506, 10] on p "Save Draft" at bounding box center [514, 9] width 18 height 5
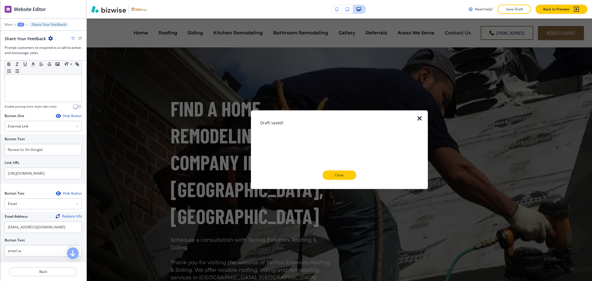
click at [418, 117] on icon "button" at bounding box center [419, 118] width 7 height 7
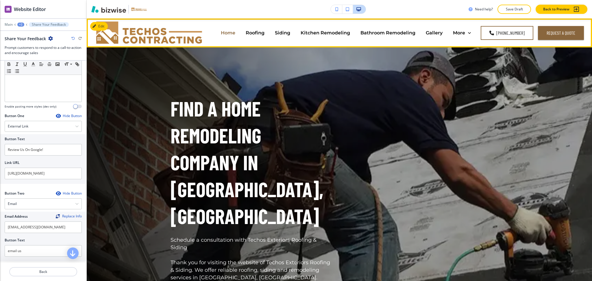
click at [231, 29] on p "Home" at bounding box center [228, 32] width 14 height 7
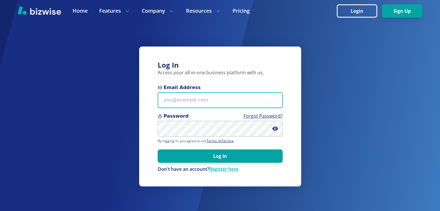
type input "irene@bizwise.com"
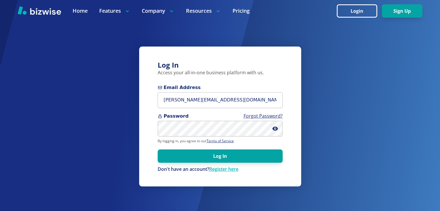
click at [227, 163] on form "Email Address irene@bizwise.com Password Forgot Password? By logging in, you ag…" at bounding box center [220, 128] width 125 height 88
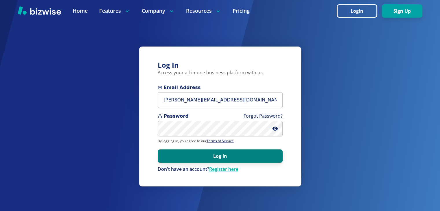
click at [227, 157] on button "Log In" at bounding box center [220, 155] width 125 height 13
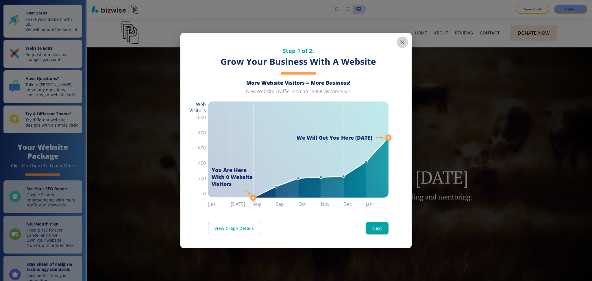
click at [403, 41] on icon "button" at bounding box center [402, 42] width 4 height 4
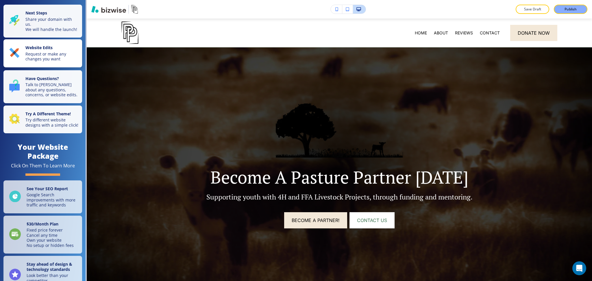
click at [47, 60] on p "Request or make any changes you want" at bounding box center [51, 56] width 53 height 10
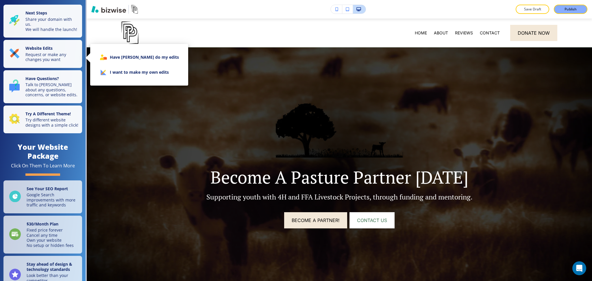
click at [124, 71] on li "I want to make my own edits" at bounding box center [139, 72] width 89 height 15
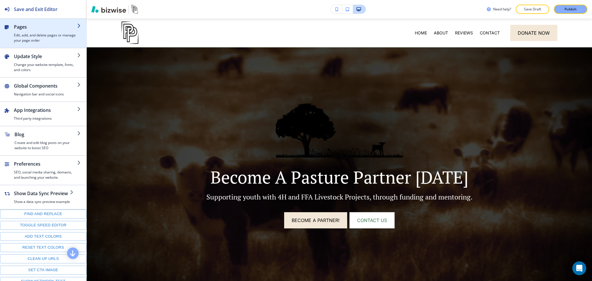
click at [41, 42] on h4 "Edit, add, and delete pages or manage your page order" at bounding box center [45, 38] width 63 height 10
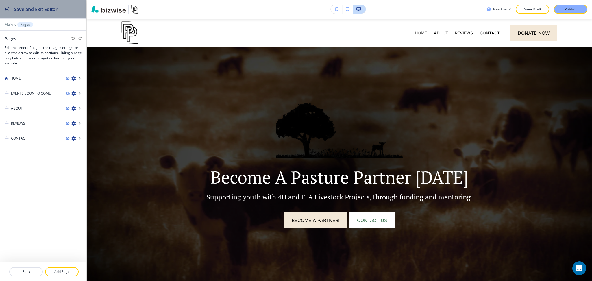
click at [21, 5] on div "Save and Exit Editor" at bounding box center [29, 9] width 58 height 18
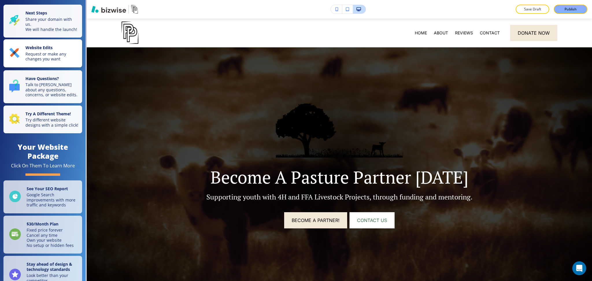
click at [56, 61] on p "Request or make any changes you want" at bounding box center [51, 56] width 53 height 10
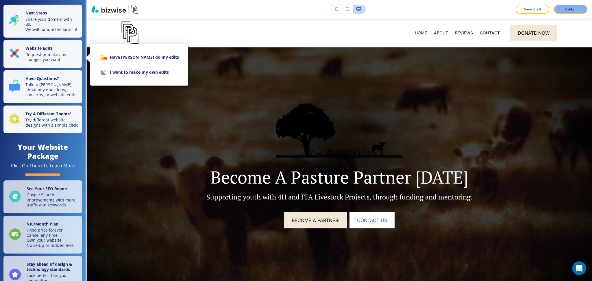
click at [123, 71] on li "I want to make my own edits" at bounding box center [139, 72] width 89 height 15
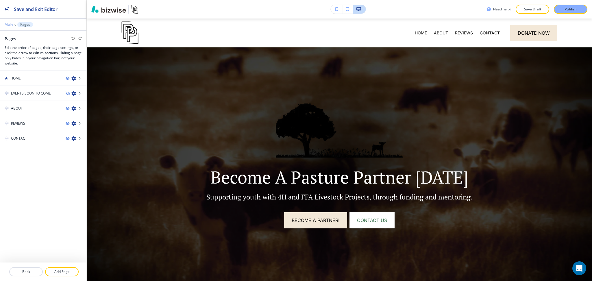
click at [7, 24] on p "Main" at bounding box center [9, 25] width 8 height 4
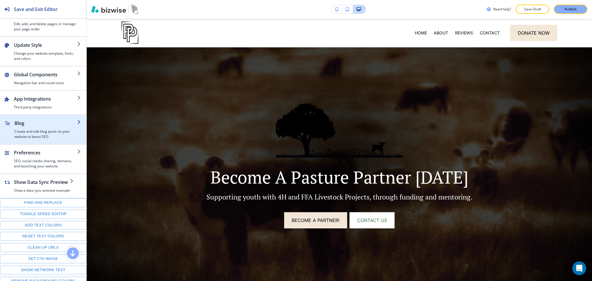
scroll to position [33, 0]
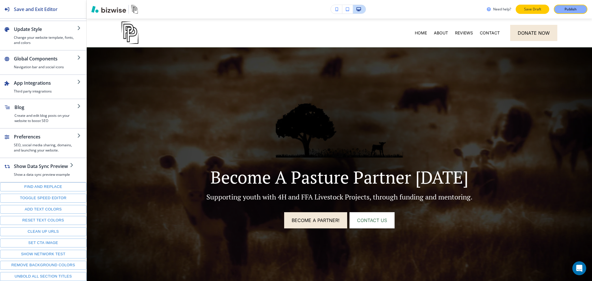
click at [526, 8] on p "Save Draft" at bounding box center [532, 9] width 18 height 5
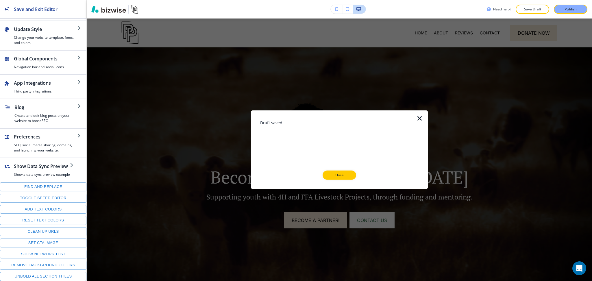
click at [338, 178] on button "Close" at bounding box center [340, 175] width 34 height 9
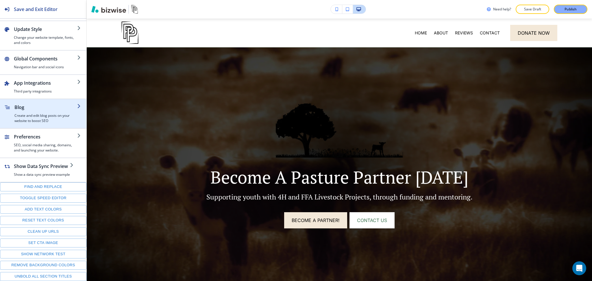
click at [40, 113] on h4 "Create and edit blog posts on your website to boost SEO" at bounding box center [45, 118] width 63 height 10
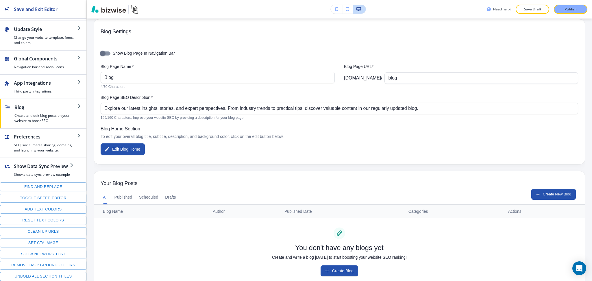
scroll to position [0, 0]
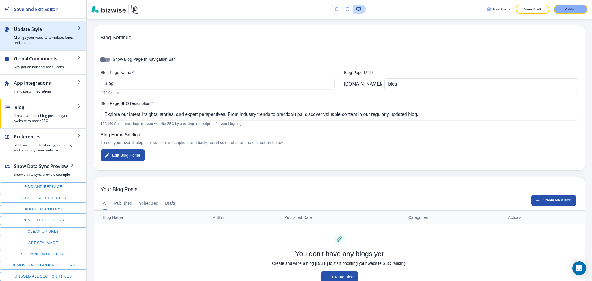
click at [46, 26] on h2 "Update Style" at bounding box center [45, 29] width 63 height 7
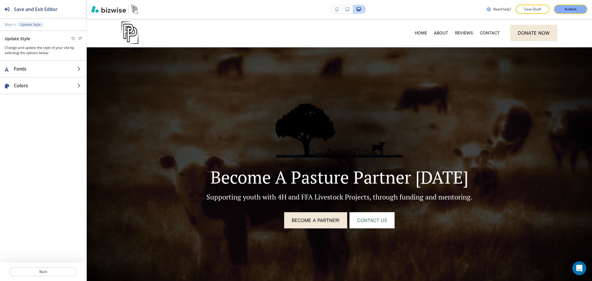
click at [9, 25] on p "Main" at bounding box center [9, 25] width 8 height 4
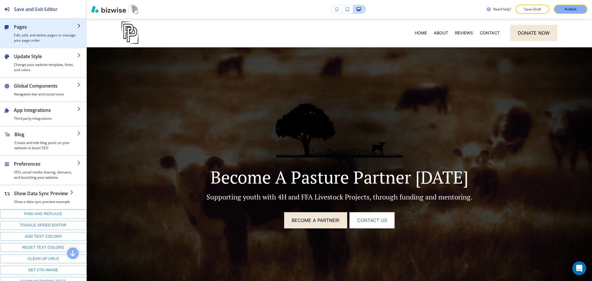
click at [30, 29] on h2 "Pages" at bounding box center [45, 26] width 63 height 7
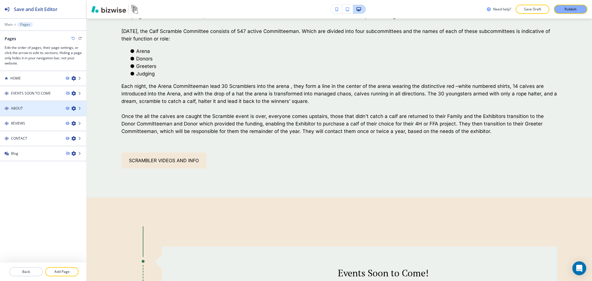
scroll to position [585, 0]
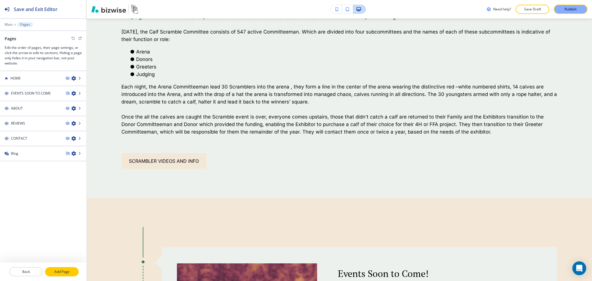
click at [58, 273] on p "Add Page" at bounding box center [62, 271] width 32 height 5
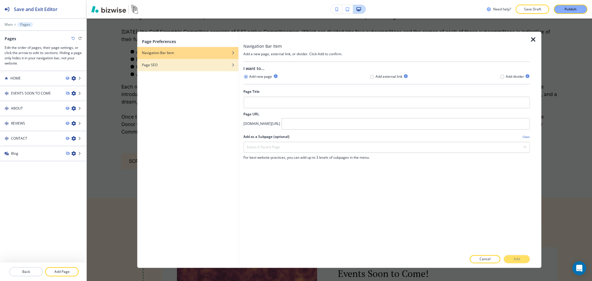
click at [223, 61] on div "button" at bounding box center [187, 60] width 101 height 3
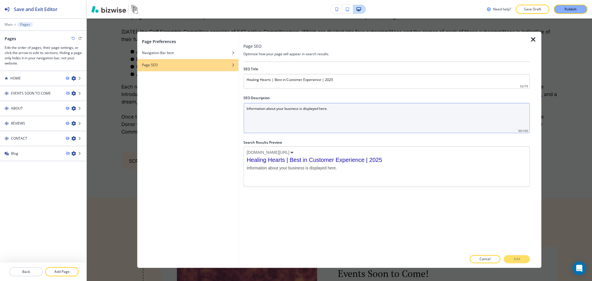
click at [280, 107] on Description "Information about your business is displayed here." at bounding box center [386, 118] width 286 height 30
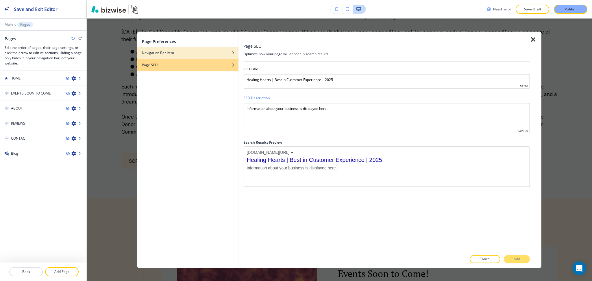
click at [206, 47] on div "button" at bounding box center [187, 48] width 101 height 3
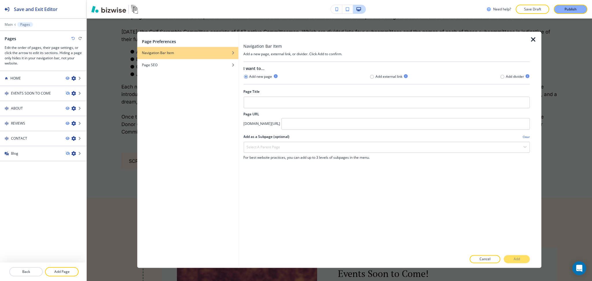
click at [534, 38] on icon "button" at bounding box center [533, 39] width 7 height 7
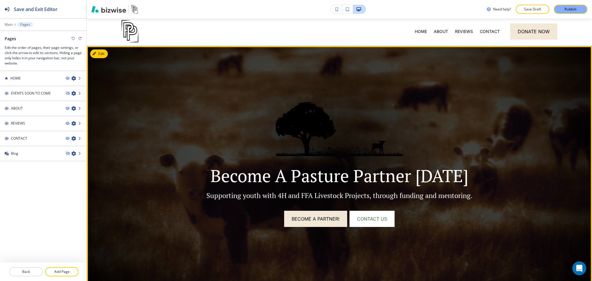
scroll to position [0, 0]
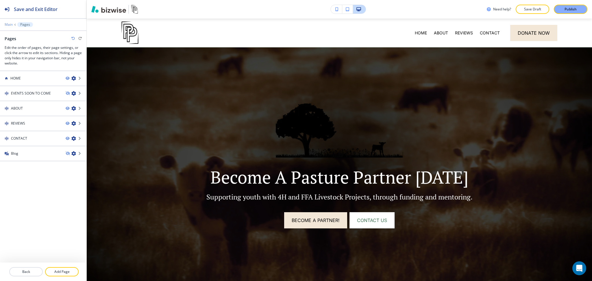
click at [8, 23] on p "Main" at bounding box center [9, 25] width 8 height 4
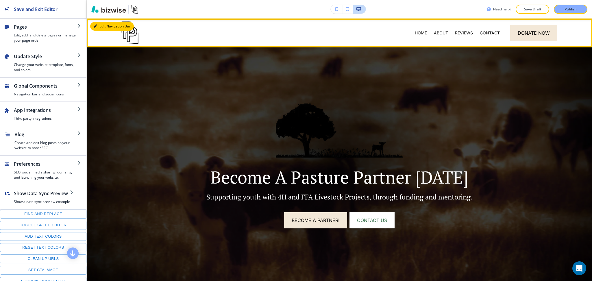
click at [100, 25] on button "Edit Navigation Bar" at bounding box center [112, 26] width 44 height 9
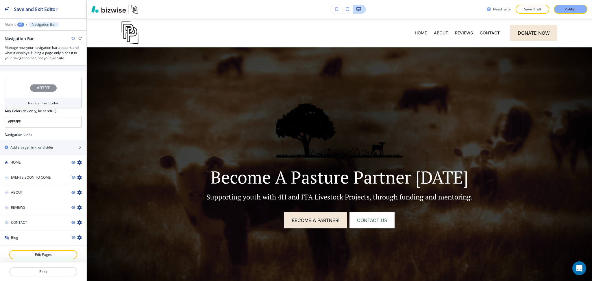
scroll to position [1, 0]
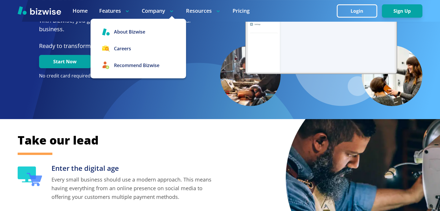
scroll to position [88, 0]
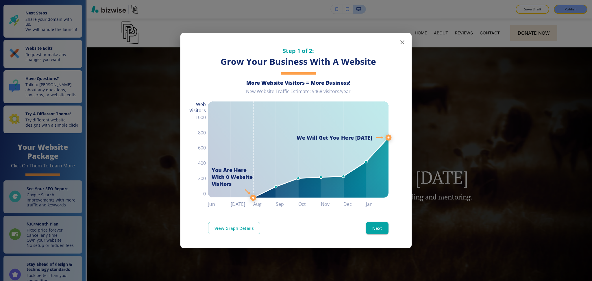
click at [403, 46] on button "button" at bounding box center [403, 42] width 12 height 12
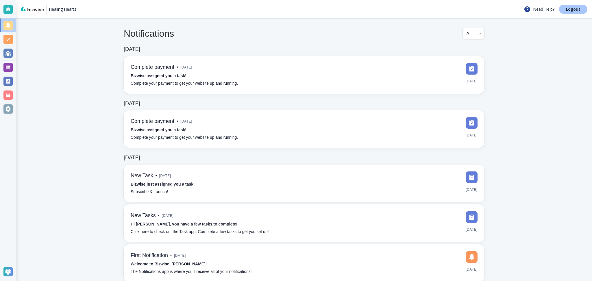
click at [570, 9] on p "Logout" at bounding box center [573, 9] width 14 height 4
